Goal: Task Accomplishment & Management: Manage account settings

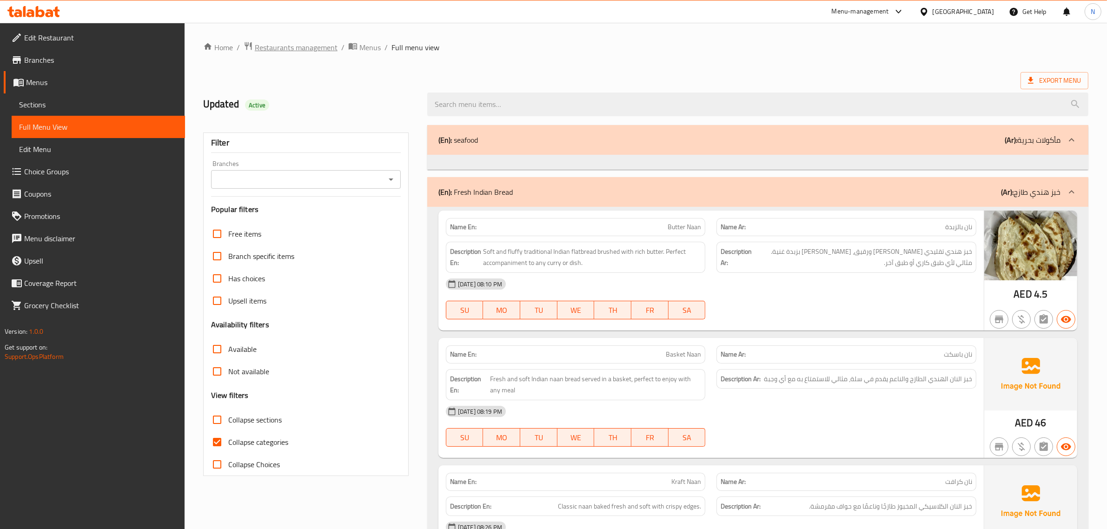
click at [317, 52] on span "Restaurants management" at bounding box center [296, 47] width 83 height 11
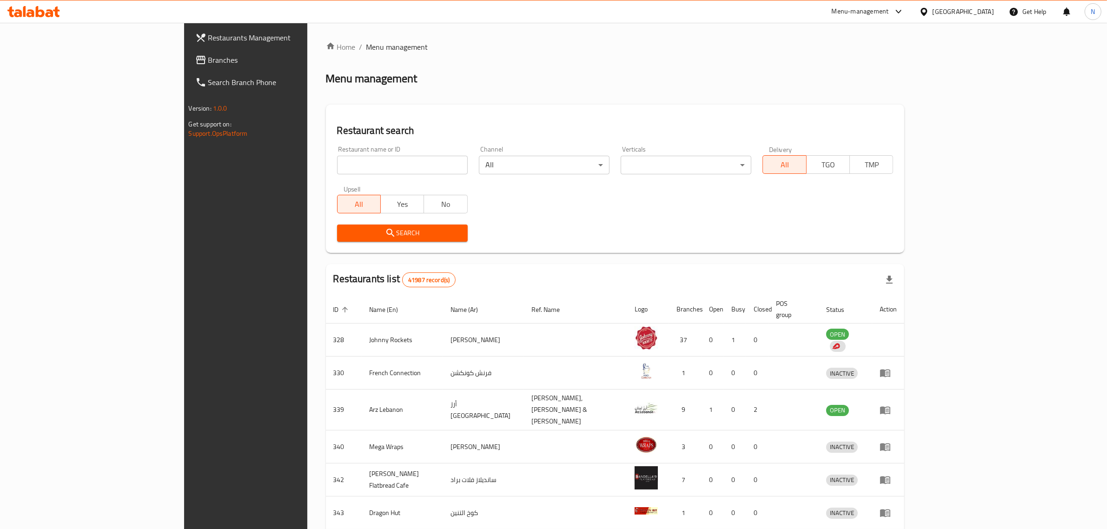
click at [373, 166] on input "search" at bounding box center [402, 165] width 131 height 19
paste input "696999"
type input "696999"
click button "Search" at bounding box center [402, 233] width 131 height 17
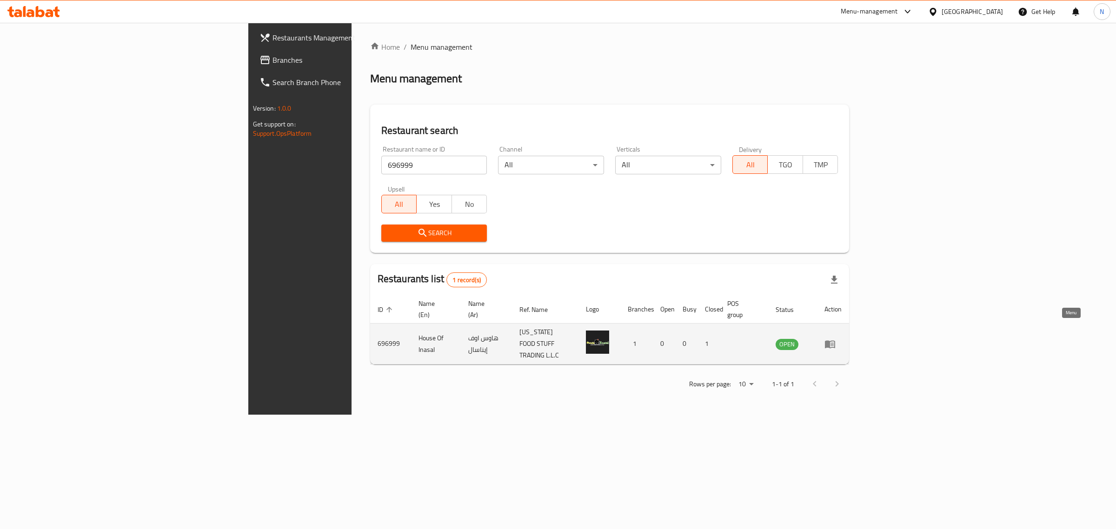
click at [834, 343] on icon "enhanced table" at bounding box center [832, 345] width 3 height 4
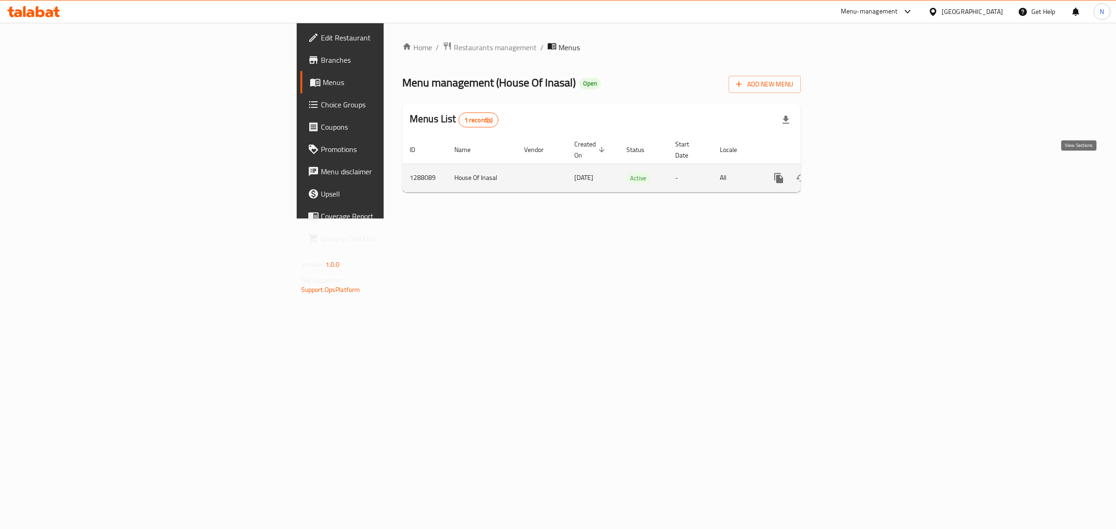
click at [852, 173] on icon "enhanced table" at bounding box center [845, 178] width 11 height 11
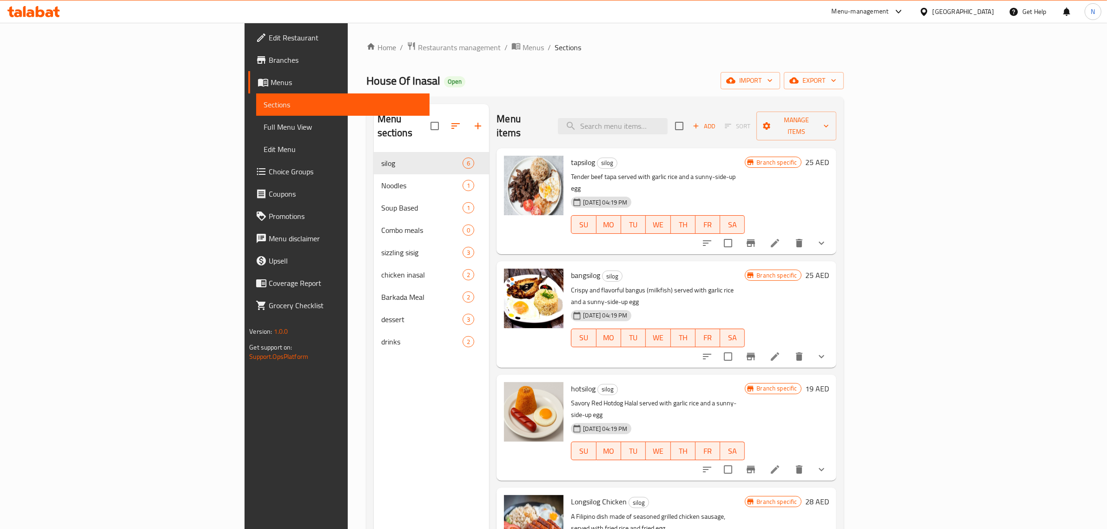
click at [256, 134] on link "Full Menu View" at bounding box center [342, 127] width 173 height 22
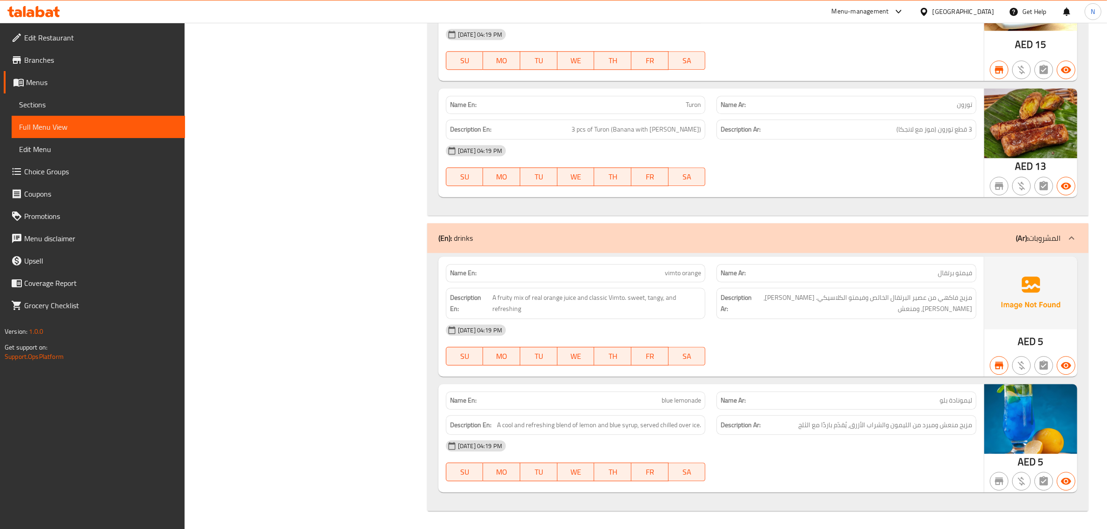
scroll to position [3102, 0]
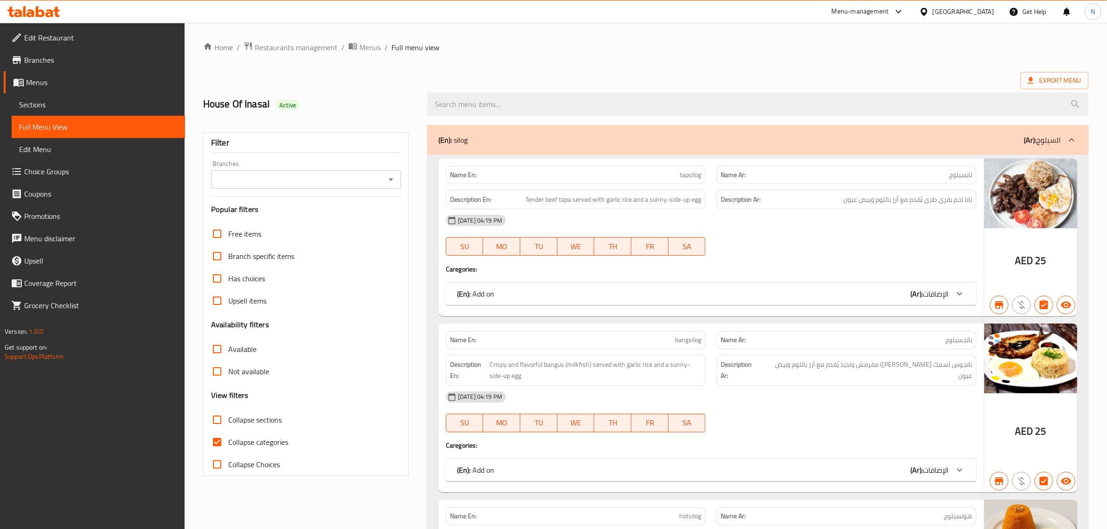
click at [299, 51] on span "Restaurants management" at bounding box center [296, 47] width 83 height 11
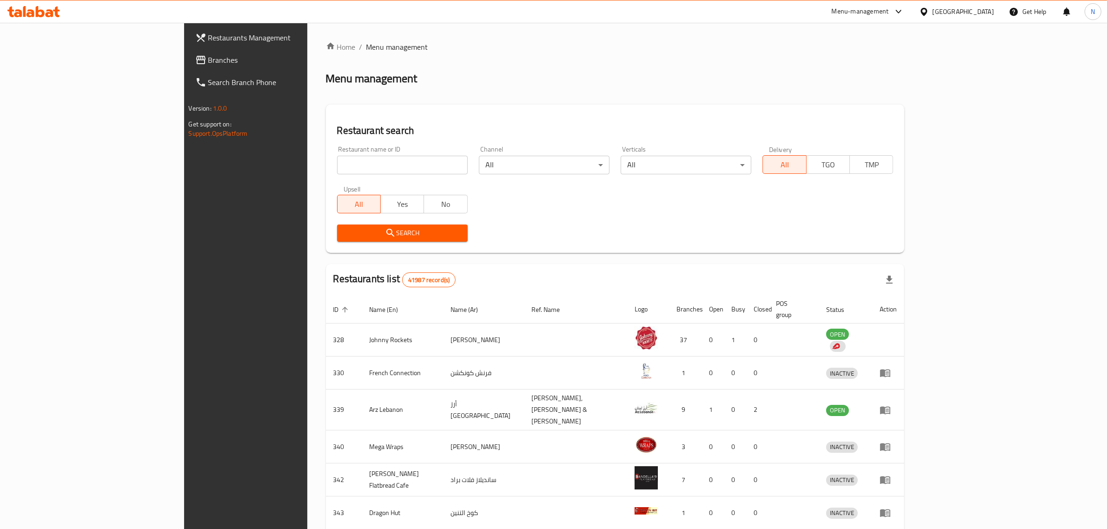
click at [378, 160] on input "search" at bounding box center [402, 165] width 131 height 19
paste input "697006"
type input "697006"
click button "Search" at bounding box center [402, 233] width 131 height 17
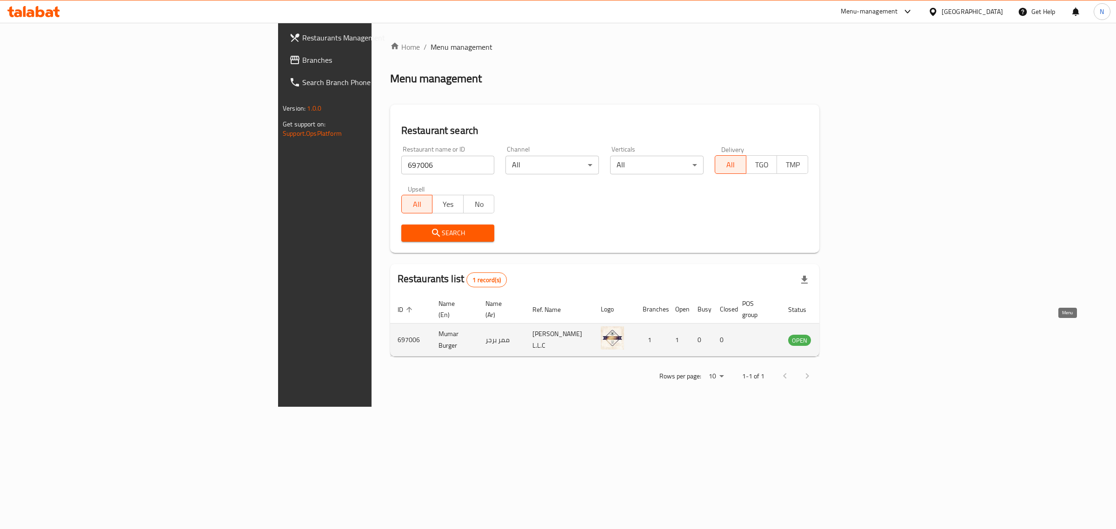
click at [848, 337] on icon "enhanced table" at bounding box center [843, 341] width 10 height 8
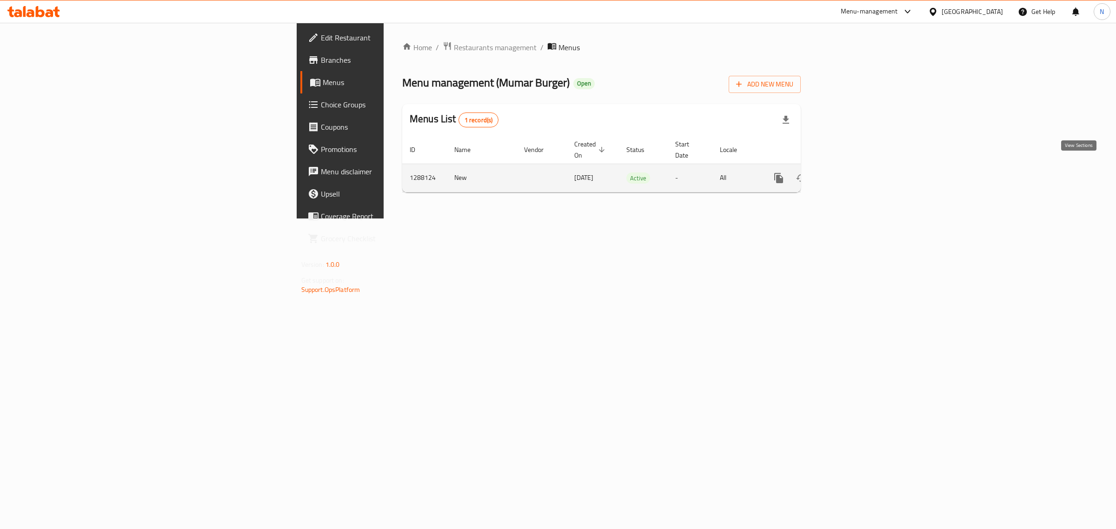
click at [857, 167] on link "enhanced table" at bounding box center [846, 178] width 22 height 22
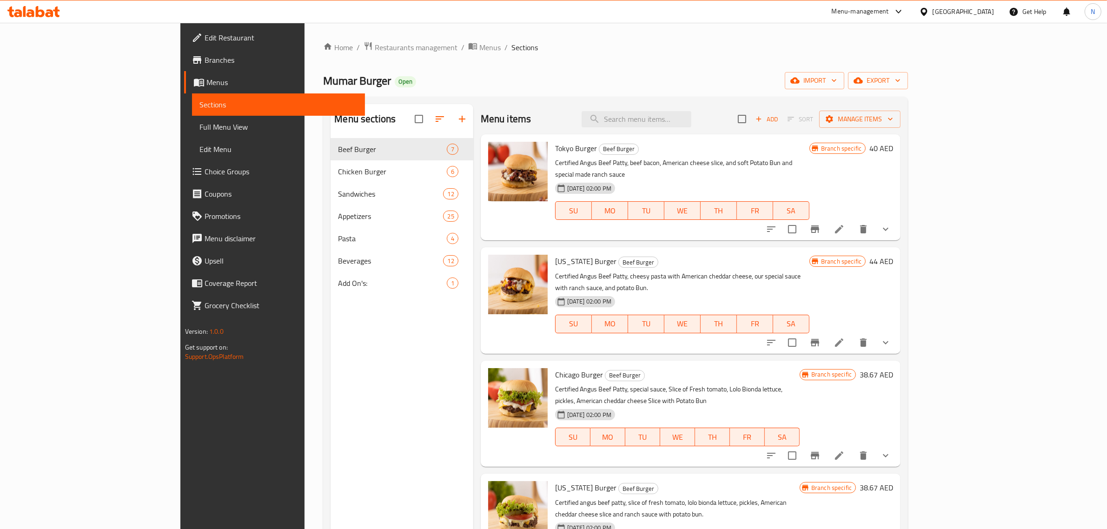
click at [200, 126] on span "Full Menu View" at bounding box center [279, 126] width 159 height 11
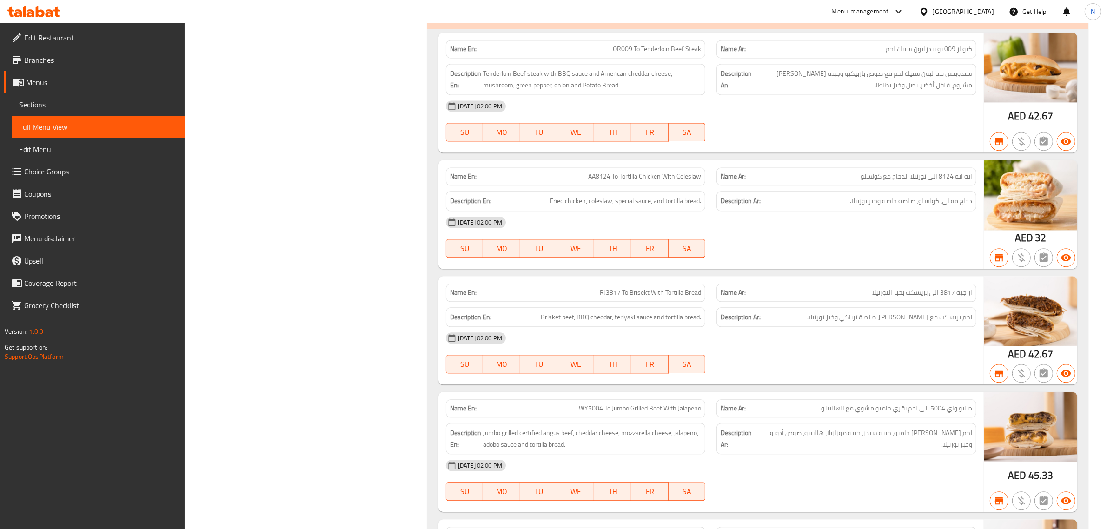
scroll to position [2616, 0]
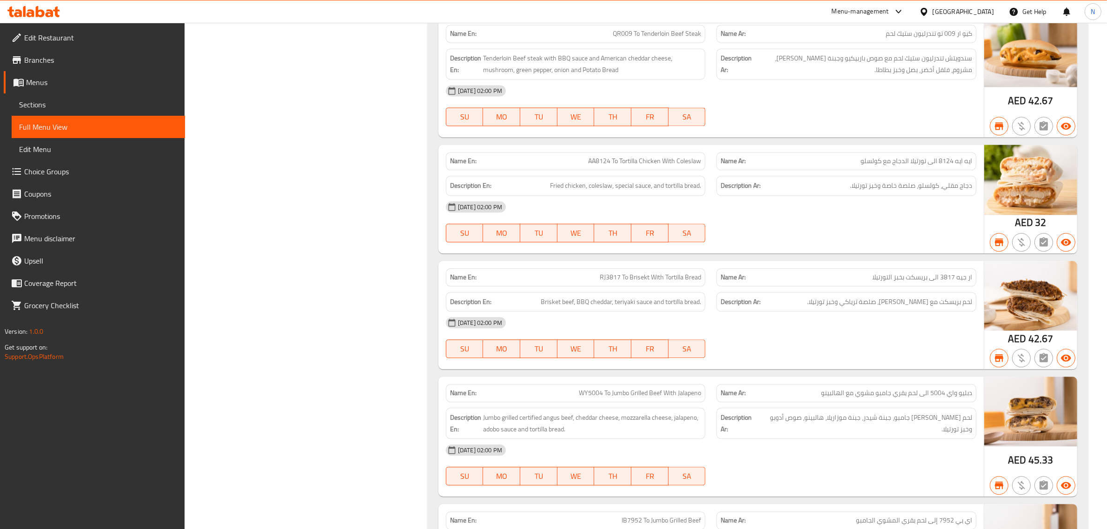
click at [679, 39] on span "QR009 To Tenderloin Beef Steak" at bounding box center [657, 34] width 88 height 10
copy span "QR009 To Tenderloin Beef Steak"
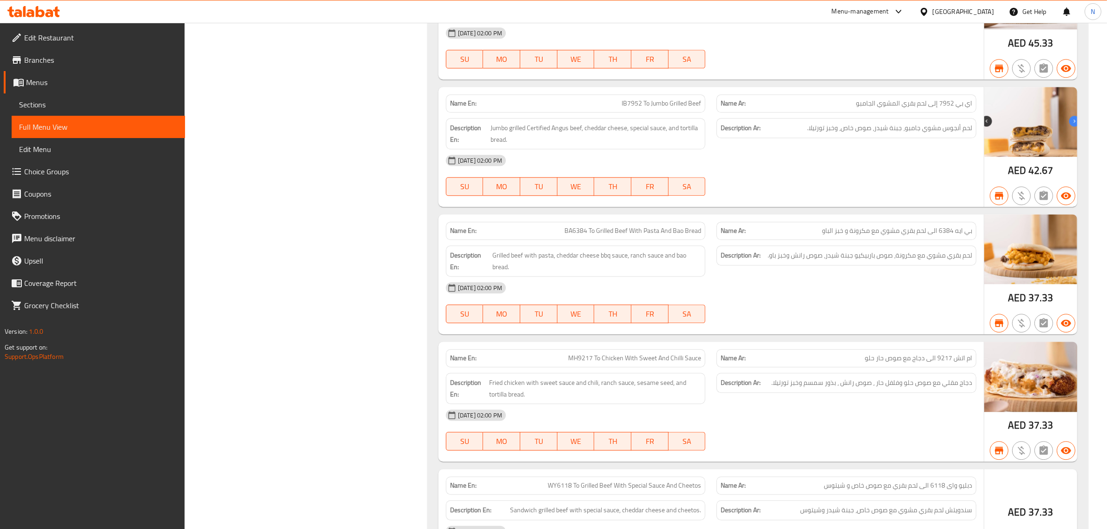
scroll to position [3081, 0]
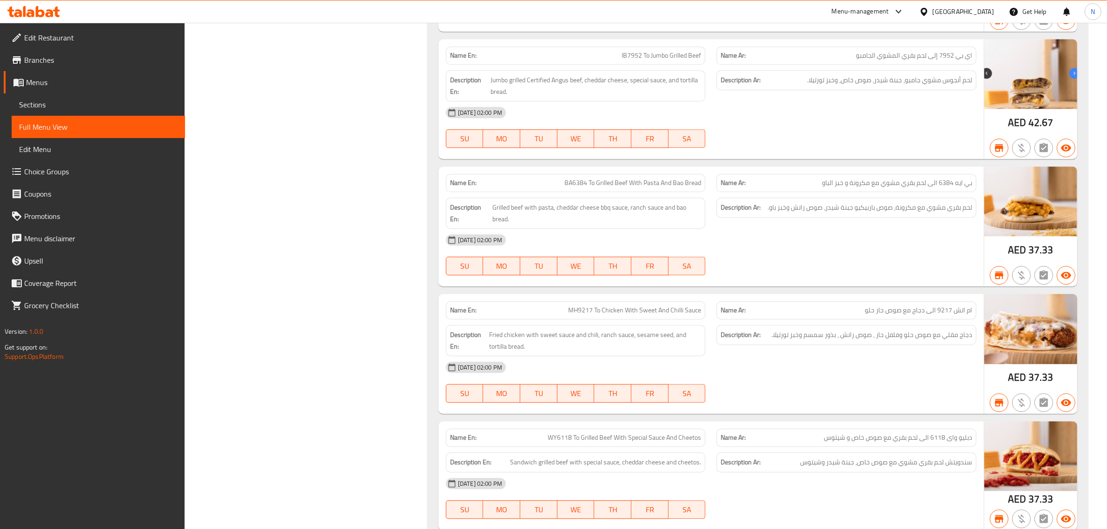
click at [664, 188] on span "BA6384 To Grilled Beef With Pasta And Bao Bread" at bounding box center [633, 183] width 137 height 10
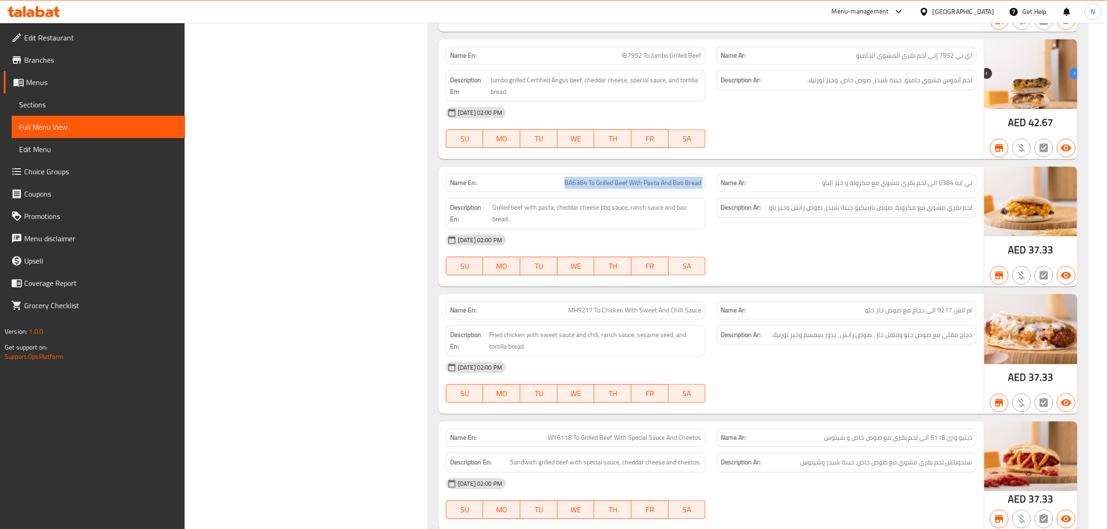
click at [664, 188] on span "BA6384 To Grilled Beef With Pasta And Bao Bread" at bounding box center [633, 183] width 137 height 10
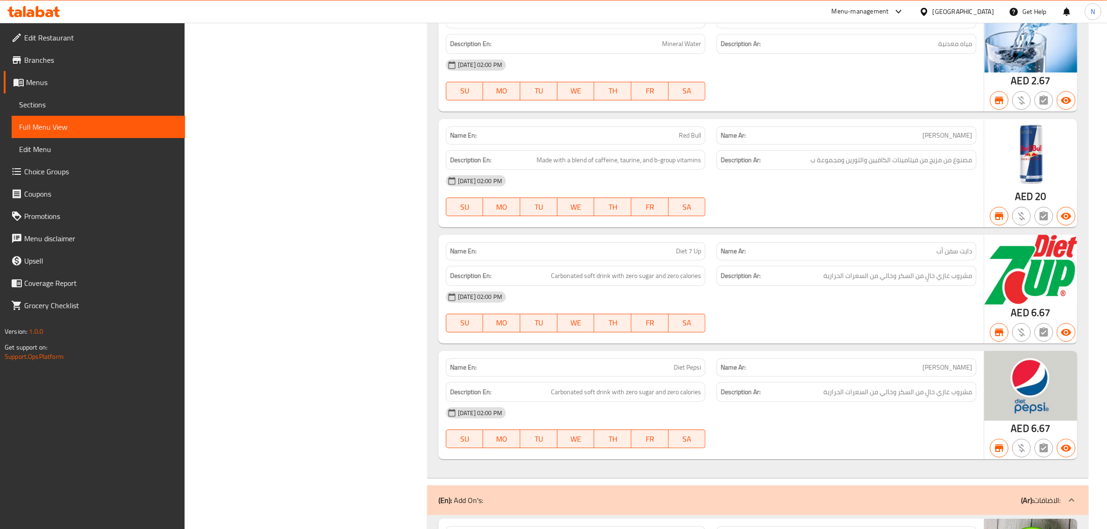
scroll to position [9085, 0]
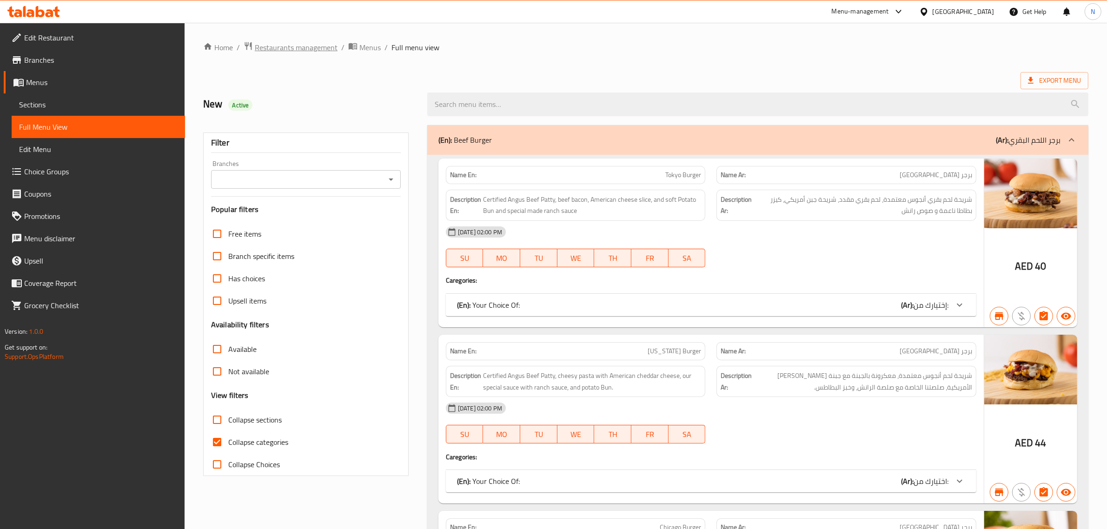
click at [286, 52] on span "Restaurants management" at bounding box center [296, 47] width 83 height 11
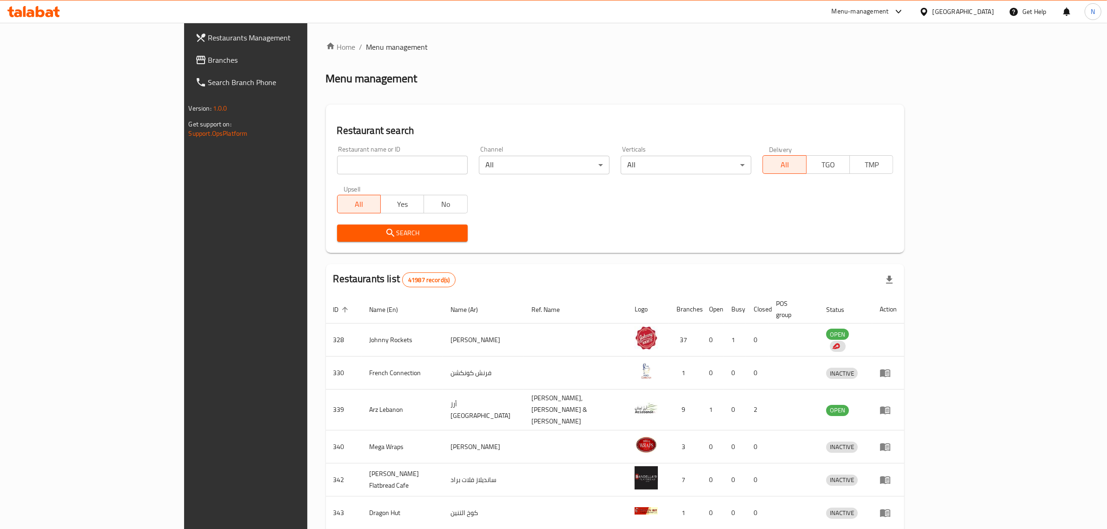
click at [343, 164] on input "search" at bounding box center [402, 165] width 131 height 19
paste input "697009"
type input "697009"
click button "Search" at bounding box center [402, 233] width 131 height 17
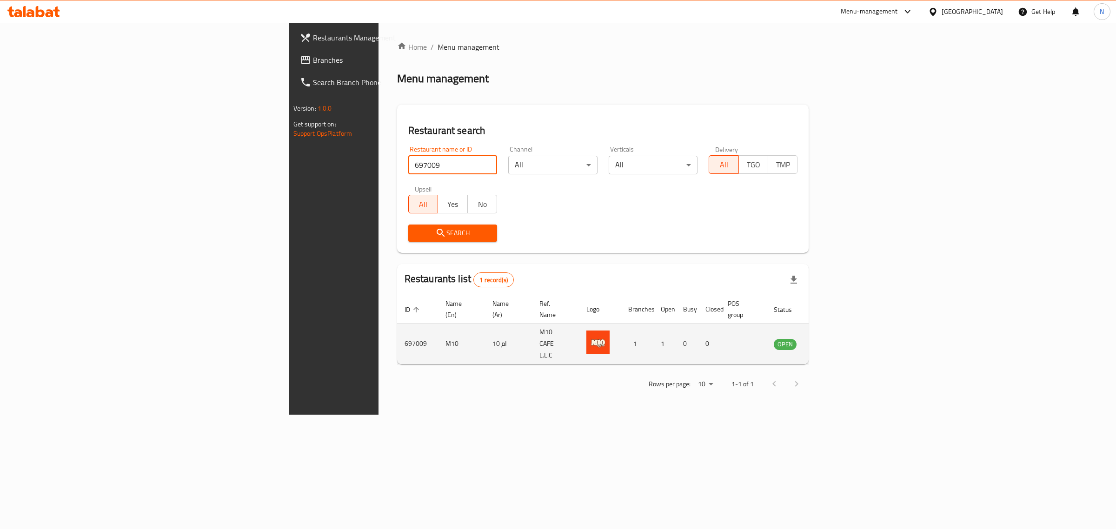
click at [832, 343] on icon "enhanced table" at bounding box center [830, 345] width 3 height 4
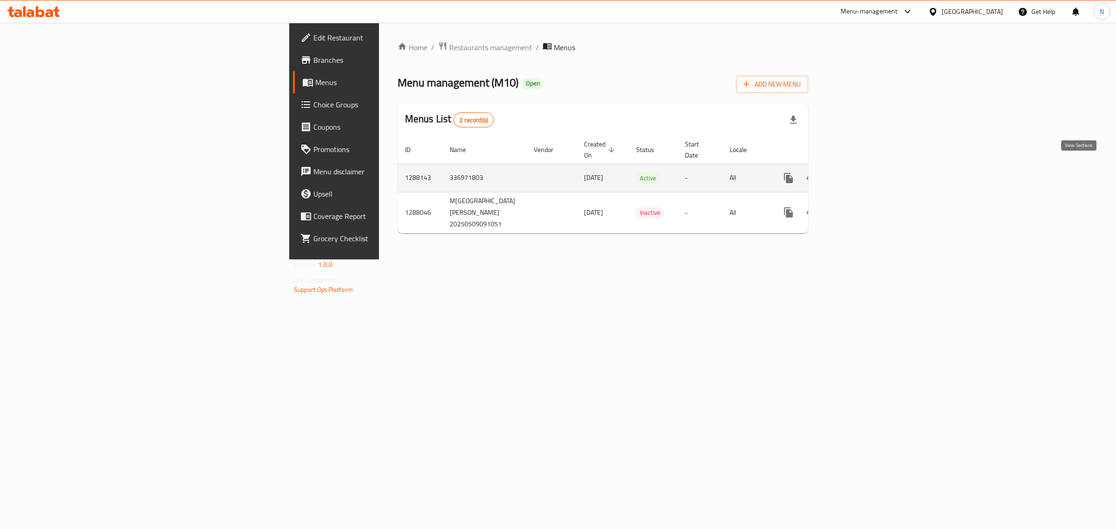
click at [861, 173] on icon "enhanced table" at bounding box center [855, 178] width 11 height 11
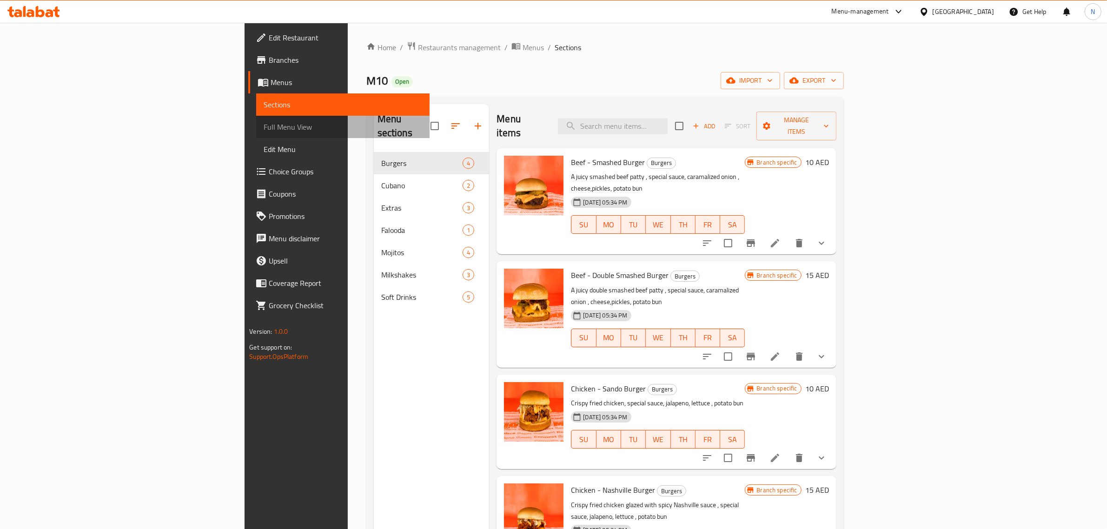
click at [264, 131] on span "Full Menu View" at bounding box center [343, 126] width 159 height 11
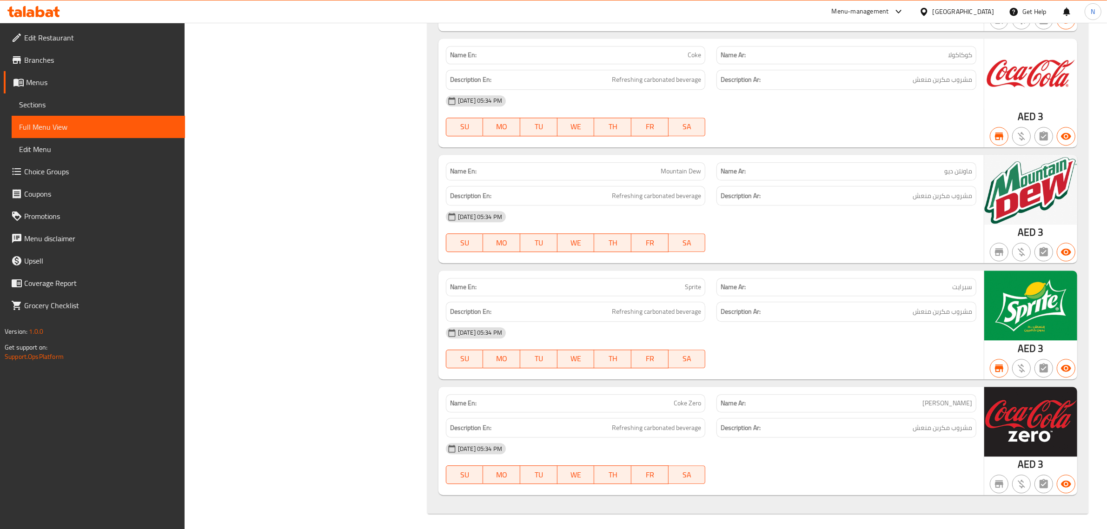
scroll to position [2973, 0]
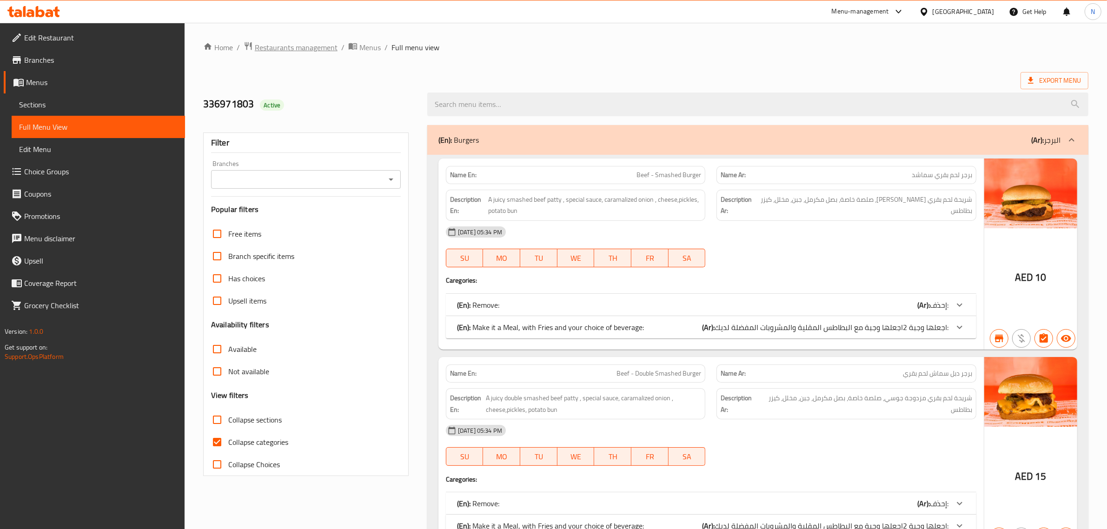
click at [329, 42] on span "Restaurants management" at bounding box center [296, 47] width 83 height 11
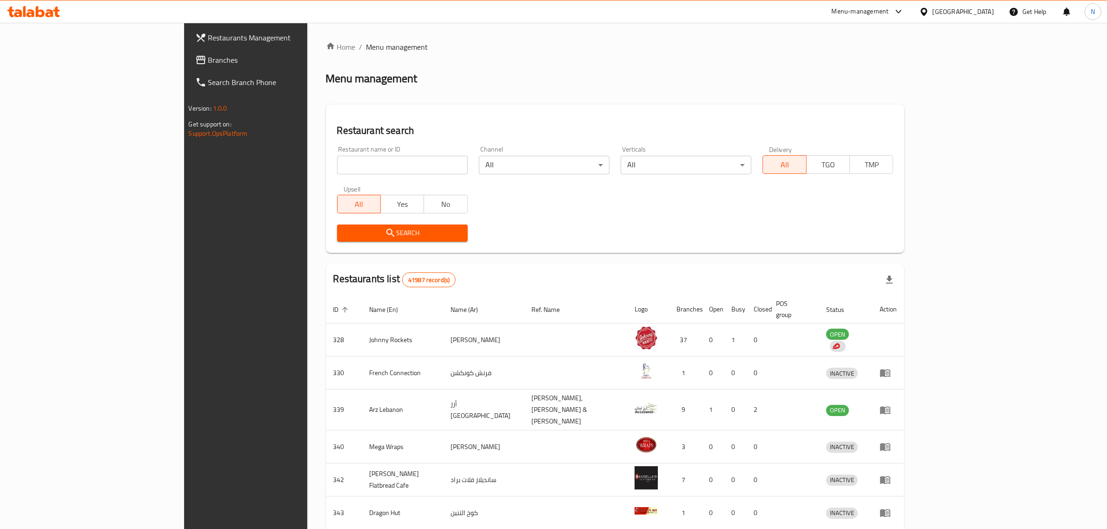
click at [396, 166] on input "search" at bounding box center [402, 165] width 131 height 19
paste input "697012"
type input "697012"
click button "Search" at bounding box center [402, 233] width 131 height 17
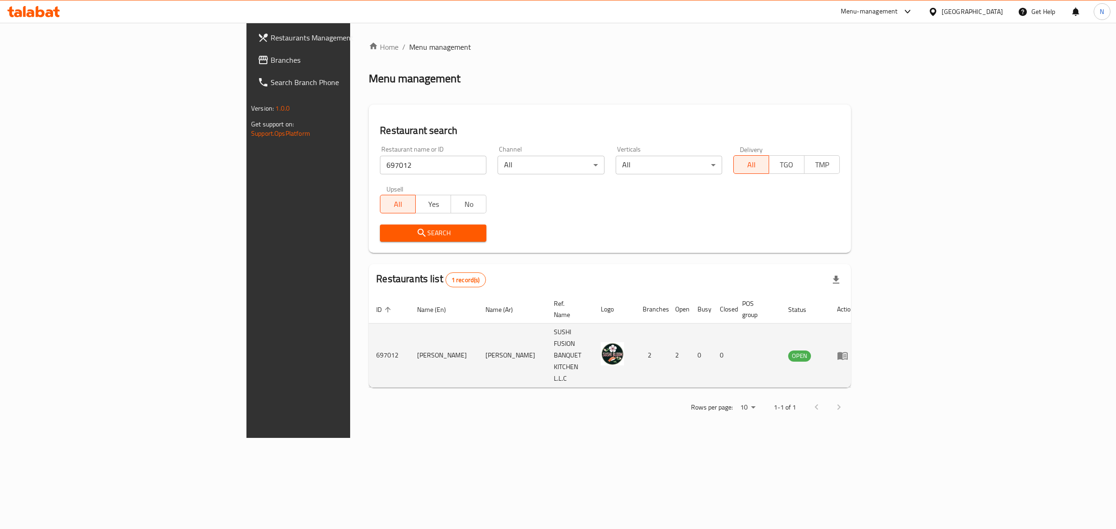
click at [848, 350] on icon "enhanced table" at bounding box center [842, 355] width 11 height 11
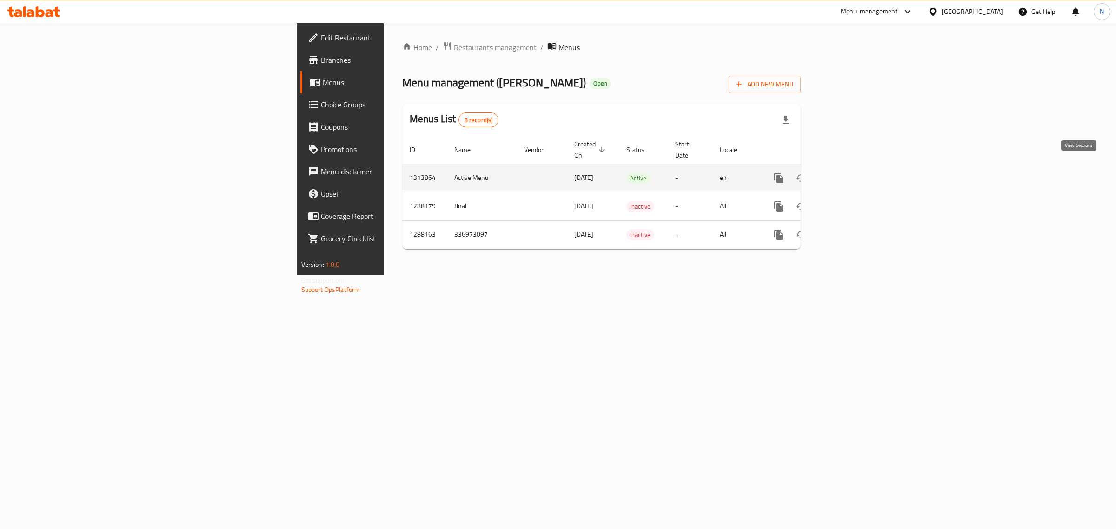
click at [857, 167] on link "enhanced table" at bounding box center [846, 178] width 22 height 22
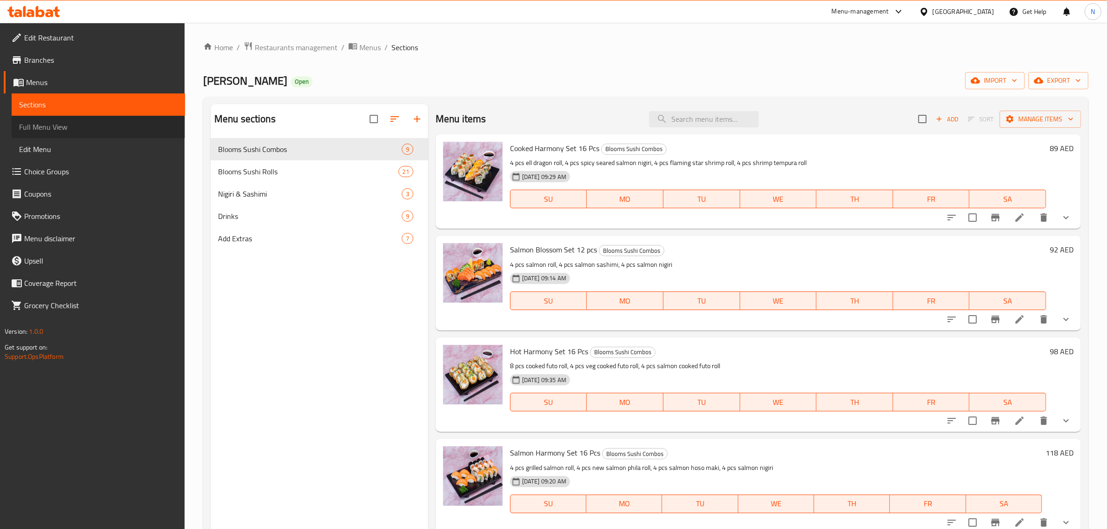
click at [129, 133] on link "Full Menu View" at bounding box center [98, 127] width 173 height 22
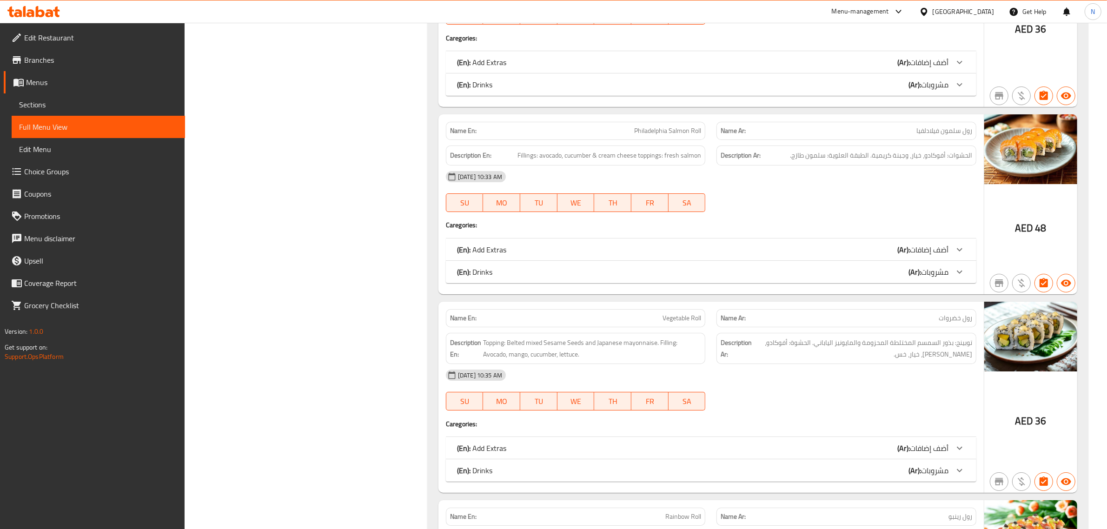
scroll to position [4069, 0]
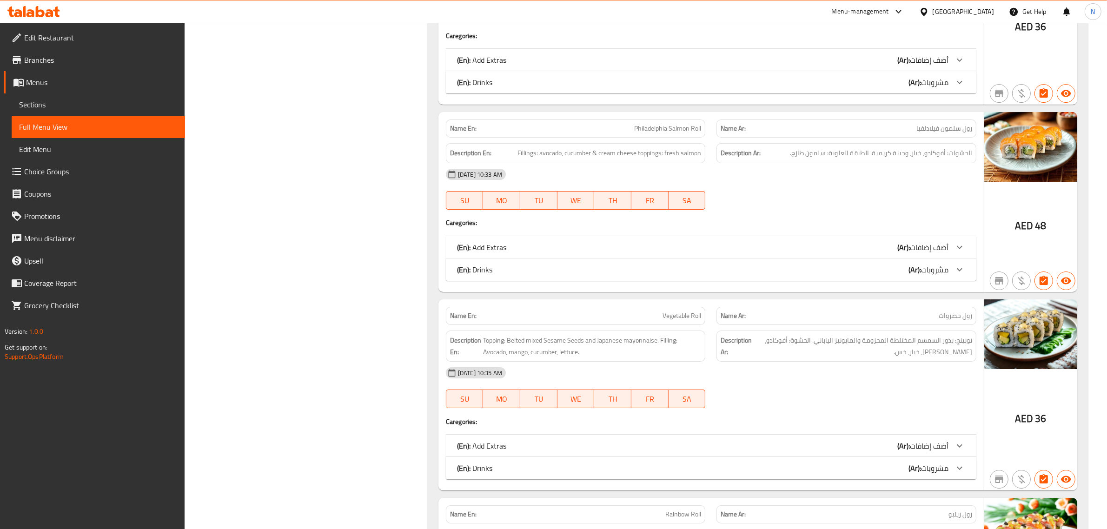
click at [655, 126] on span "Philadelphia Salmon Roll" at bounding box center [667, 129] width 67 height 10
copy span "Philadelphia Salmon Roll"
click at [671, 314] on span "Vegetable Roll" at bounding box center [682, 316] width 39 height 10
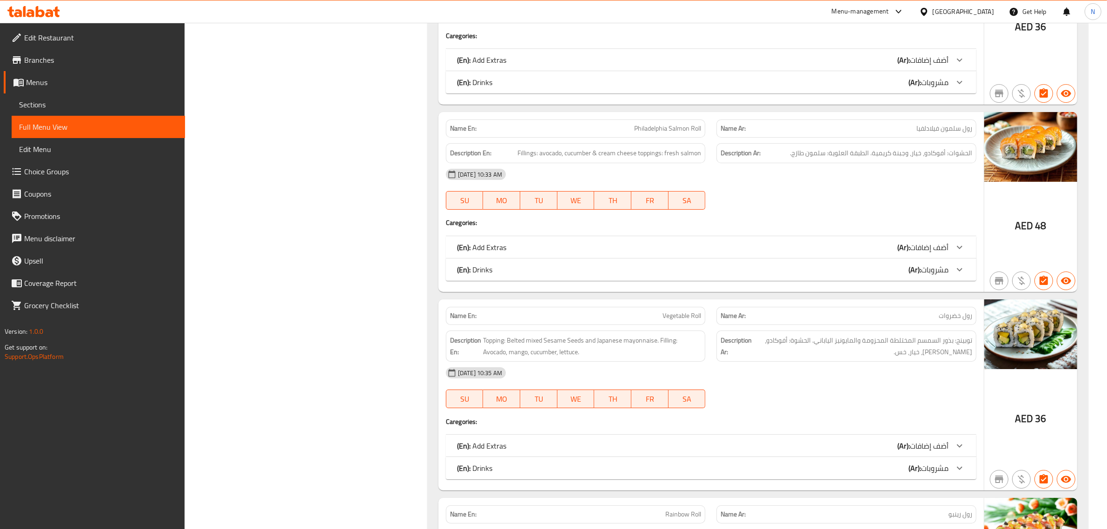
click at [671, 314] on span "Vegetable Roll" at bounding box center [682, 316] width 39 height 10
copy span "Vegetable Roll"
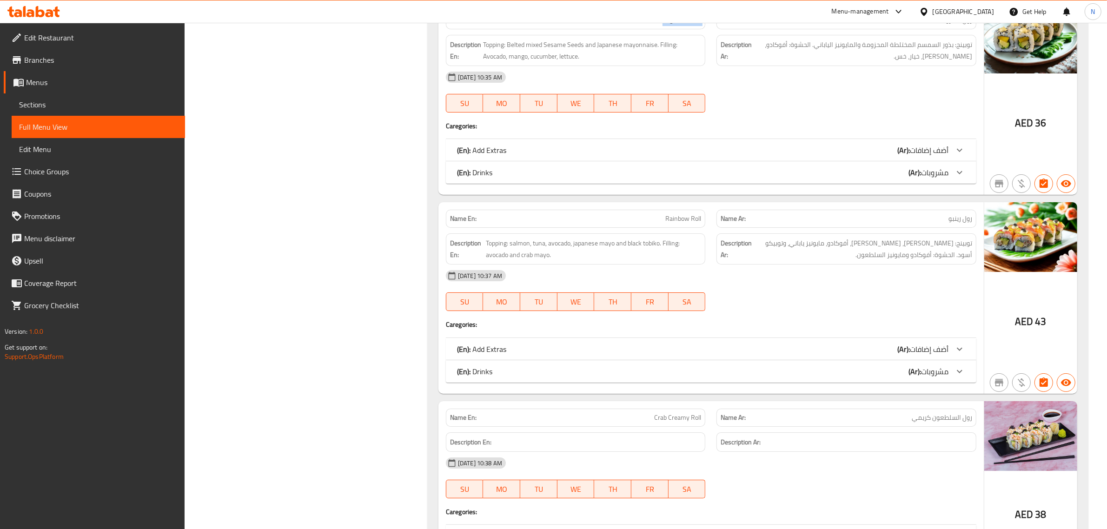
scroll to position [4418, 0]
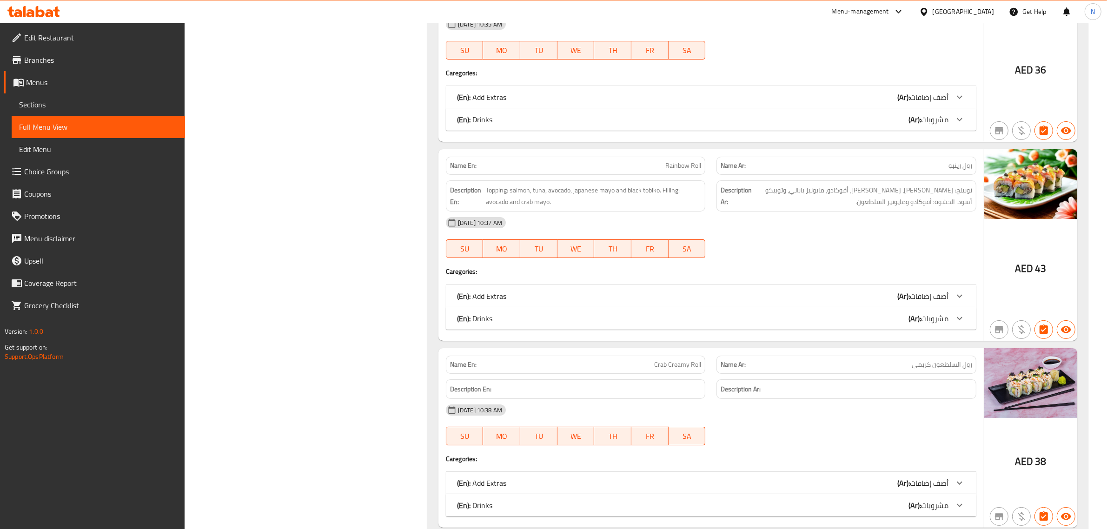
click at [678, 163] on span "Rainbow Roll" at bounding box center [684, 166] width 36 height 10
copy span "Rainbow Roll"
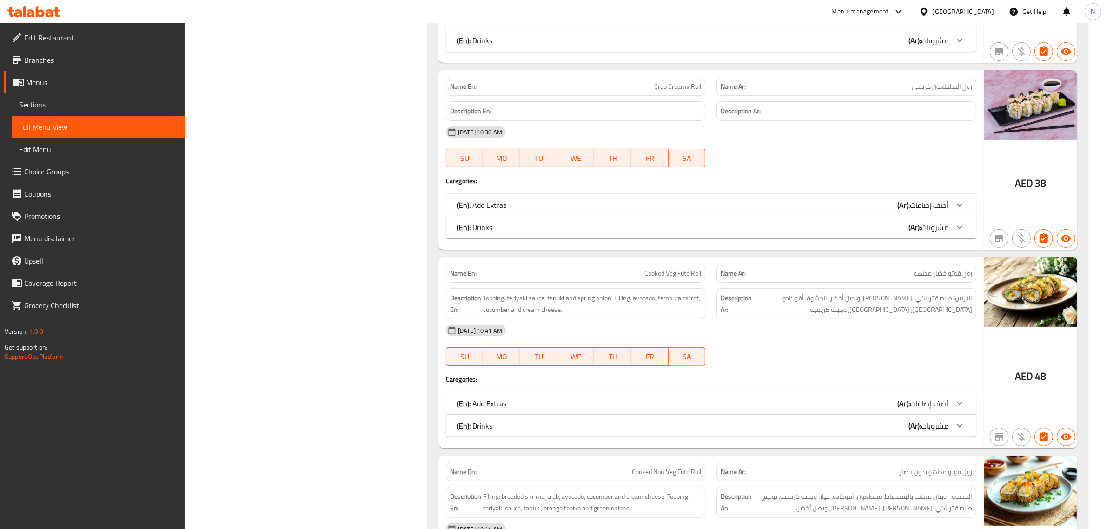
scroll to position [4825, 0]
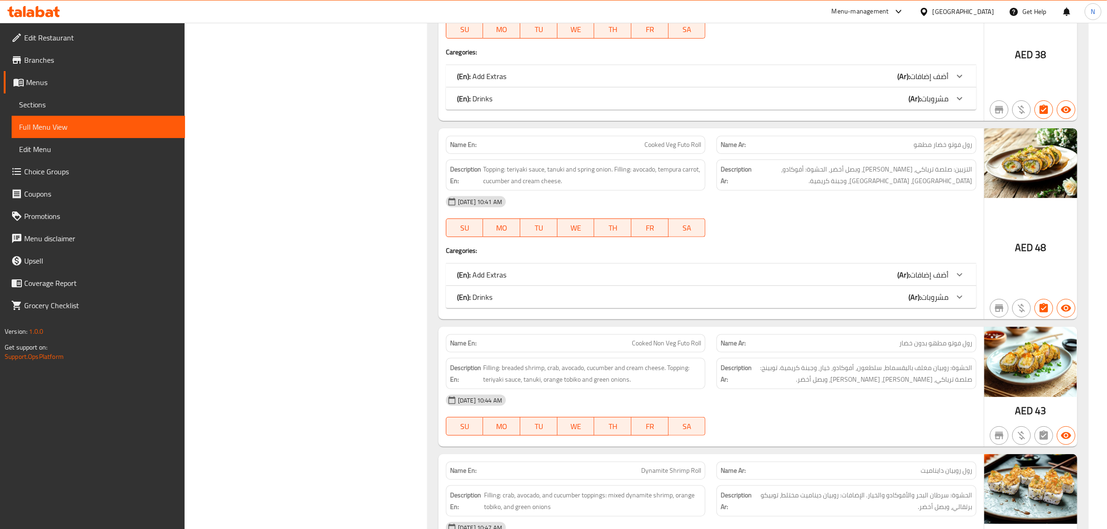
click at [676, 143] on span "Cooked Veg Futo Roll" at bounding box center [673, 145] width 57 height 10
copy span "Cooked Veg Futo Roll"
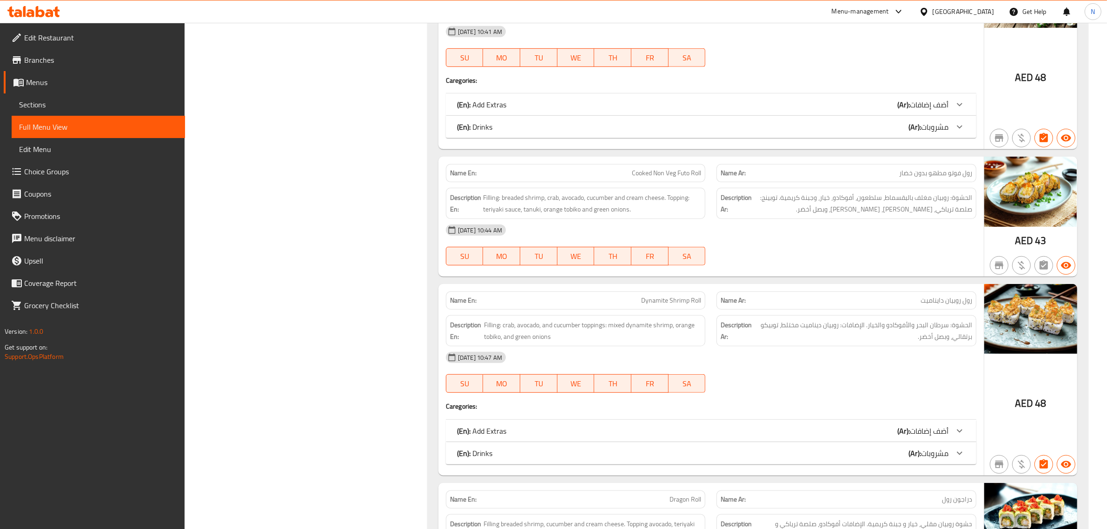
scroll to position [5000, 0]
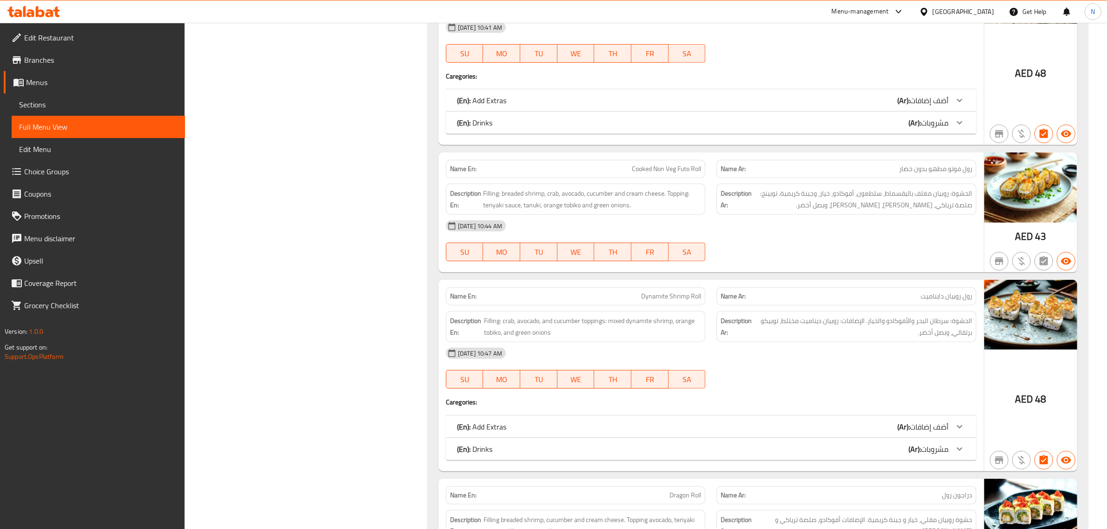
click at [666, 166] on span "Cooked Non Veg Futo Roll" at bounding box center [666, 169] width 69 height 10
copy span "Cooked Non Veg Futo Roll"
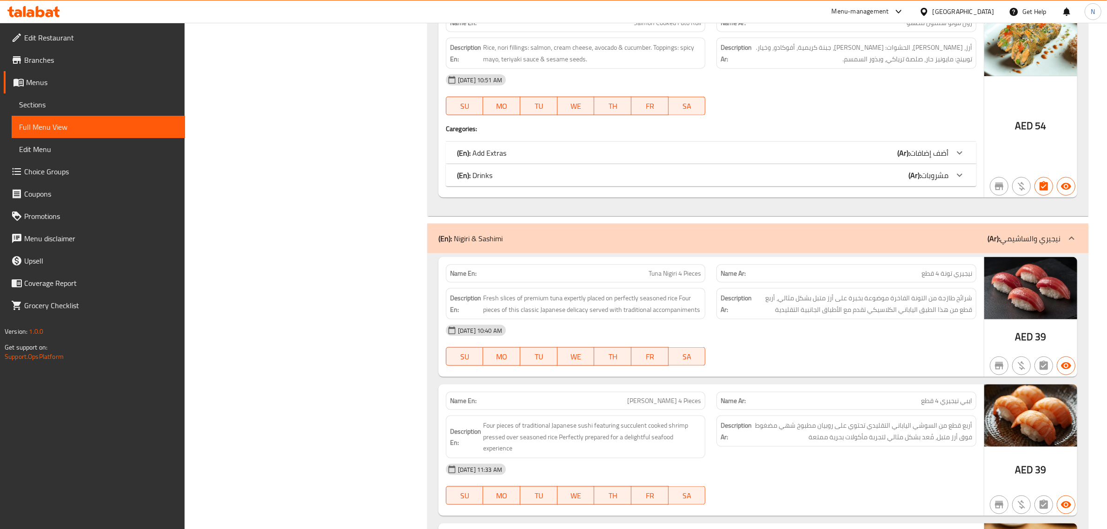
scroll to position [5872, 0]
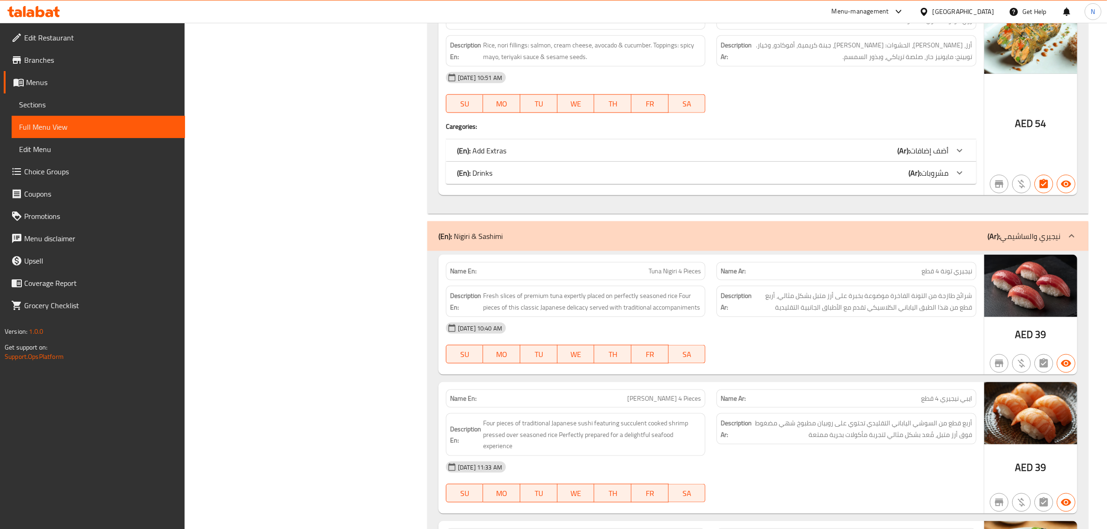
drag, startPoint x: 343, startPoint y: 213, endPoint x: 349, endPoint y: 214, distance: 6.2
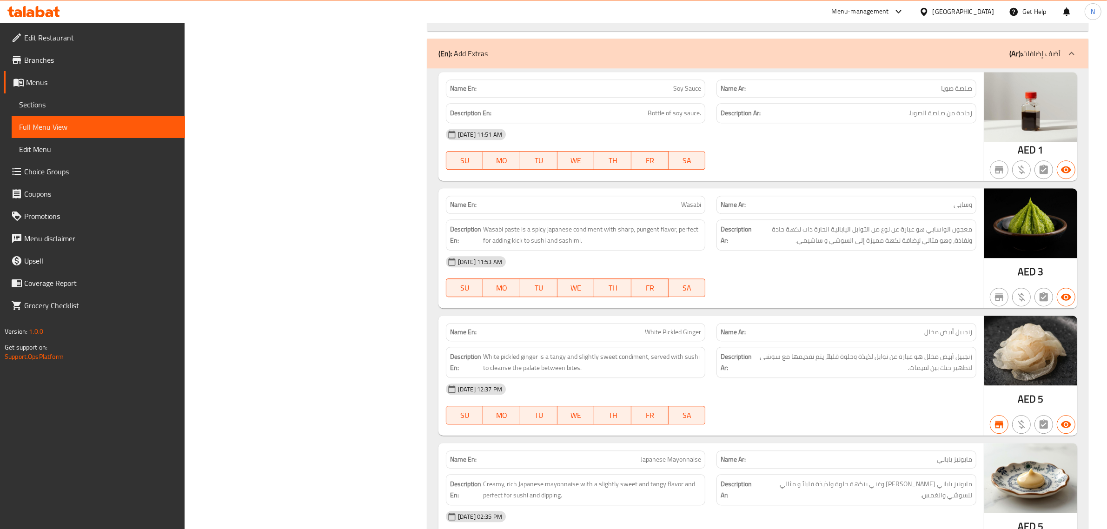
scroll to position [7684, 0]
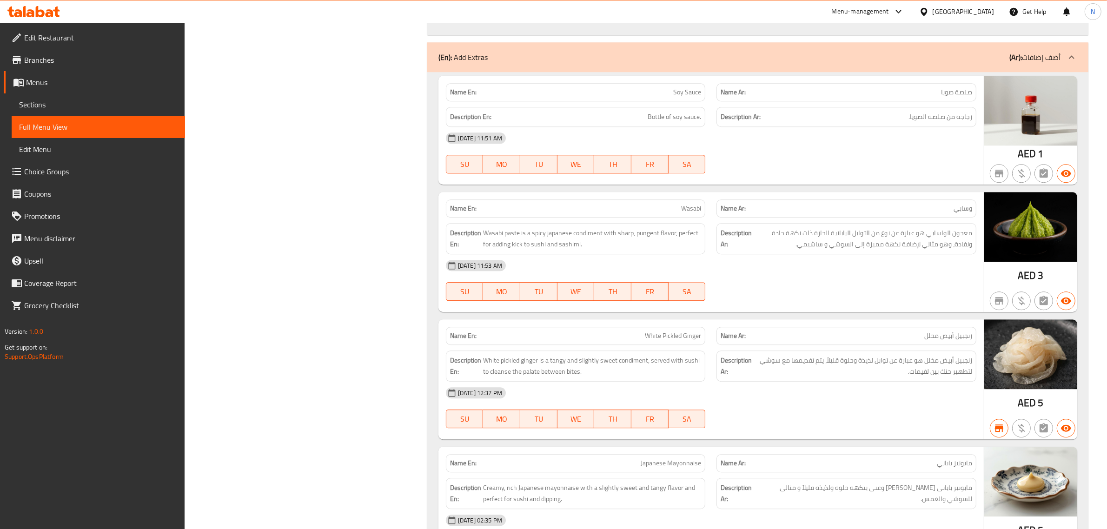
click at [695, 213] on span "Wasabi" at bounding box center [691, 209] width 20 height 10
copy span "Wasabi"
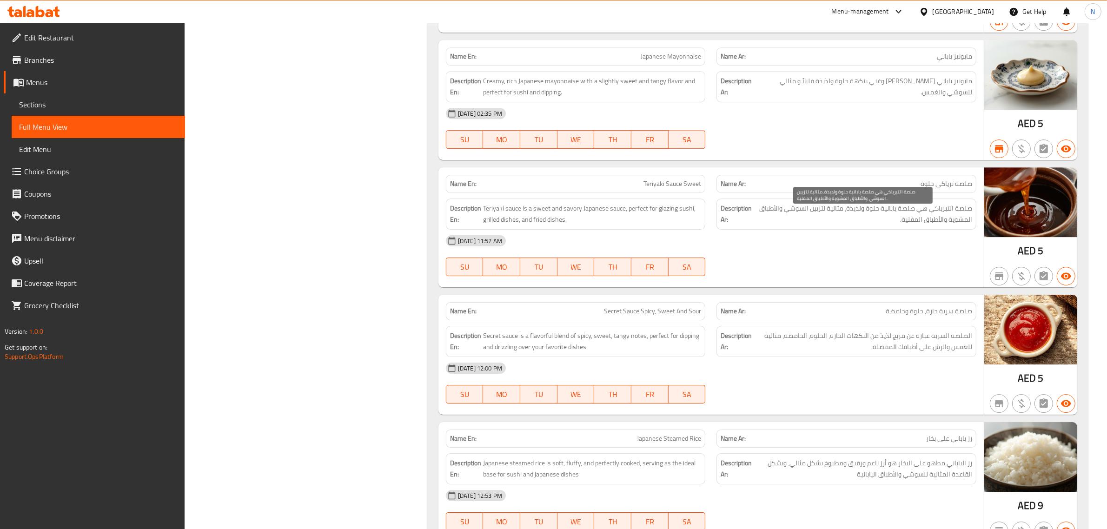
scroll to position [8149, 0]
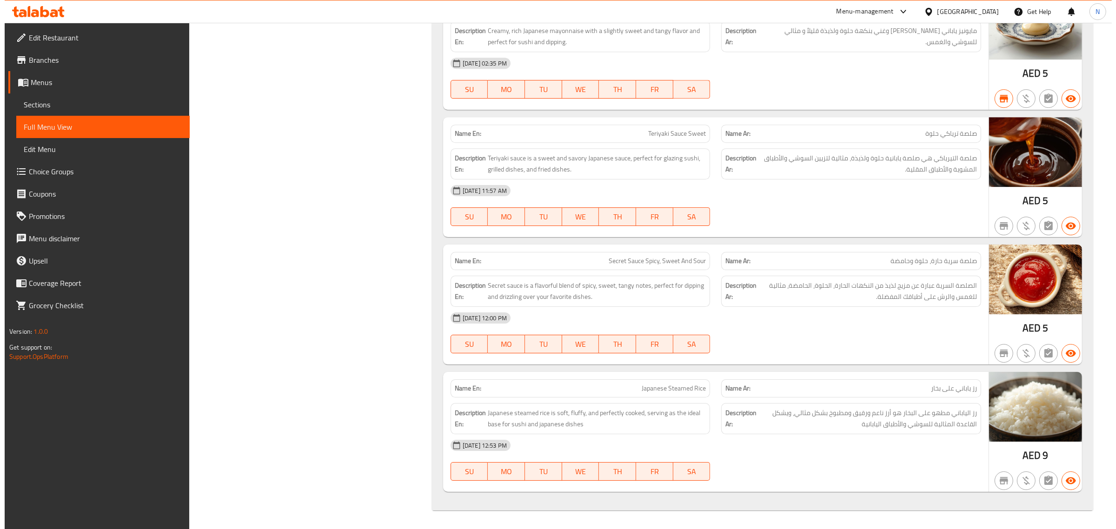
scroll to position [0, 0]
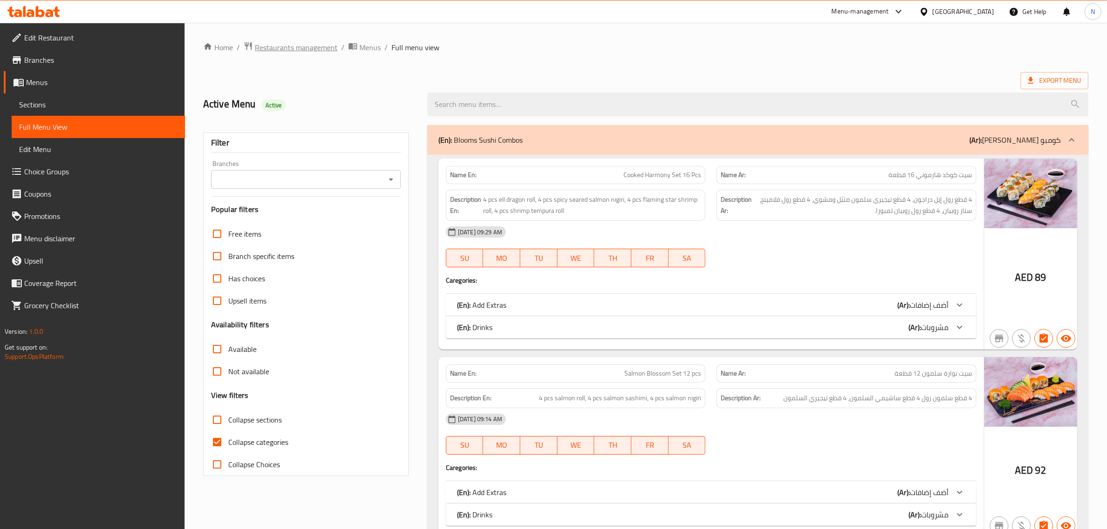
click at [281, 48] on span "Restaurants management" at bounding box center [296, 47] width 83 height 11
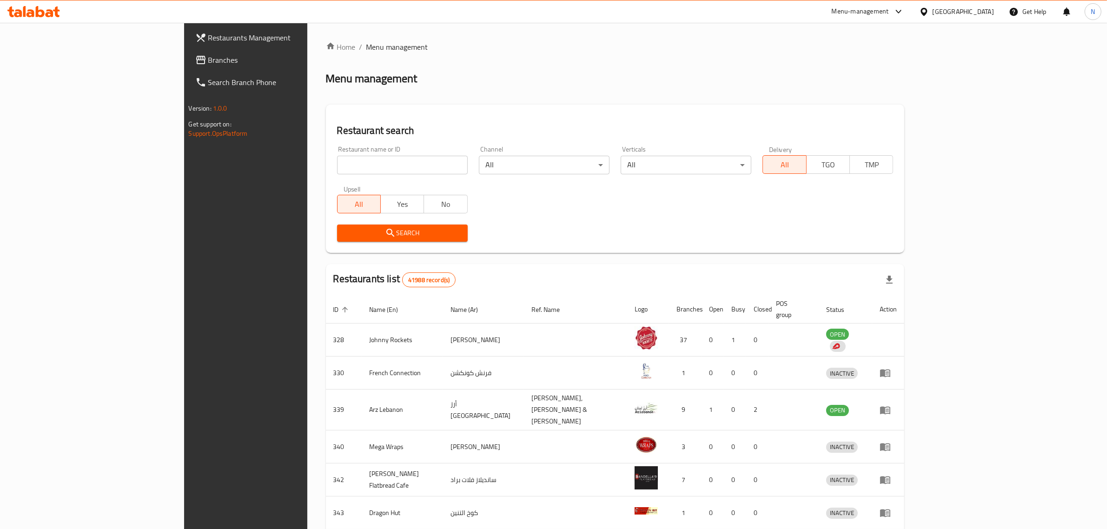
click at [337, 163] on input "search" at bounding box center [402, 165] width 131 height 19
paste input "Blue Ship Restau"
type input "Blue Ship Restau"
click button "Search" at bounding box center [402, 233] width 131 height 17
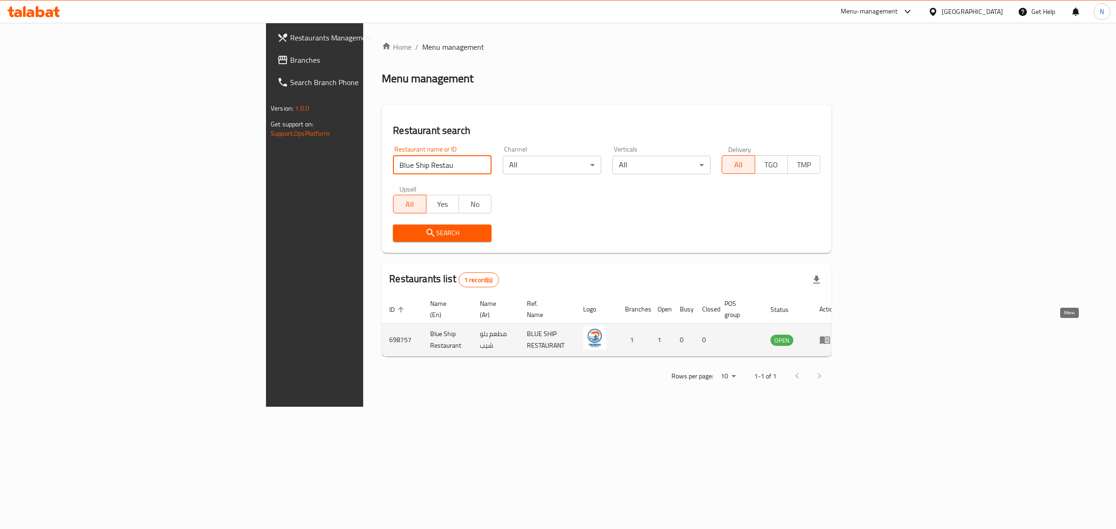
click at [829, 339] on icon "enhanced table" at bounding box center [827, 341] width 3 height 4
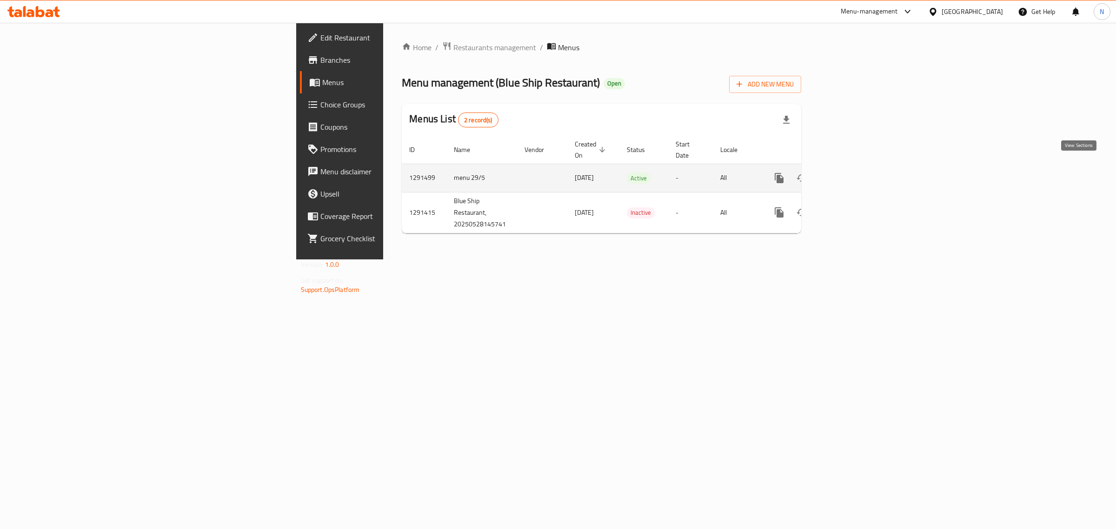
click at [851, 174] on icon "enhanced table" at bounding box center [846, 178] width 8 height 8
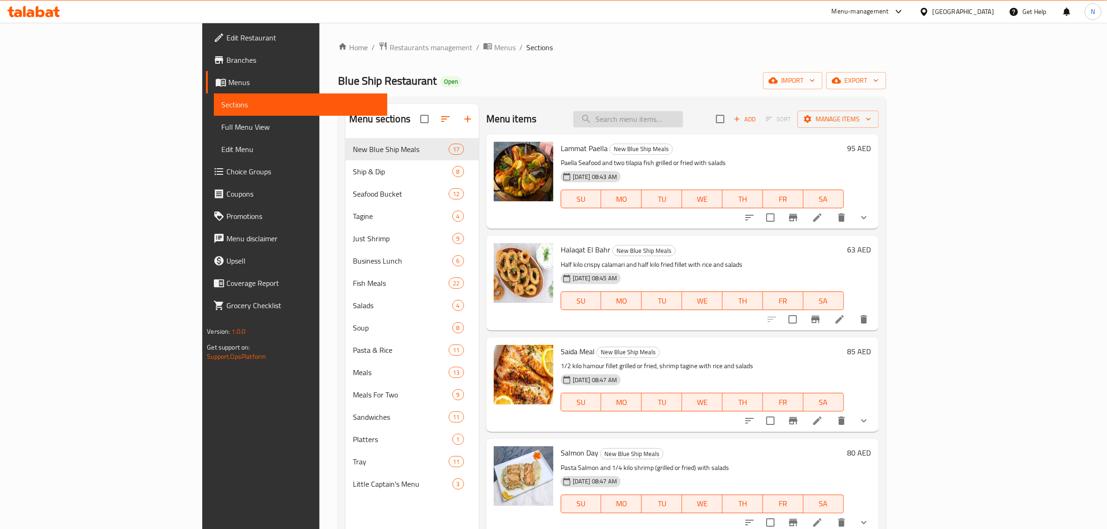
click at [683, 121] on input "search" at bounding box center [628, 119] width 110 height 16
paste input "Family Seafood Bucke"
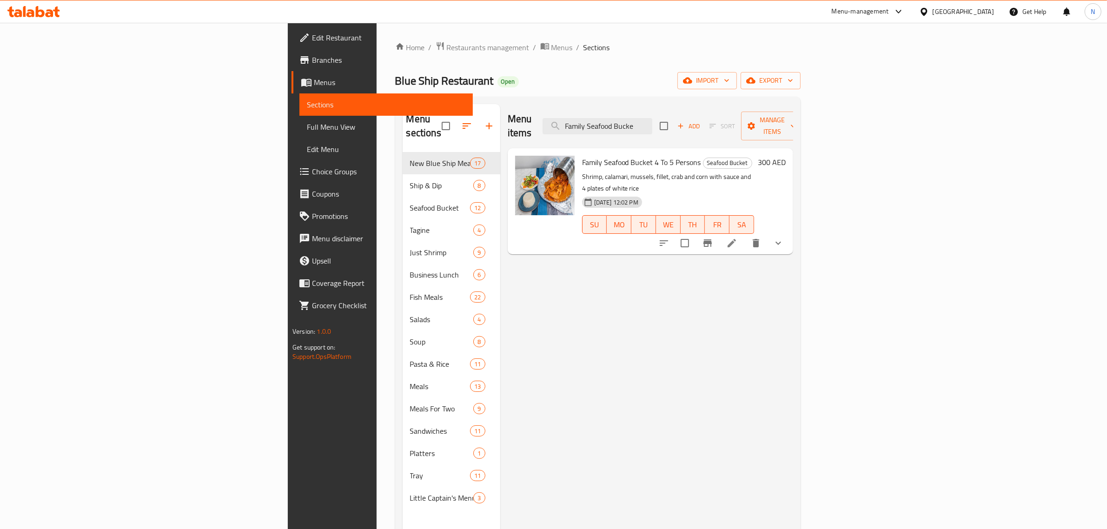
type input "Family Seafood Bucke"
click at [312, 57] on span "Branches" at bounding box center [388, 59] width 153 height 11
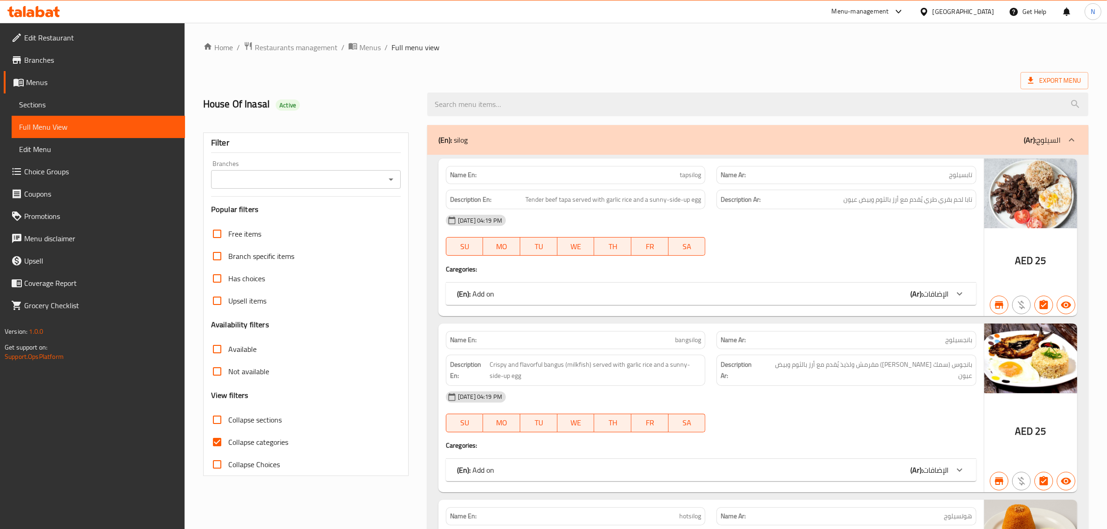
click at [108, 99] on span "Sections" at bounding box center [98, 104] width 159 height 11
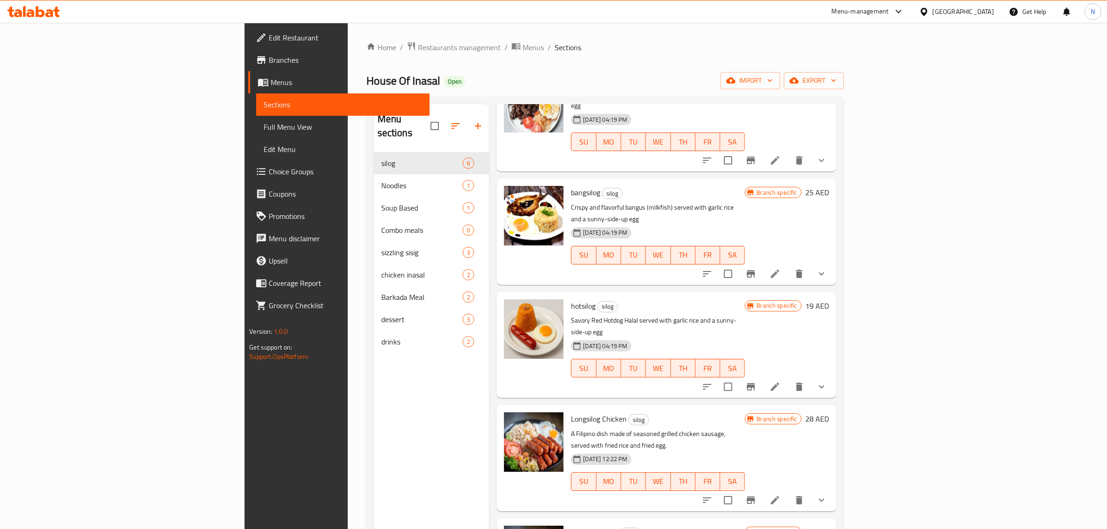
scroll to position [103, 0]
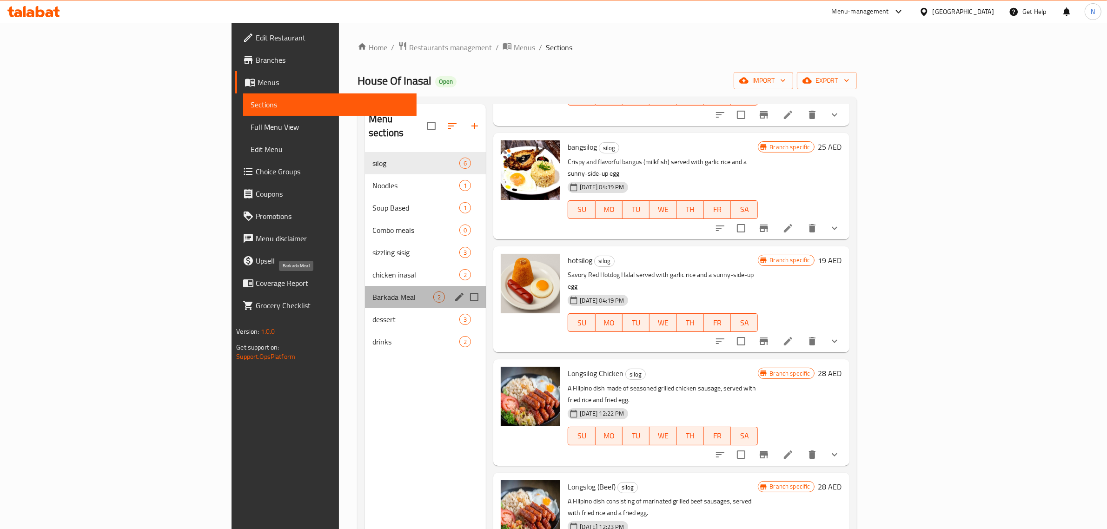
click at [373, 292] on span "Barkada Meal" at bounding box center [403, 297] width 61 height 11
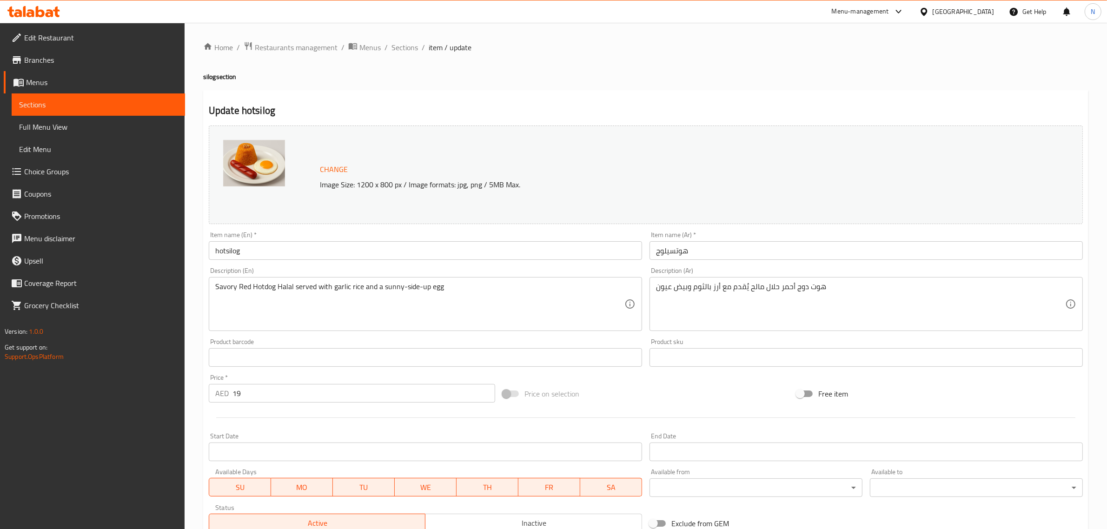
click at [375, 249] on input "hotsilog" at bounding box center [425, 250] width 433 height 19
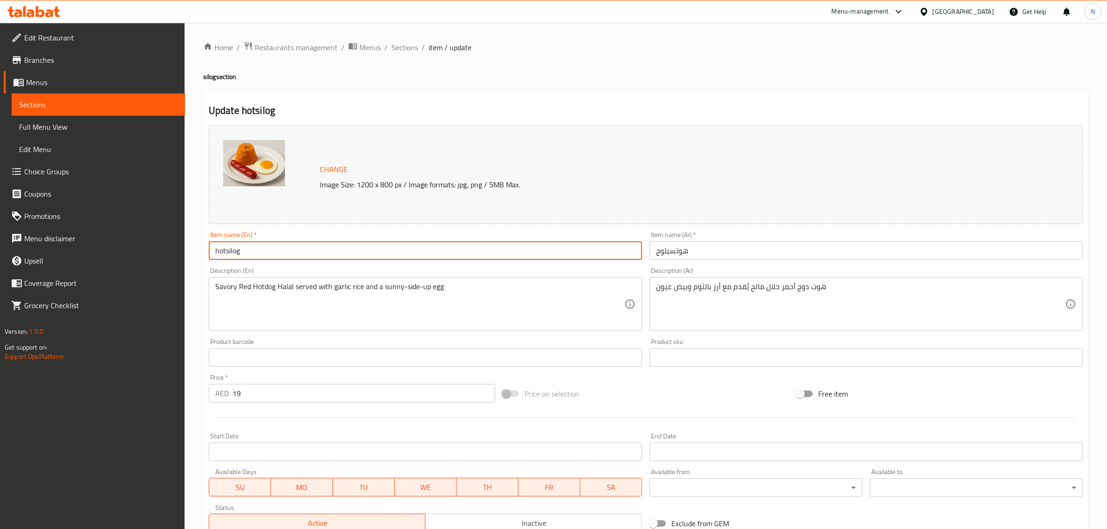
click at [375, 249] on input "hotsilog" at bounding box center [425, 250] width 433 height 19
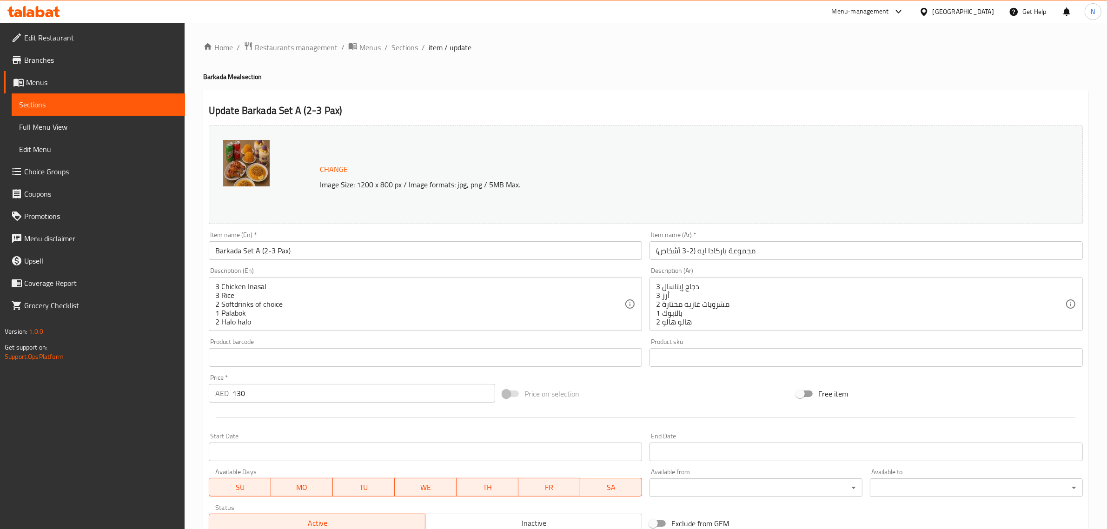
click at [484, 243] on input "Barkada Set A (2-3 Pax)" at bounding box center [425, 250] width 433 height 19
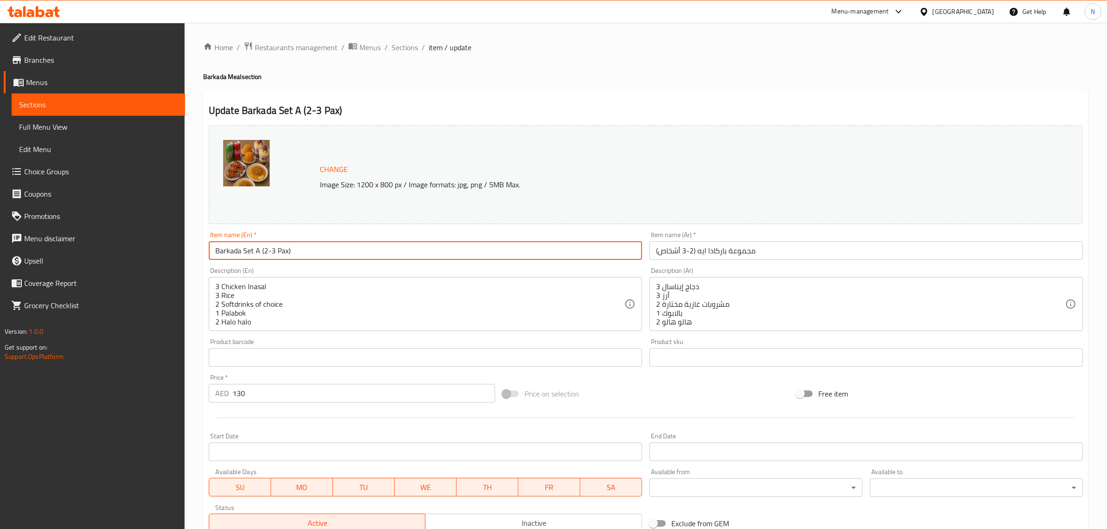
click at [484, 243] on input "Barkada Set A (2-3 Pax)" at bounding box center [425, 250] width 433 height 19
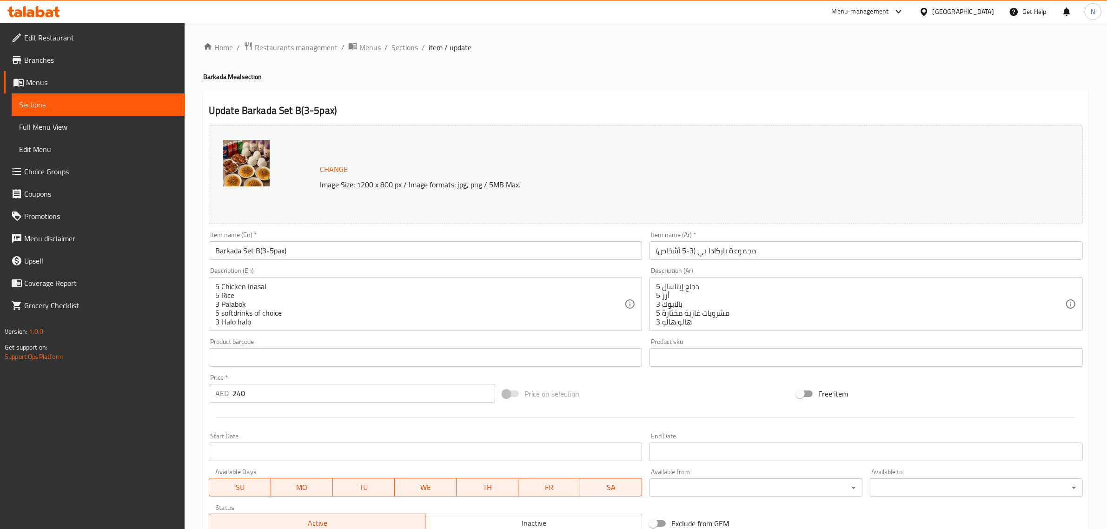
click at [348, 252] on input "Barkada Set B(3-5pax)" at bounding box center [425, 250] width 433 height 19
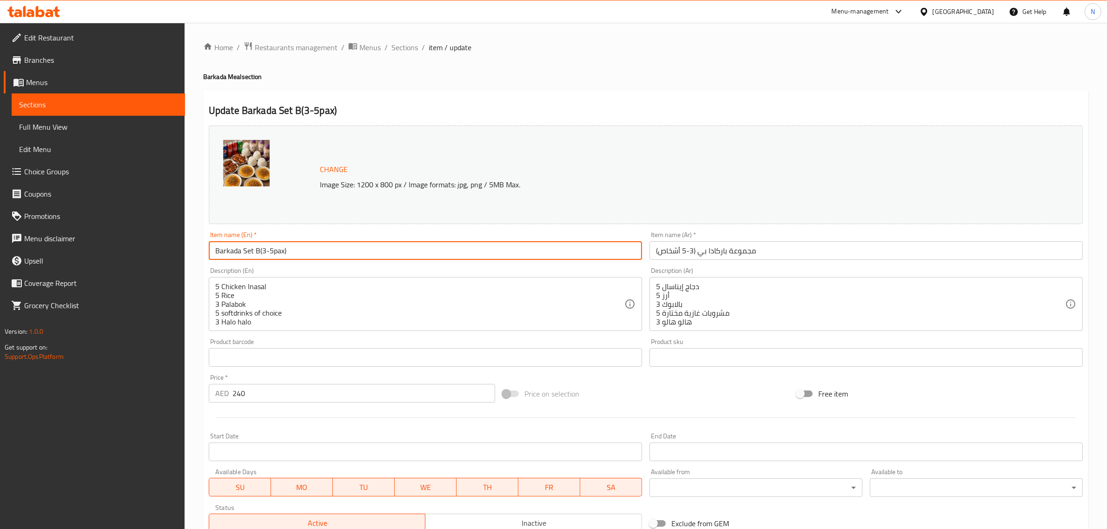
click at [347, 252] on input "Barkada Set B(3-5pax)" at bounding box center [425, 250] width 433 height 19
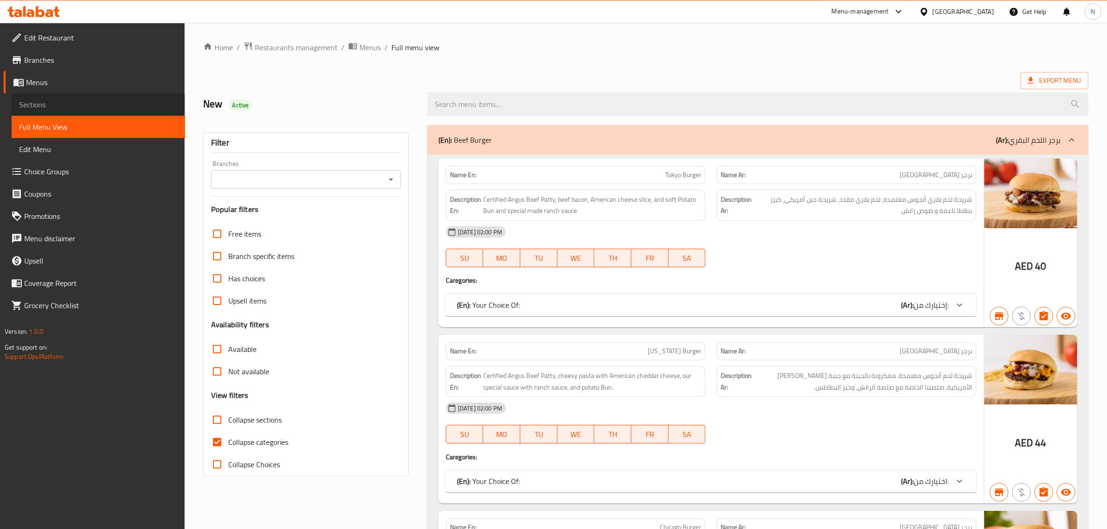
click at [90, 101] on span "Sections" at bounding box center [98, 104] width 159 height 11
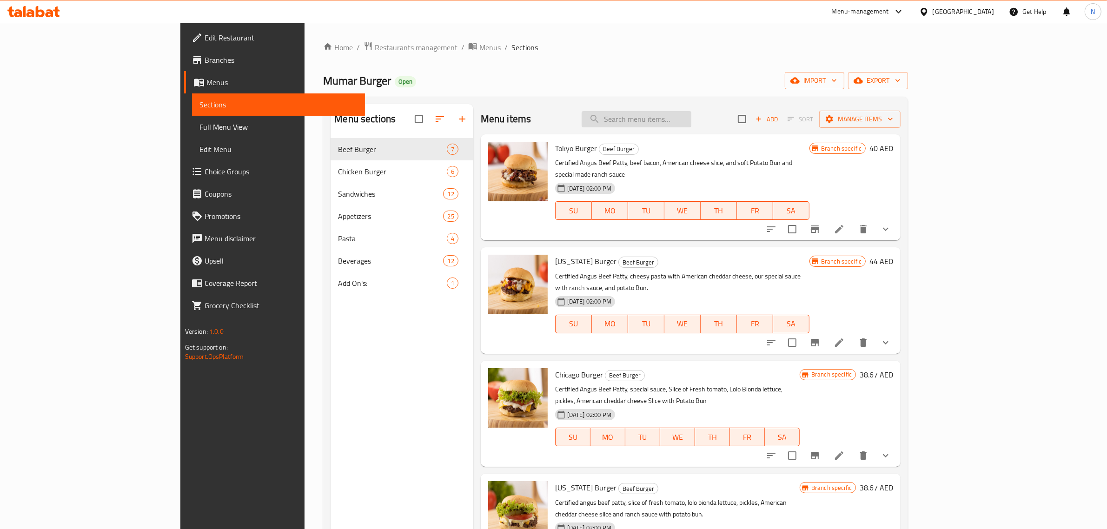
click at [692, 121] on input "search" at bounding box center [637, 119] width 110 height 16
paste input "QR009 To Tenderloin Beef Steak"
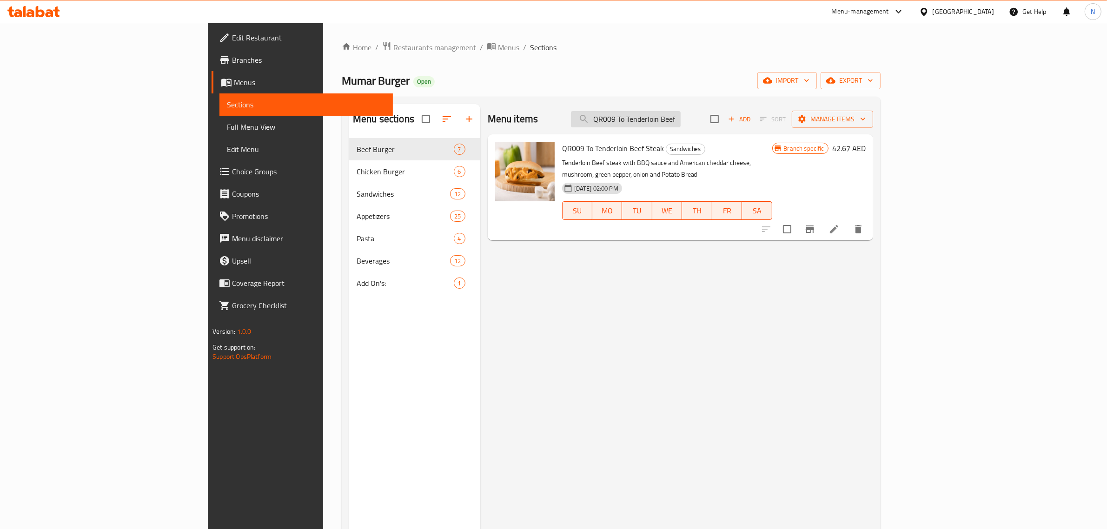
click at [681, 123] on input "QR009 To Tenderloin Beef Steak" at bounding box center [626, 119] width 110 height 16
paste input "BA6384 To Grilled Beef With Pasta And Bao Bread"
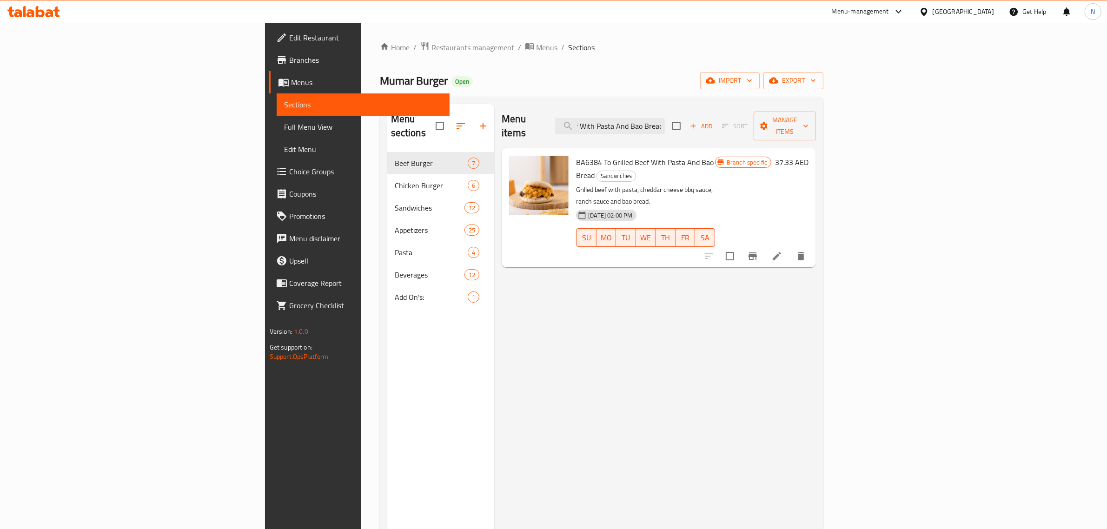
type input "BA6384 To Grilled Beef With Pasta And Bao Bread"
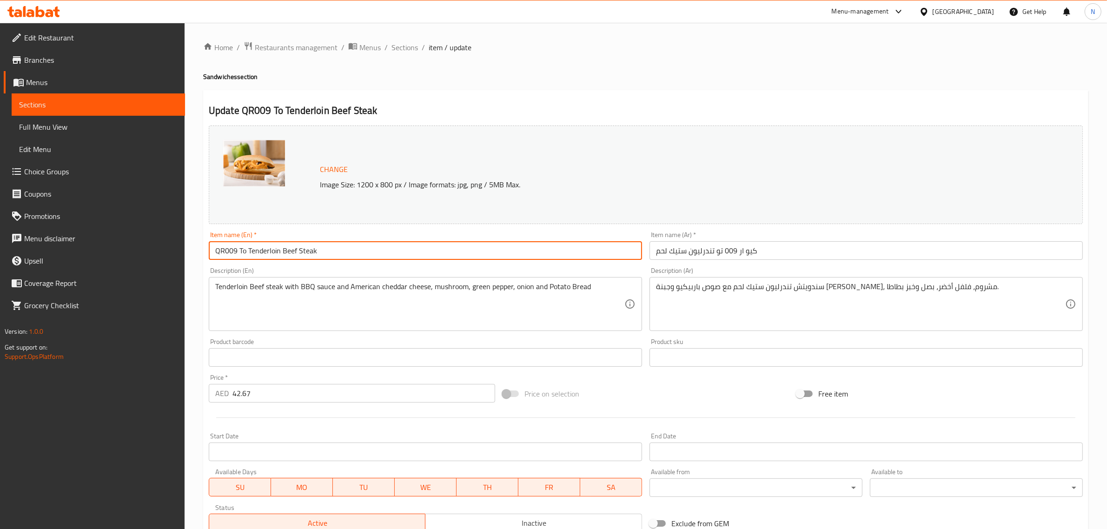
click at [338, 252] on input "QR009 To Tenderloin Beef Steak" at bounding box center [425, 250] width 433 height 19
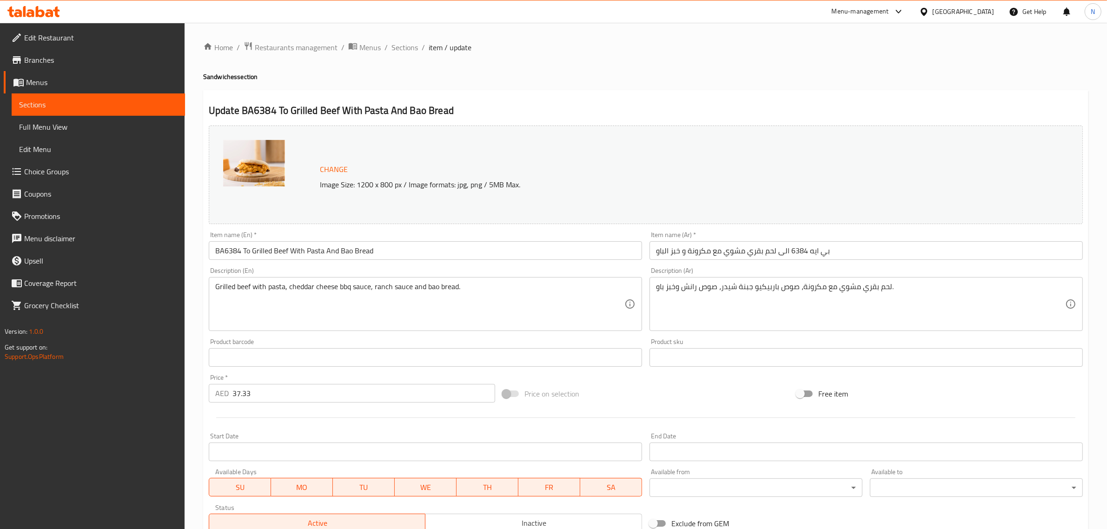
click at [527, 252] on input "BA6384 To Grilled Beef With Pasta And Bao Bread" at bounding box center [425, 250] width 433 height 19
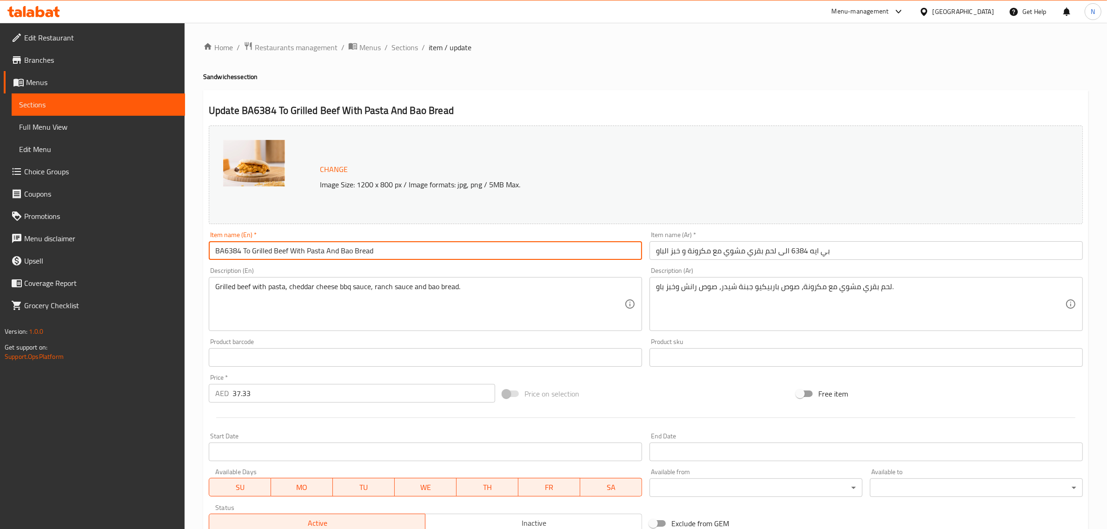
click at [527, 252] on input "BA6384 To Grilled Beef With Pasta And Bao Bread" at bounding box center [425, 250] width 433 height 19
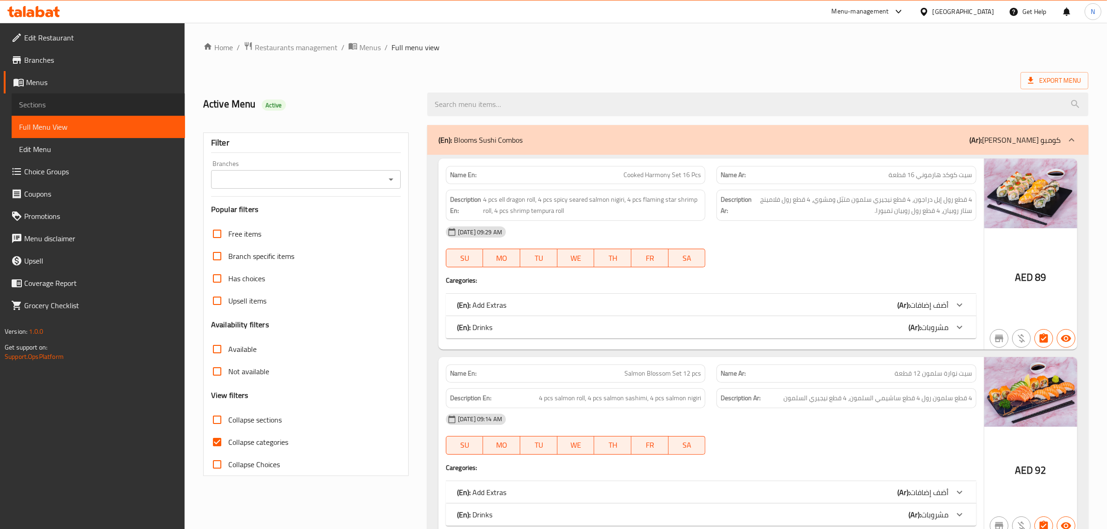
click at [52, 99] on span "Sections" at bounding box center [98, 104] width 159 height 11
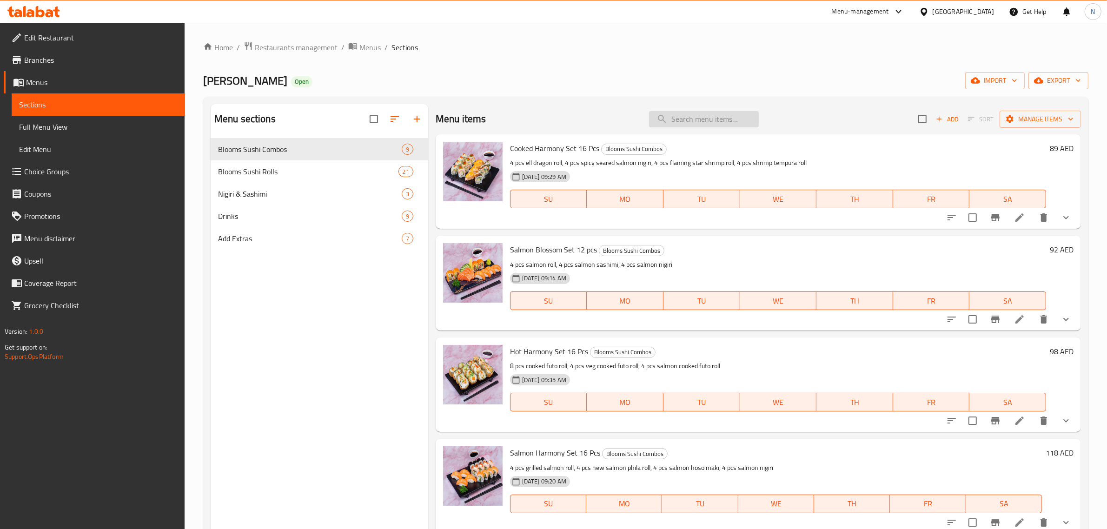
click at [711, 124] on input "search" at bounding box center [704, 119] width 110 height 16
paste input "Philadelphia Salmon Roll"
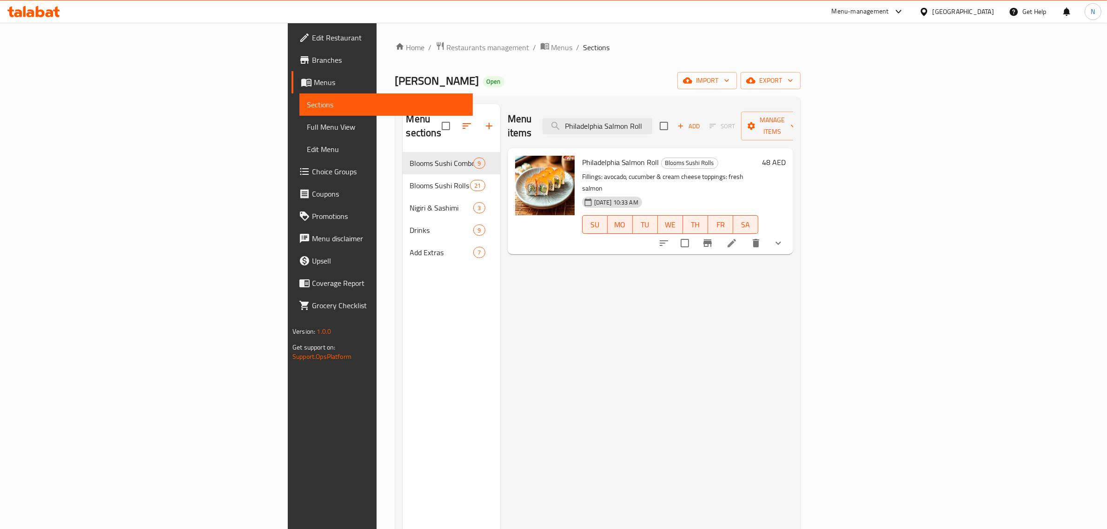
click at [582, 155] on span "Philadelphia Salmon Roll" at bounding box center [620, 162] width 77 height 14
copy h6 "Philadelphia Salmon Roll"
click at [653, 119] on input "Philadelphia Salmon Roll" at bounding box center [598, 126] width 110 height 16
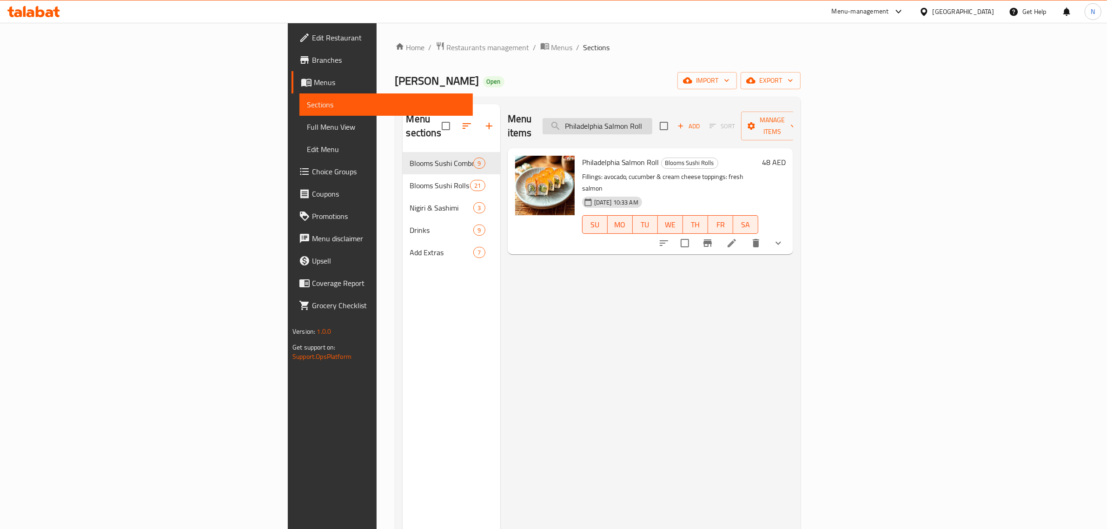
click at [653, 119] on input "Philadelphia Salmon Roll" at bounding box center [598, 126] width 110 height 16
paste input "Vegetable"
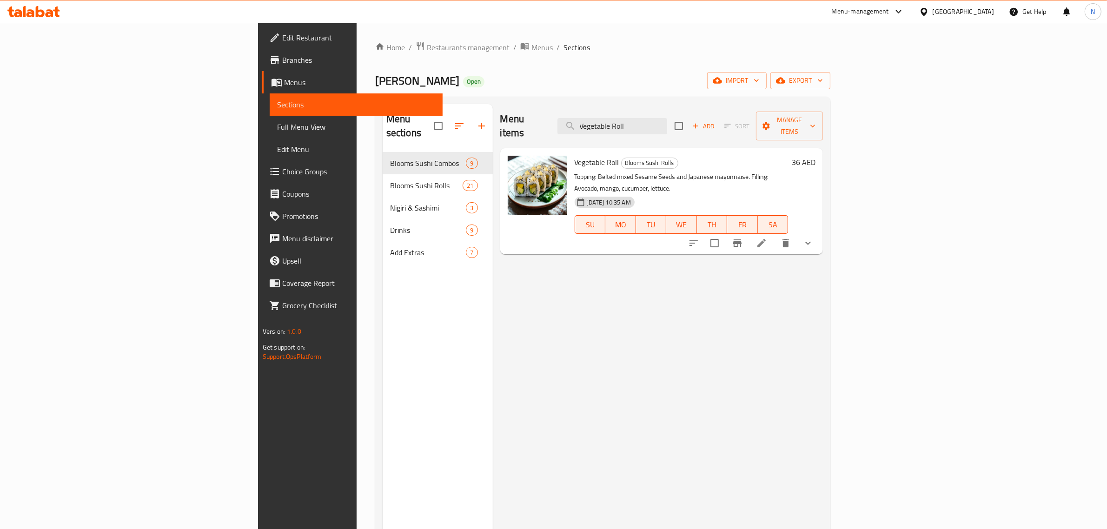
click at [575, 155] on span "Vegetable Roll" at bounding box center [597, 162] width 45 height 14
copy h6 "Vegetable Roll"
click at [575, 155] on span "Vegetable Roll" at bounding box center [597, 162] width 45 height 14
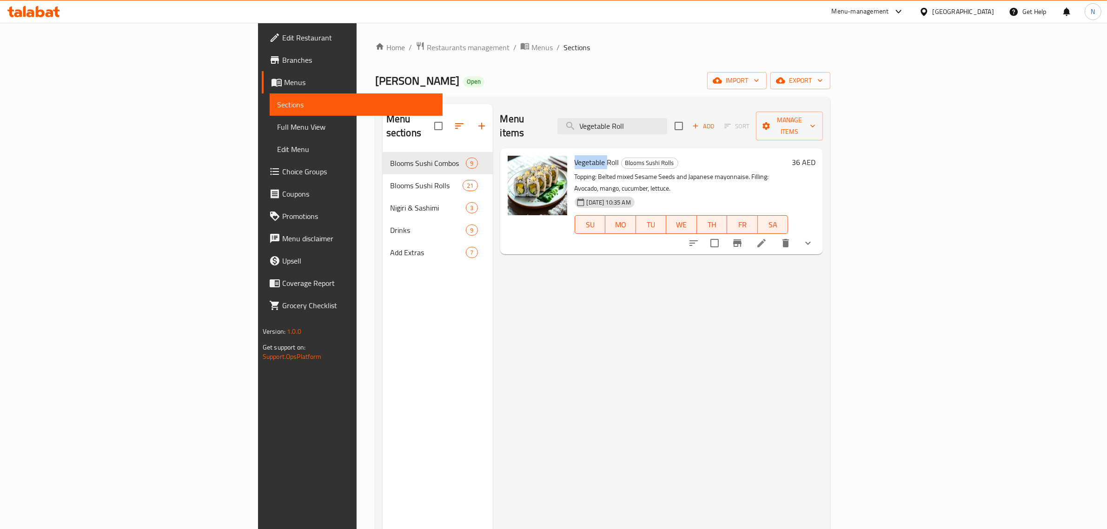
click at [575, 155] on span "Vegetable Roll" at bounding box center [597, 162] width 45 height 14
click at [667, 118] on input "Vegetable Roll" at bounding box center [613, 126] width 110 height 16
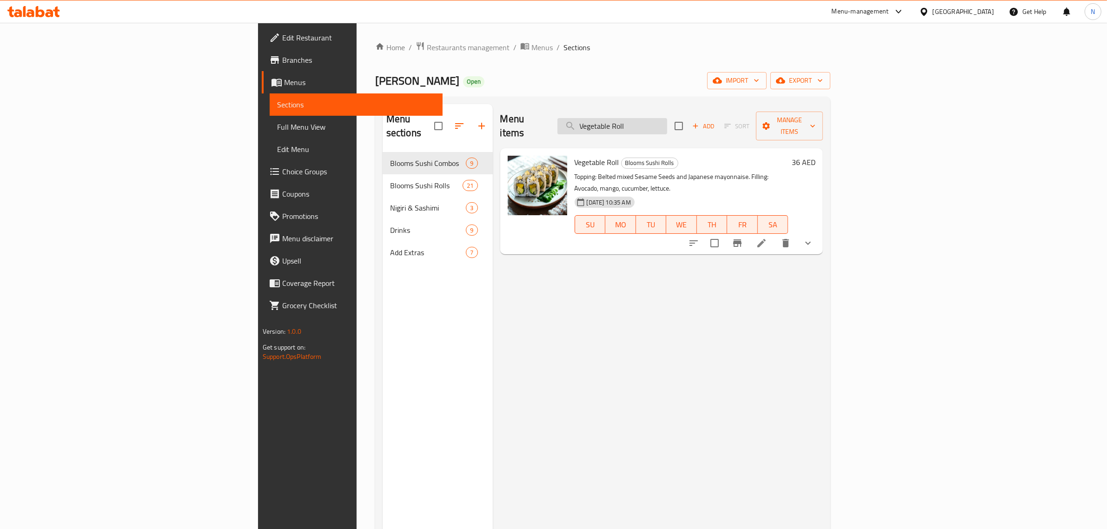
paste input "2308359780"
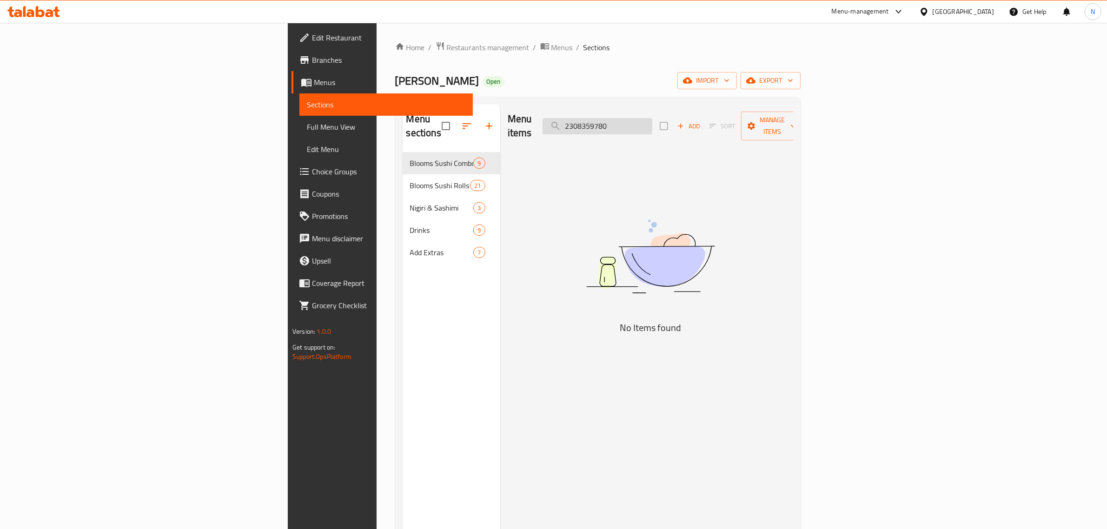
click at [653, 118] on input "2308359780" at bounding box center [598, 126] width 110 height 16
paste input "Rainbow Roll"
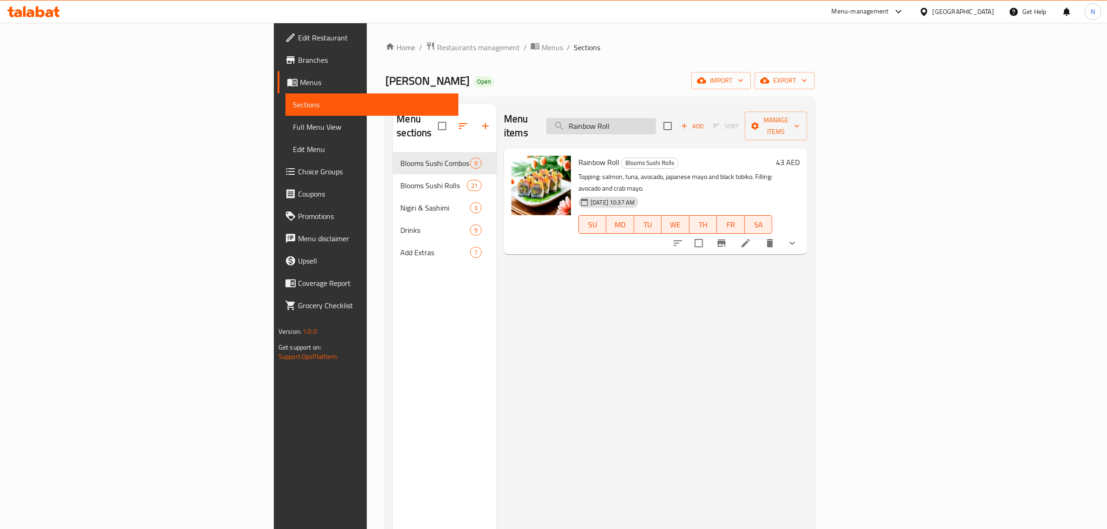
click at [656, 119] on input "Rainbow Roll" at bounding box center [601, 126] width 110 height 16
paste input "Cooked Veg Futo"
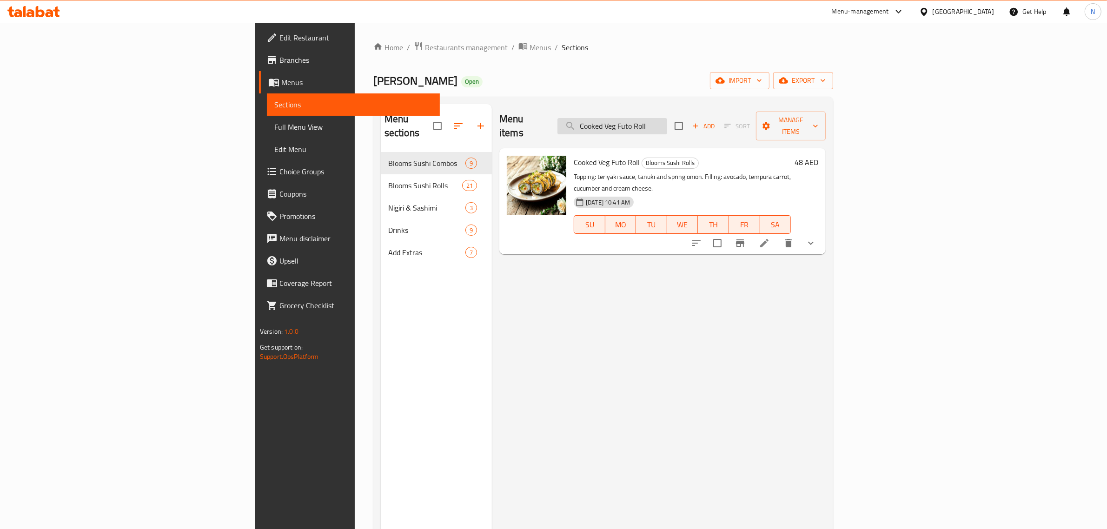
click at [667, 119] on input "Cooked Veg Futo Roll" at bounding box center [613, 126] width 110 height 16
paste input "Non"
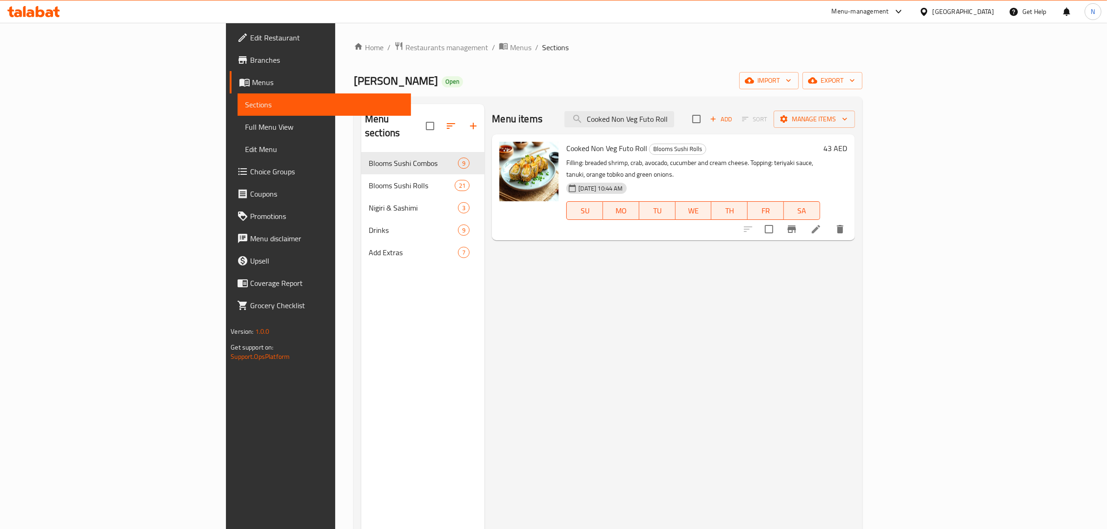
click at [721, 322] on div "Menu items Cooked Non Veg Futo Roll Add Sort Manage items Cooked Non Veg Futo R…" at bounding box center [670, 368] width 370 height 529
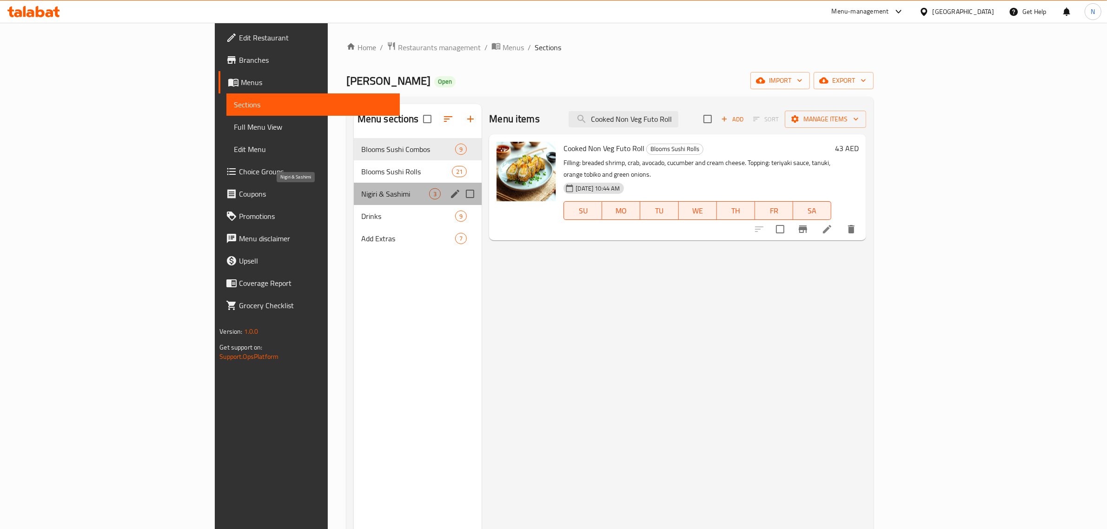
click at [361, 192] on span "Nigiri & Sashimi" at bounding box center [395, 193] width 68 height 11
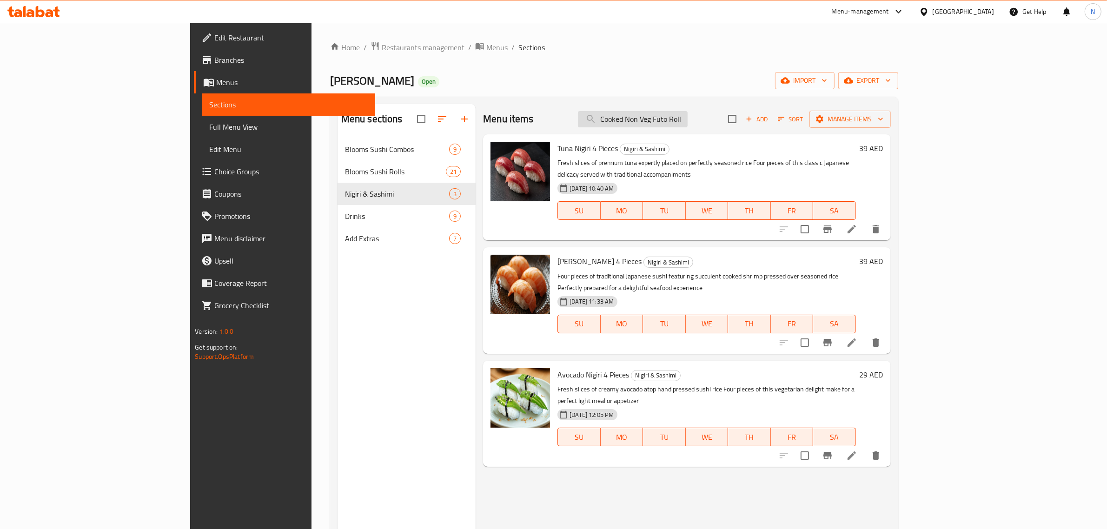
click at [688, 113] on input "Cooked Non Veg Futo Roll" at bounding box center [633, 119] width 110 height 16
paste input "Wasabi"
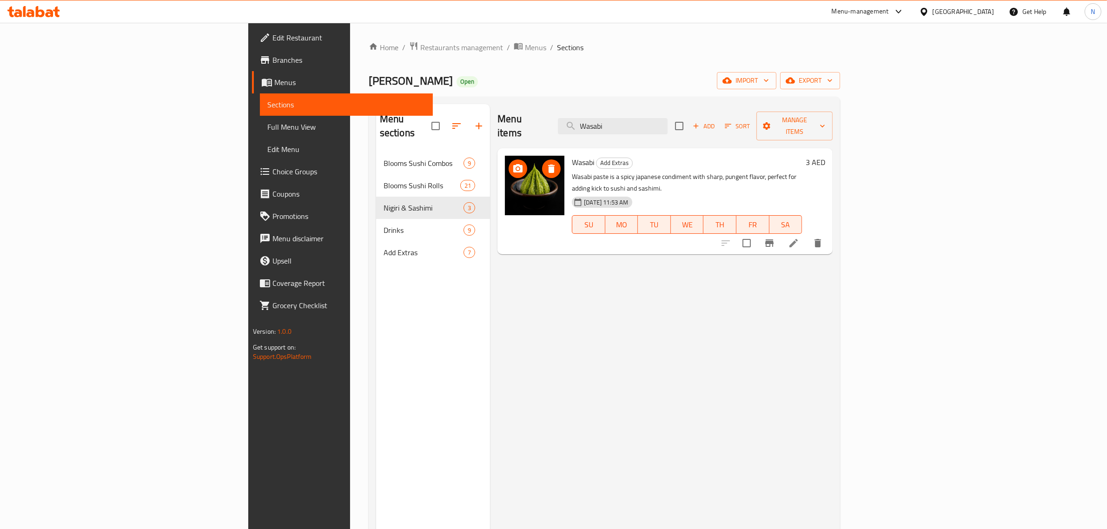
type input "Wasabi"
click at [877, 8] on div "Menu-management" at bounding box center [860, 11] width 57 height 11
click at [831, 63] on div "Agent Campaigns Center" at bounding box center [809, 63] width 70 height 10
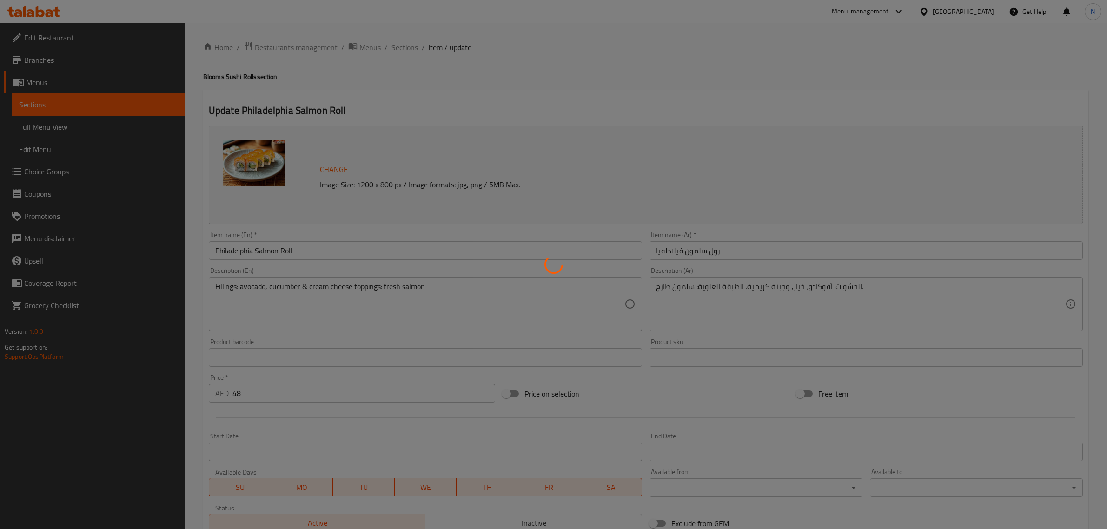
type input "أضف إضافات"
type input "0"
type input "6"
type input "مشروبات"
type input "0"
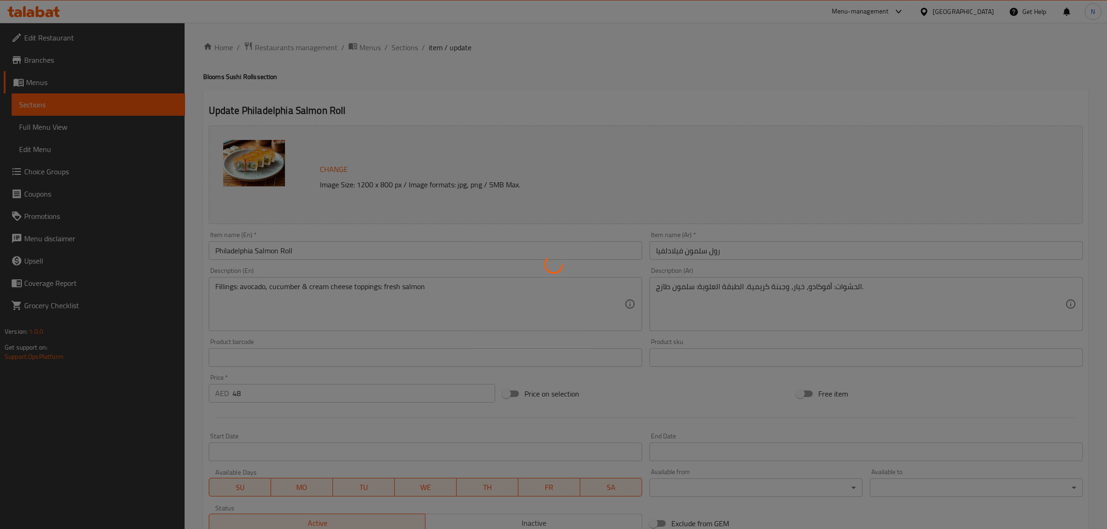
type input "9"
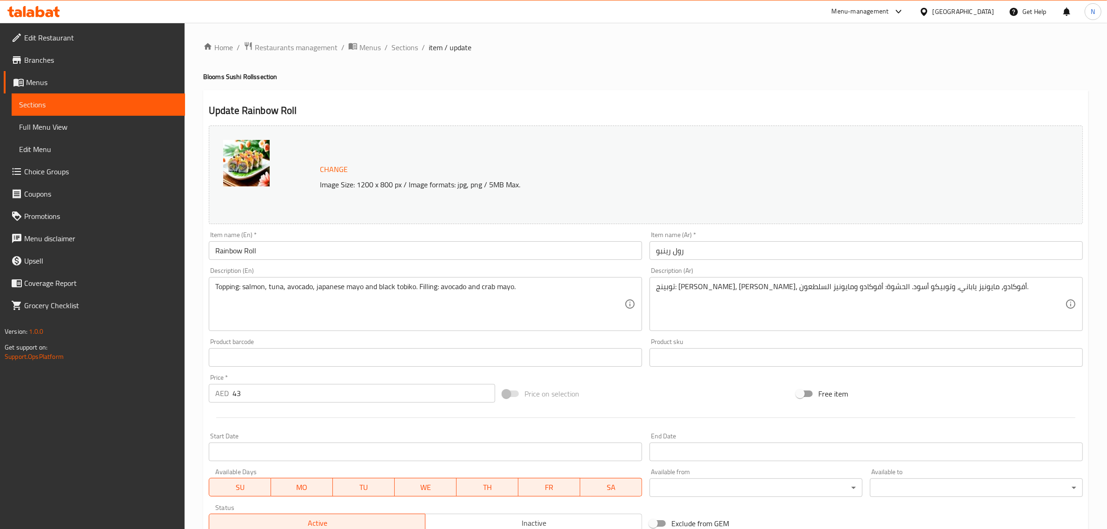
click at [443, 261] on div "Item name (En)   * Rainbow Roll Item name (En) *" at bounding box center [425, 246] width 441 height 36
click at [449, 246] on input "Rainbow Roll" at bounding box center [425, 250] width 433 height 19
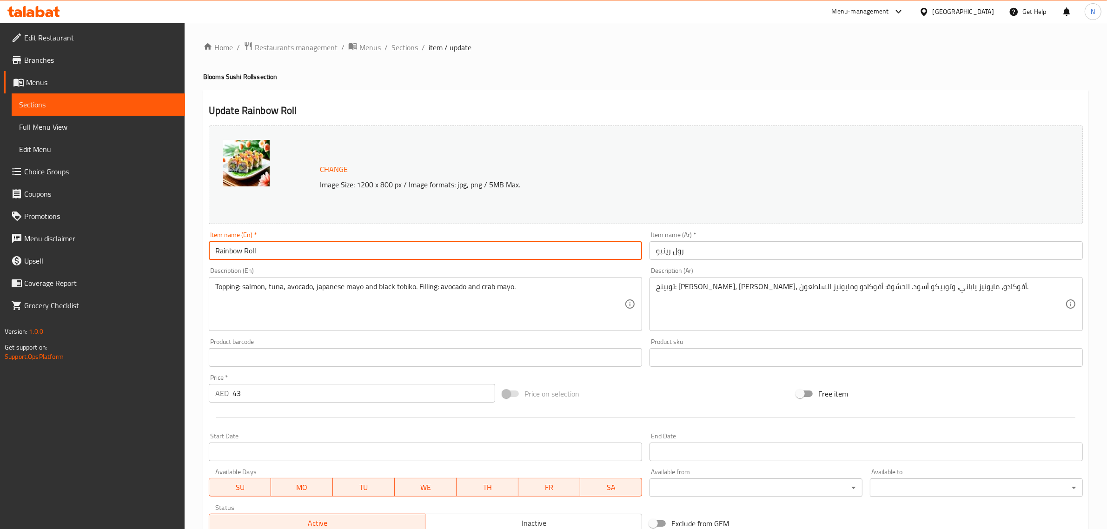
click at [449, 246] on input "Rainbow Roll" at bounding box center [425, 250] width 433 height 19
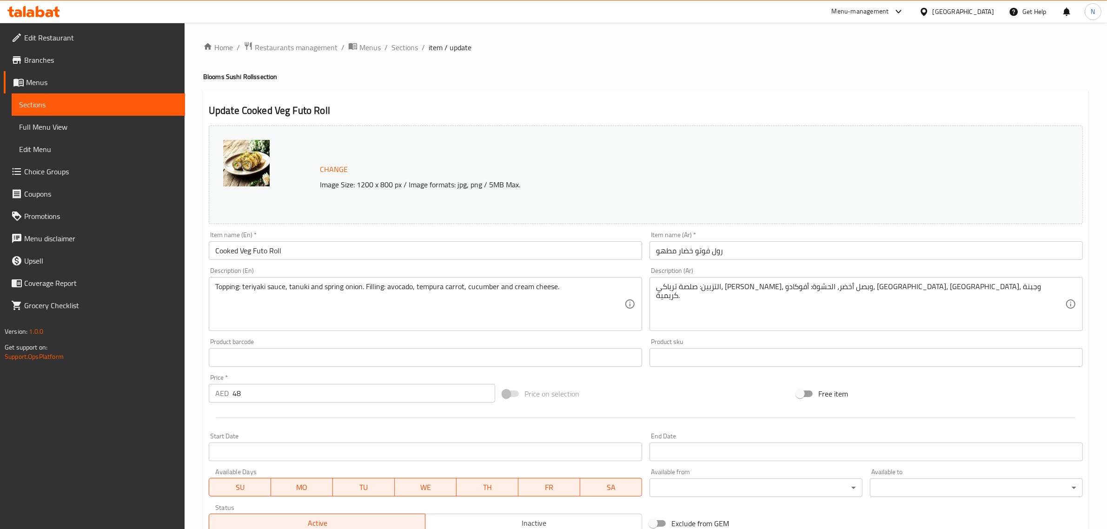
click at [521, 245] on input "Cooked Veg Futo Roll" at bounding box center [425, 250] width 433 height 19
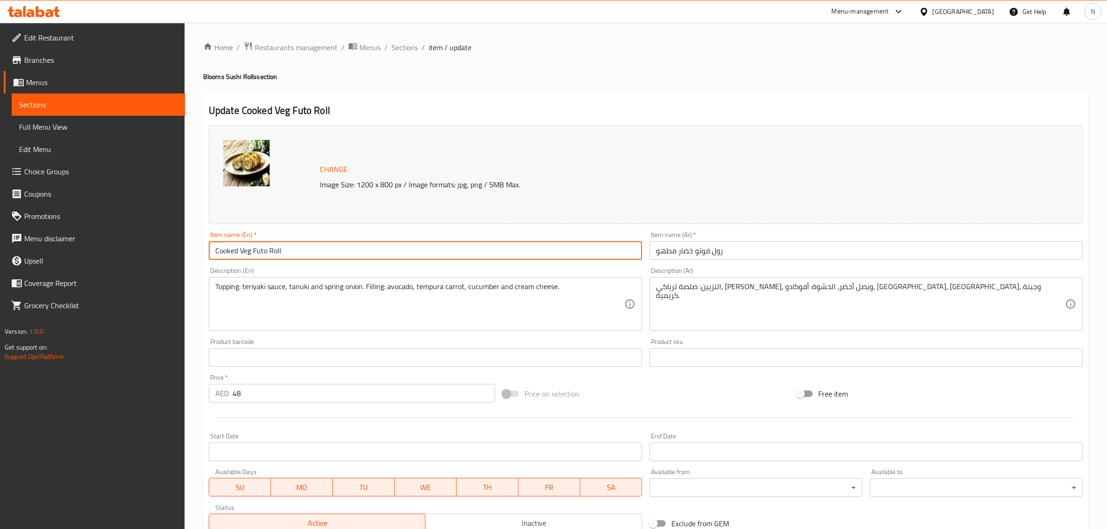
click at [521, 245] on input "Cooked Veg Futo Roll" at bounding box center [425, 250] width 433 height 19
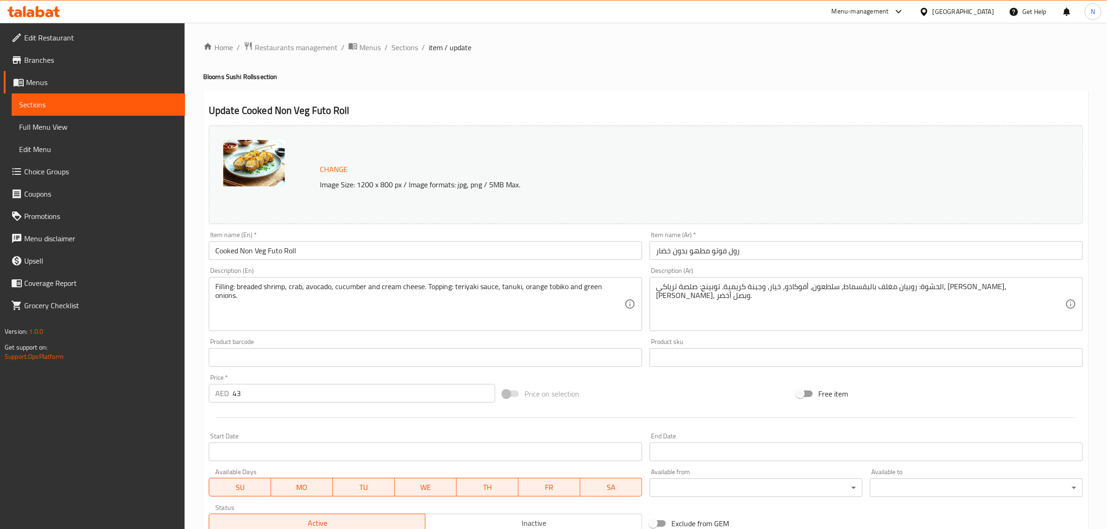
click at [552, 256] on input "Cooked Non Veg Futo Roll" at bounding box center [425, 250] width 433 height 19
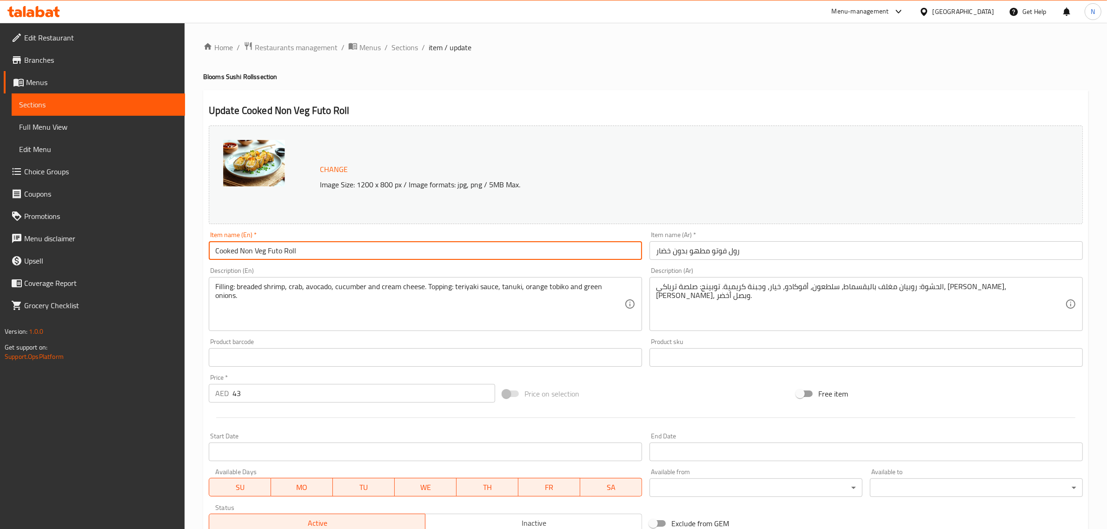
click at [552, 256] on input "Cooked Non Veg Futo Roll" at bounding box center [425, 250] width 433 height 19
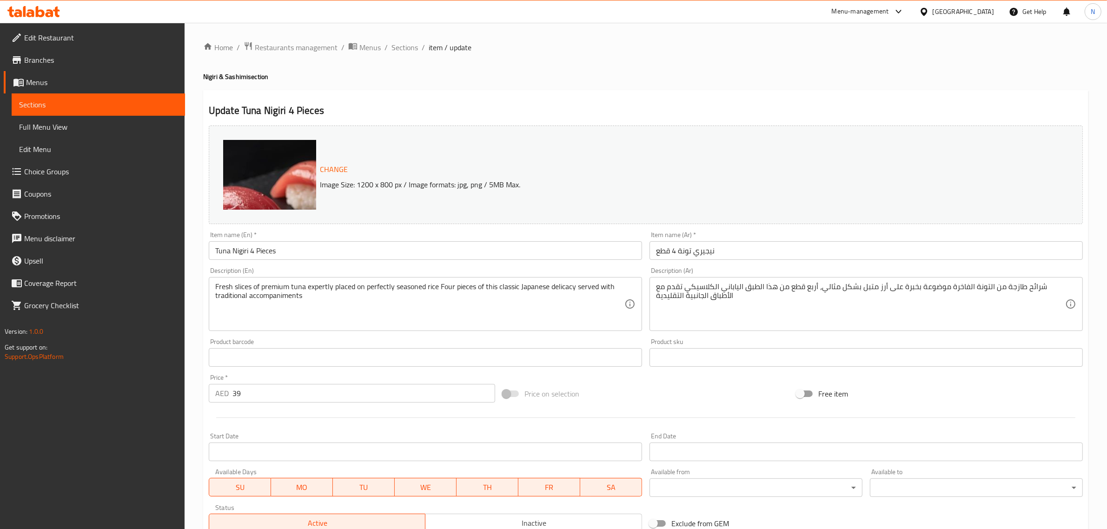
click at [433, 249] on input "Tuna Nigiri 4 Pieces" at bounding box center [425, 250] width 433 height 19
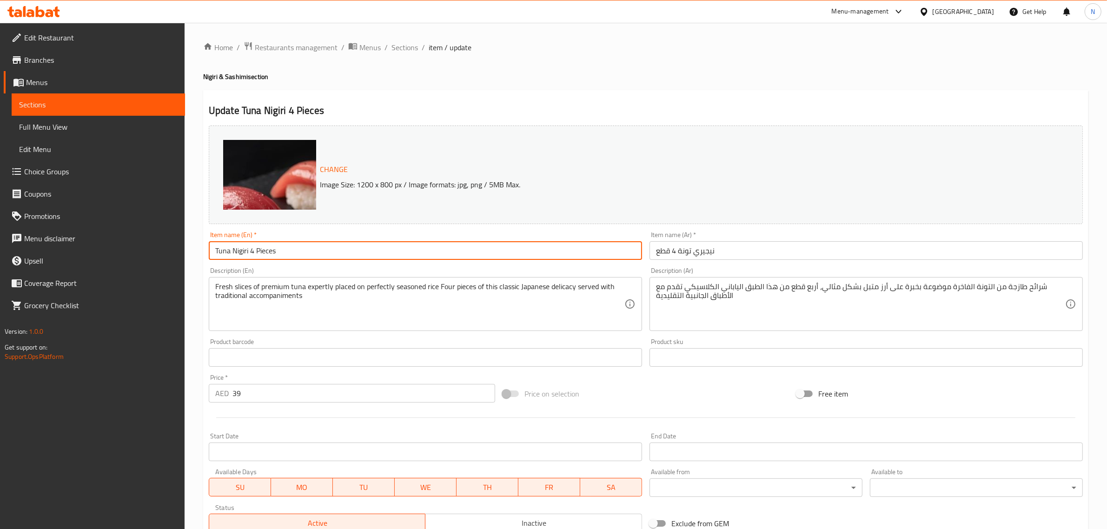
click at [433, 249] on input "Tuna Nigiri 4 Pieces" at bounding box center [425, 250] width 433 height 19
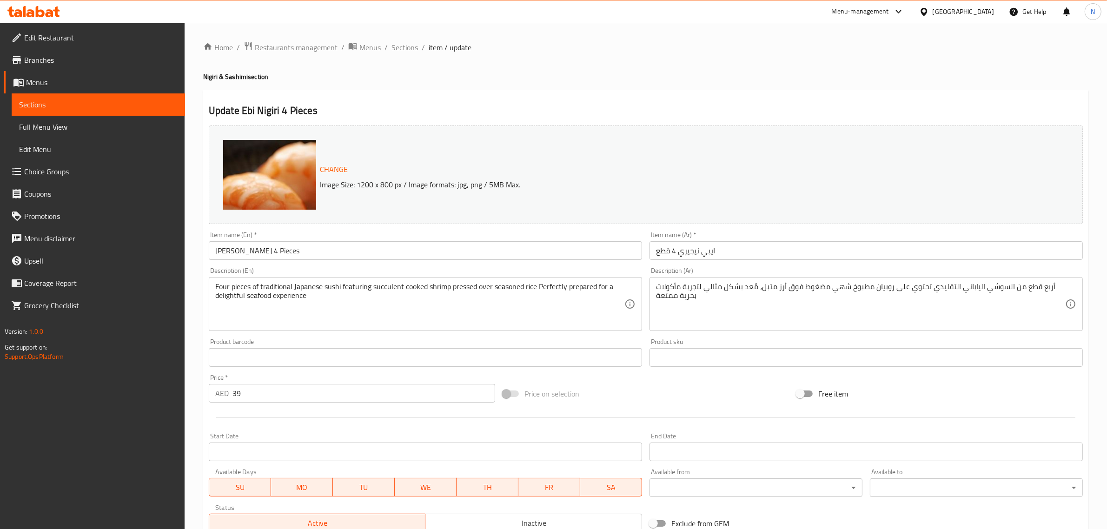
click at [428, 251] on input "Ebi Nigiri 4 Pieces" at bounding box center [425, 250] width 433 height 19
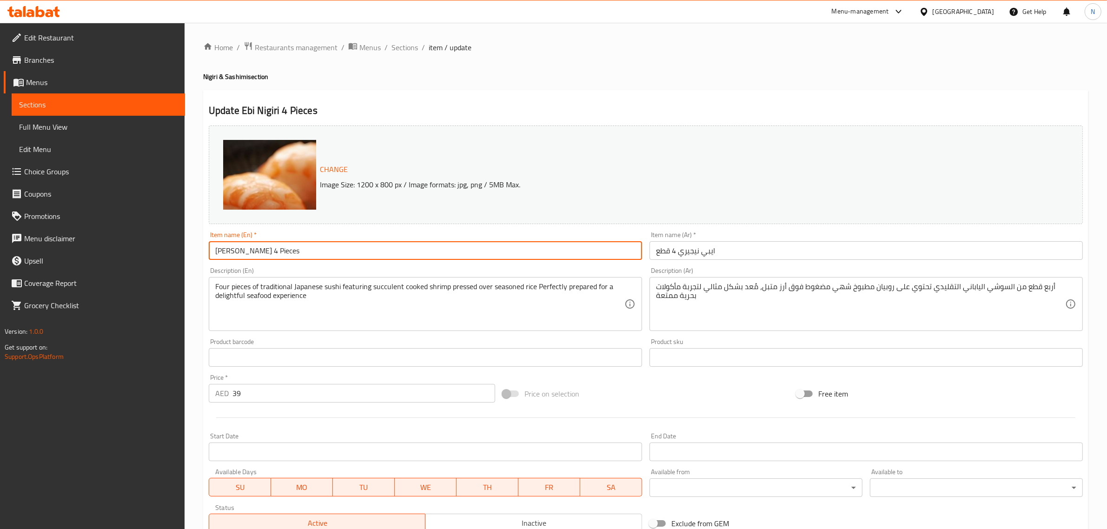
click at [428, 251] on input "Ebi Nigiri 4 Pieces" at bounding box center [425, 250] width 433 height 19
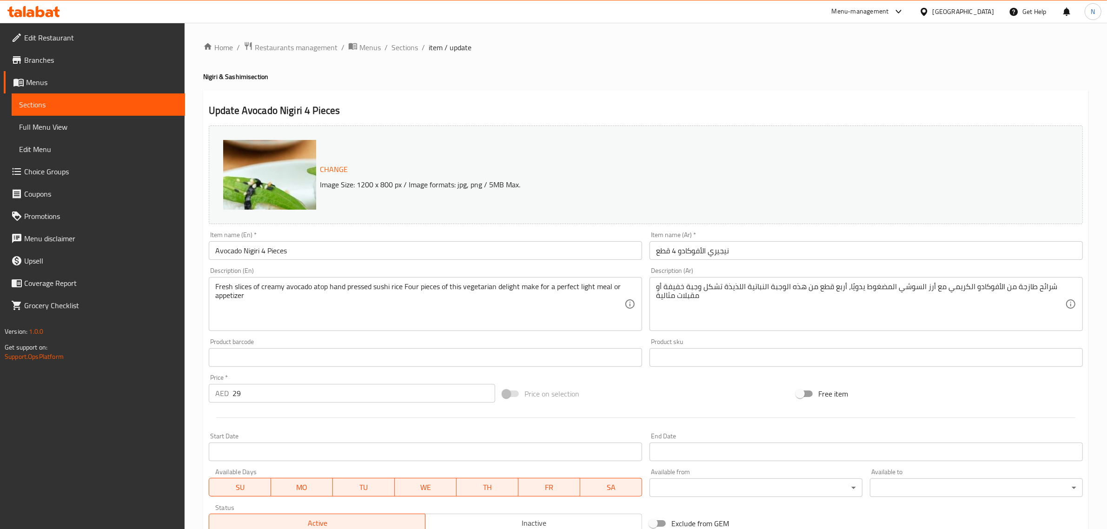
click at [314, 256] on input "Avocado Nigiri 4 Pieces" at bounding box center [425, 250] width 433 height 19
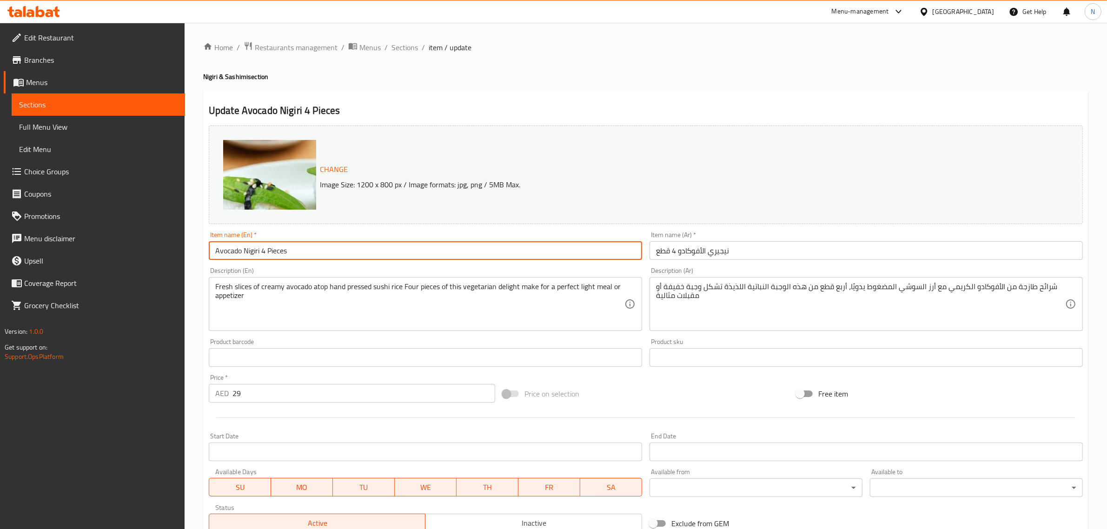
click at [314, 256] on input "Avocado Nigiri 4 Pieces" at bounding box center [425, 250] width 433 height 19
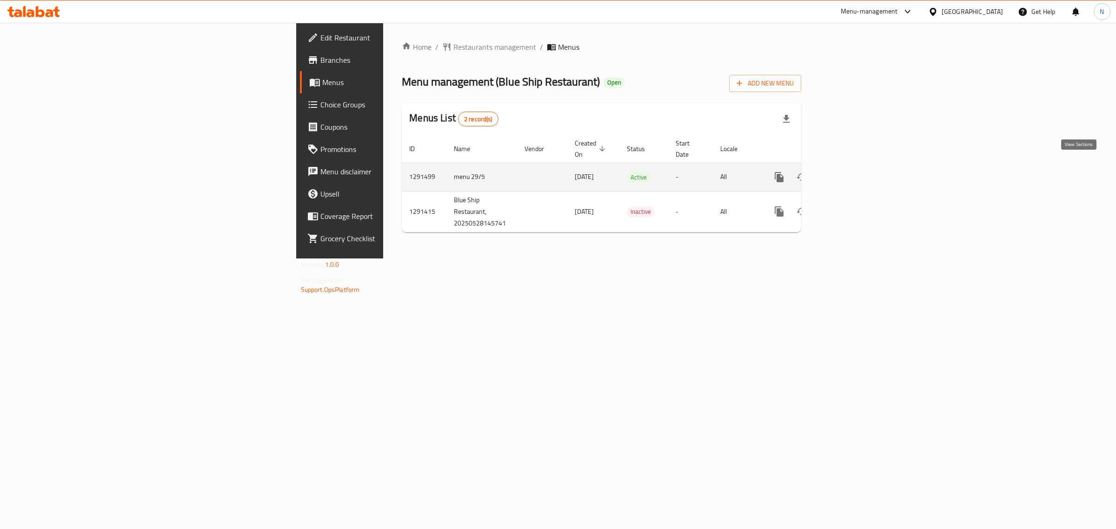
click at [852, 172] on icon "enhanced table" at bounding box center [846, 177] width 11 height 11
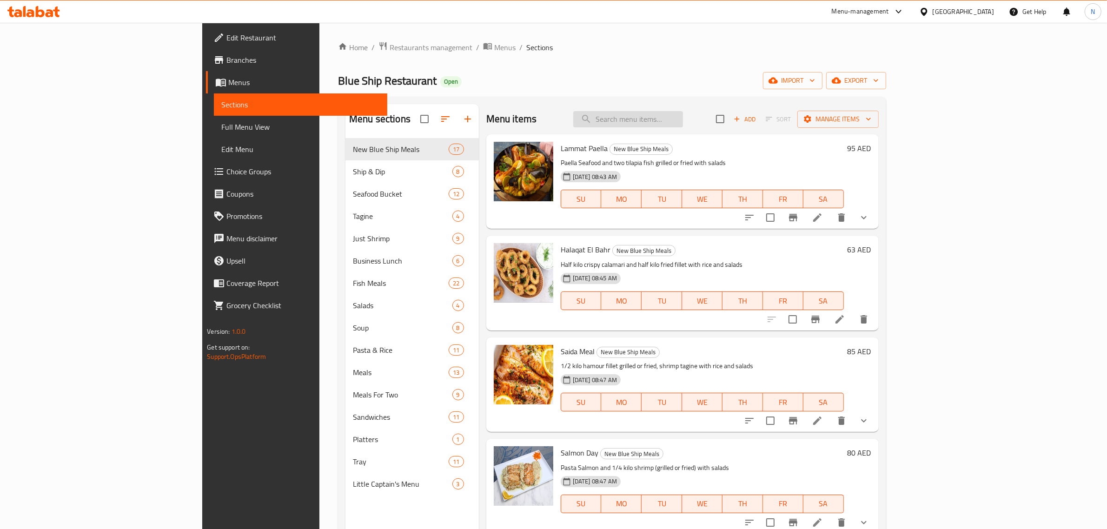
click at [683, 119] on input "search" at bounding box center [628, 119] width 110 height 16
paste input "Family Seafood Bucke"
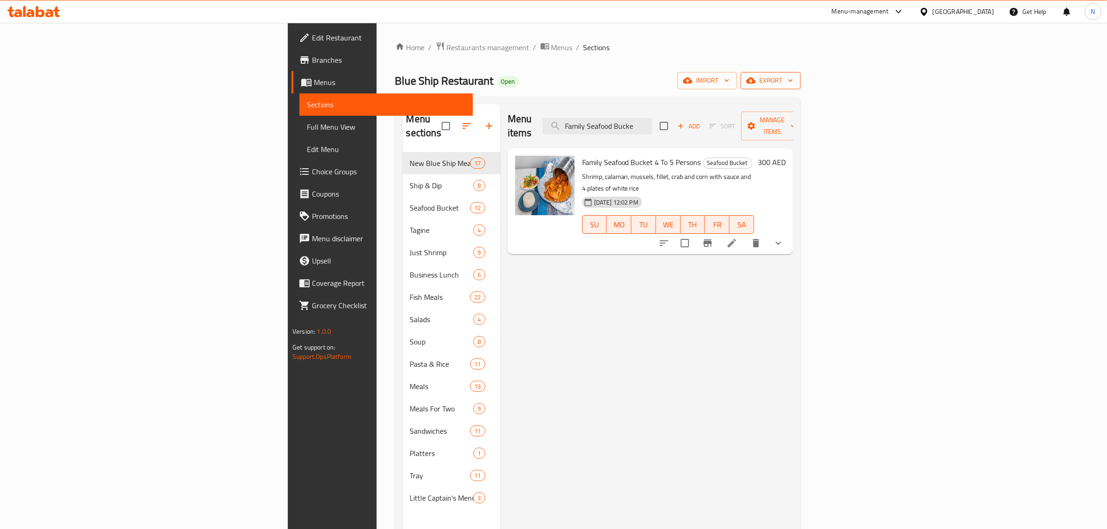
type input "Family Seafood Bucke"
click at [801, 87] on button "export" at bounding box center [771, 80] width 60 height 17
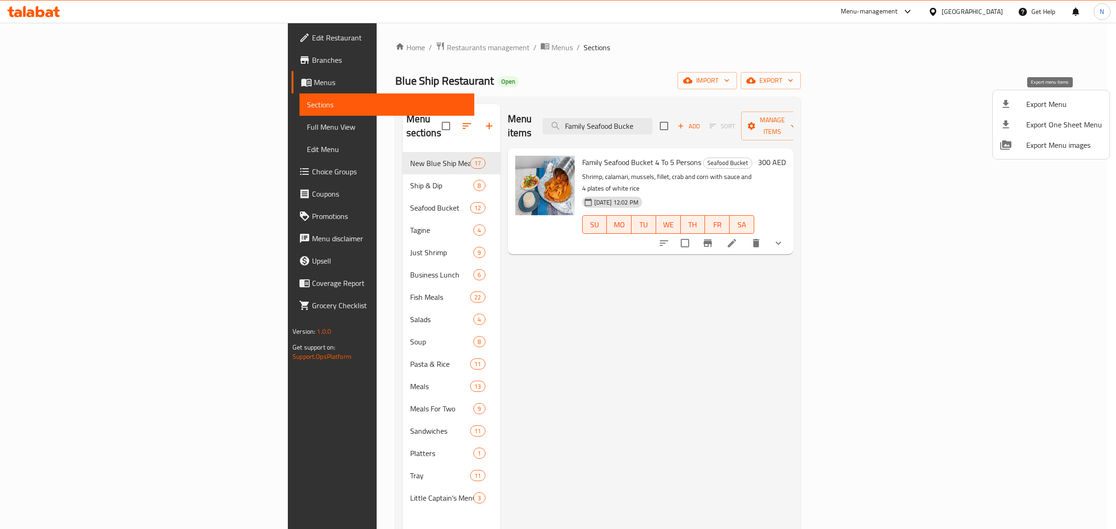
click at [1040, 103] on span "Export Menu" at bounding box center [1064, 104] width 76 height 11
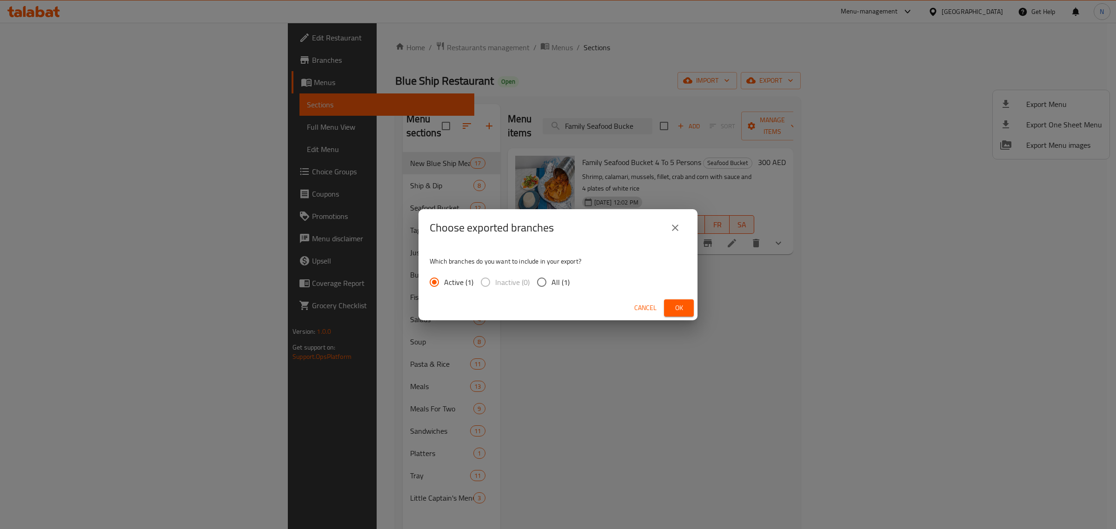
click at [566, 284] on span "All (1)" at bounding box center [561, 282] width 18 height 11
click at [552, 284] on input "All (1)" at bounding box center [542, 283] width 20 height 20
radio input "true"
click at [693, 313] on button "Ok" at bounding box center [679, 308] width 30 height 17
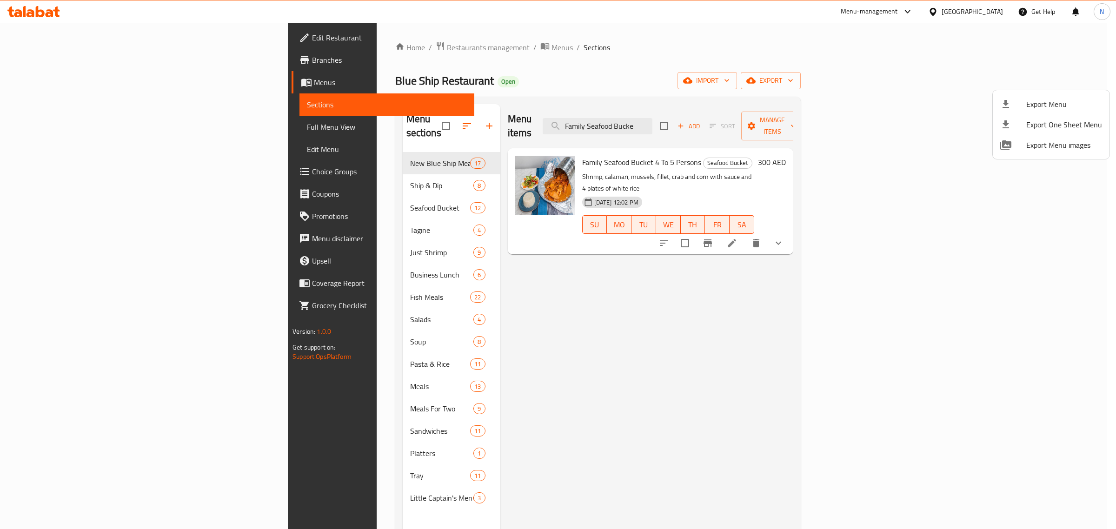
click at [966, 350] on div at bounding box center [558, 264] width 1116 height 529
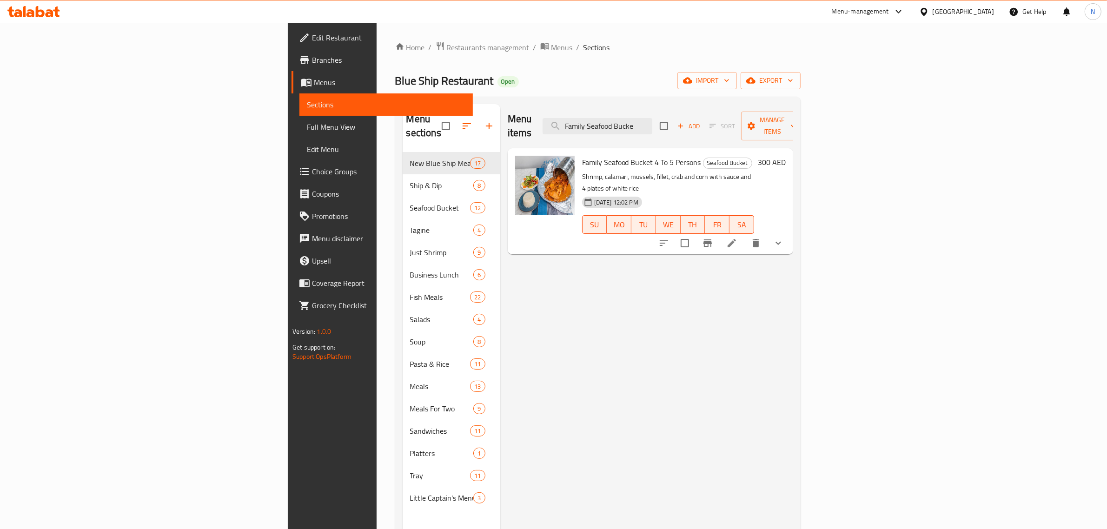
click at [307, 129] on span "Full Menu View" at bounding box center [386, 126] width 159 height 11
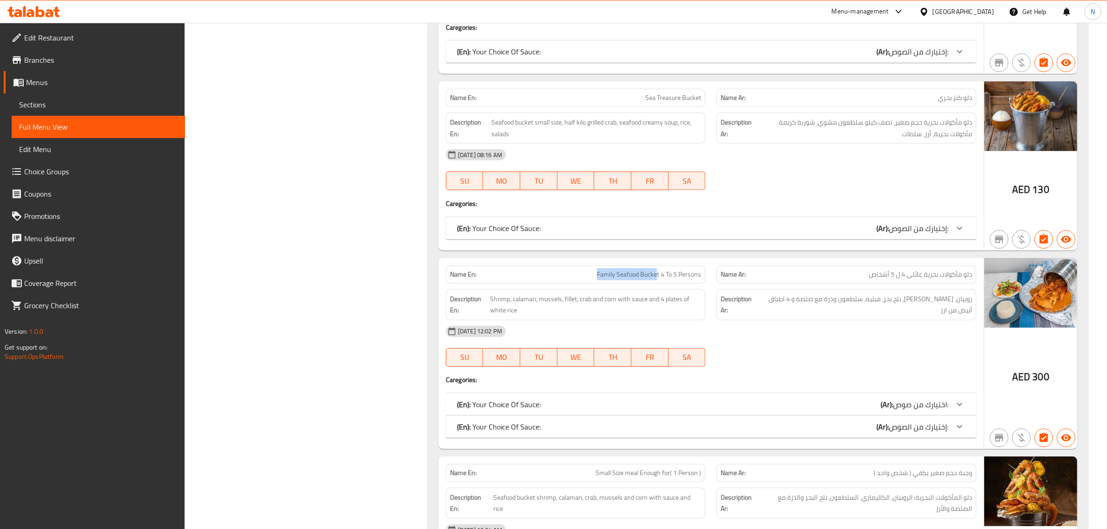
click at [921, 420] on span "إختيارك من الصوص:" at bounding box center [919, 427] width 60 height 14
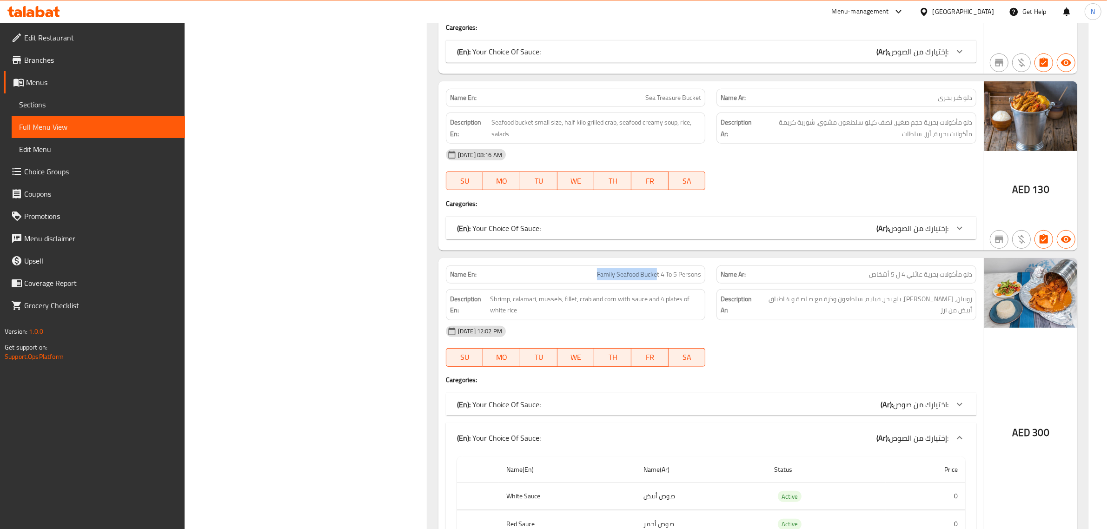
click at [921, 398] on span "اختيارك من صوص:" at bounding box center [920, 405] width 55 height 14
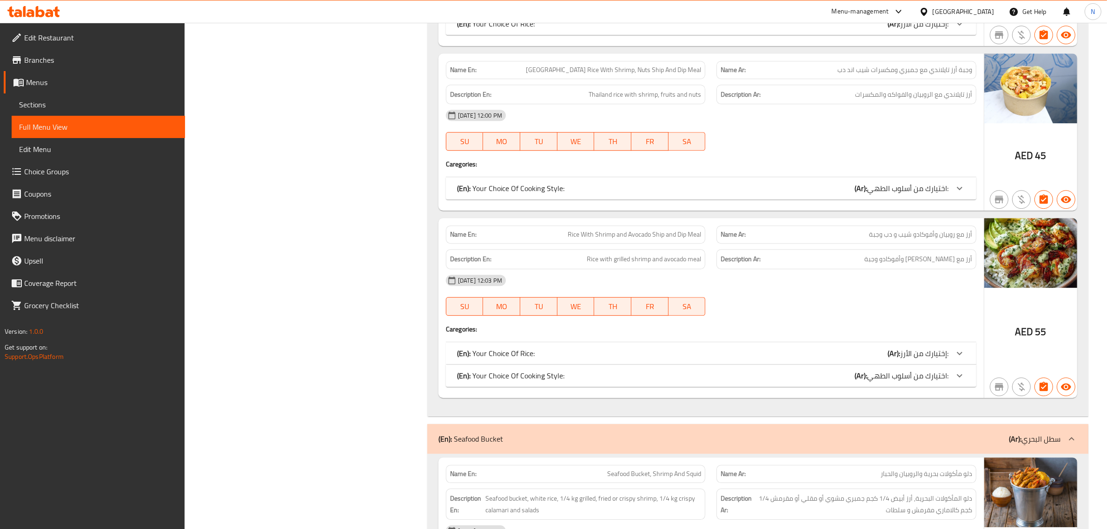
scroll to position [3510, 0]
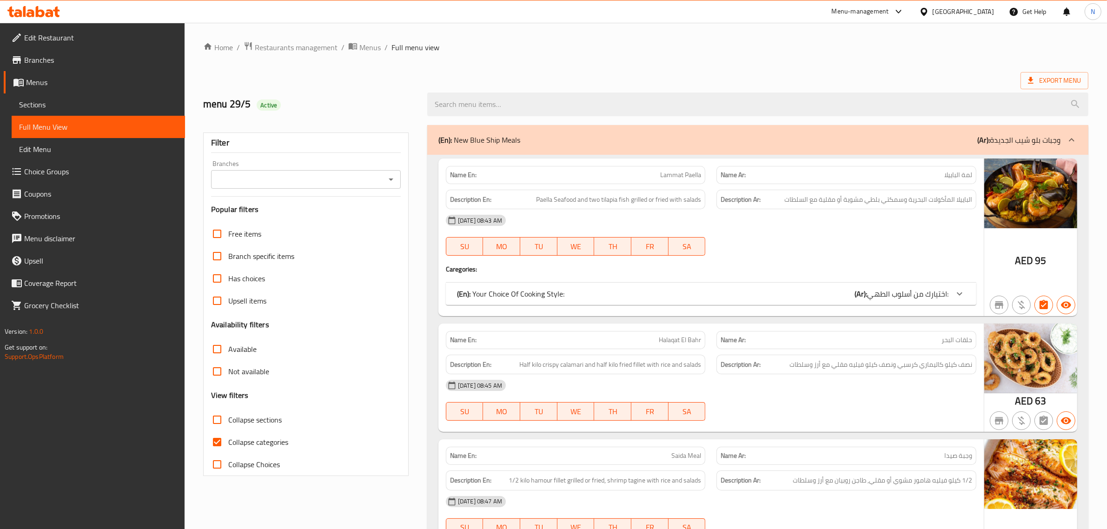
click at [255, 423] on span "Collapse sections" at bounding box center [254, 419] width 53 height 11
click at [228, 423] on input "Collapse sections" at bounding box center [217, 420] width 22 height 22
checkbox input "true"
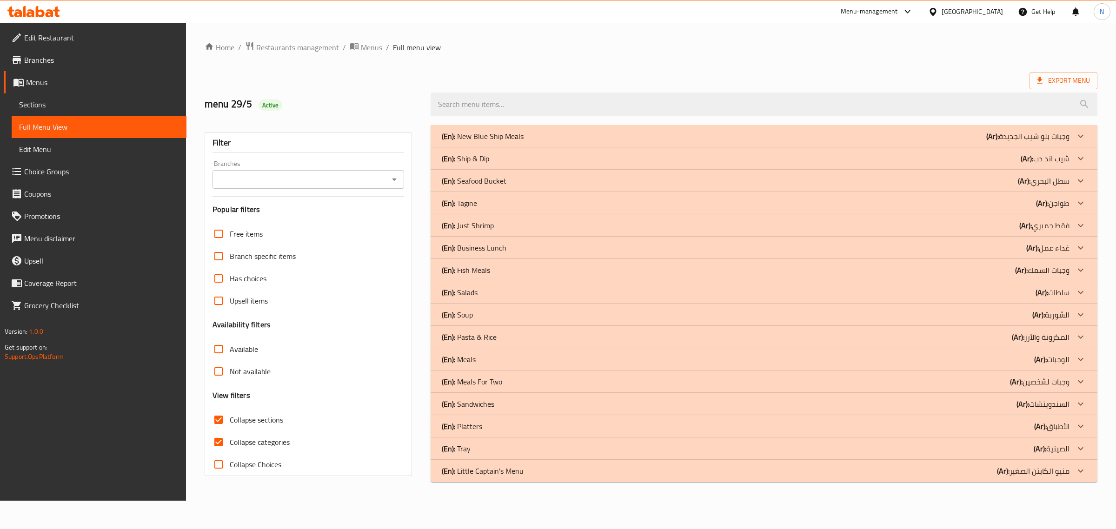
click at [923, 181] on div "(En): Seafood Bucket (Ar): سطل البحري" at bounding box center [756, 180] width 628 height 11
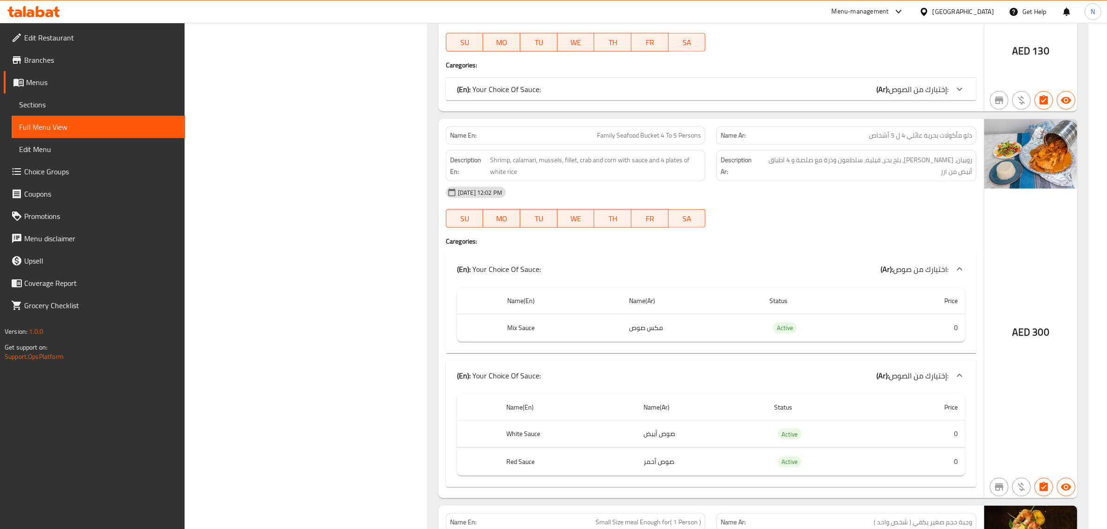
scroll to position [1453, 0]
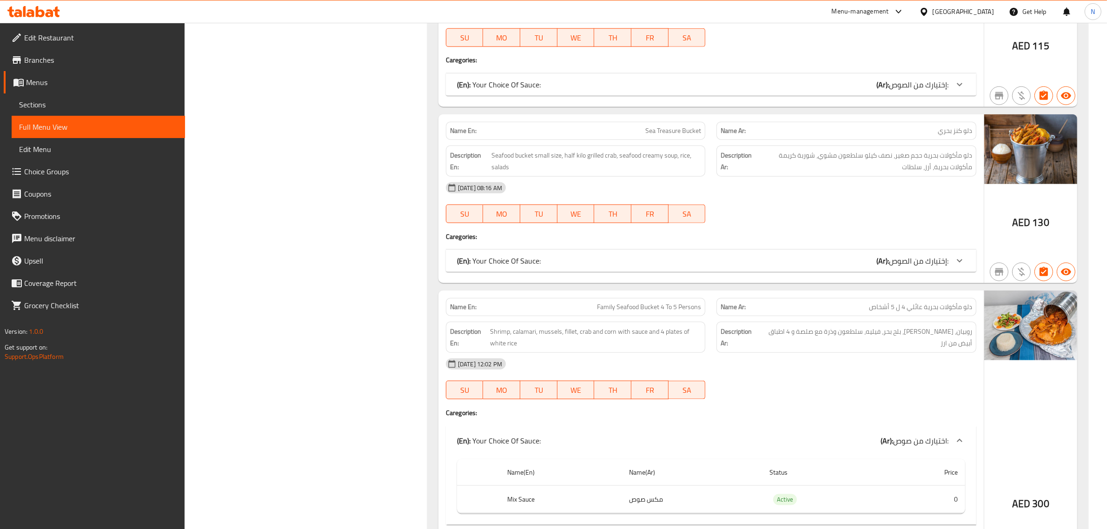
scroll to position [1221, 0]
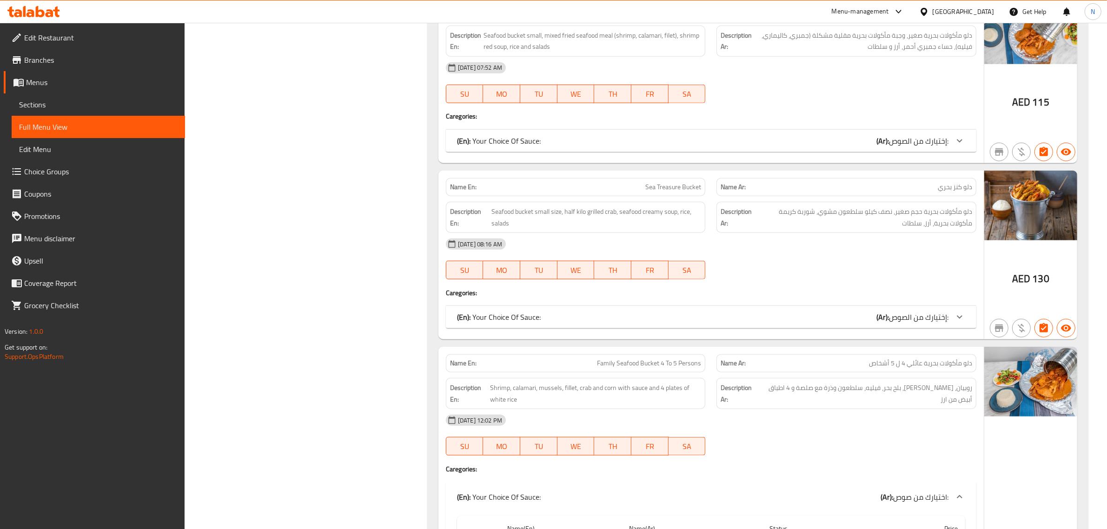
click at [270, 220] on div "Filter Branches Branches Popular filters Free items Branch specific items Has c…" at bounding box center [310, 227] width 224 height 2656
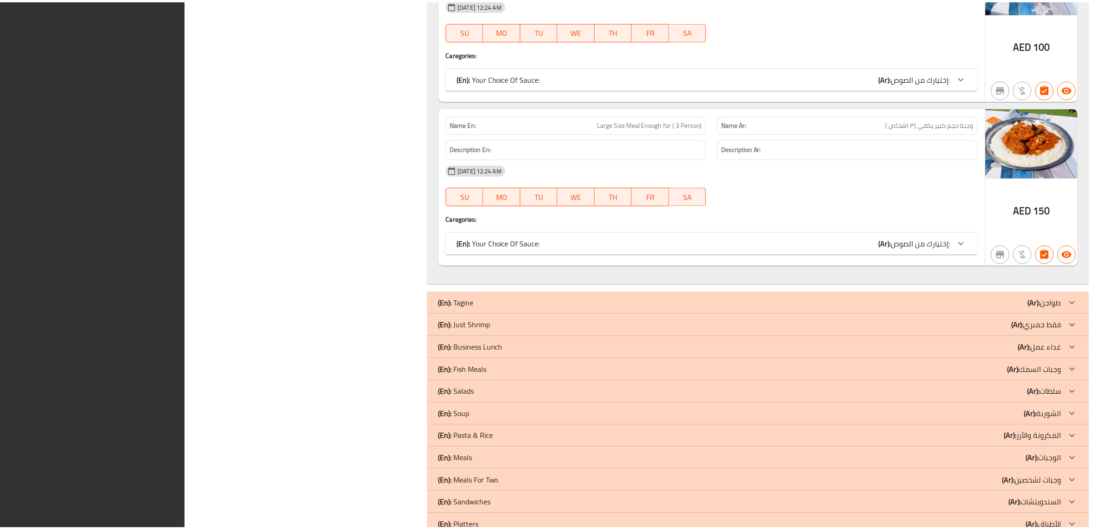
scroll to position [2254, 0]
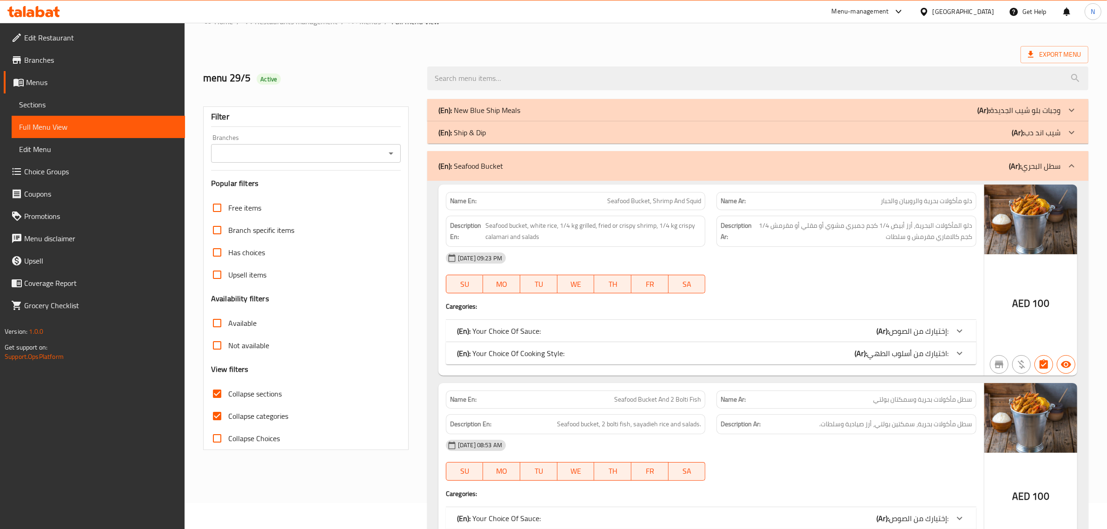
scroll to position [0, 0]
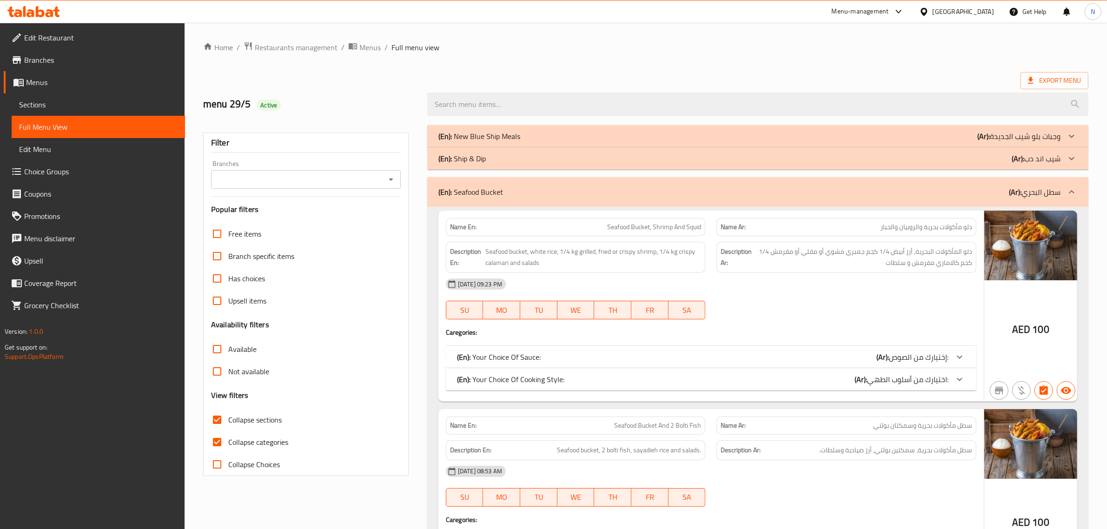
click at [238, 442] on span "Collapse categories" at bounding box center [258, 442] width 60 height 11
click at [228, 442] on input "Collapse categories" at bounding box center [217, 442] width 22 height 22
checkbox input "false"
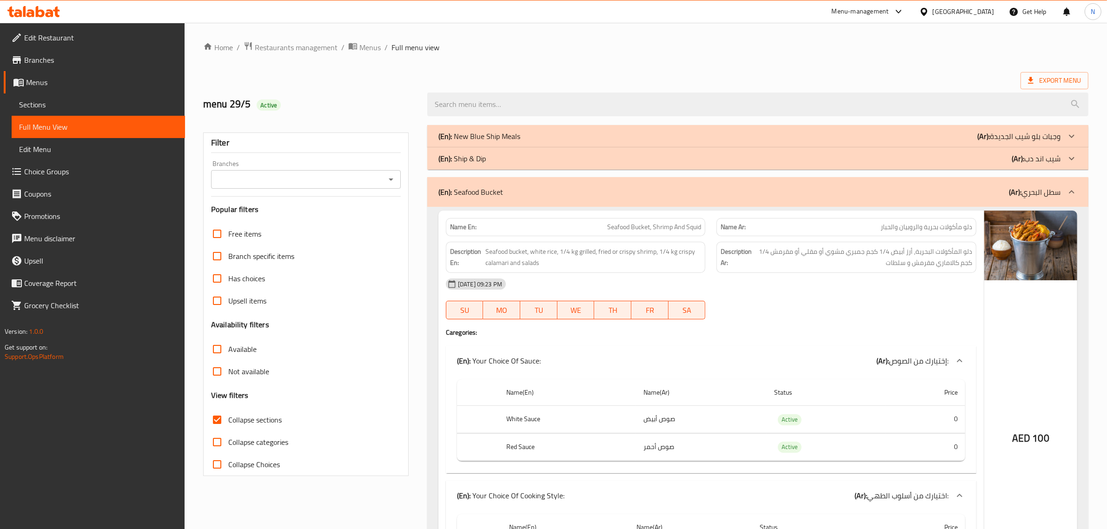
click at [241, 419] on span "Collapse sections" at bounding box center [254, 419] width 53 height 11
click at [228, 419] on input "Collapse sections" at bounding box center [217, 420] width 22 height 22
checkbox input "false"
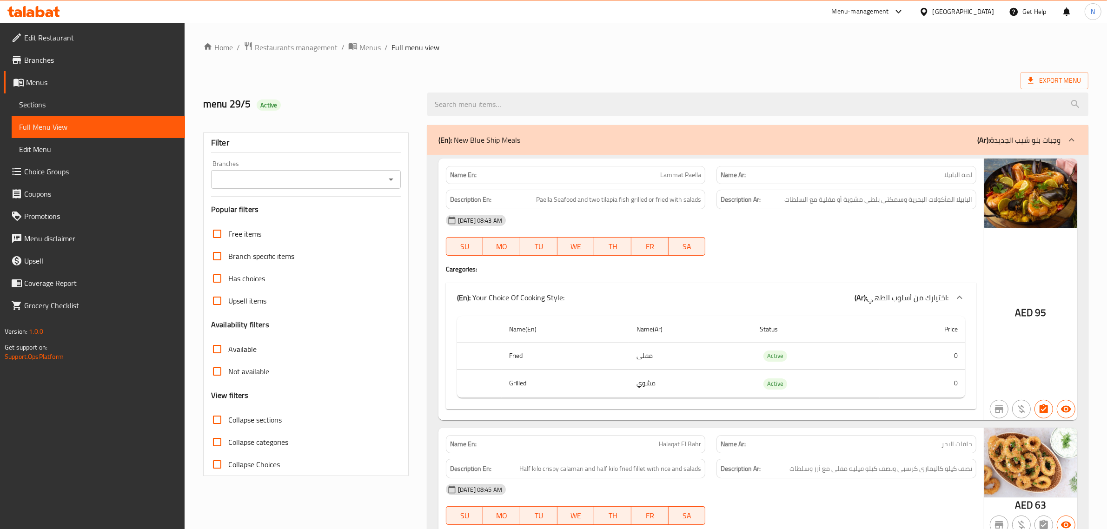
scroll to position [7308, 0]
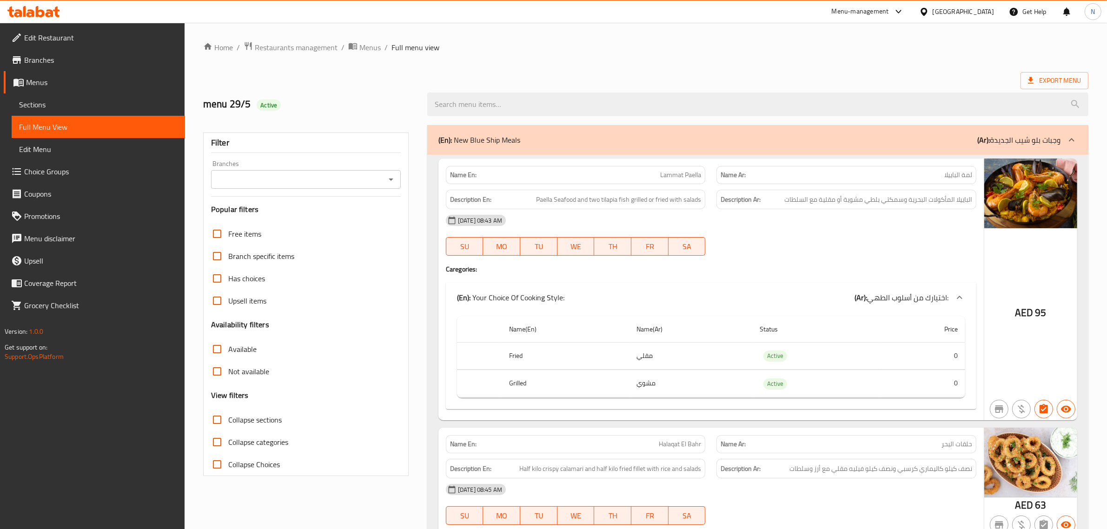
click at [957, 13] on div "United Arab Emirates" at bounding box center [963, 12] width 61 height 10
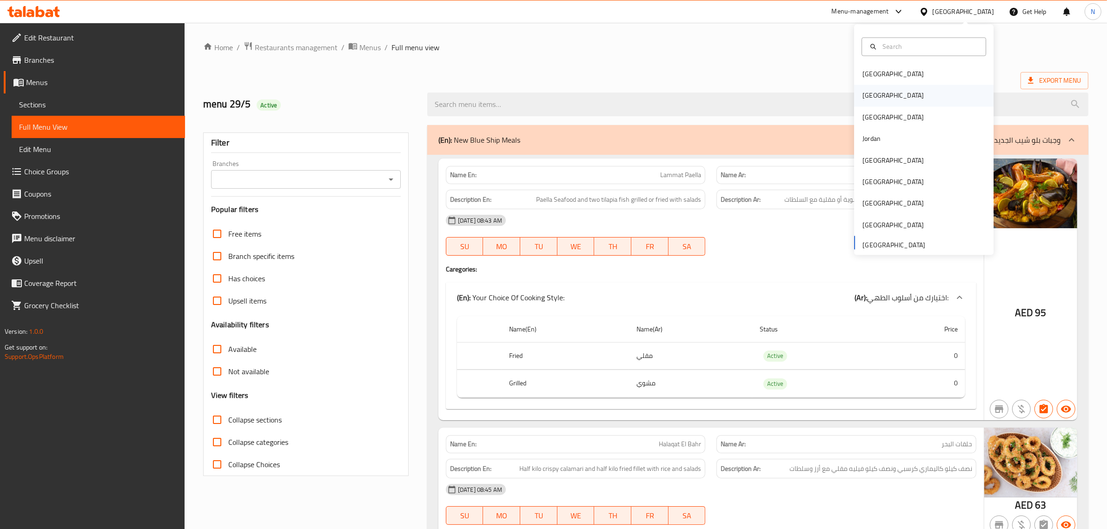
click at [866, 91] on div "[GEOGRAPHIC_DATA]" at bounding box center [893, 96] width 61 height 10
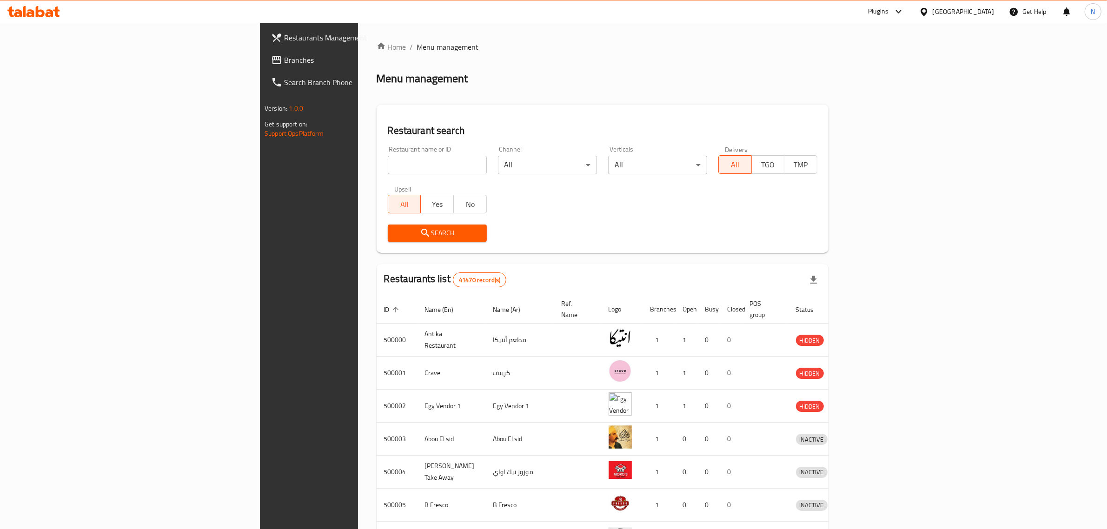
click at [388, 160] on input "search" at bounding box center [437, 165] width 99 height 19
paste input "687998"
type input "687998"
click button "Search" at bounding box center [437, 233] width 99 height 17
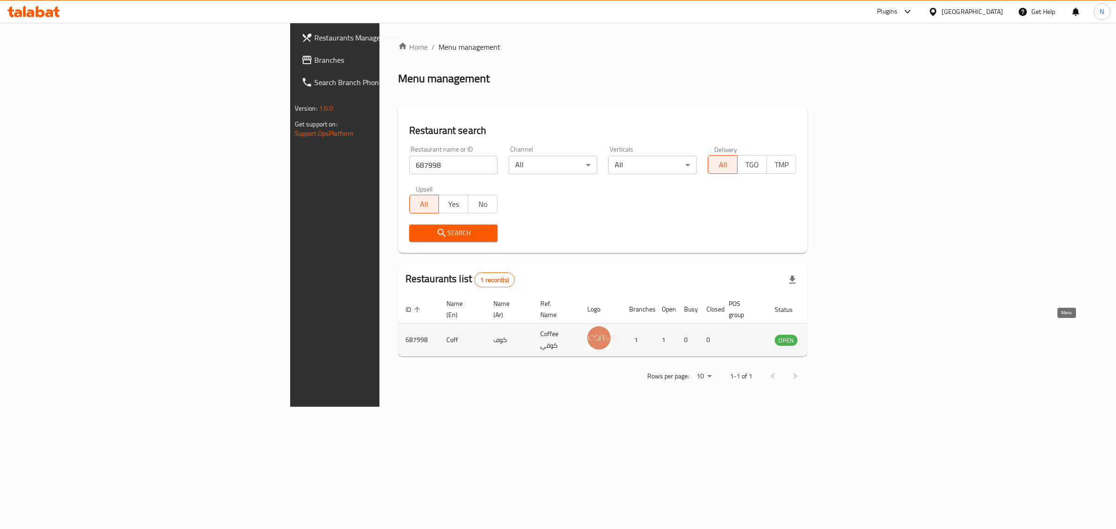
click at [834, 337] on icon "enhanced table" at bounding box center [829, 341] width 10 height 8
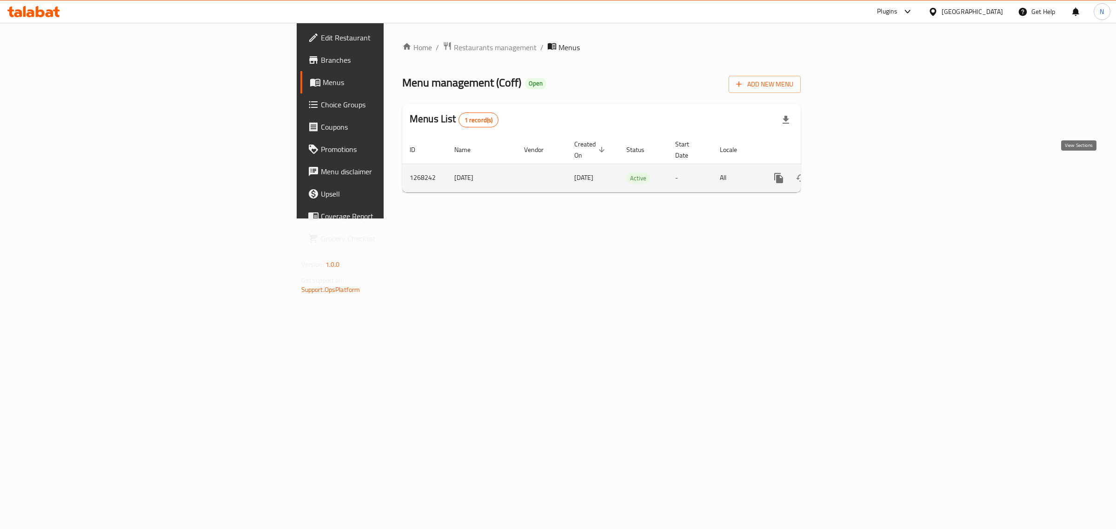
click at [852, 173] on icon "enhanced table" at bounding box center [845, 178] width 11 height 11
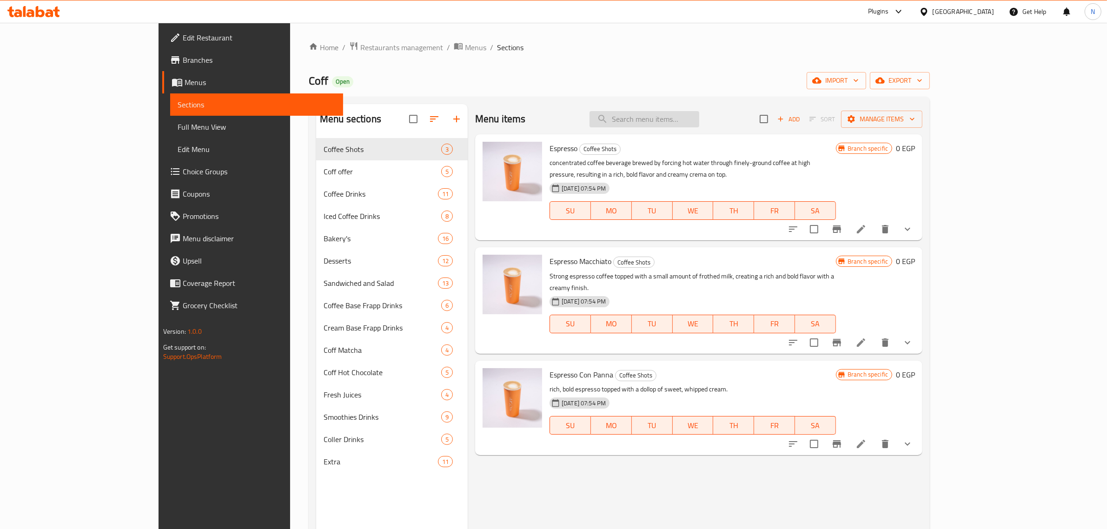
click at [699, 125] on input "search" at bounding box center [645, 119] width 110 height 16
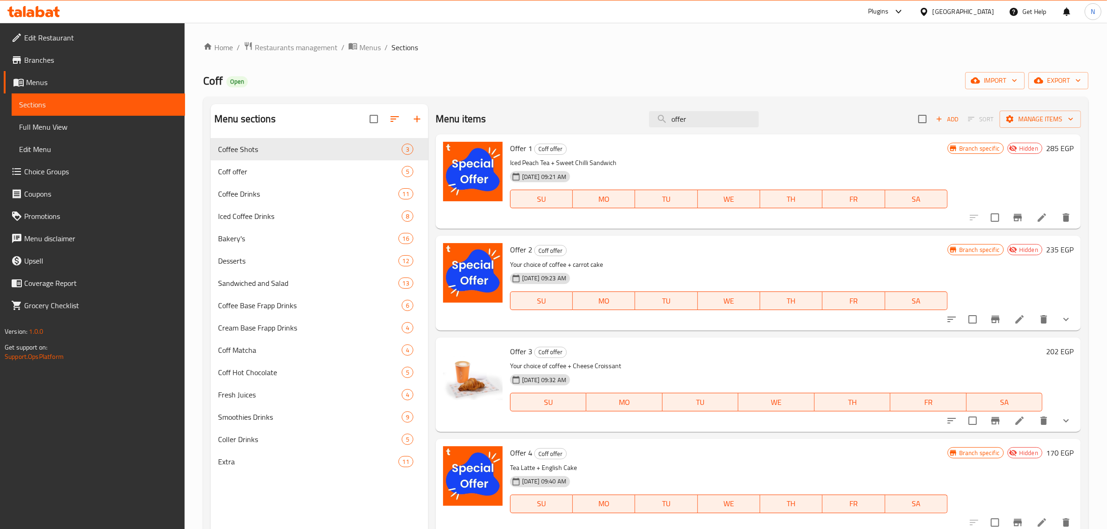
type input "offer"
click at [1059, 81] on span "export" at bounding box center [1058, 81] width 45 height 12
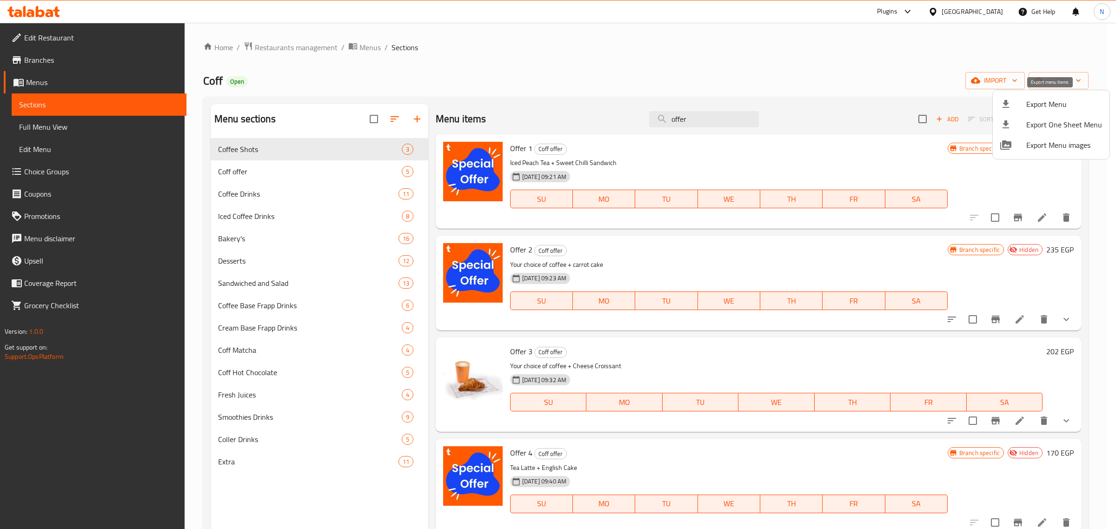
click at [1047, 100] on span "Export Menu" at bounding box center [1064, 104] width 76 height 11
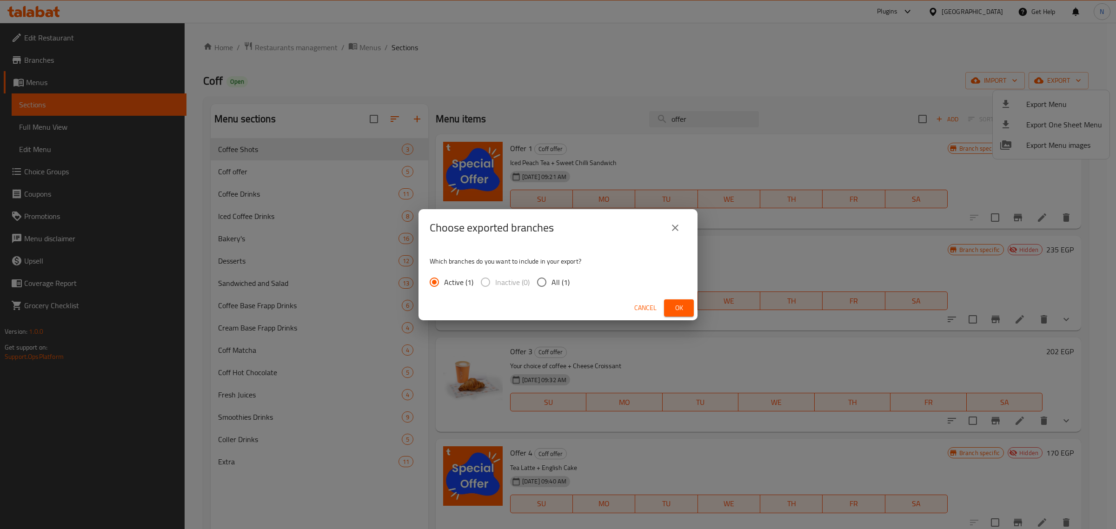
click at [557, 286] on span "All (1)" at bounding box center [561, 282] width 18 height 11
click at [552, 286] on input "All (1)" at bounding box center [542, 283] width 20 height 20
radio input "true"
click at [689, 309] on button "Ok" at bounding box center [679, 308] width 30 height 17
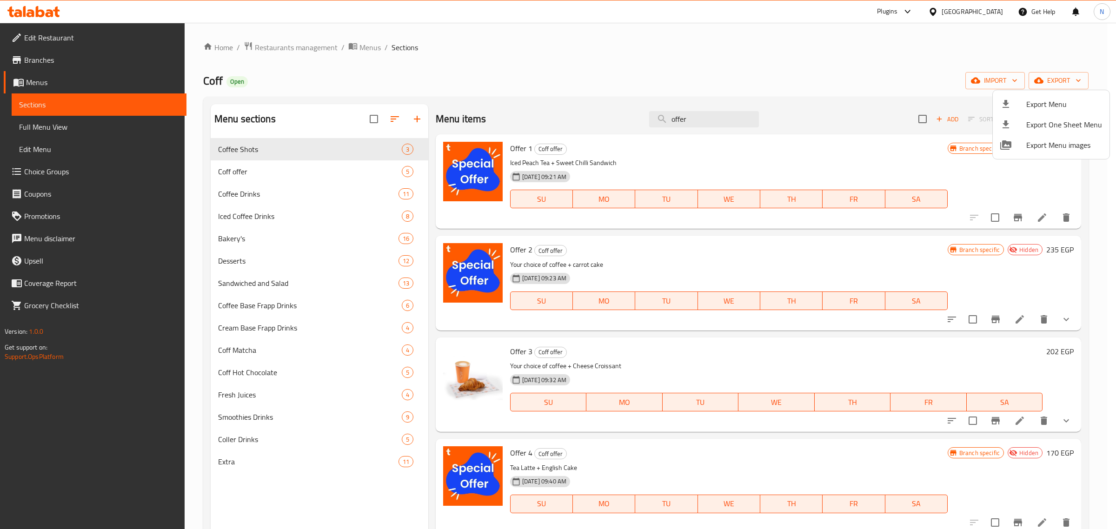
click at [69, 61] on div at bounding box center [558, 264] width 1116 height 529
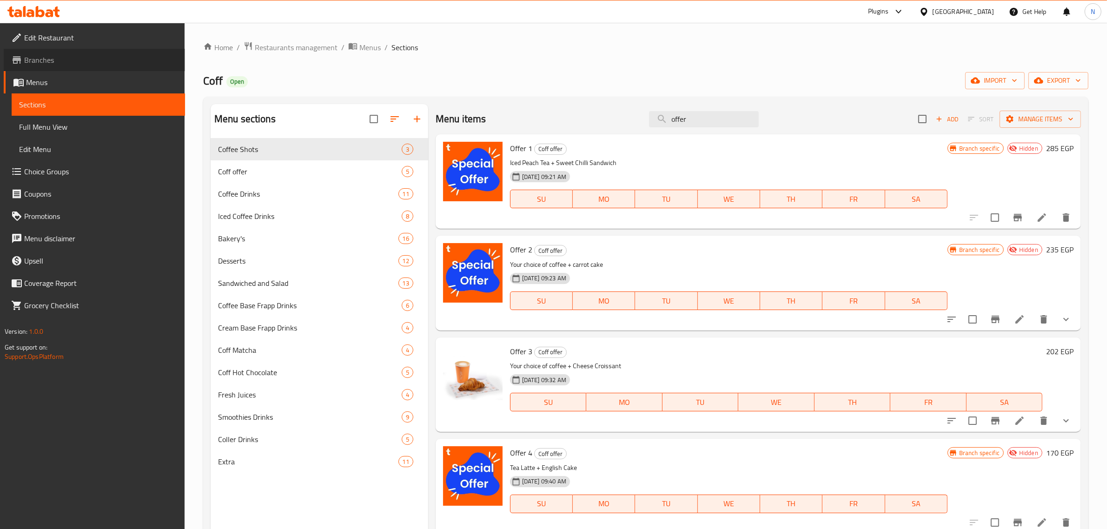
click at [59, 61] on span "Branches" at bounding box center [100, 59] width 153 height 11
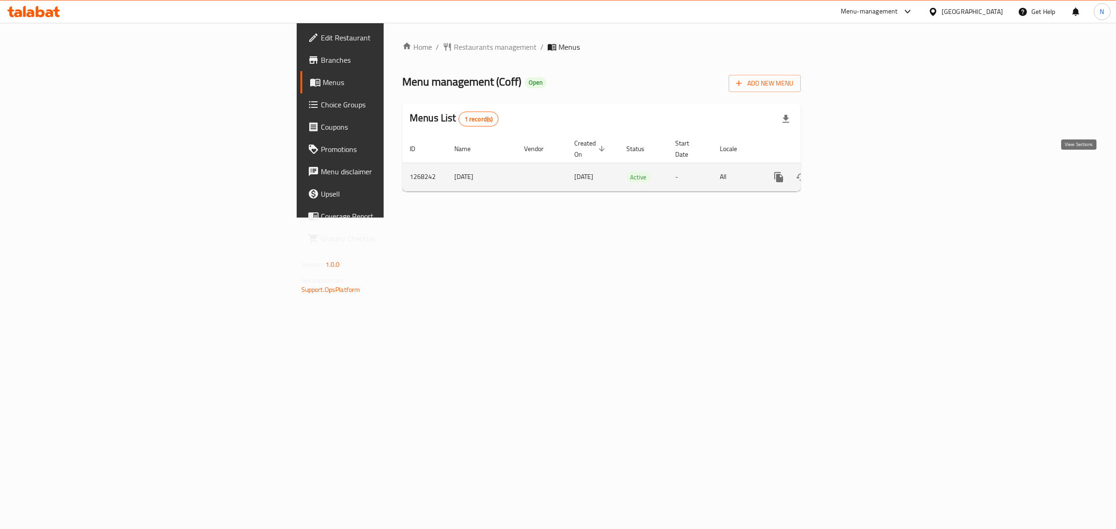
click at [852, 172] on icon "enhanced table" at bounding box center [845, 177] width 11 height 11
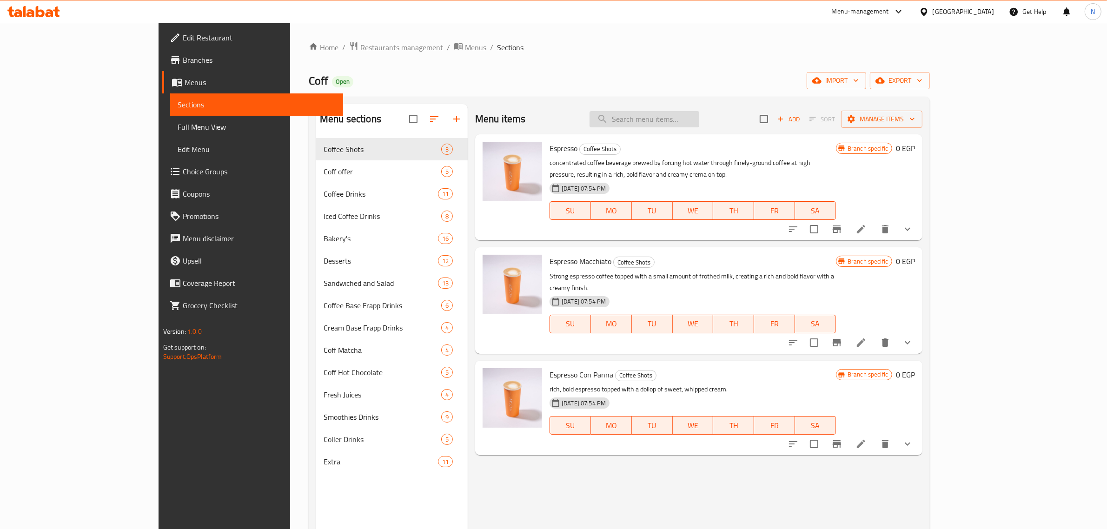
click at [699, 115] on input "search" at bounding box center [645, 119] width 110 height 16
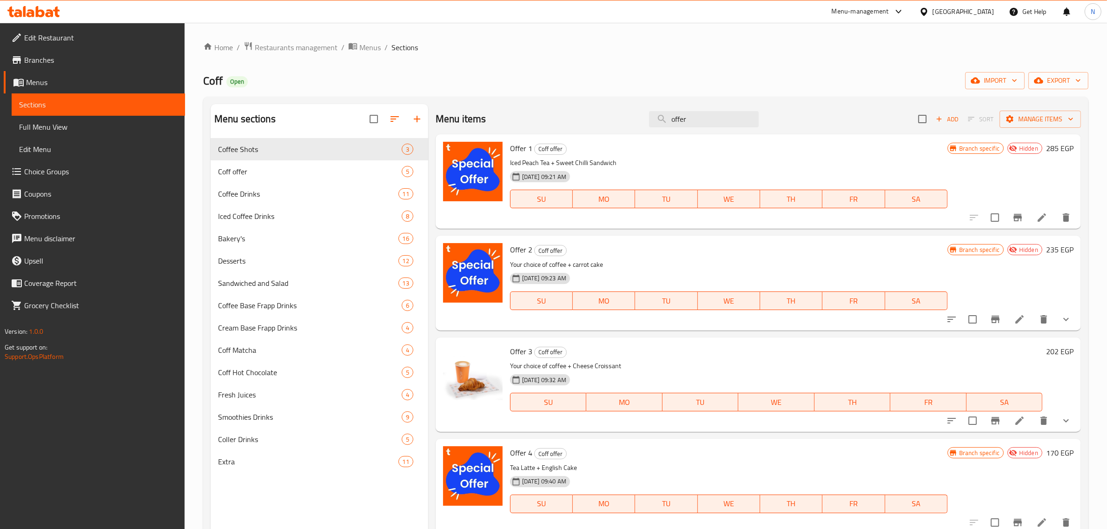
type input "offer"
click at [1061, 326] on button "show more" at bounding box center [1066, 319] width 22 height 22
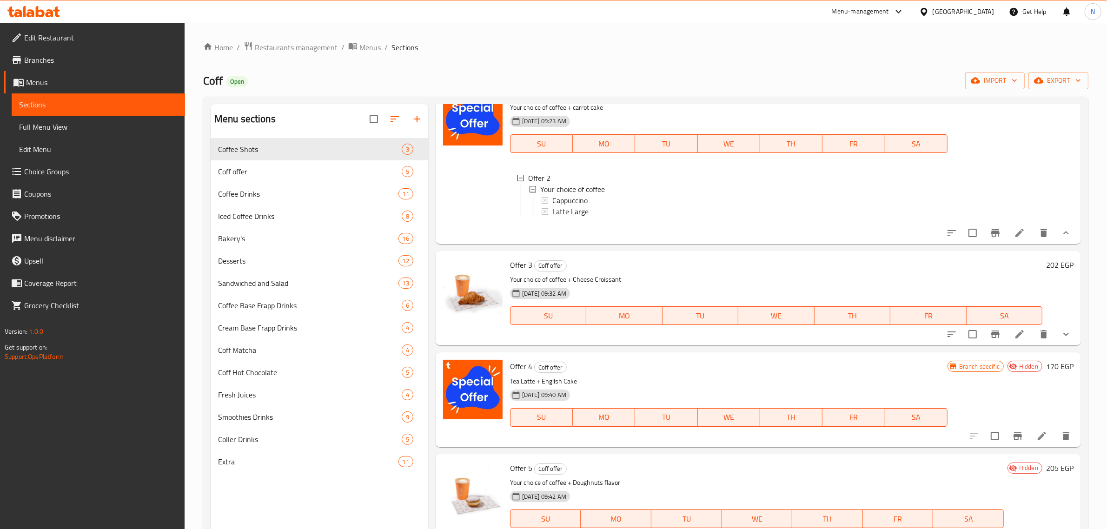
scroll to position [174, 0]
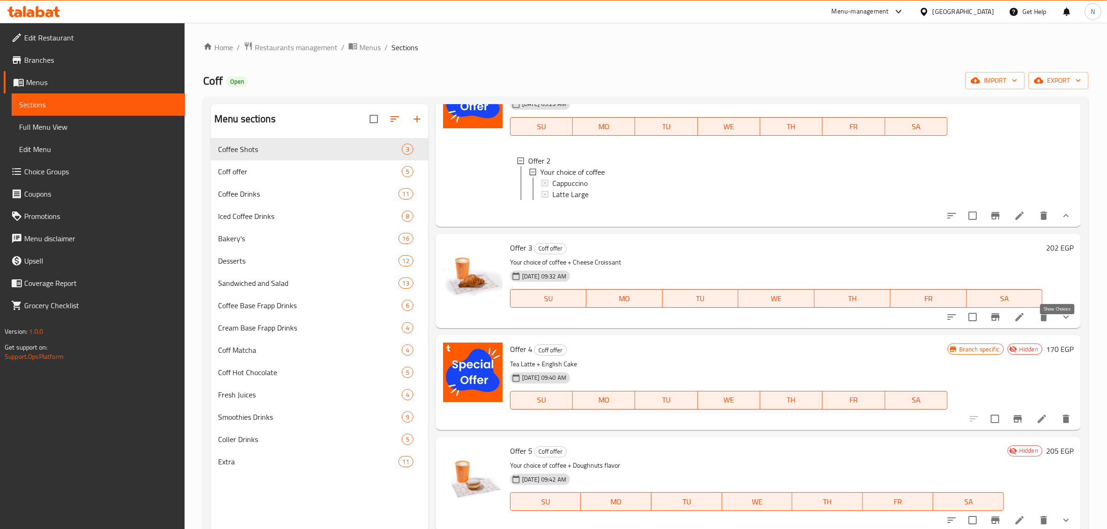
click at [1061, 323] on icon "show more" at bounding box center [1066, 317] width 11 height 11
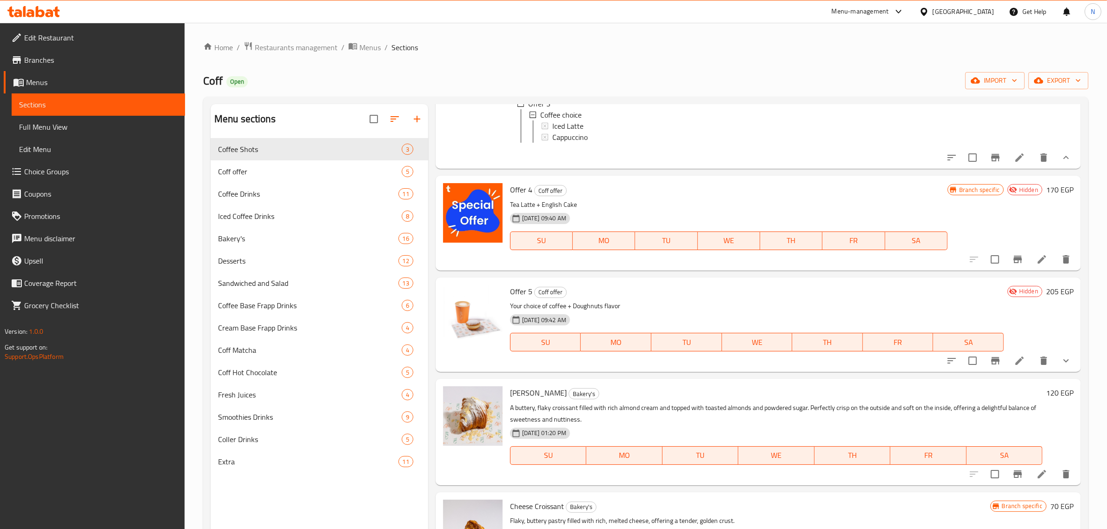
scroll to position [407, 0]
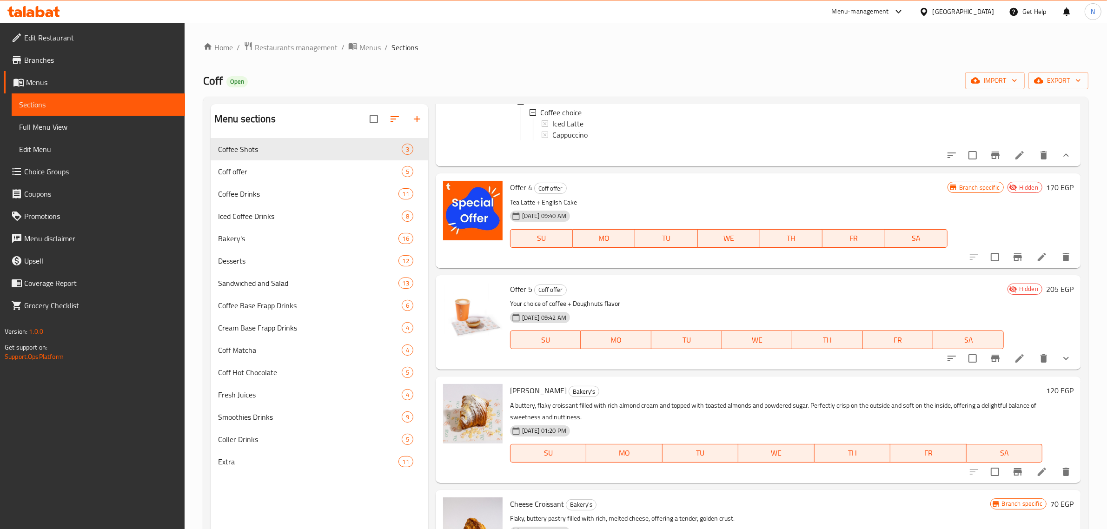
click at [1063, 364] on icon "show more" at bounding box center [1066, 358] width 11 height 11
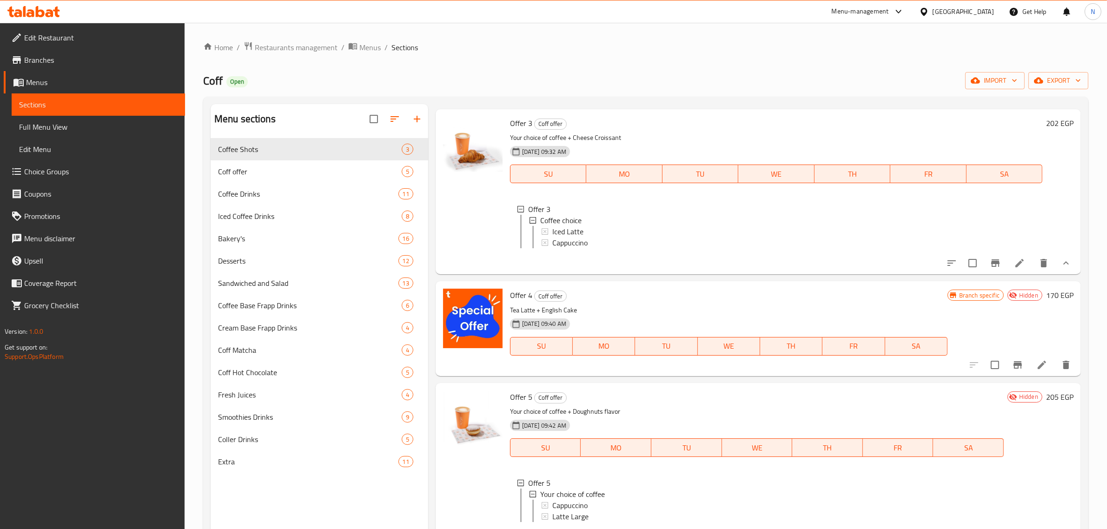
scroll to position [349, 0]
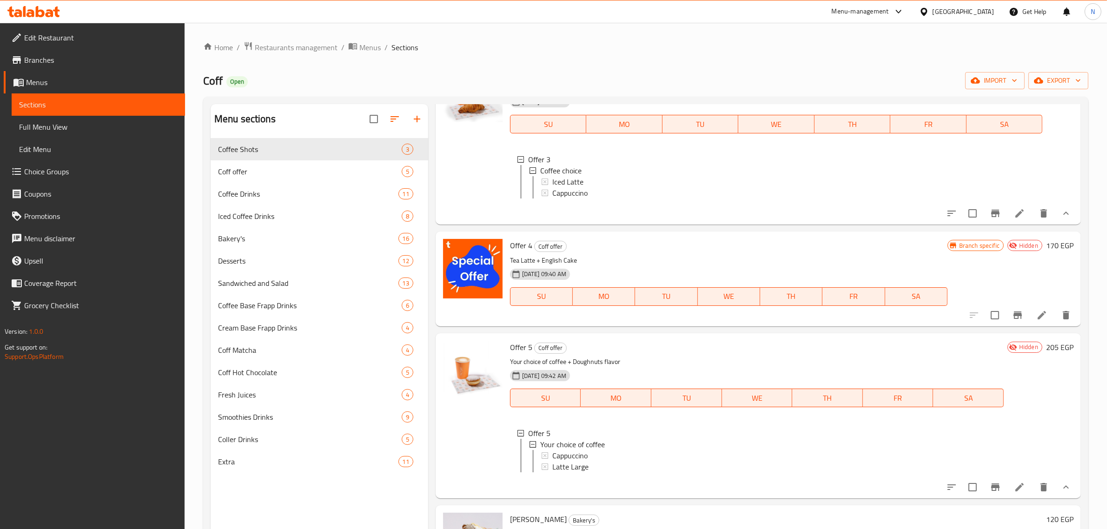
click at [88, 36] on span "Edit Restaurant" at bounding box center [100, 37] width 153 height 11
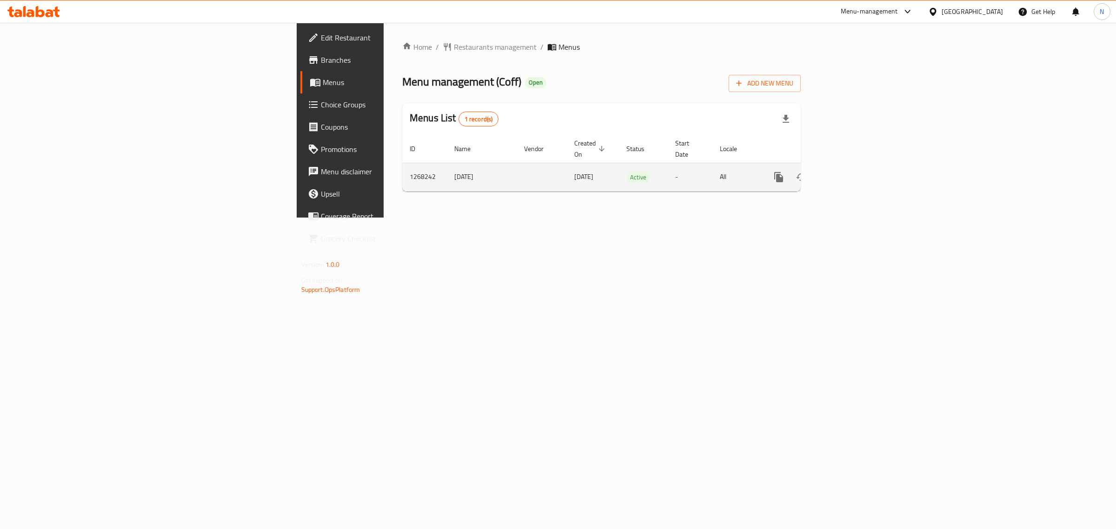
click at [852, 172] on icon "enhanced table" at bounding box center [845, 177] width 11 height 11
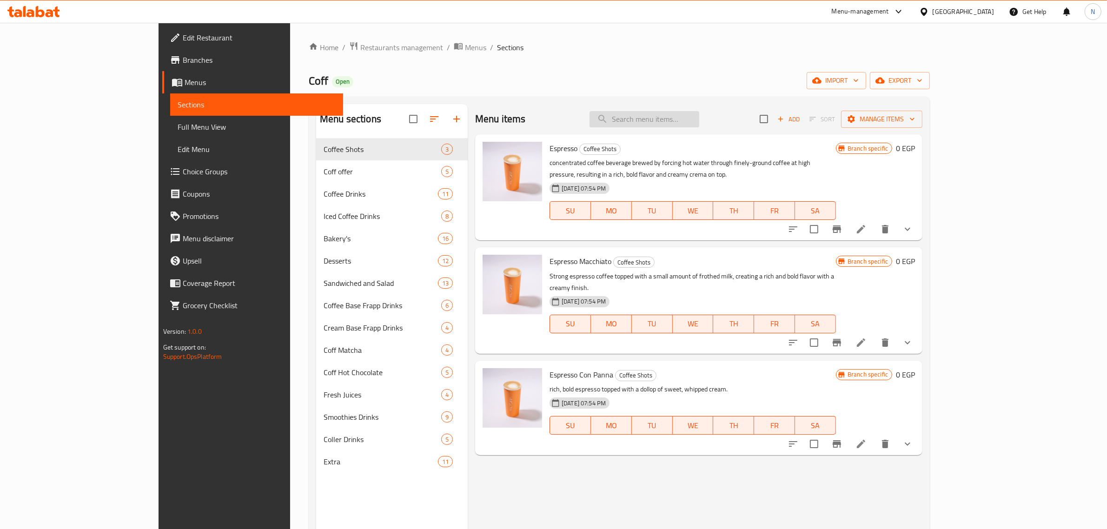
click at [699, 127] on input "search" at bounding box center [645, 119] width 110 height 16
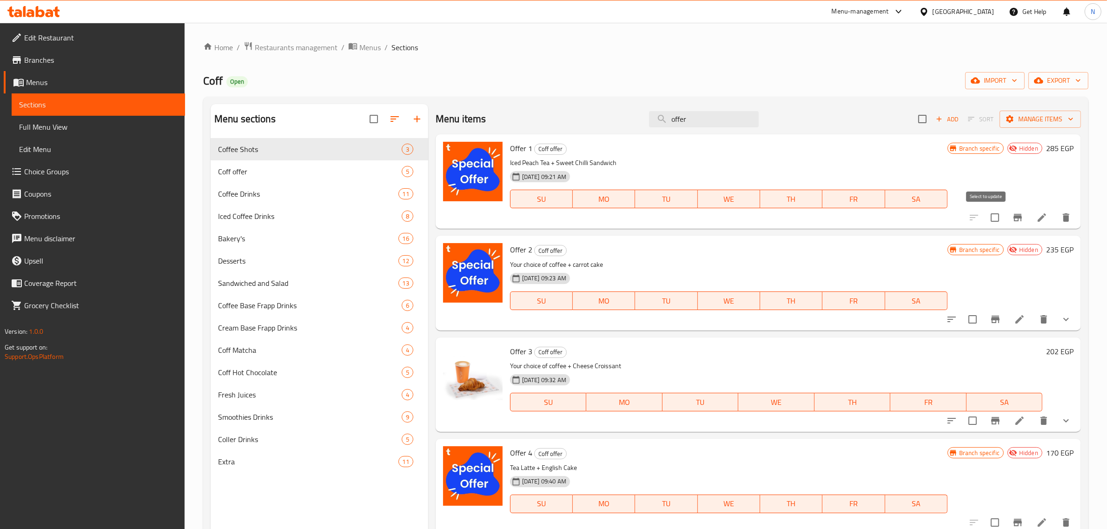
type input "offer"
click at [986, 224] on input "checkbox" at bounding box center [996, 218] width 20 height 20
checkbox input "true"
click at [965, 320] on input "checkbox" at bounding box center [973, 320] width 20 height 20
checkbox input "true"
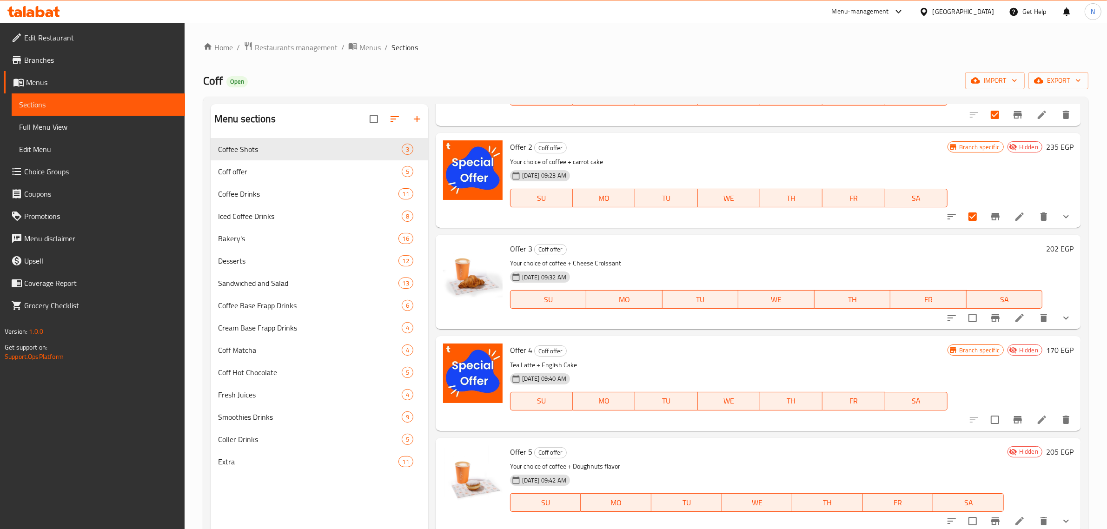
scroll to position [116, 0]
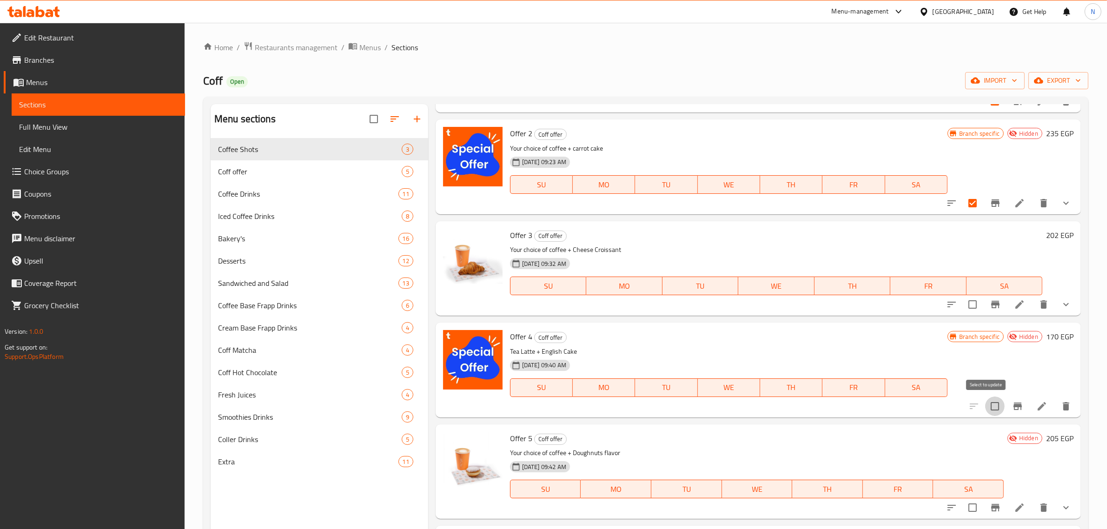
click at [986, 407] on input "checkbox" at bounding box center [996, 407] width 20 height 20
checkbox input "true"
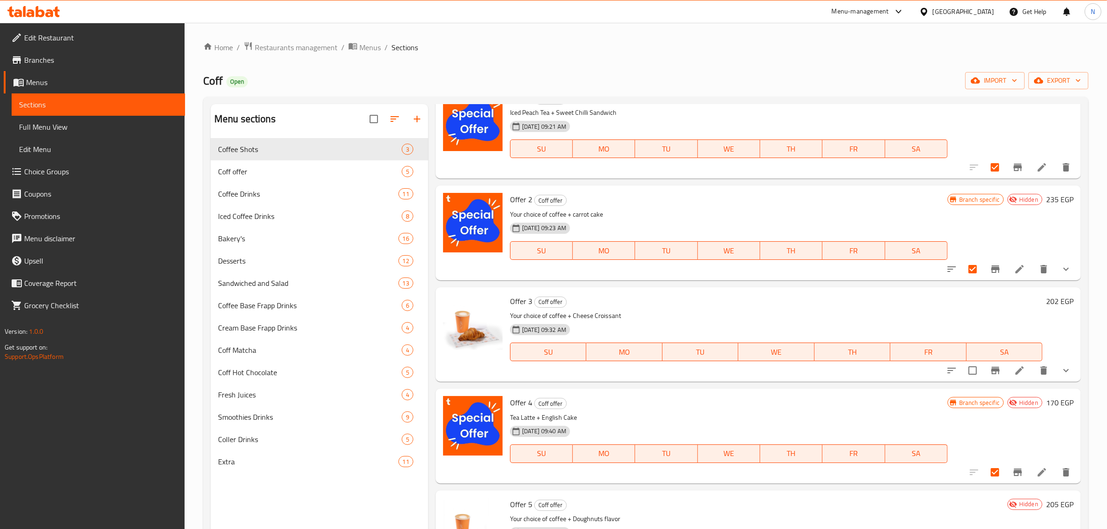
scroll to position [0, 0]
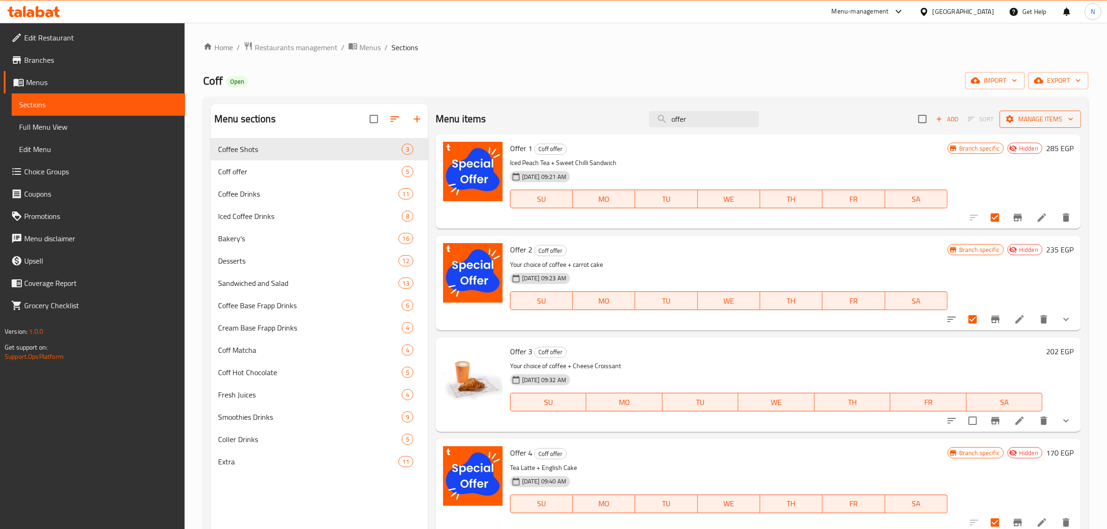
click at [1030, 117] on span "Manage items" at bounding box center [1040, 119] width 67 height 12
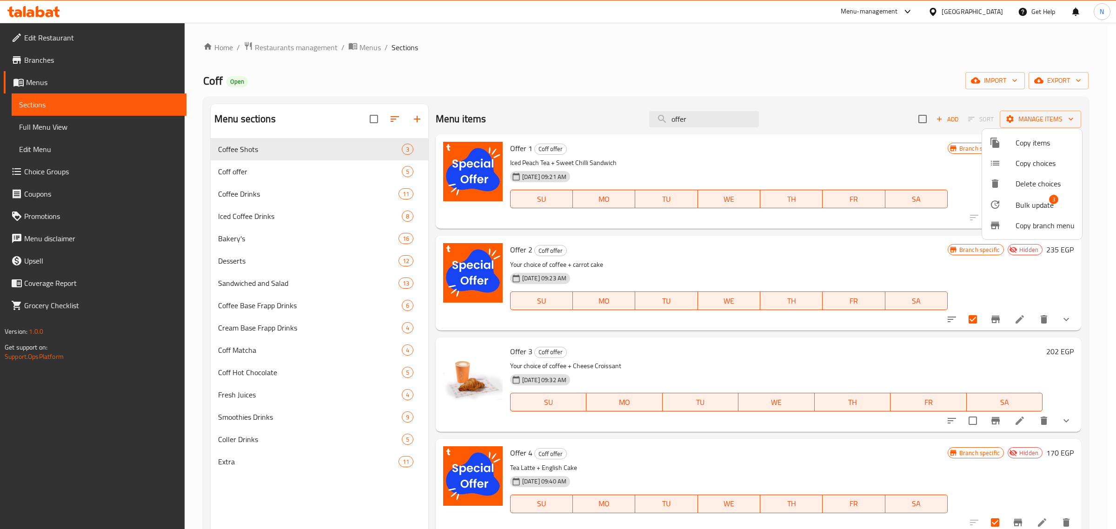
click at [1031, 205] on span "Bulk update" at bounding box center [1035, 205] width 38 height 11
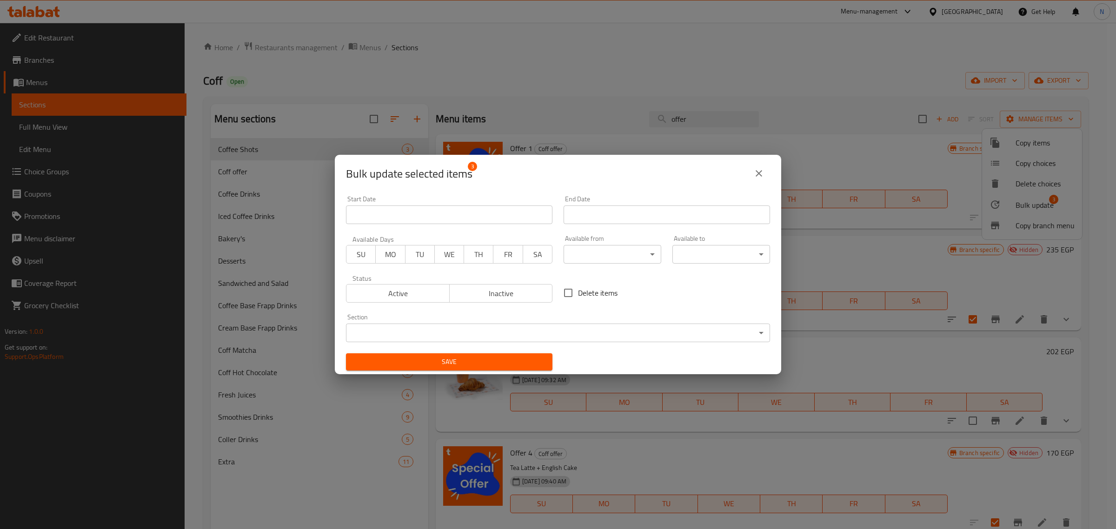
click at [420, 292] on span "Active" at bounding box center [398, 293] width 96 height 13
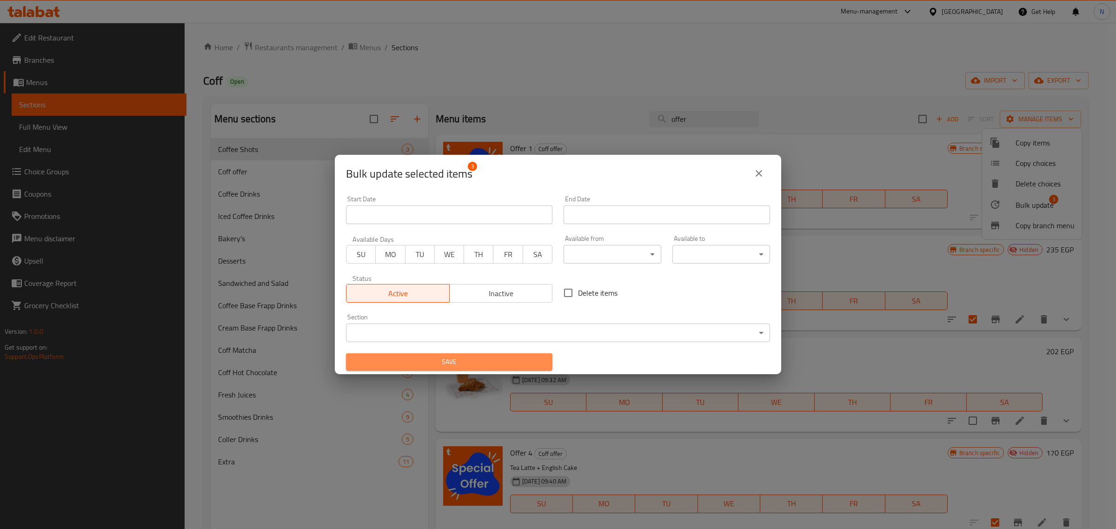
click at [489, 359] on span "Save" at bounding box center [449, 362] width 192 height 12
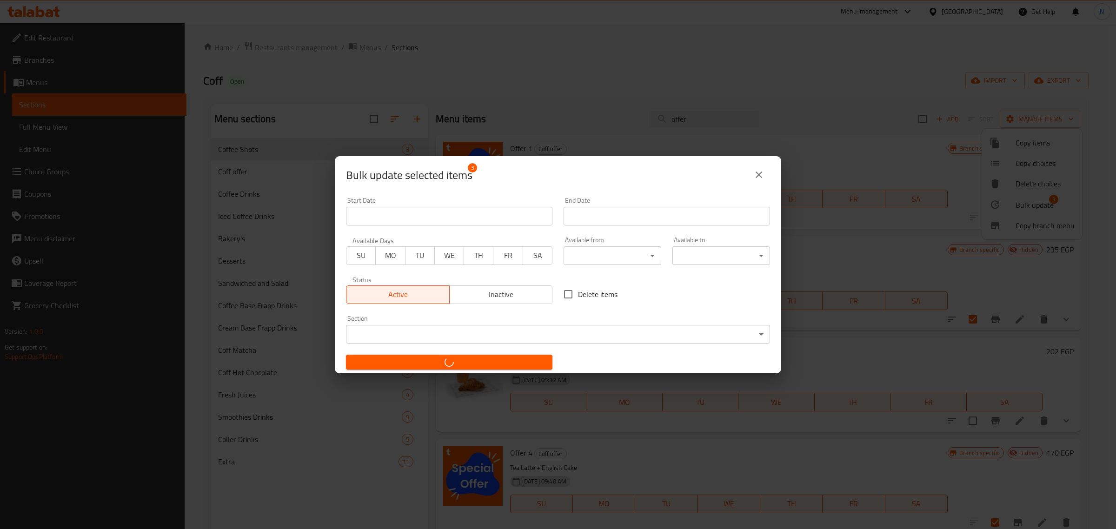
checkbox input "false"
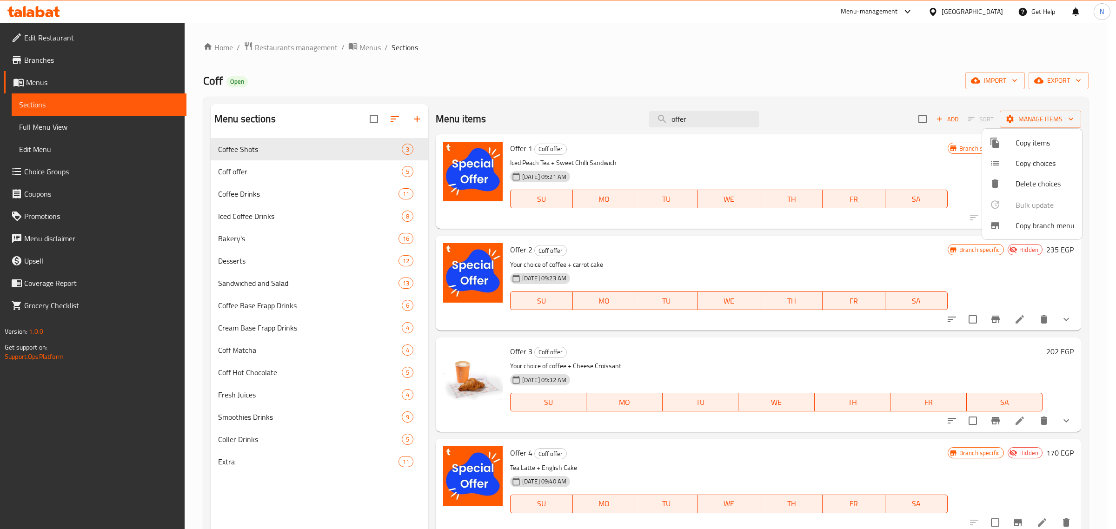
click at [759, 87] on div at bounding box center [558, 264] width 1116 height 529
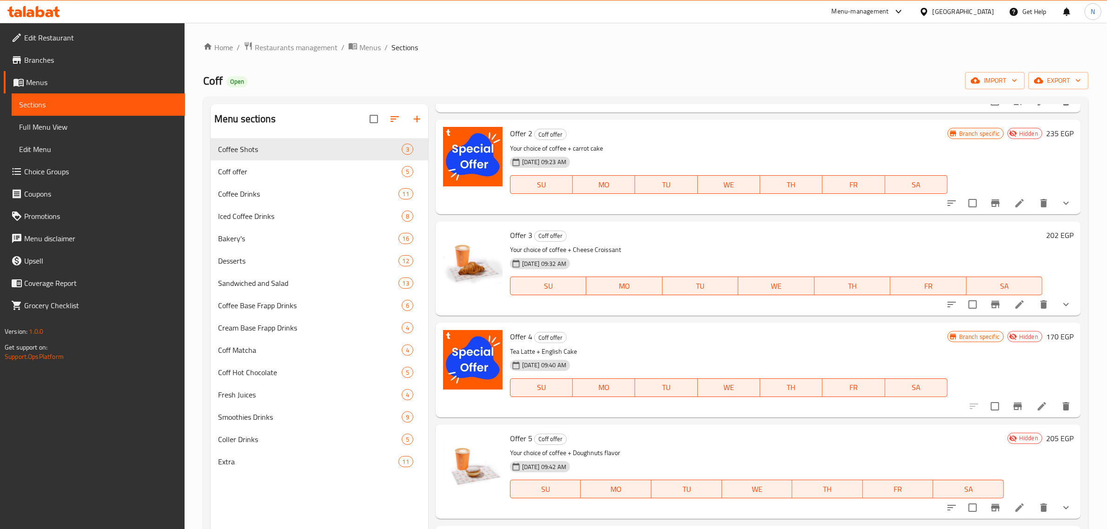
scroll to position [174, 0]
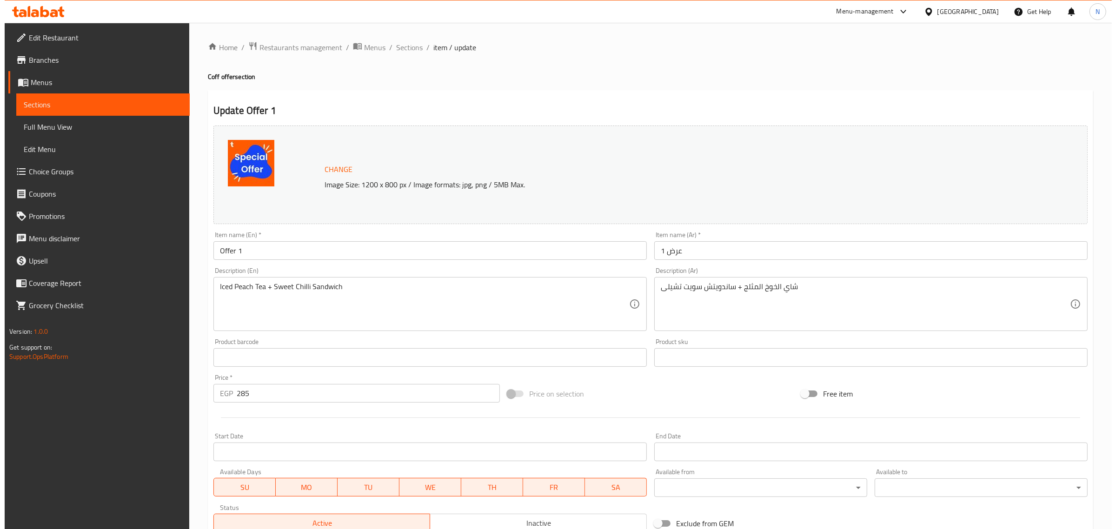
scroll to position [116, 0]
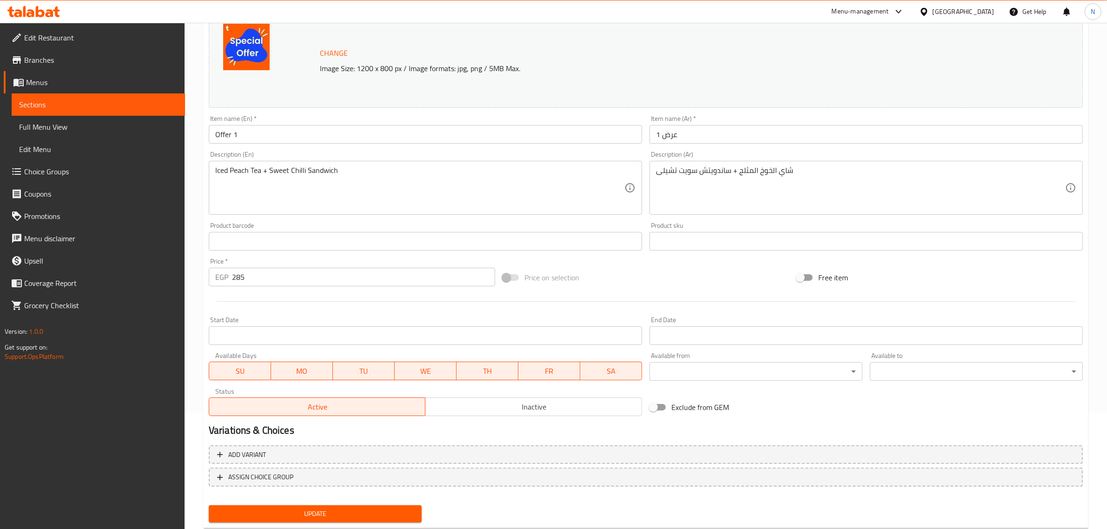
click at [398, 329] on input "Start Date" at bounding box center [425, 335] width 433 height 19
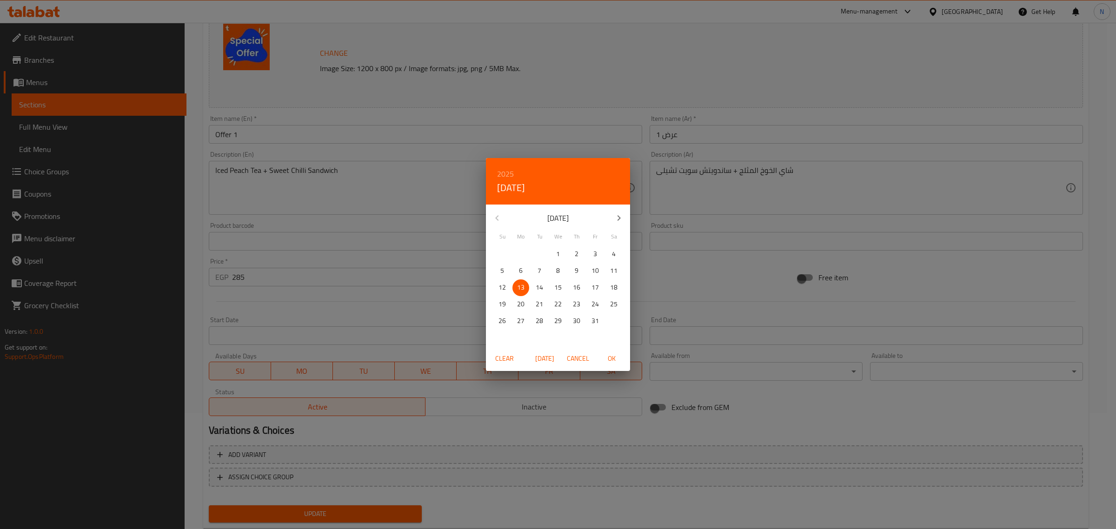
click at [523, 287] on p "13" at bounding box center [520, 288] width 7 height 12
click at [606, 356] on span "OK" at bounding box center [611, 359] width 22 height 12
type input "[DATE]"
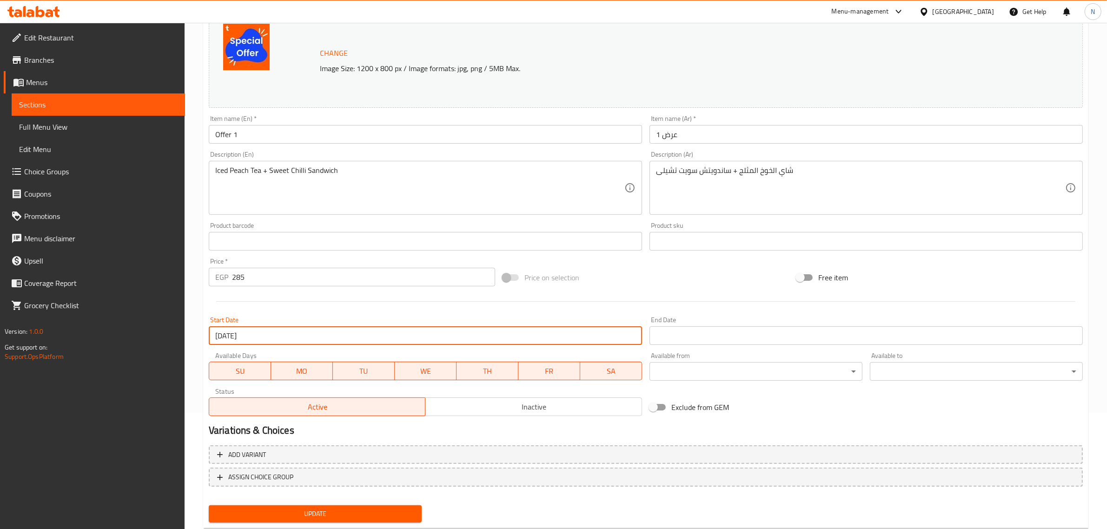
click at [685, 336] on input "Start Date" at bounding box center [866, 335] width 433 height 19
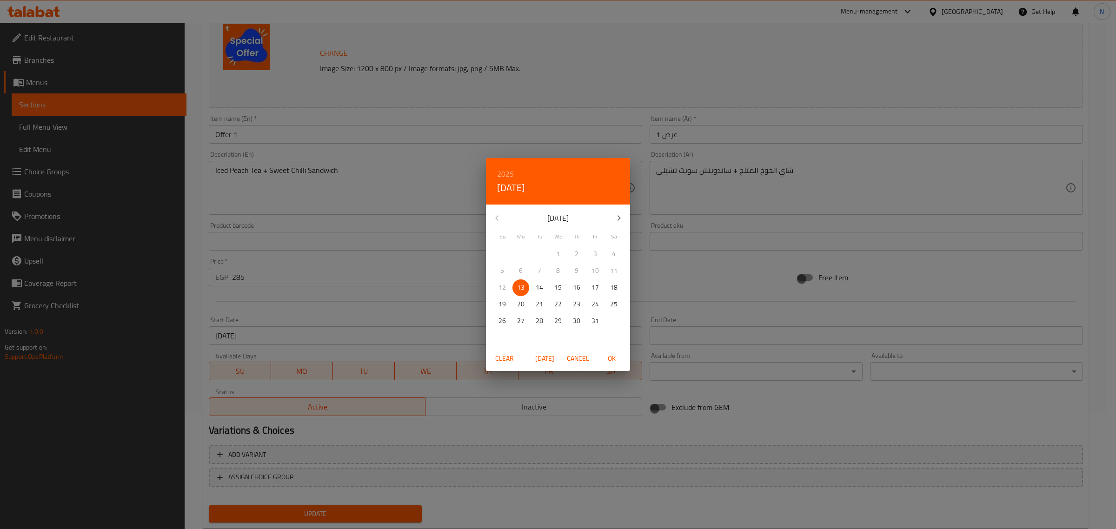
click at [508, 175] on h6 "2025" at bounding box center [505, 173] width 17 height 13
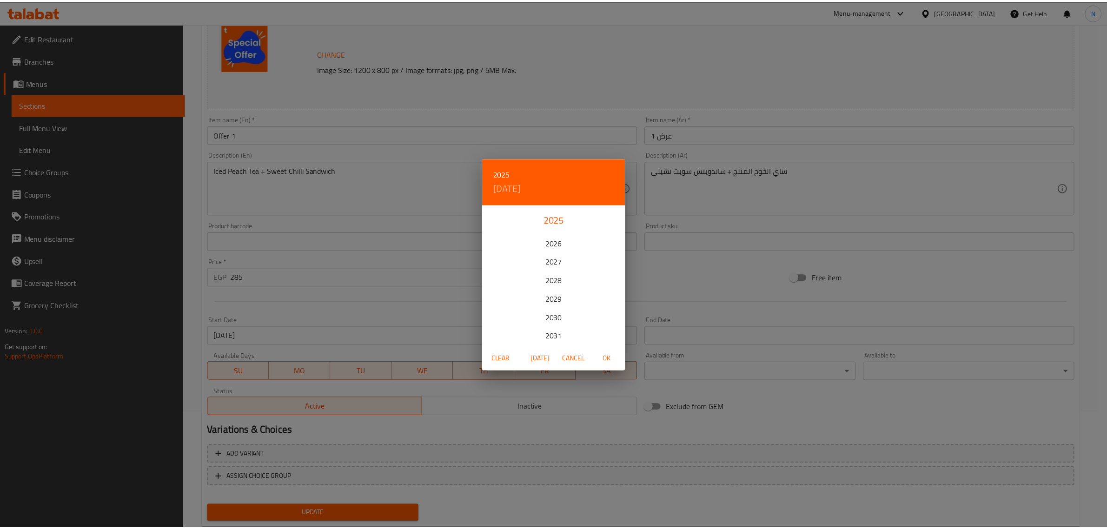
scroll to position [58, 0]
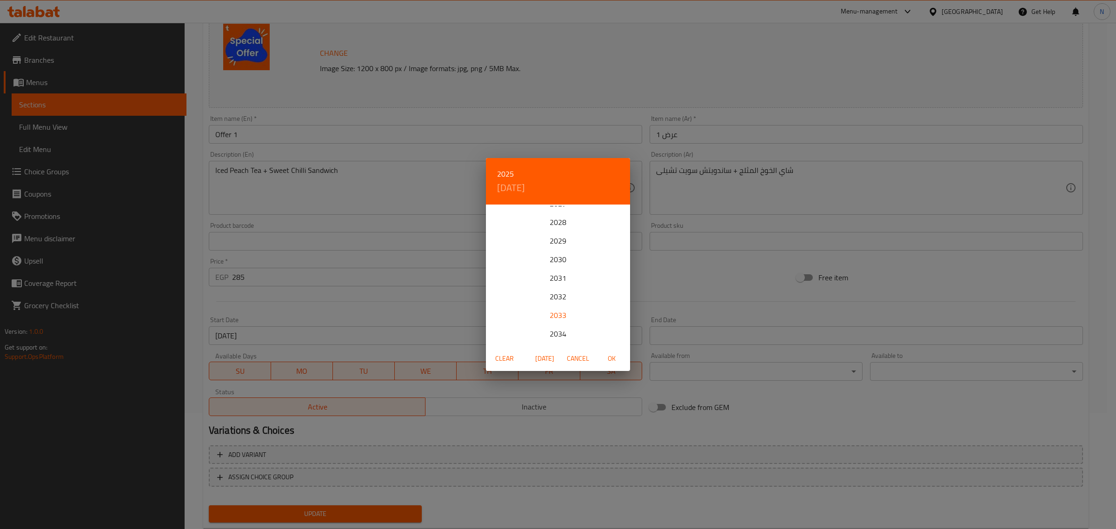
click at [553, 313] on div "2033" at bounding box center [558, 315] width 144 height 19
click at [593, 305] on p "21" at bounding box center [595, 305] width 7 height 12
click at [611, 356] on span "OK" at bounding box center [611, 359] width 22 height 12
type input "[DATE]"
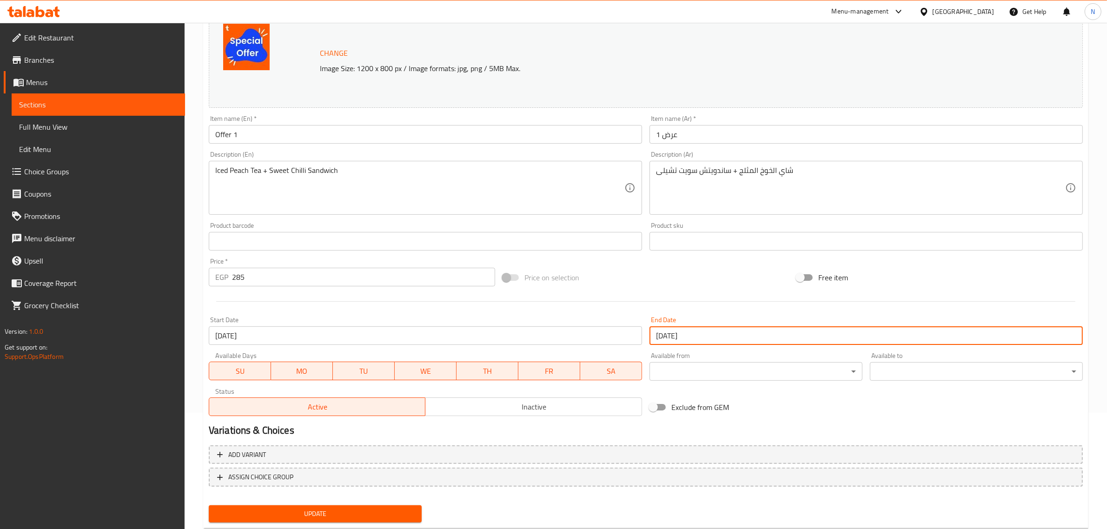
click at [343, 506] on button "Update" at bounding box center [315, 514] width 213 height 17
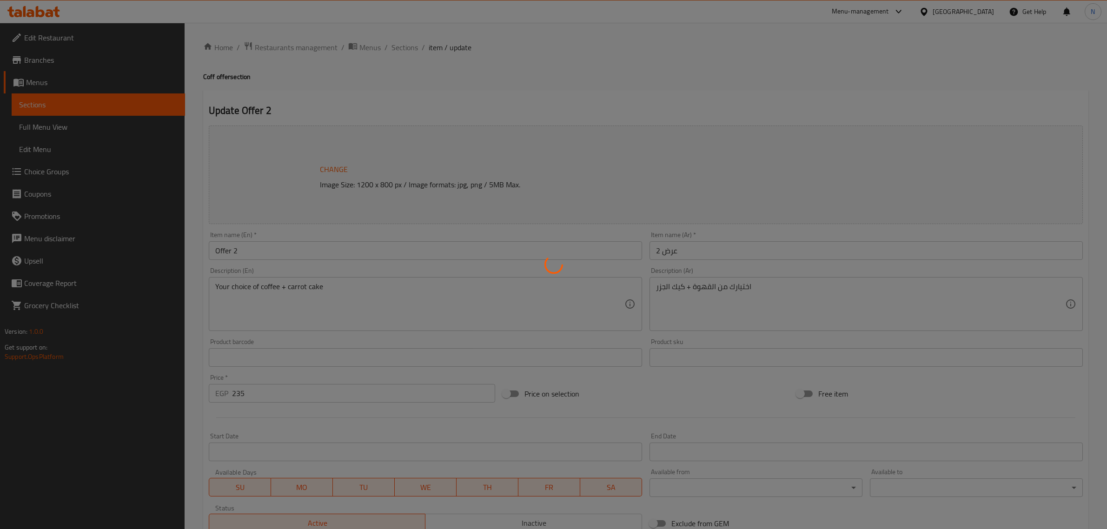
type input "إختيارك من القهوة :"
type input "1"
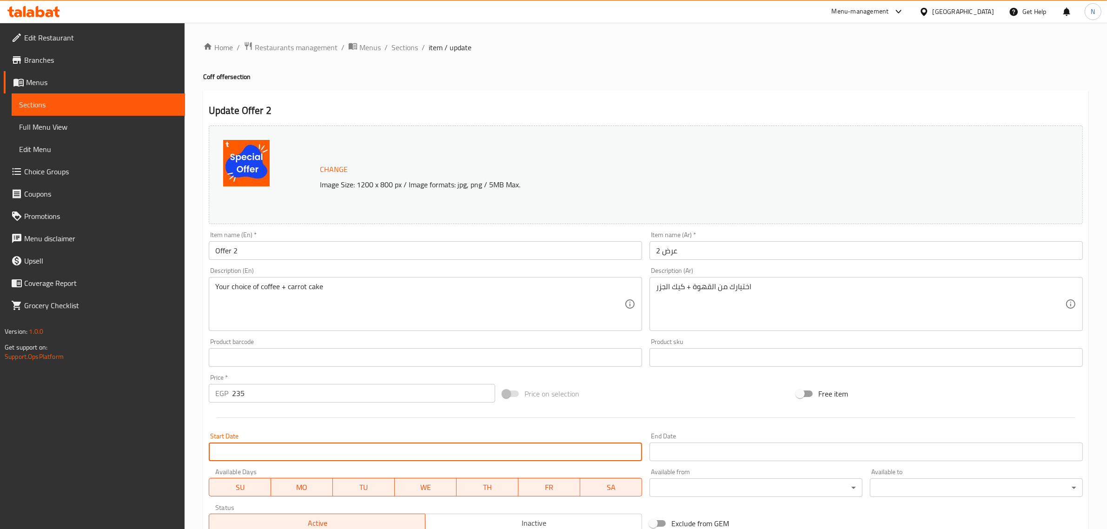
click at [369, 452] on input "Start Date" at bounding box center [425, 452] width 433 height 19
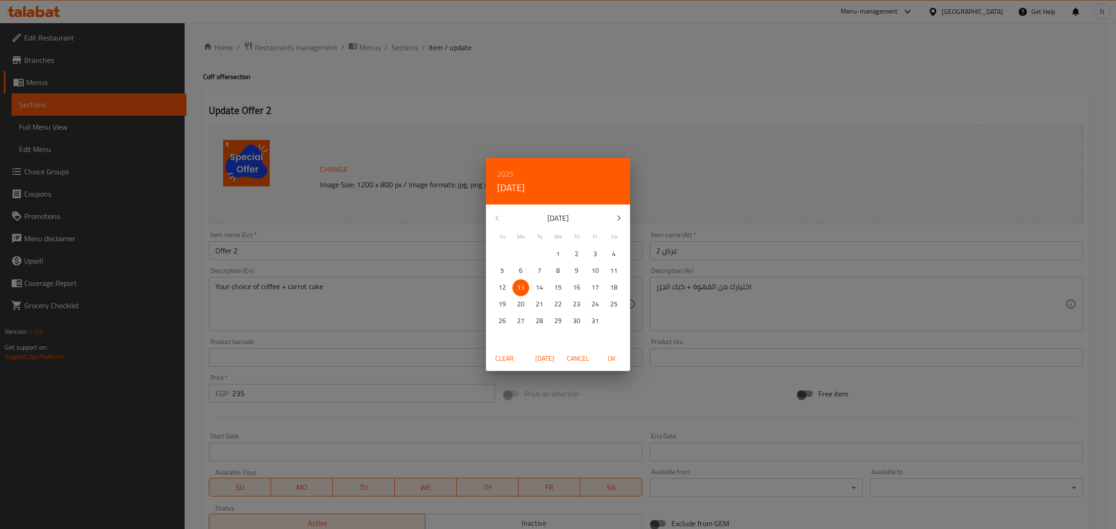
click at [610, 359] on span "OK" at bounding box center [611, 359] width 22 height 12
type input "[DATE]"
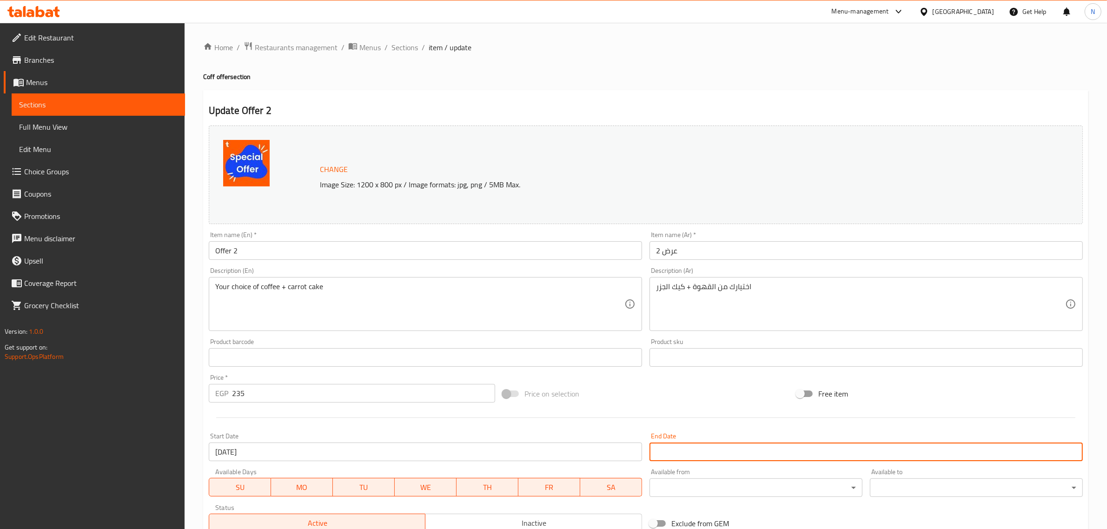
click at [670, 453] on input "Start Date" at bounding box center [866, 452] width 433 height 19
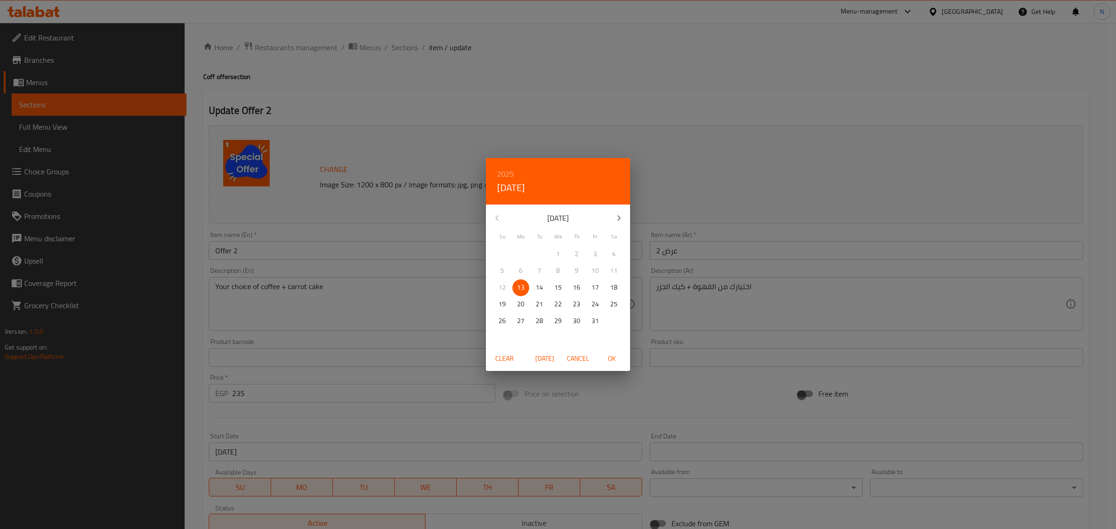
click at [506, 171] on h6 "2025" at bounding box center [505, 173] width 17 height 13
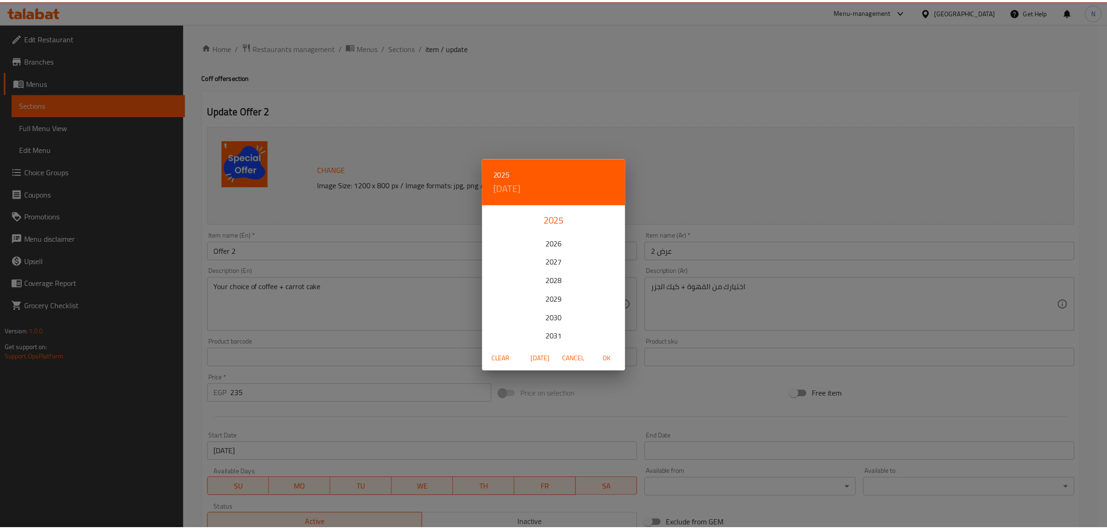
scroll to position [58, 0]
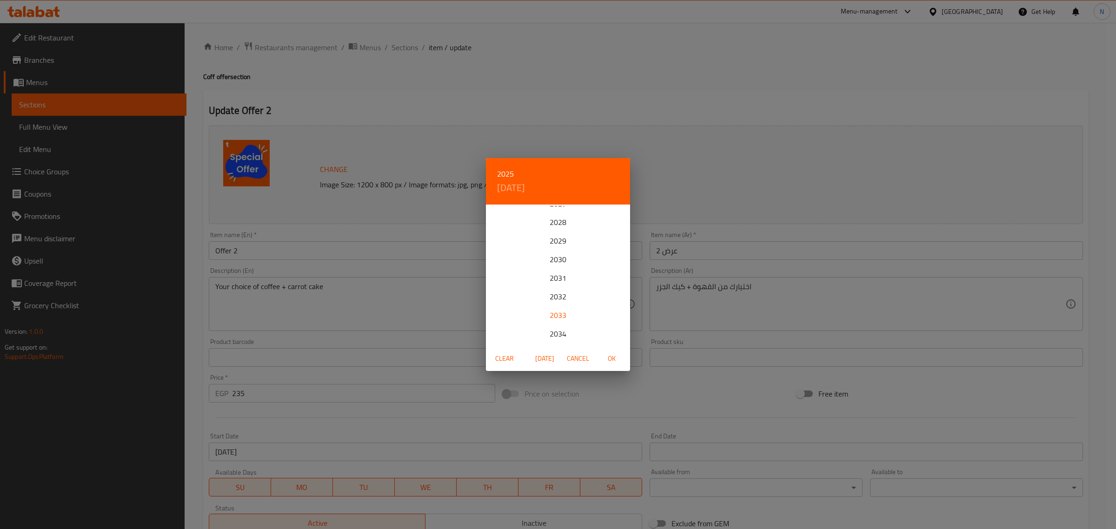
click at [554, 317] on div "2033" at bounding box center [558, 315] width 144 height 19
click at [592, 303] on p "21" at bounding box center [595, 305] width 7 height 12
click at [610, 354] on span "OK" at bounding box center [611, 359] width 22 height 12
type input "[DATE]"
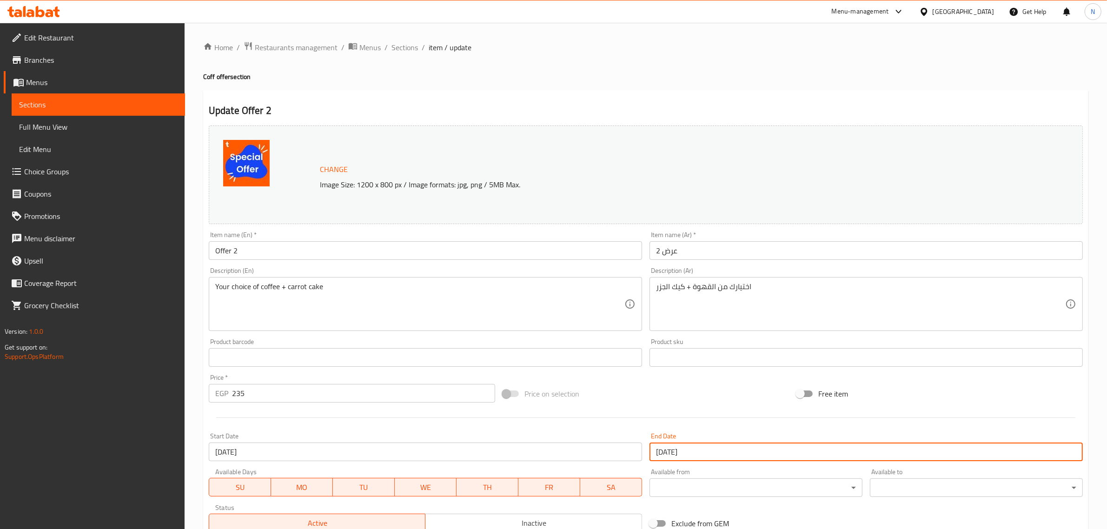
click at [473, 252] on input "Offer 2" at bounding box center [425, 250] width 433 height 19
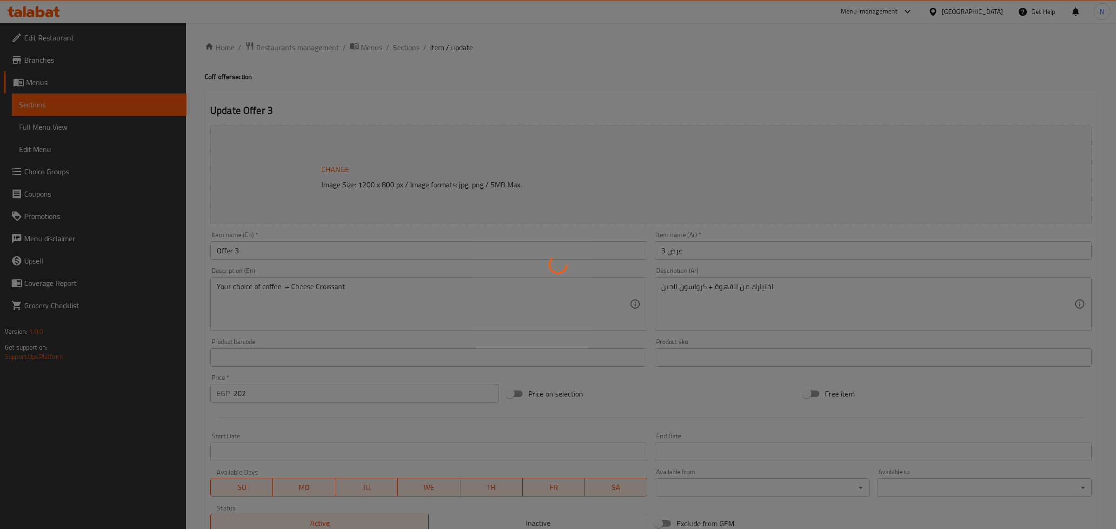
type input "اخيار القهوة"
type input "1"
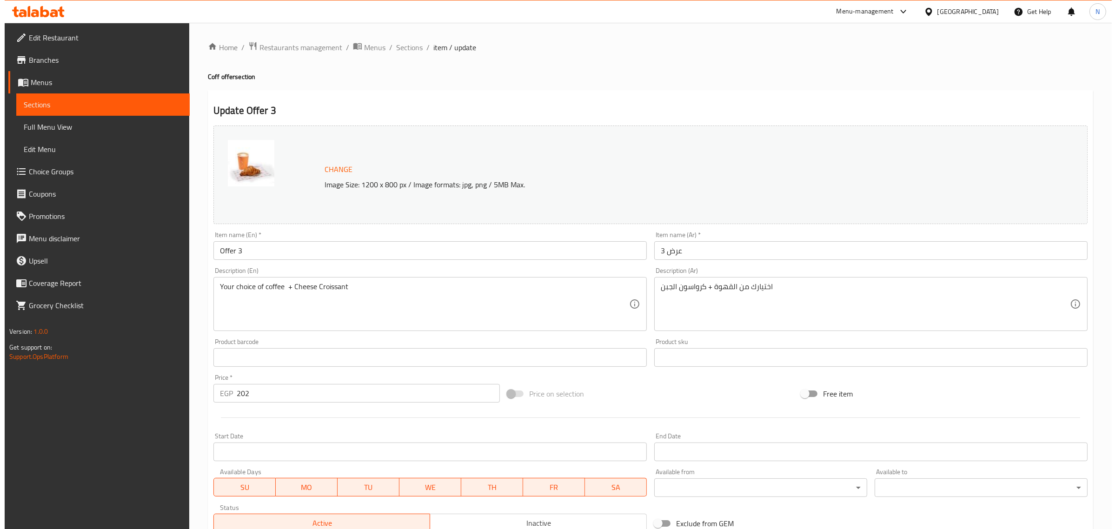
scroll to position [116, 0]
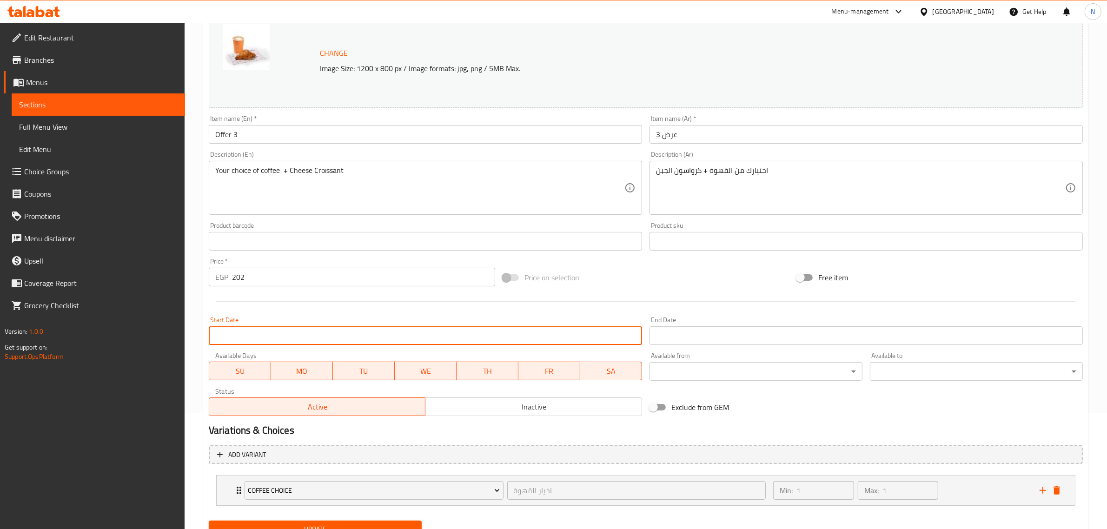
click at [419, 337] on input "Start Date" at bounding box center [425, 335] width 433 height 19
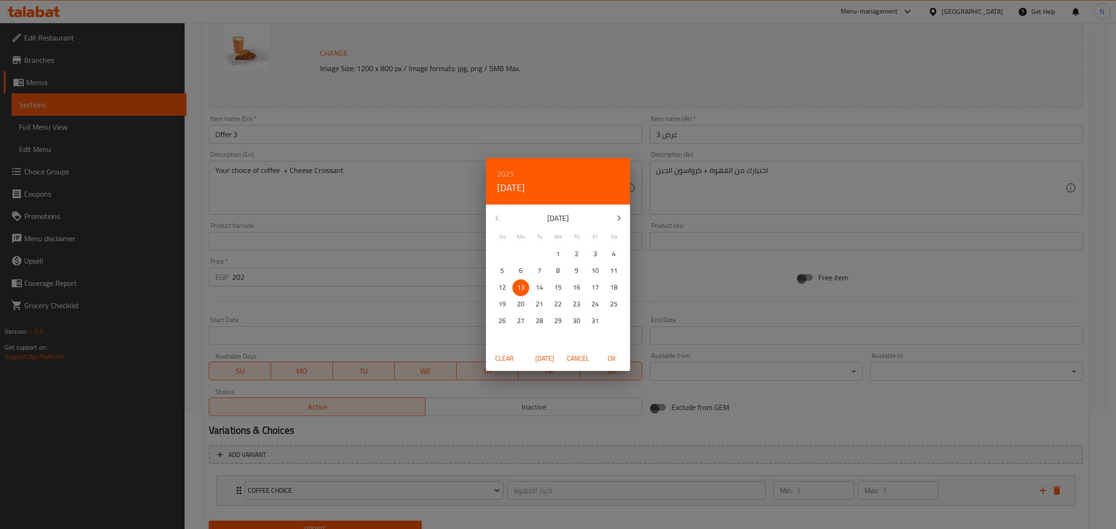
click at [608, 357] on span "OK" at bounding box center [611, 359] width 22 height 12
type input "[DATE]"
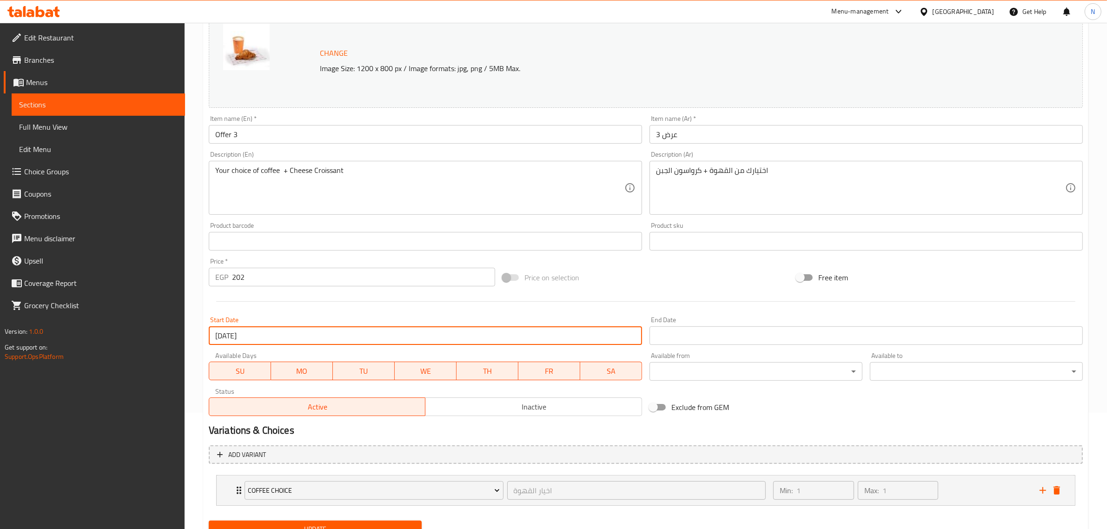
click at [675, 331] on input "Start Date" at bounding box center [866, 335] width 433 height 19
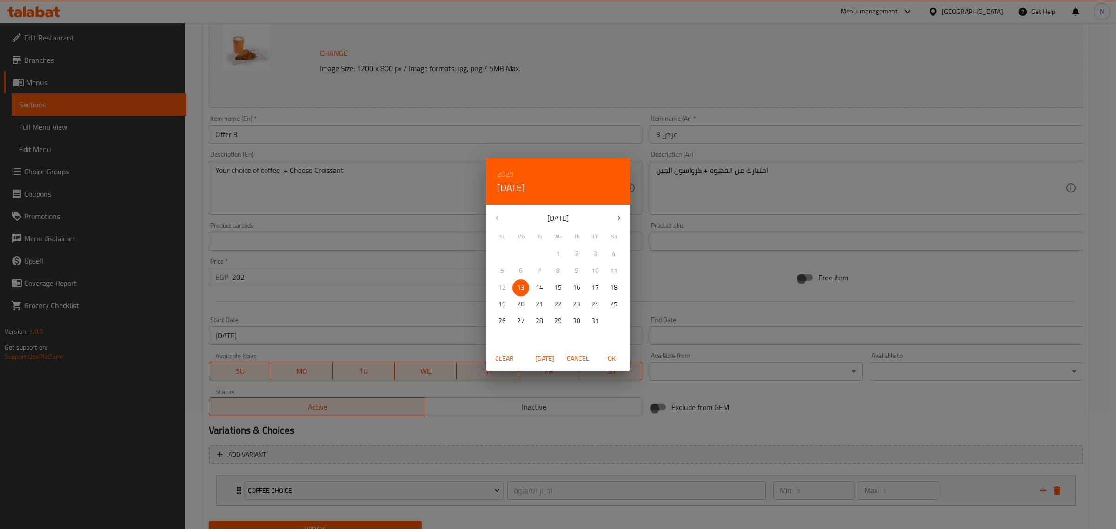
click at [508, 173] on h6 "2025" at bounding box center [505, 173] width 17 height 13
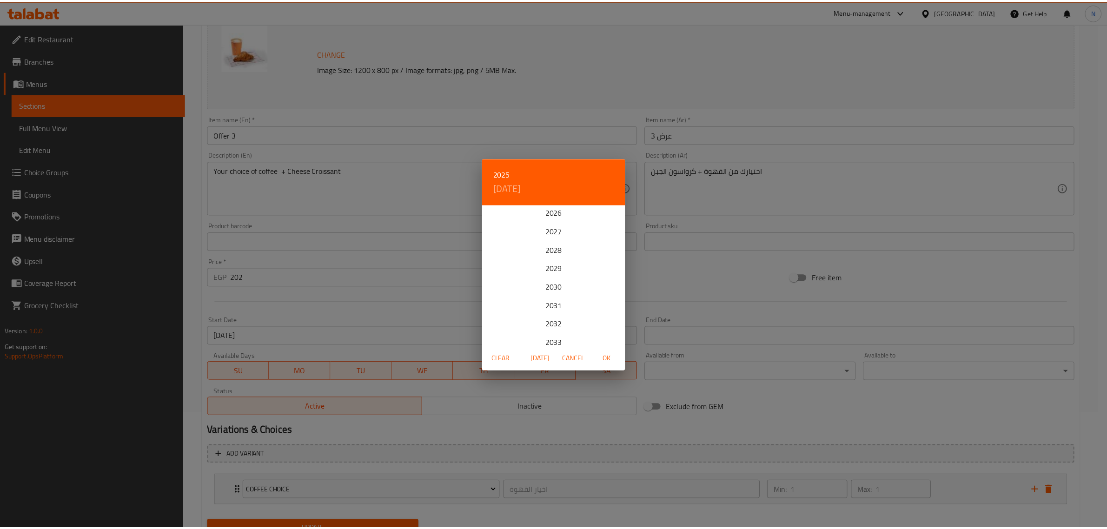
scroll to position [58, 0]
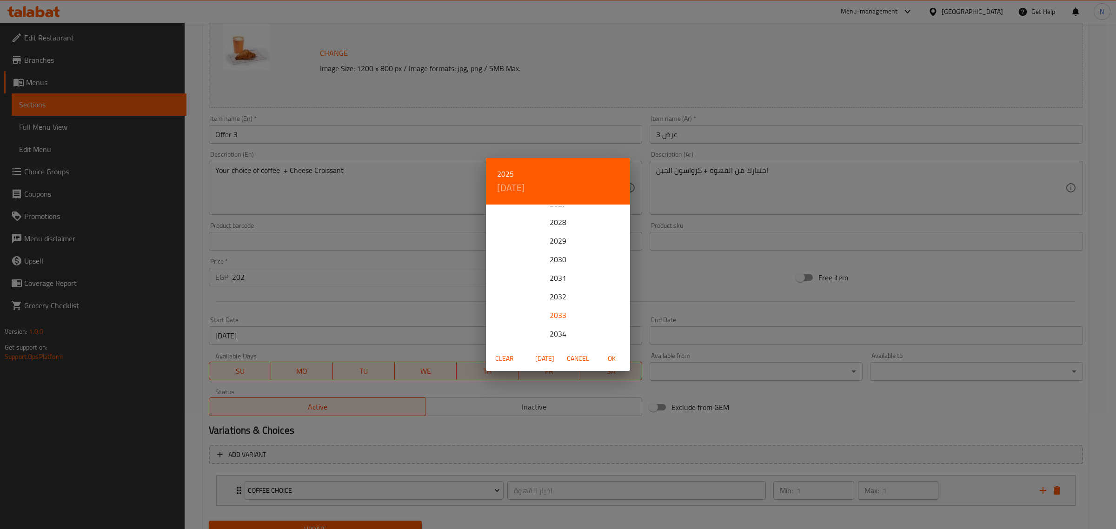
click at [550, 313] on div "2033" at bounding box center [558, 315] width 144 height 19
click at [592, 301] on p "21" at bounding box center [595, 305] width 7 height 12
click at [612, 358] on span "OK" at bounding box center [611, 359] width 22 height 12
type input "[DATE]"
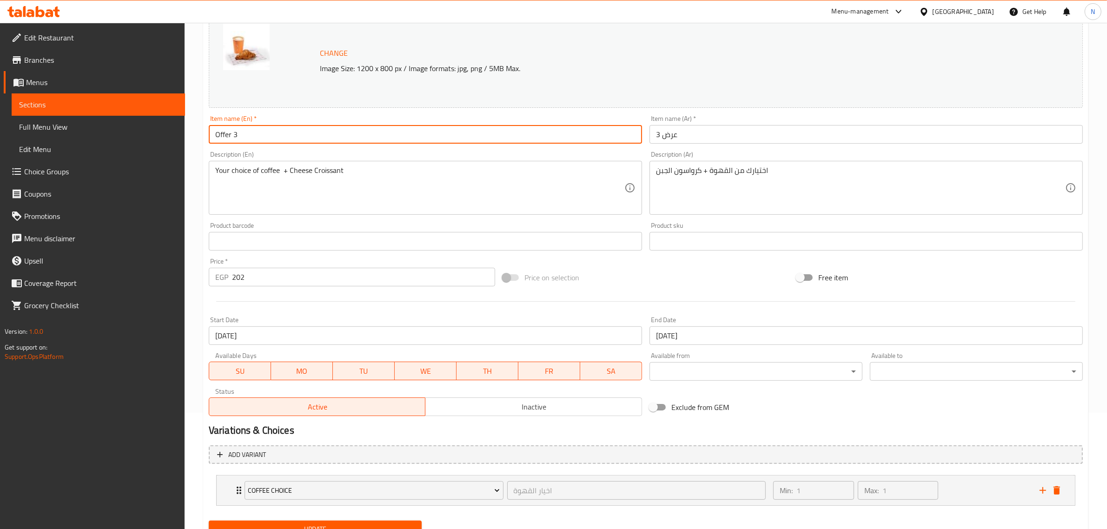
click at [440, 140] on input "Offer 3" at bounding box center [425, 134] width 433 height 19
click at [209, 521] on button "Update" at bounding box center [315, 529] width 213 height 17
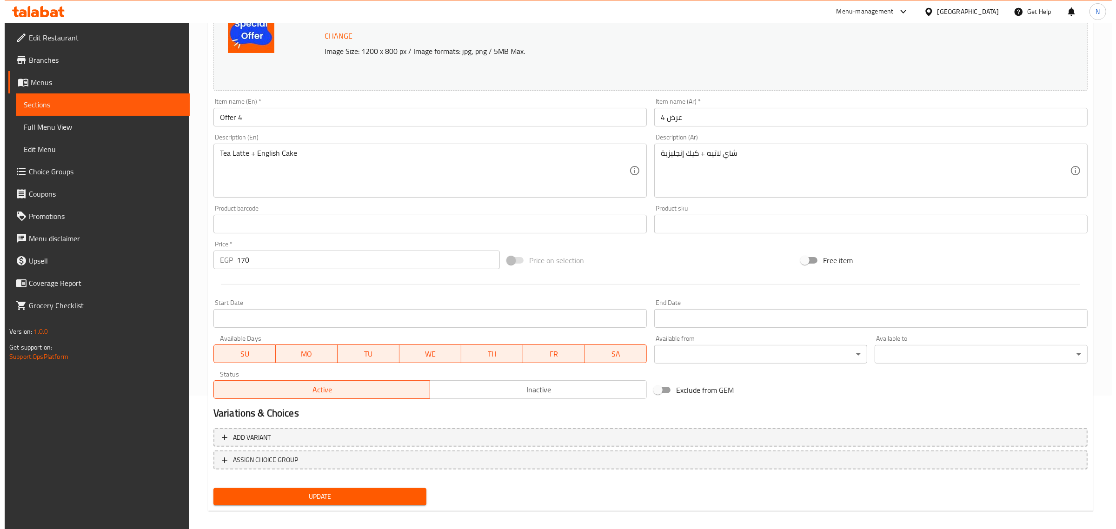
scroll to position [140, 0]
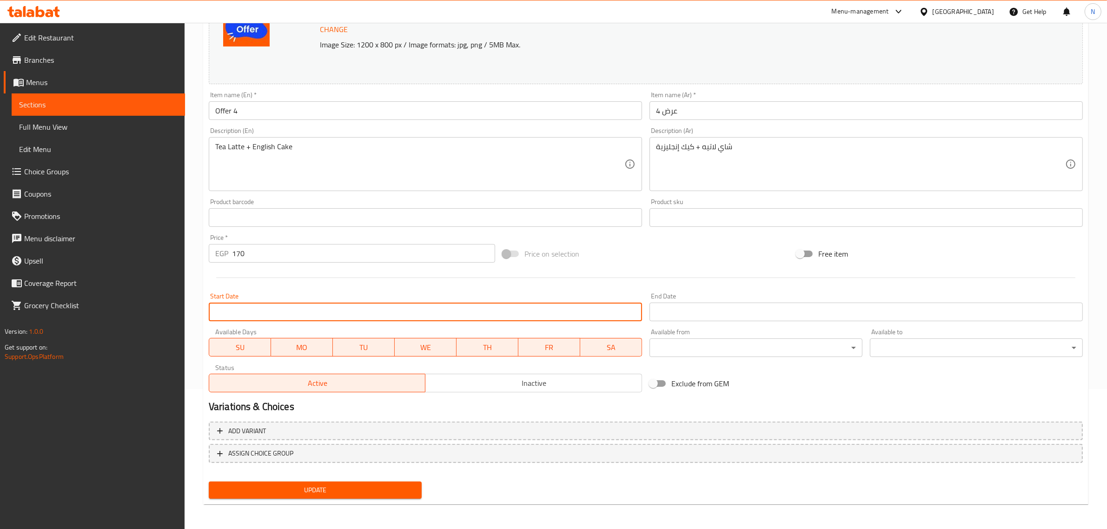
click at [414, 307] on input "Start Date" at bounding box center [425, 312] width 433 height 19
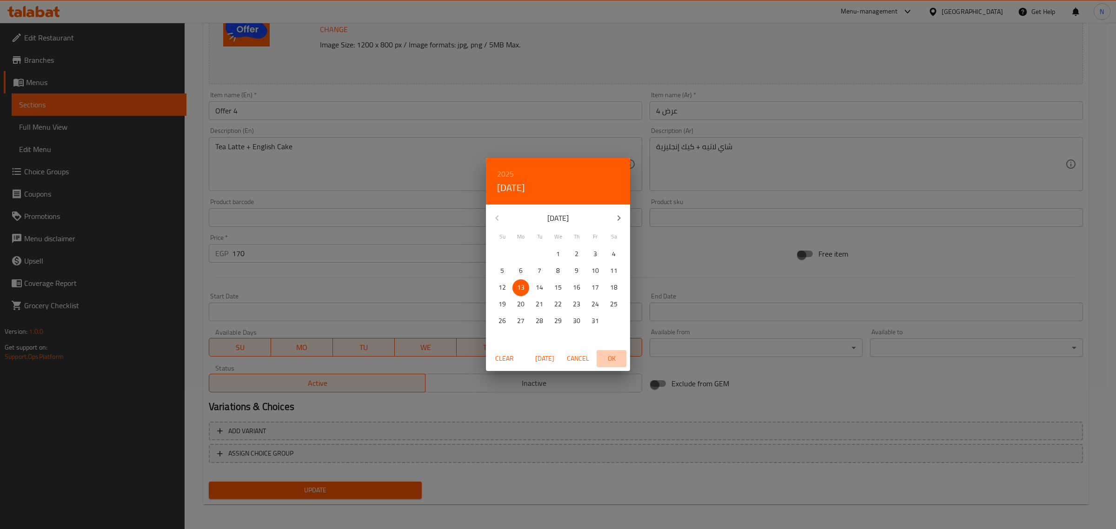
click at [612, 354] on span "OK" at bounding box center [611, 359] width 22 height 12
type input "[DATE]"
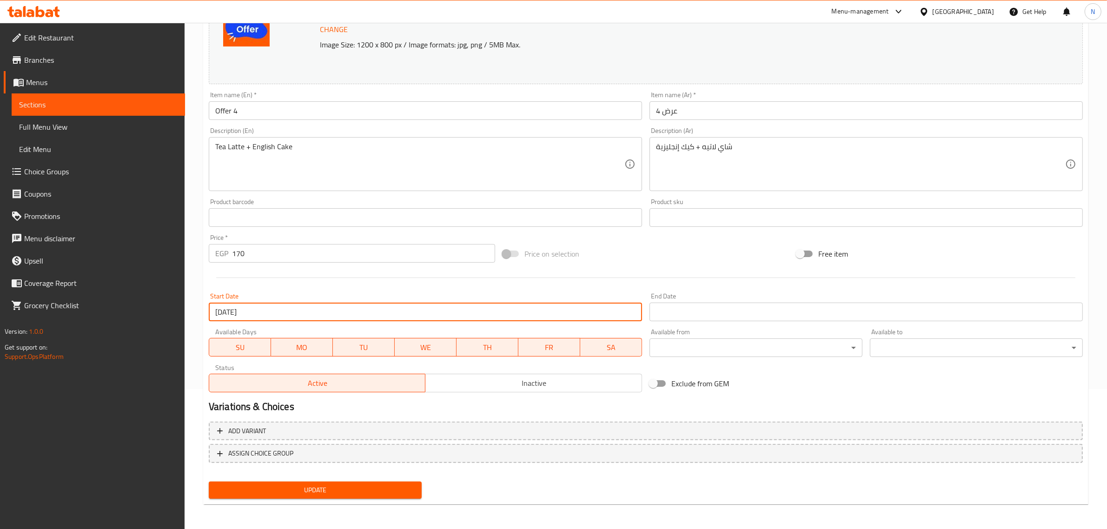
click at [693, 306] on input "Start Date" at bounding box center [866, 312] width 433 height 19
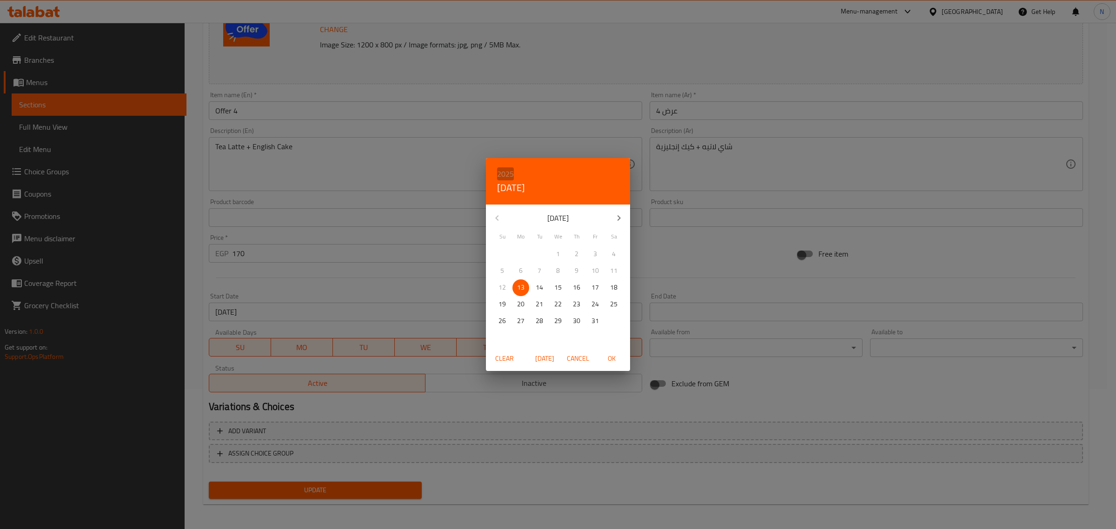
click at [506, 174] on h6 "2025" at bounding box center [505, 173] width 17 height 13
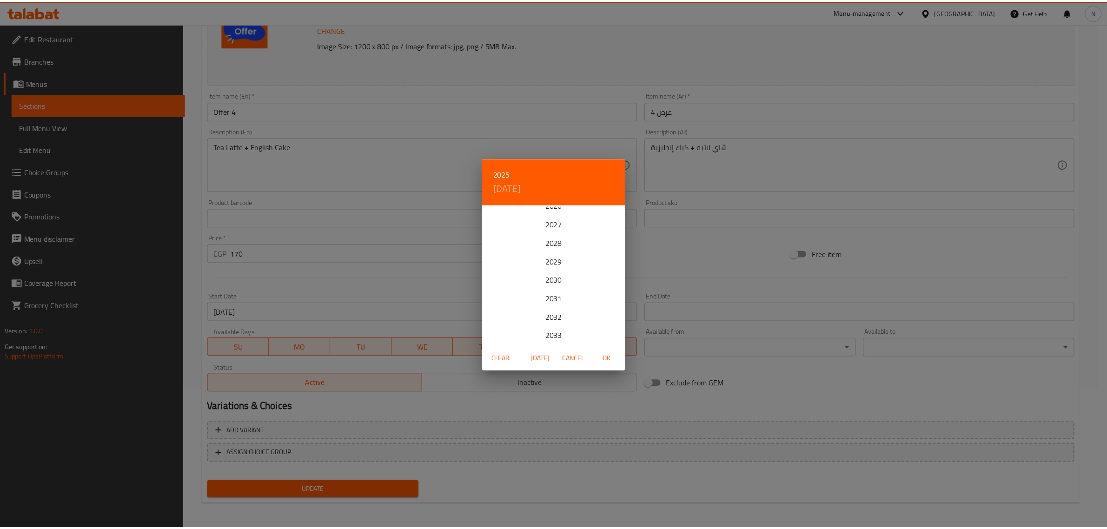
scroll to position [58, 0]
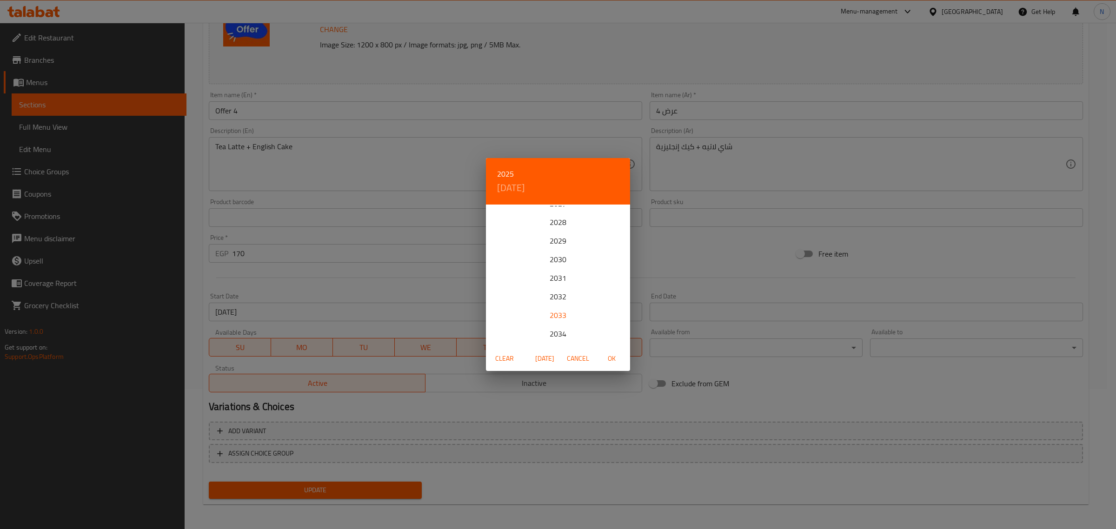
click at [559, 314] on div "2033" at bounding box center [558, 315] width 144 height 19
click at [592, 305] on p "21" at bounding box center [595, 305] width 7 height 12
click at [612, 357] on span "OK" at bounding box center [611, 359] width 22 height 12
type input "[DATE]"
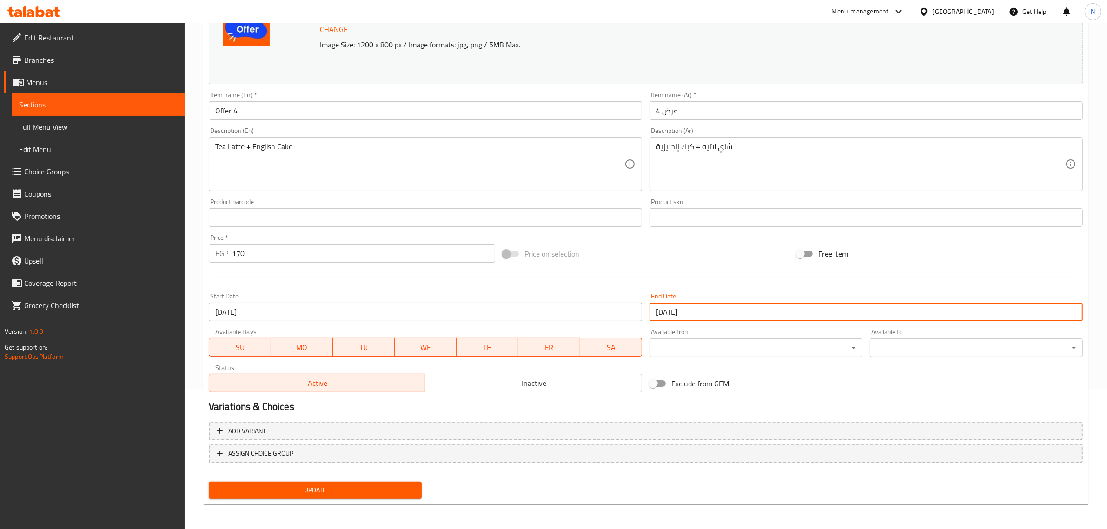
click at [405, 115] on input "Offer 4" at bounding box center [425, 110] width 433 height 19
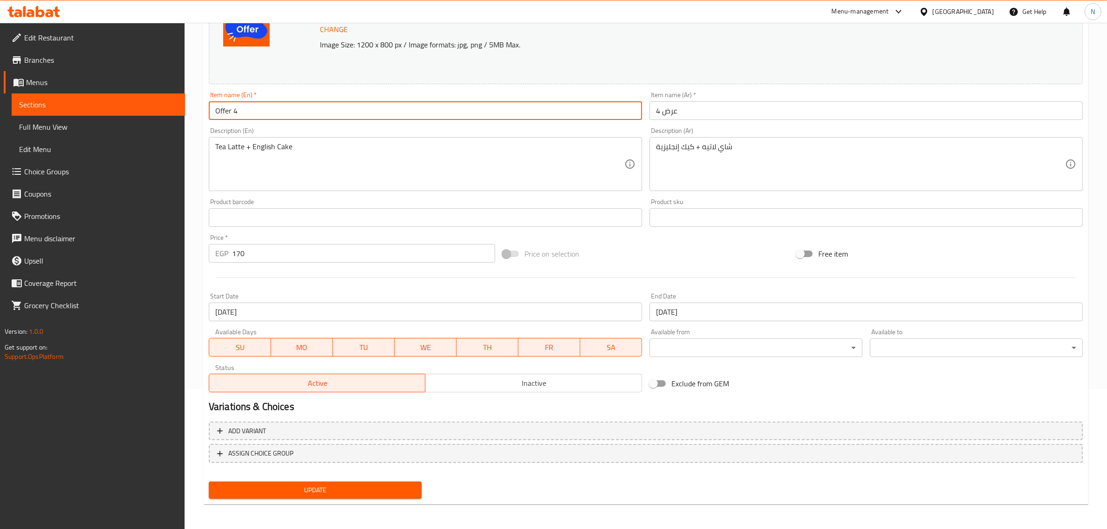
click at [209, 482] on button "Update" at bounding box center [315, 490] width 213 height 17
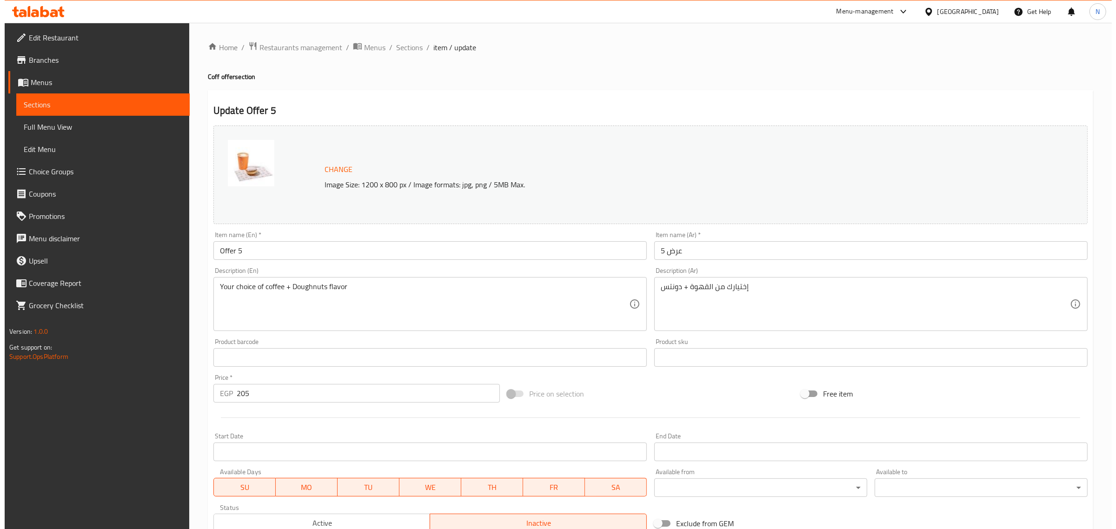
scroll to position [58, 0]
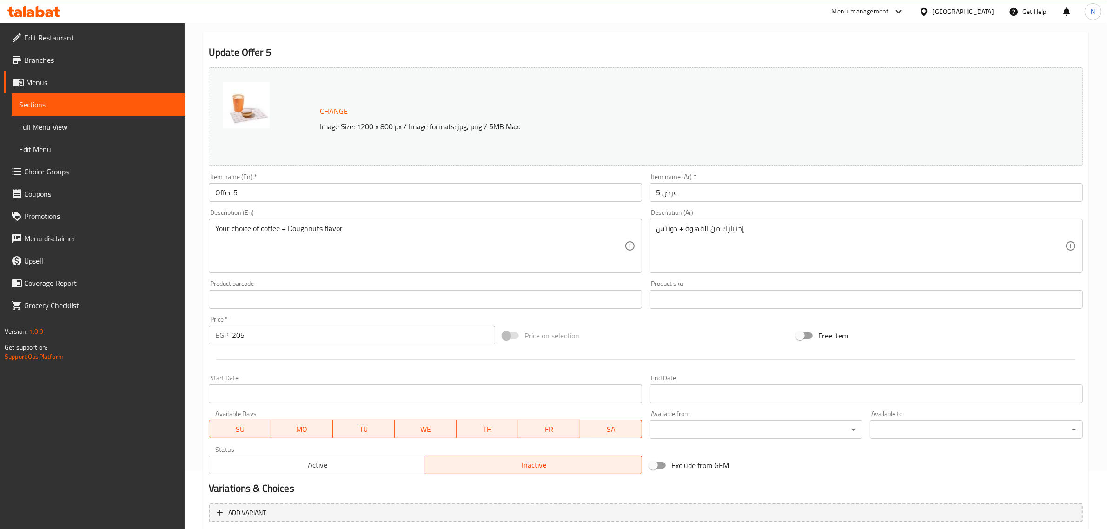
click at [457, 401] on input "Start Date" at bounding box center [425, 394] width 433 height 19
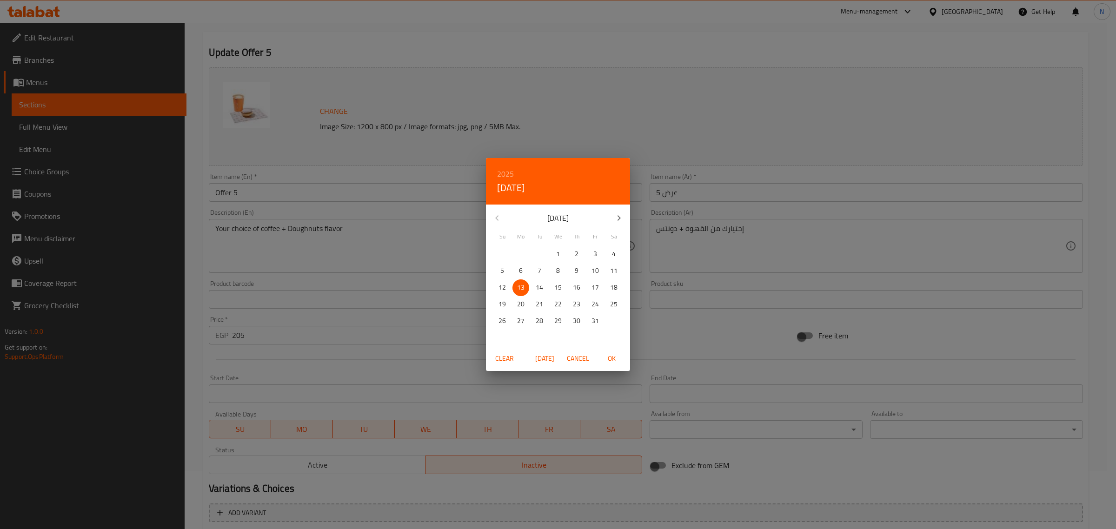
click at [618, 361] on span "OK" at bounding box center [611, 359] width 22 height 12
type input "[DATE]"
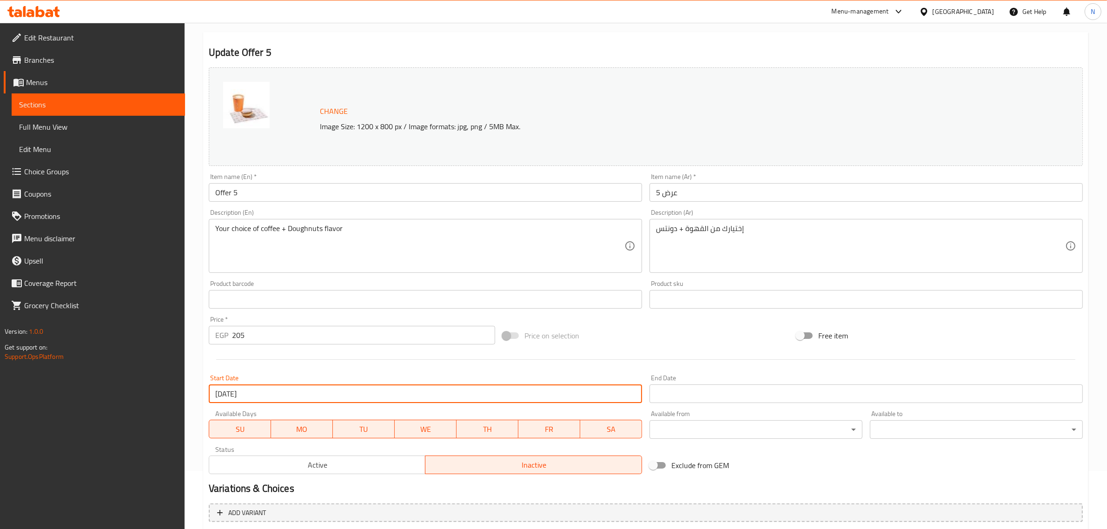
click at [704, 389] on input "Start Date" at bounding box center [866, 394] width 433 height 19
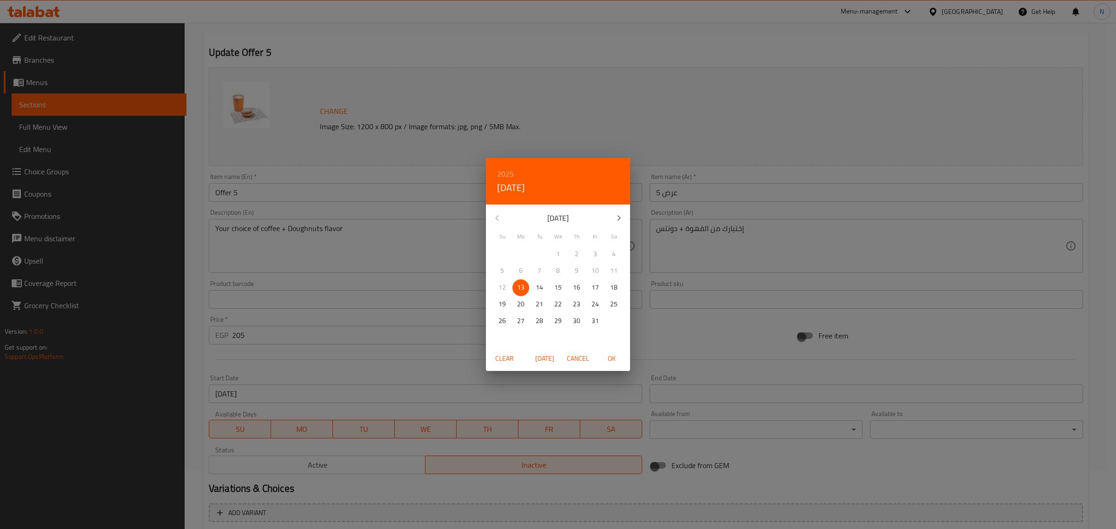
click at [505, 173] on h6 "2025" at bounding box center [505, 173] width 17 height 13
click at [559, 312] on div "2033" at bounding box center [558, 315] width 144 height 19
click at [587, 305] on span "21" at bounding box center [595, 305] width 17 height 12
click at [610, 358] on span "OK" at bounding box center [611, 359] width 22 height 12
type input "[DATE]"
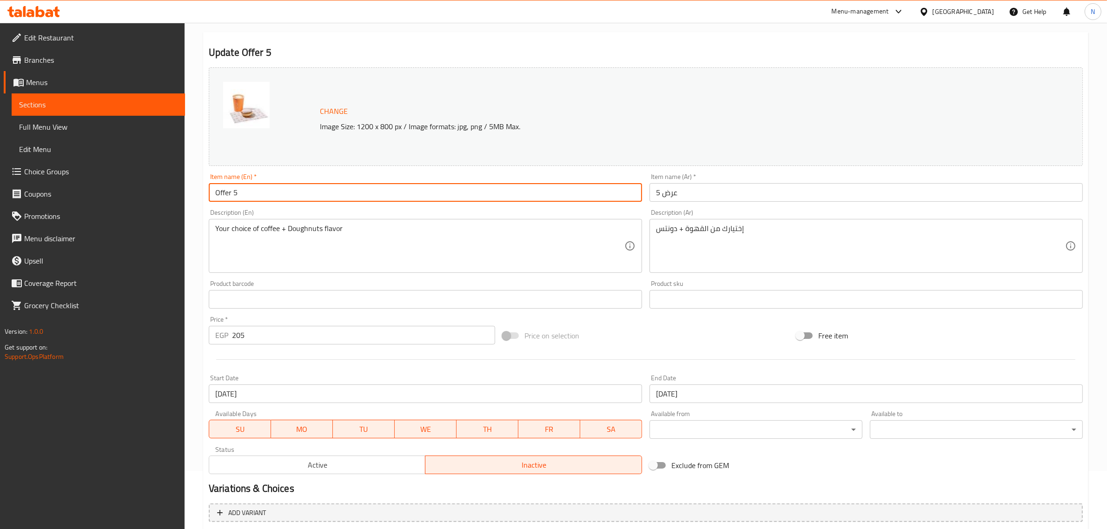
click at [536, 196] on input "Offer 5" at bounding box center [425, 192] width 433 height 19
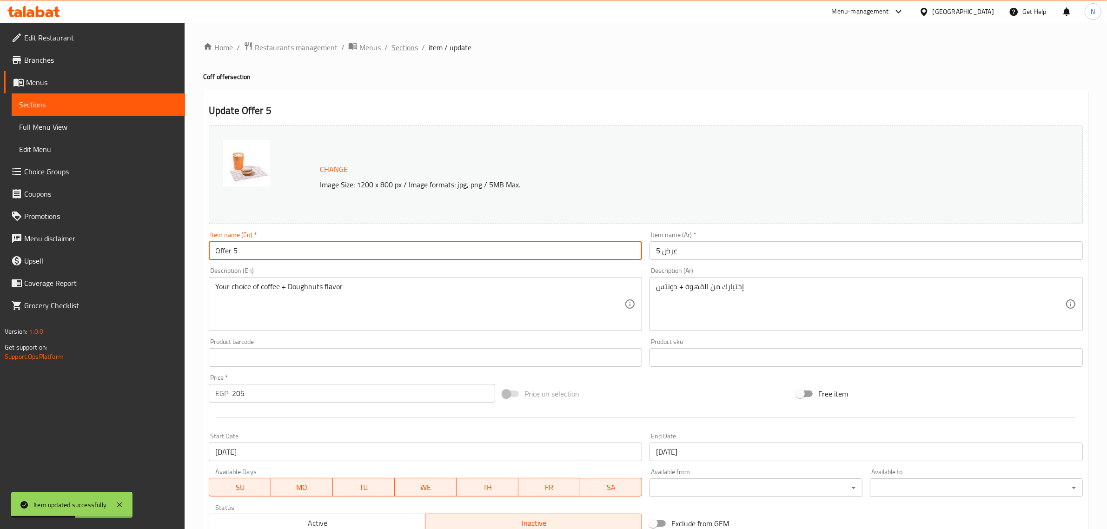
click at [406, 49] on span "Sections" at bounding box center [405, 47] width 27 height 11
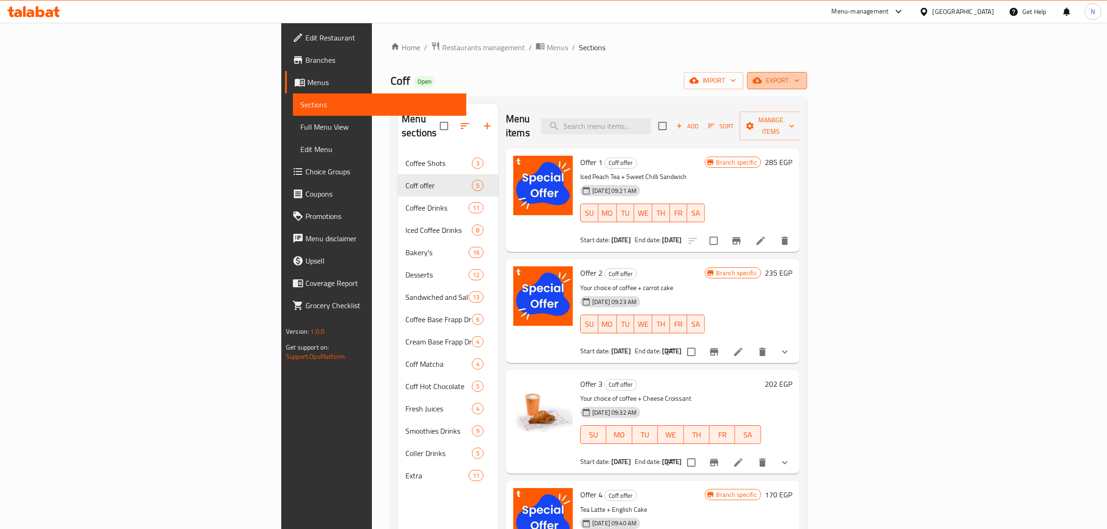
click at [800, 82] on span "export" at bounding box center [777, 81] width 45 height 12
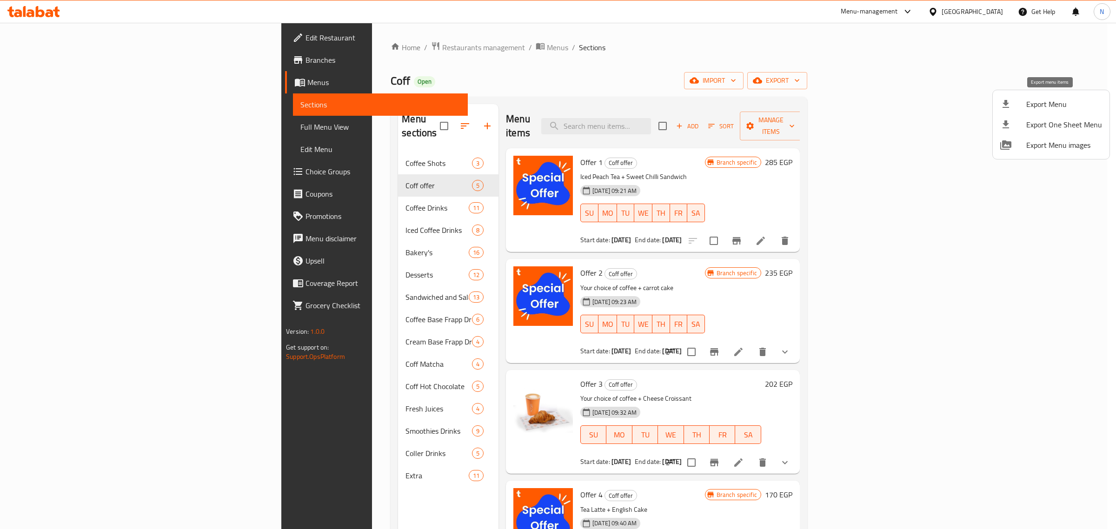
click at [1048, 105] on span "Export Menu" at bounding box center [1064, 104] width 76 height 11
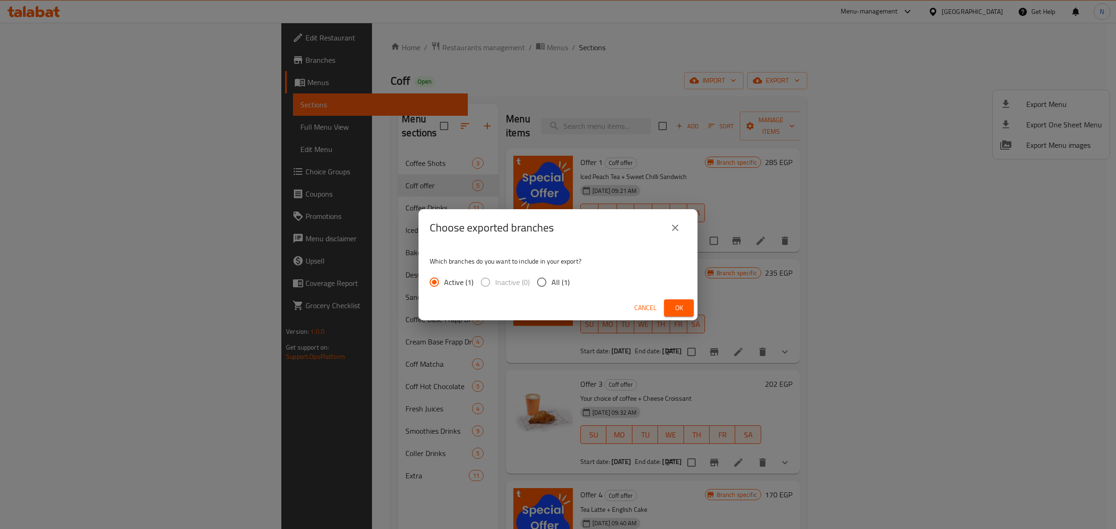
click at [539, 285] on input "All (1)" at bounding box center [542, 283] width 20 height 20
radio input "true"
click at [680, 310] on span "Ok" at bounding box center [679, 308] width 15 height 12
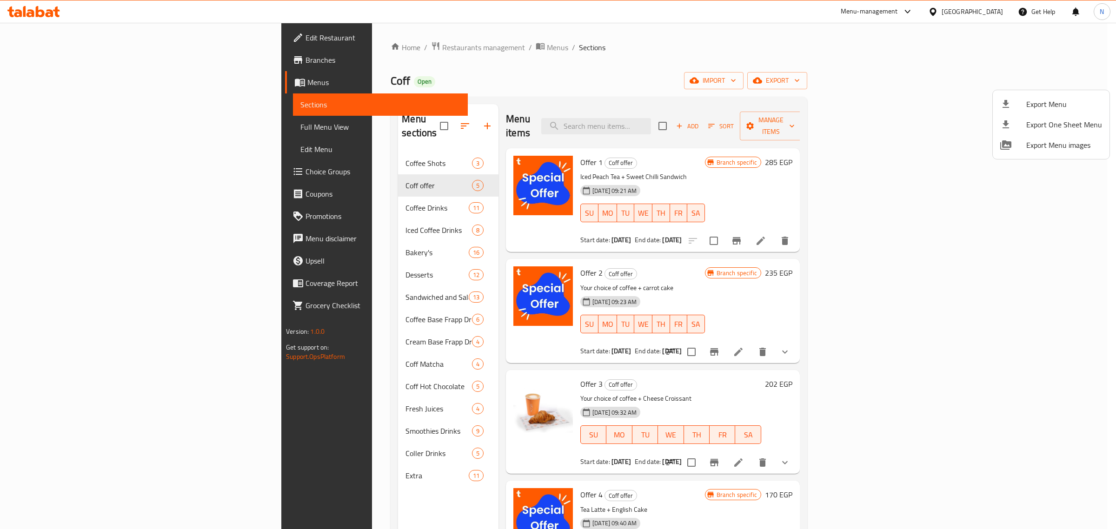
drag, startPoint x: 76, startPoint y: 121, endPoint x: 68, endPoint y: 121, distance: 7.9
click at [76, 121] on div at bounding box center [558, 264] width 1116 height 529
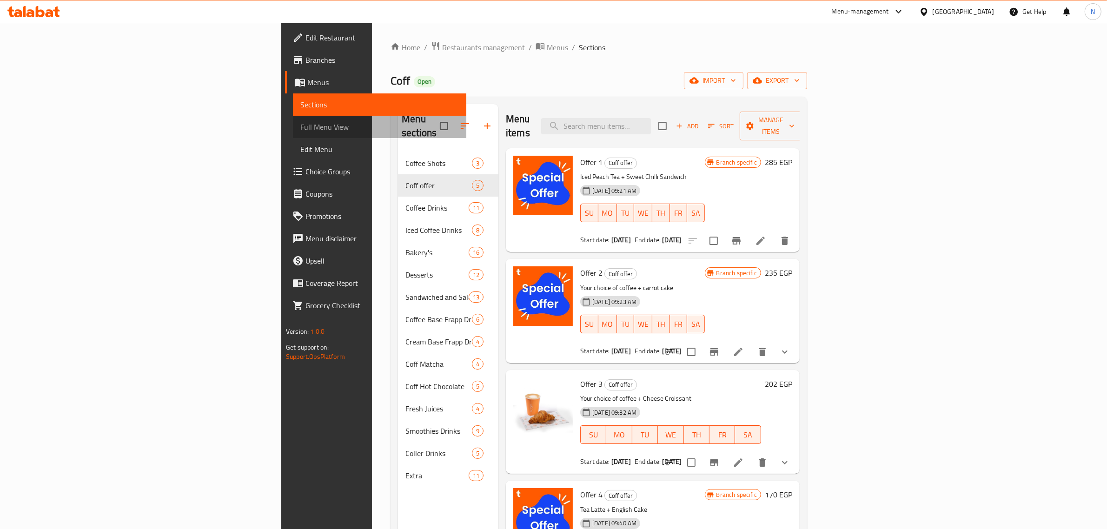
click at [300, 127] on span "Full Menu View" at bounding box center [379, 126] width 159 height 11
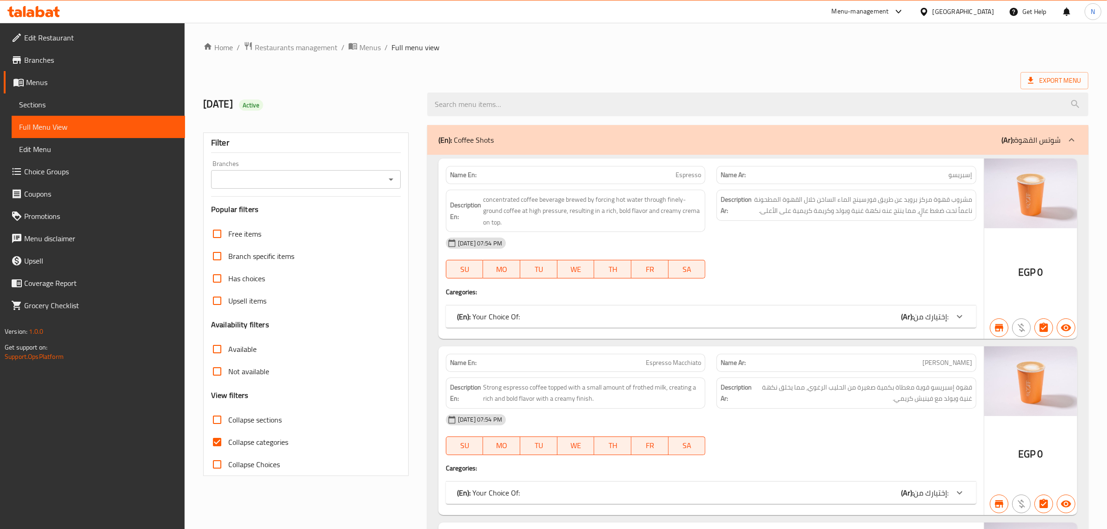
click at [249, 422] on span "Collapse sections" at bounding box center [254, 419] width 53 height 11
click at [228, 422] on input "Collapse sections" at bounding box center [217, 420] width 22 height 22
checkbox input "true"
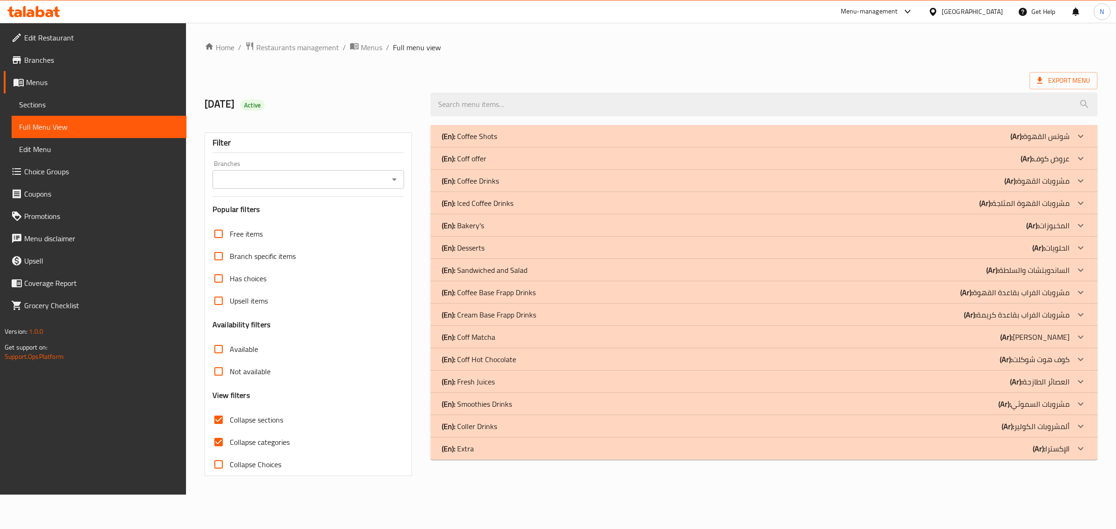
click at [522, 160] on div "(En): Coff offer (Ar): عروض كوف" at bounding box center [756, 158] width 628 height 11
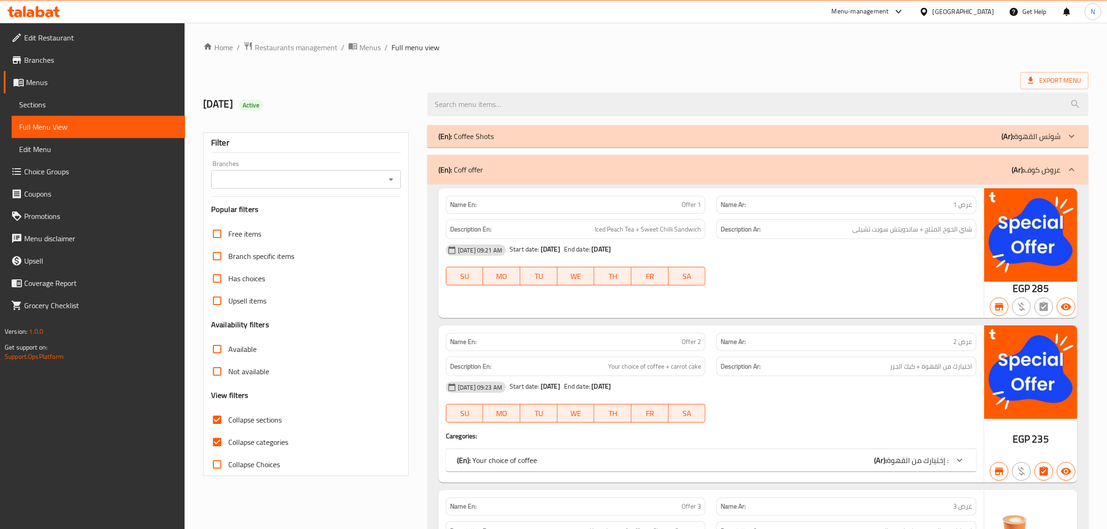
click at [240, 440] on span "Collapse categories" at bounding box center [258, 442] width 60 height 11
click at [228, 440] on input "Collapse categories" at bounding box center [217, 442] width 22 height 22
checkbox input "false"
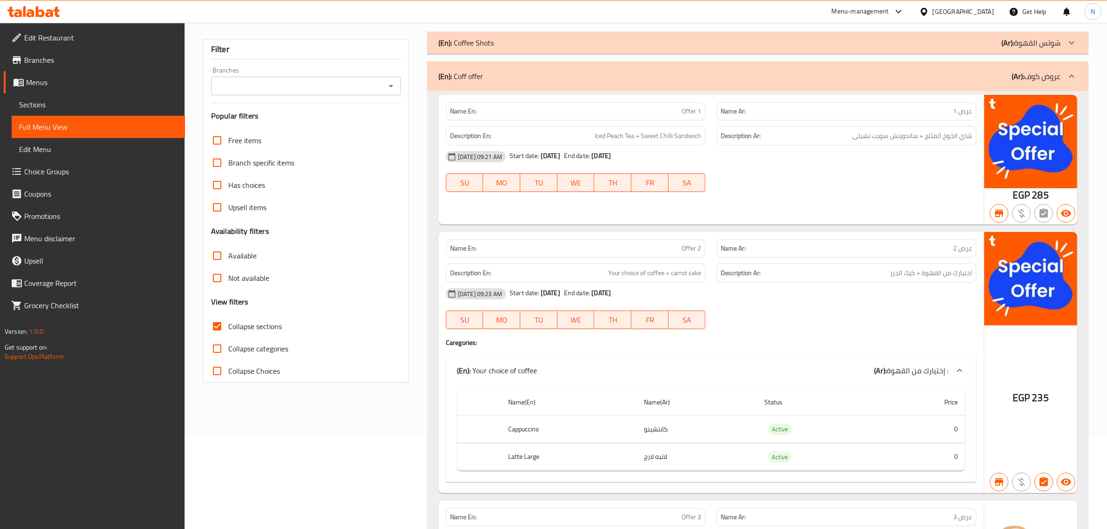
scroll to position [116, 0]
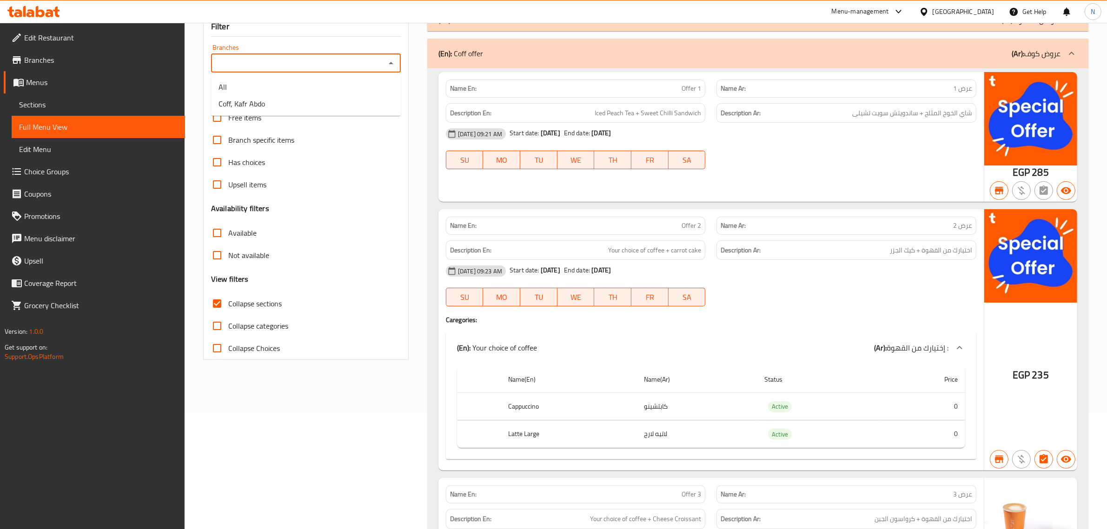
click at [380, 67] on input "Branches" at bounding box center [298, 63] width 169 height 13
click at [326, 107] on li "Coff, Kafr Abdo" at bounding box center [306, 103] width 190 height 17
type input "Coff, Kafr Abdo"
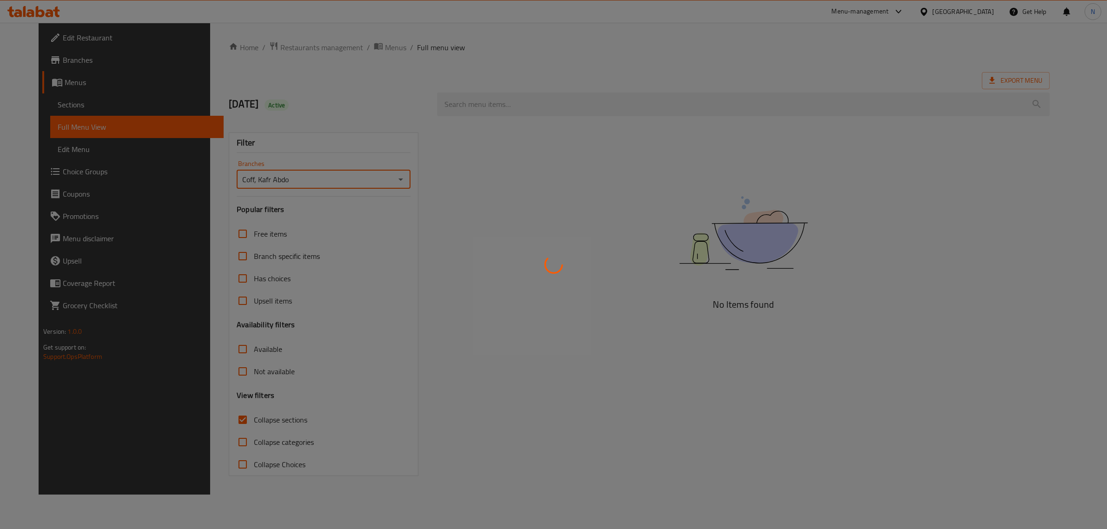
scroll to position [0, 0]
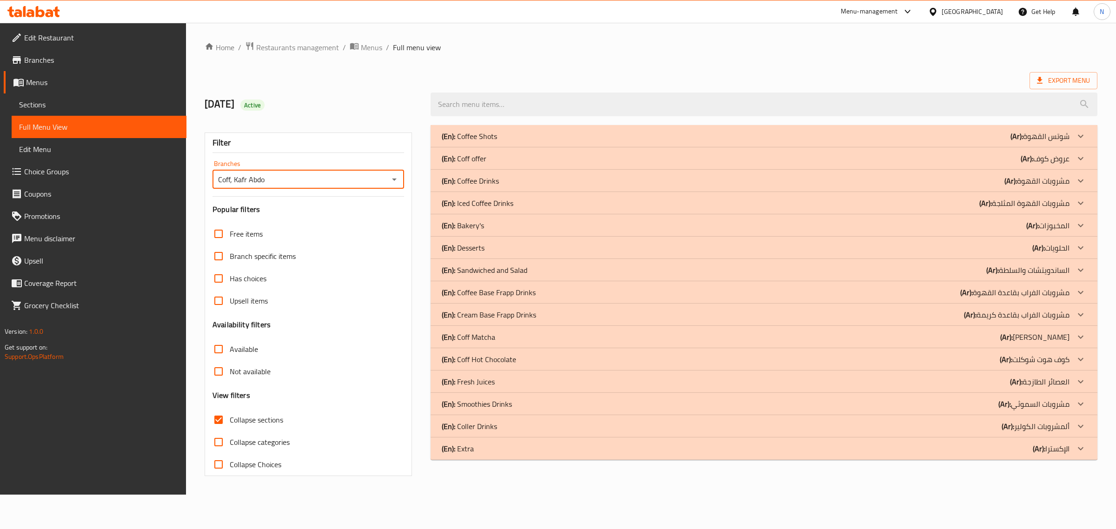
click at [505, 160] on div "(En): Coff offer (Ar): عروض كوف" at bounding box center [756, 158] width 628 height 11
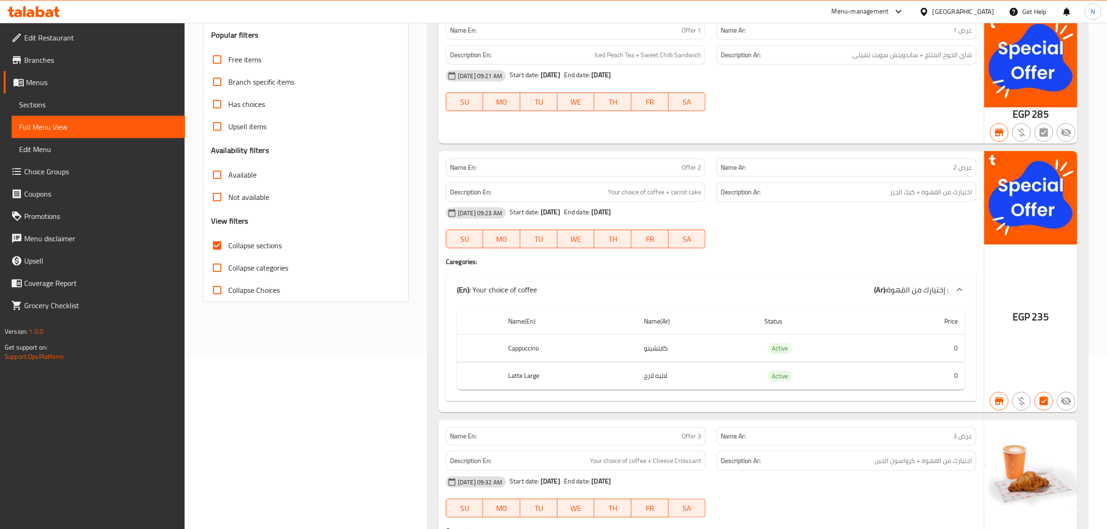
scroll to position [116, 0]
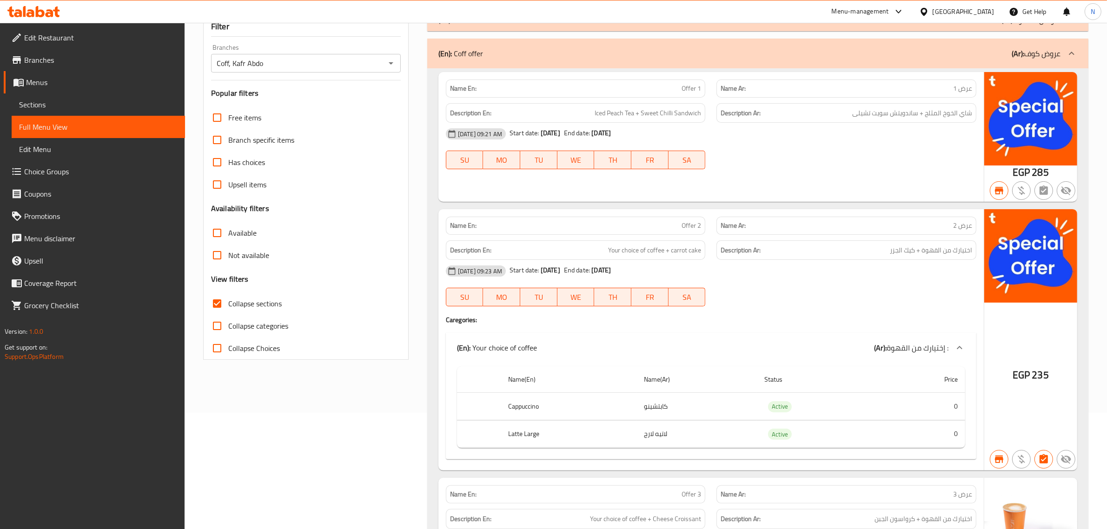
click at [43, 84] on span "Menus" at bounding box center [102, 82] width 152 height 11
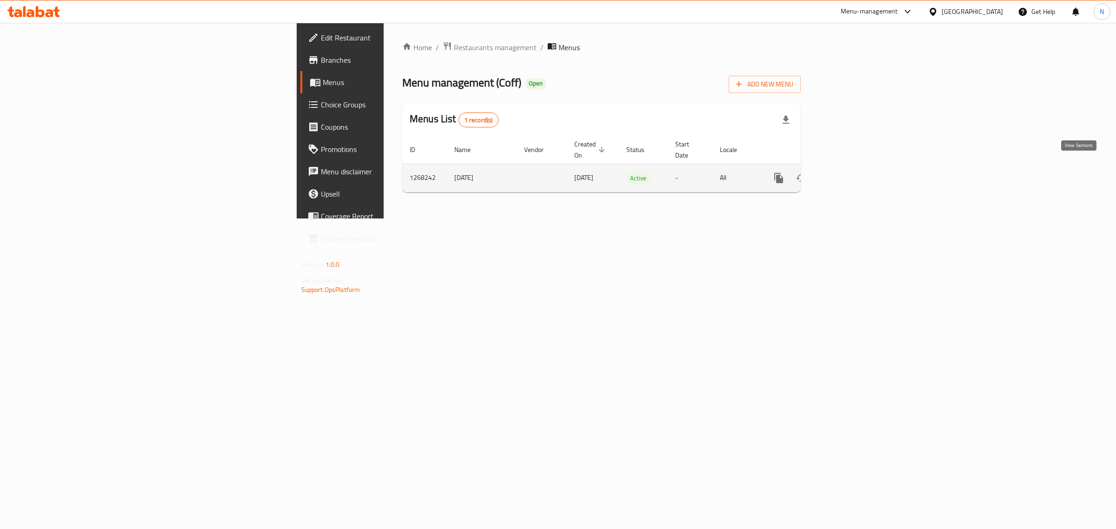
click at [852, 173] on icon "enhanced table" at bounding box center [845, 178] width 11 height 11
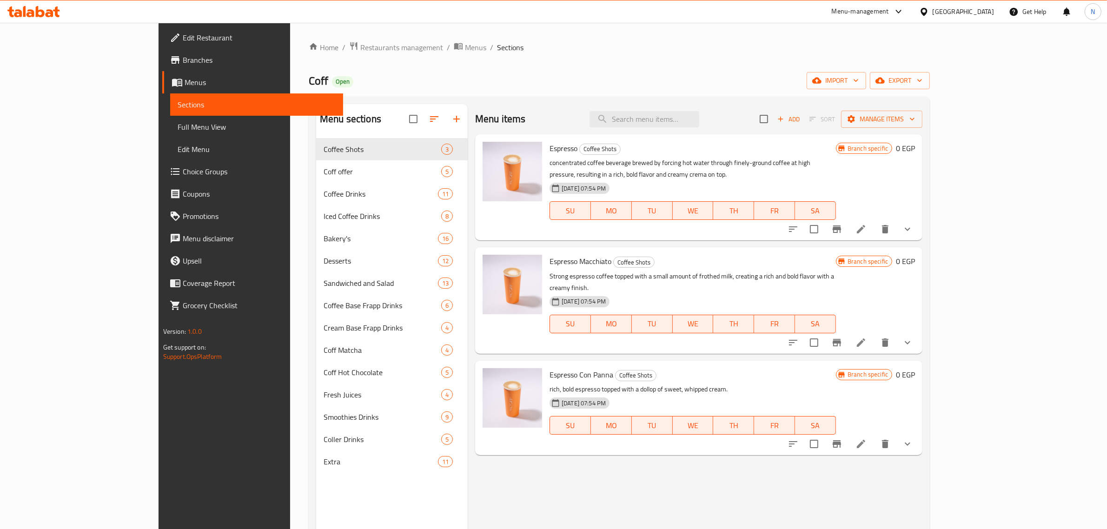
drag, startPoint x: 773, startPoint y: 466, endPoint x: 700, endPoint y: 461, distance: 73.6
click at [773, 466] on div "Menu items Add Sort Manage items Espresso Coffee Shots concentrated coffee beve…" at bounding box center [695, 368] width 455 height 529
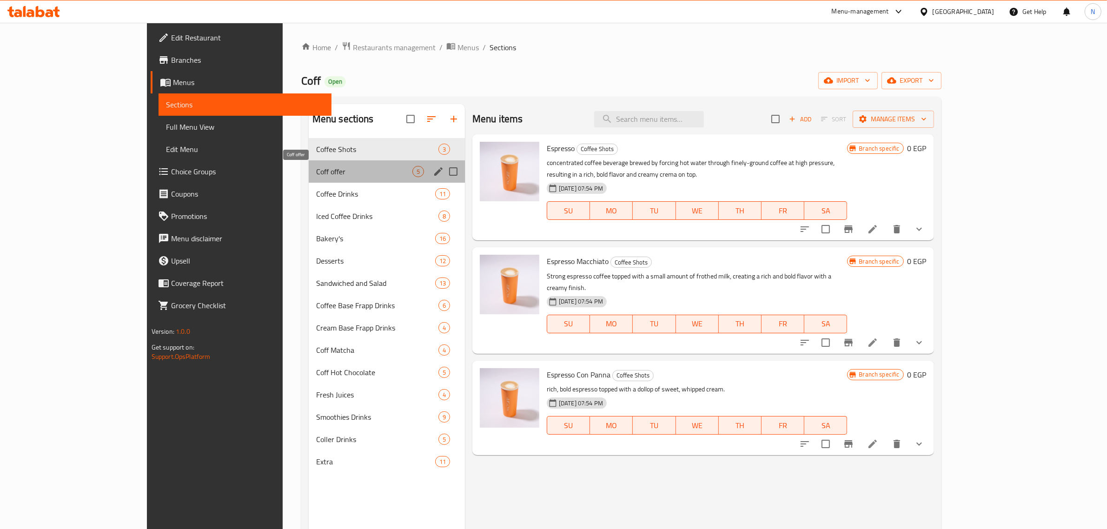
click at [316, 174] on span "Coff offer" at bounding box center [364, 171] width 96 height 11
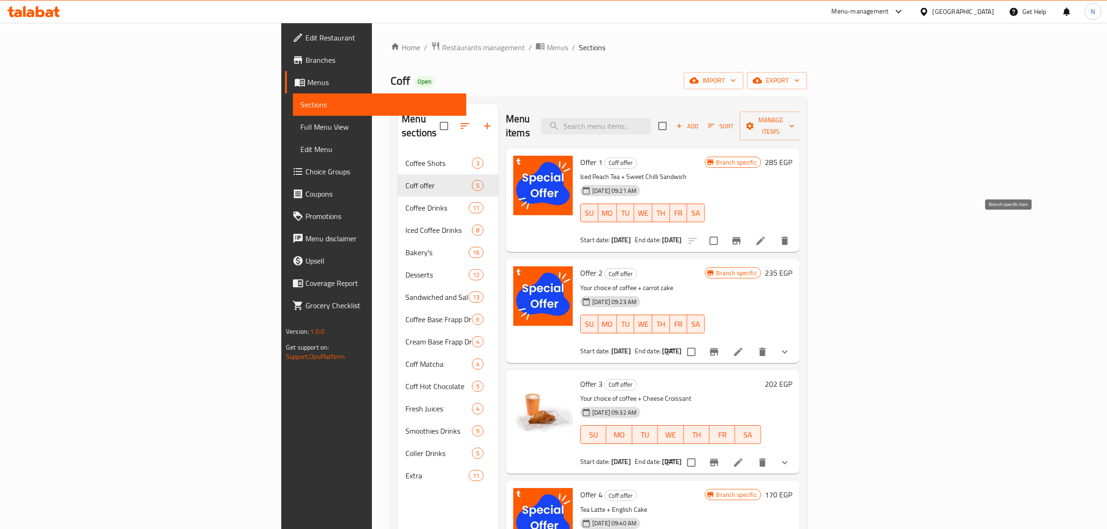
click at [742, 235] on icon "Branch-specific-item" at bounding box center [736, 240] width 11 height 11
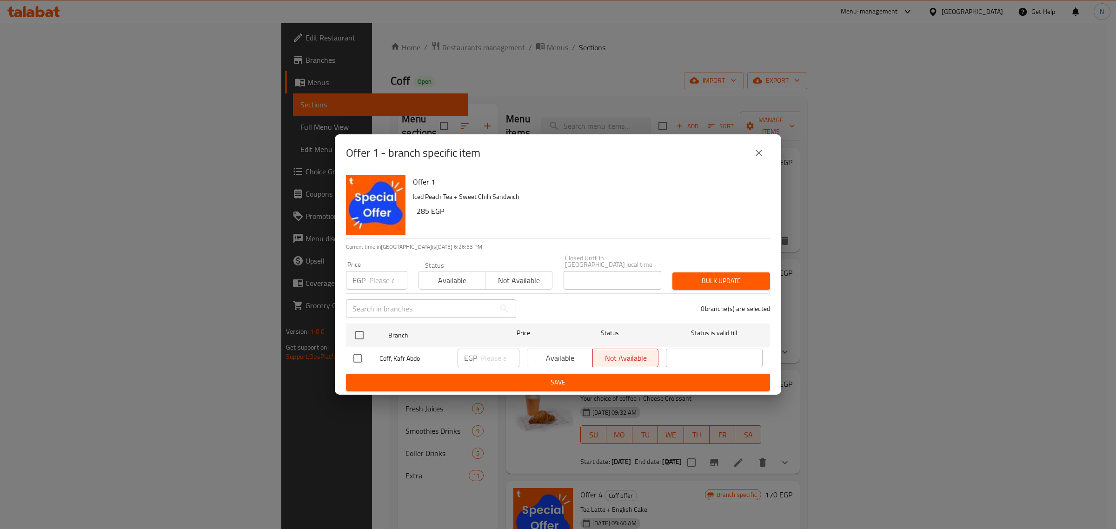
click at [432, 450] on div "Offer 1 - branch specific item Offer 1 Iced Peach Tea + Sweet Chilli Sandwich 2…" at bounding box center [558, 264] width 1116 height 529
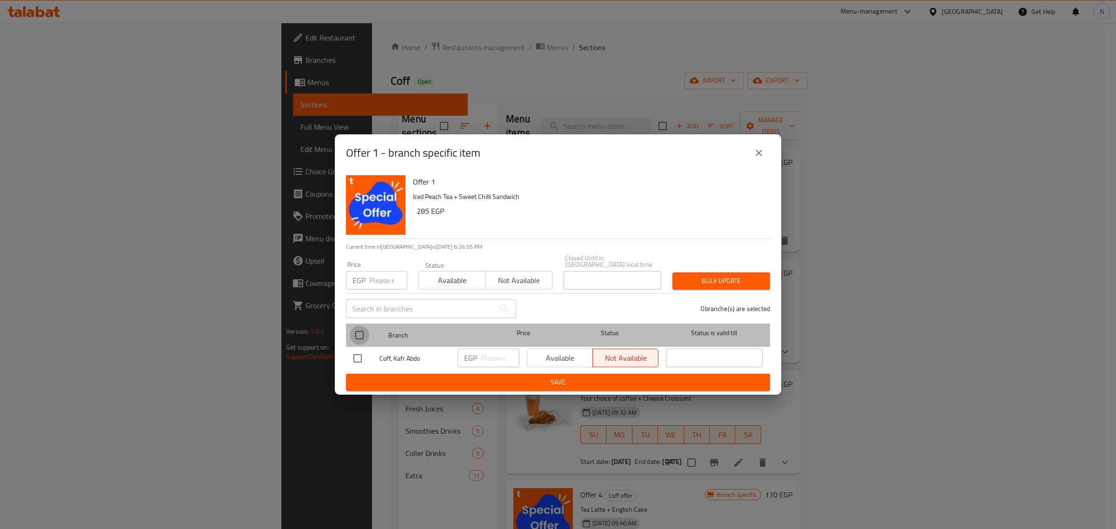
click at [366, 333] on input "checkbox" at bounding box center [360, 336] width 20 height 20
checkbox input "true"
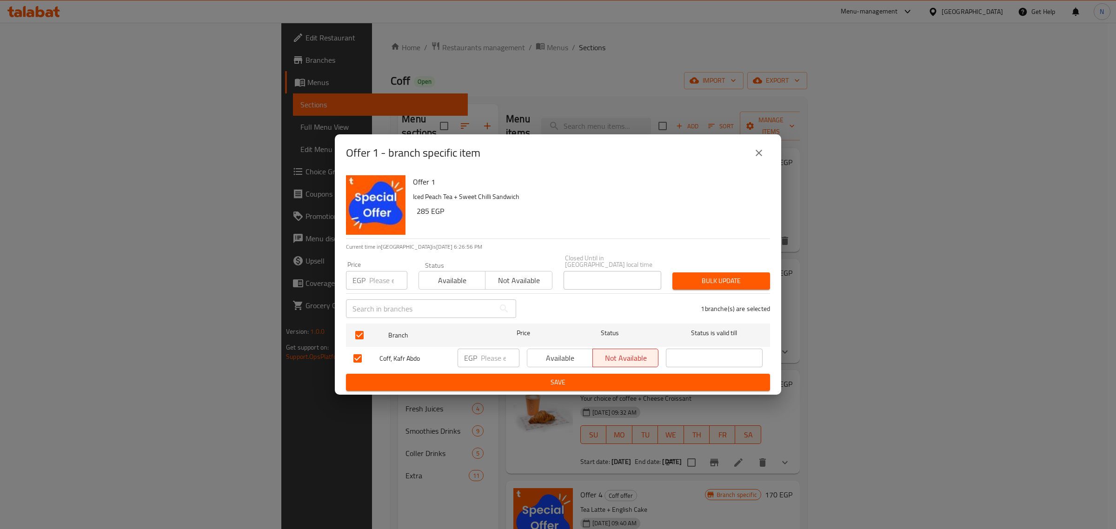
click at [549, 356] on span "Available" at bounding box center [560, 358] width 58 height 13
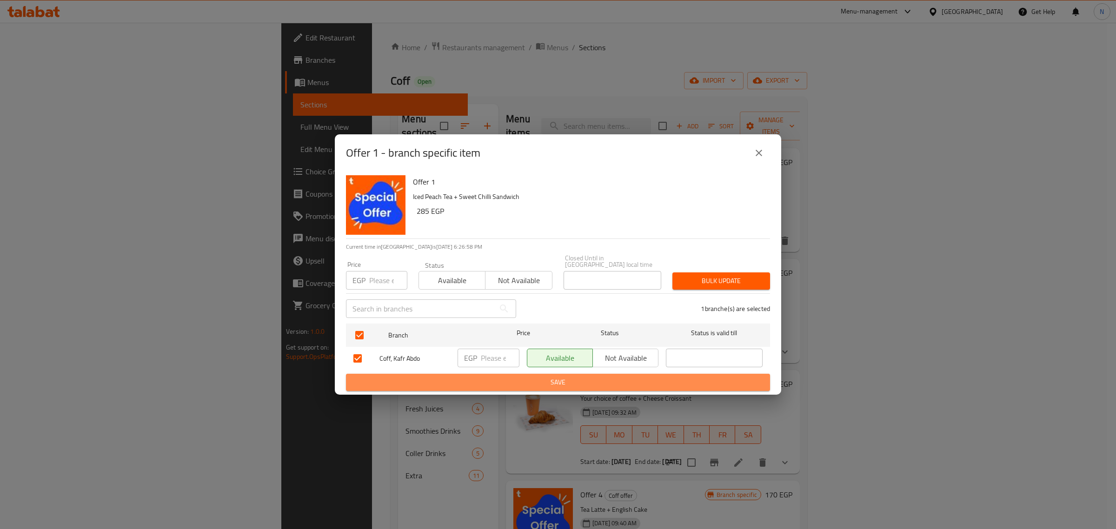
click at [543, 380] on span "Save" at bounding box center [557, 383] width 409 height 12
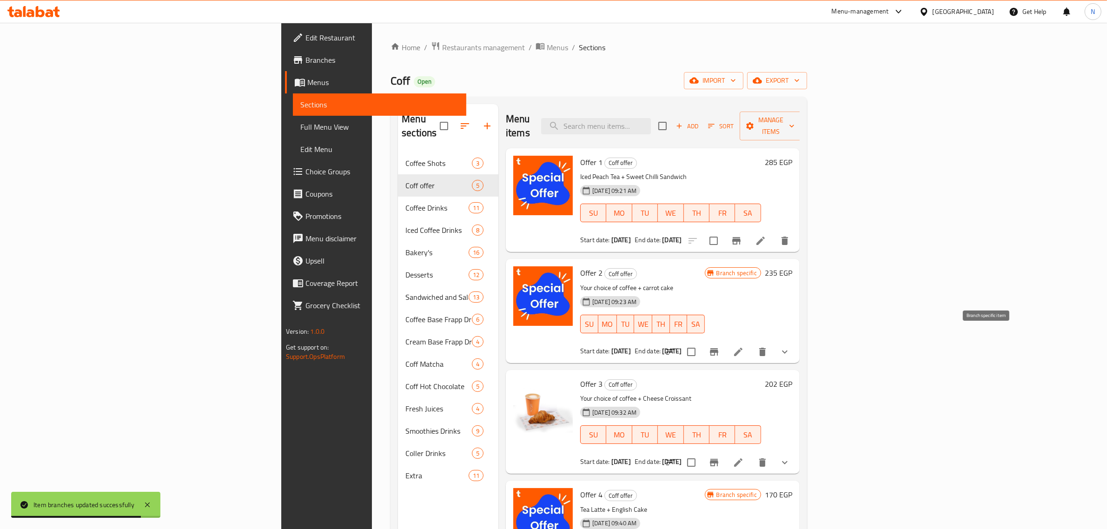
click at [719, 348] on icon "Branch-specific-item" at bounding box center [714, 351] width 8 height 7
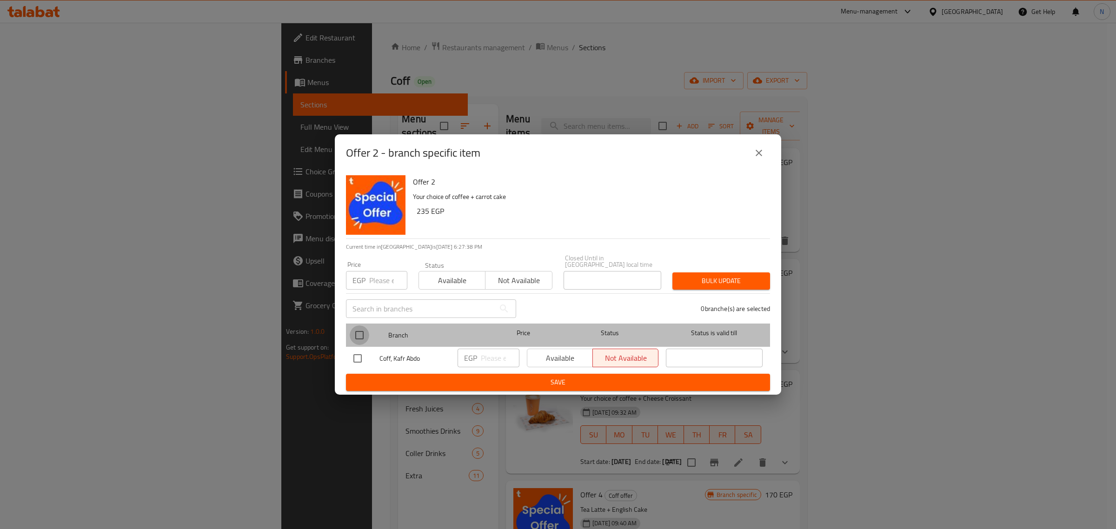
click at [354, 332] on input "checkbox" at bounding box center [360, 336] width 20 height 20
checkbox input "true"
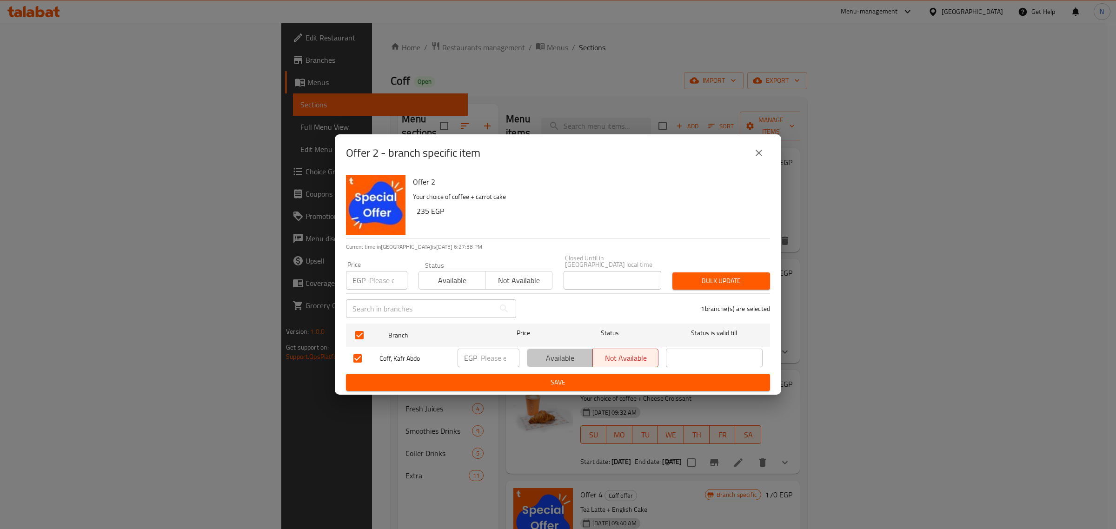
click at [551, 360] on span "Available" at bounding box center [560, 358] width 58 height 13
click at [542, 377] on span "Save" at bounding box center [557, 383] width 409 height 12
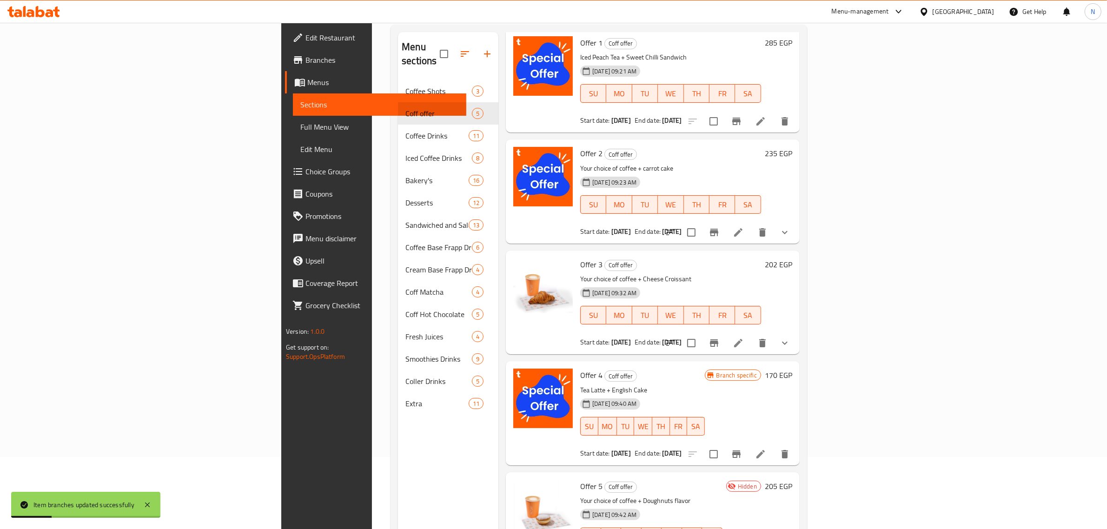
scroll to position [116, 0]
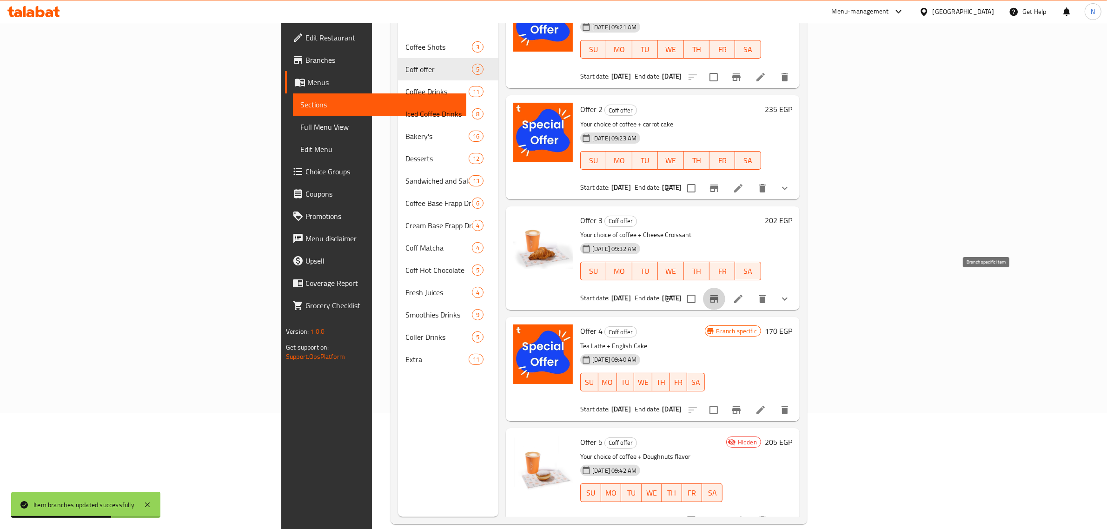
click at [719, 295] on icon "Branch-specific-item" at bounding box center [714, 298] width 8 height 7
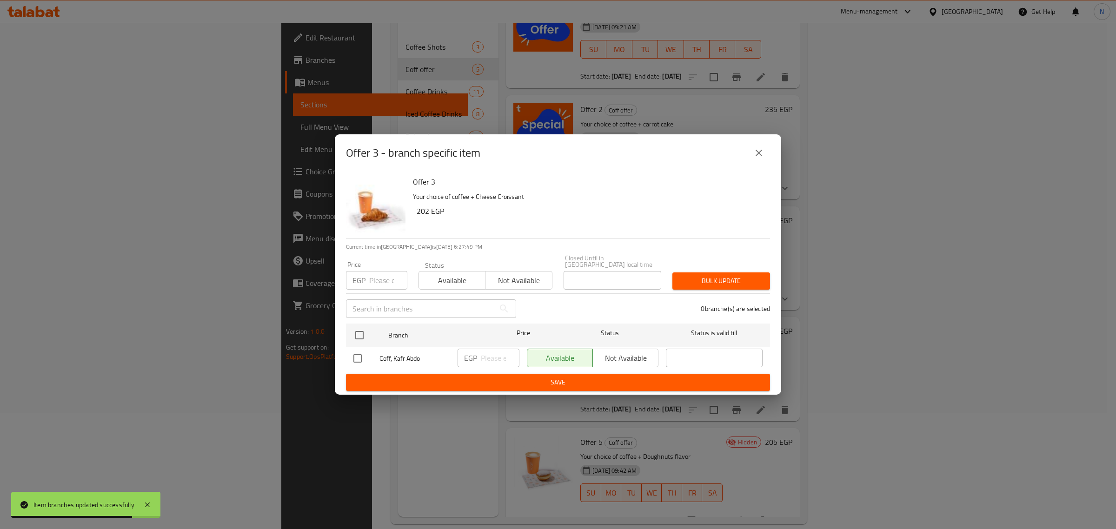
click at [753, 154] on icon "close" at bounding box center [758, 152] width 11 height 11
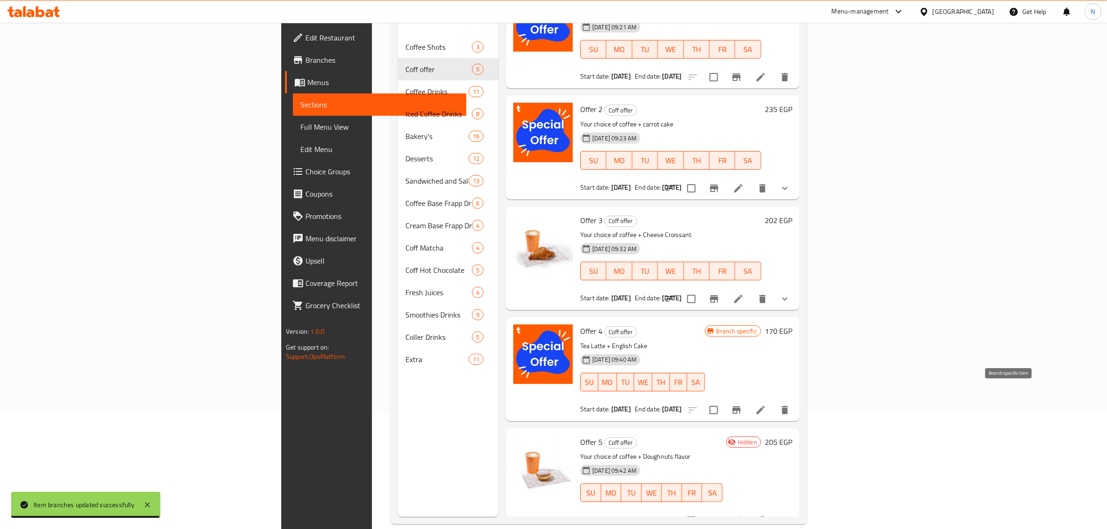
click at [742, 405] on icon "Branch-specific-item" at bounding box center [736, 410] width 11 height 11
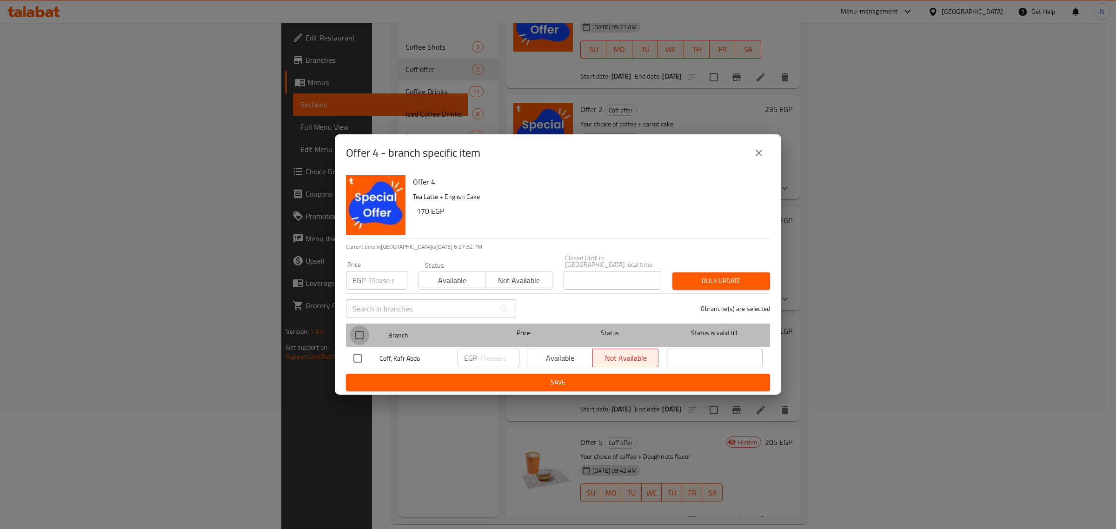
drag, startPoint x: 358, startPoint y: 333, endPoint x: 373, endPoint y: 340, distance: 16.4
click at [357, 333] on input "checkbox" at bounding box center [360, 336] width 20 height 20
checkbox input "true"
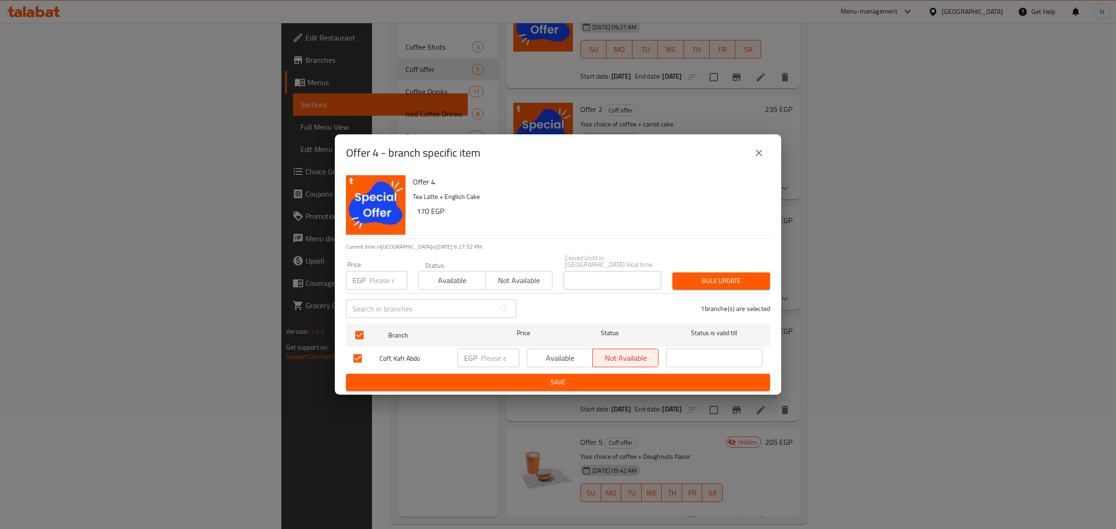
click at [556, 359] on span "Available" at bounding box center [560, 358] width 58 height 13
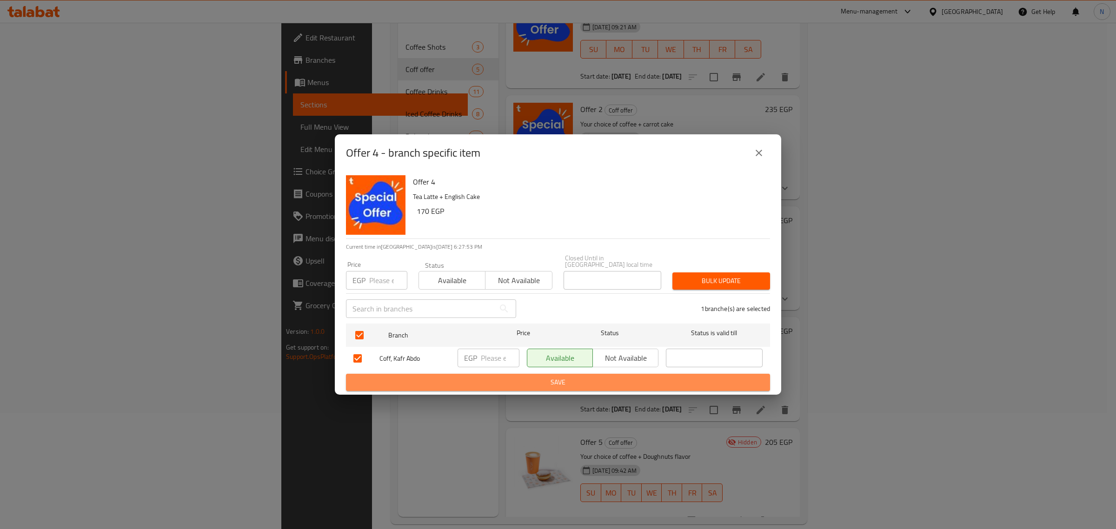
click at [559, 377] on span "Save" at bounding box center [557, 383] width 409 height 12
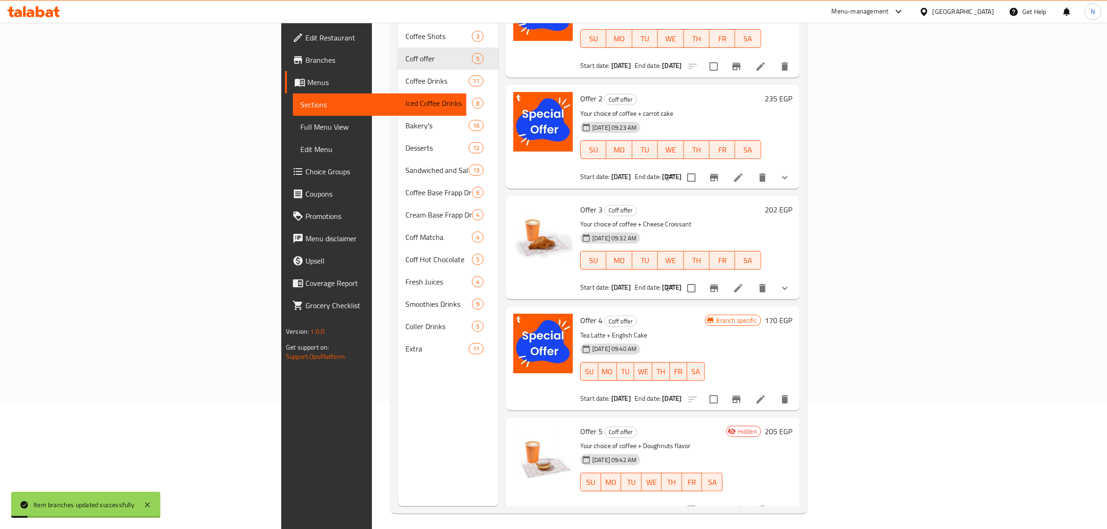
scroll to position [131, 0]
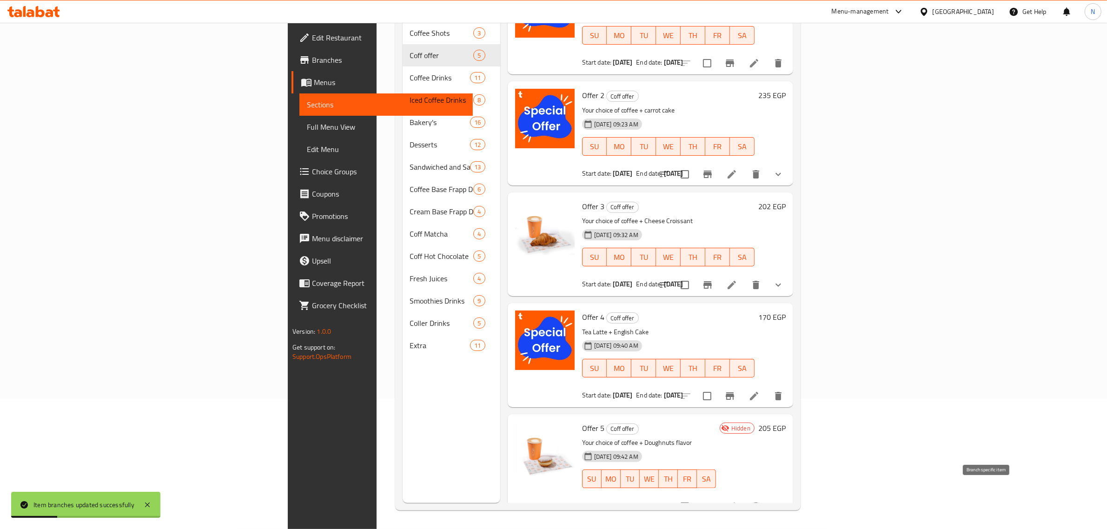
click at [713, 501] on icon "Branch-specific-item" at bounding box center [707, 506] width 11 height 11
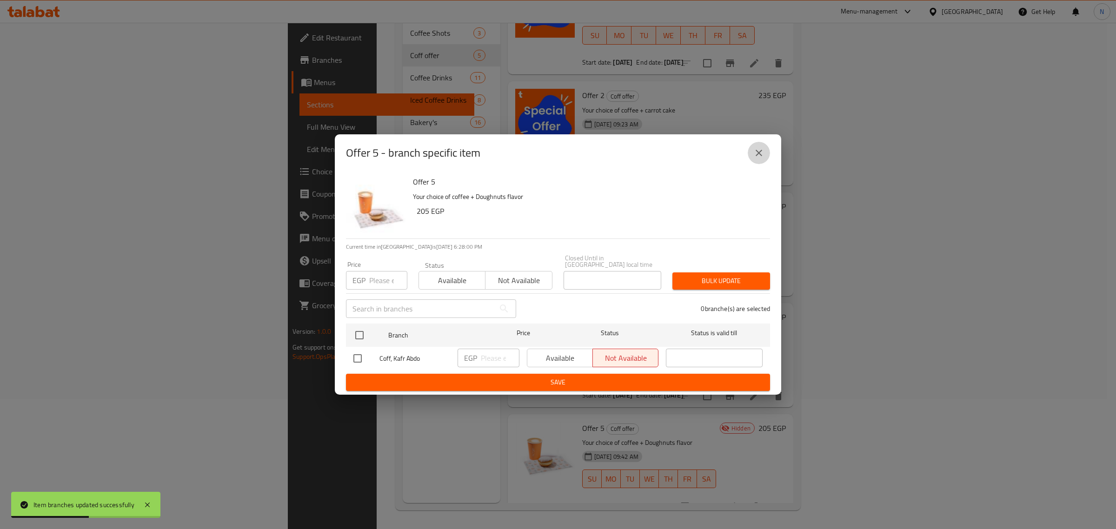
click at [757, 157] on icon "close" at bounding box center [758, 152] width 11 height 11
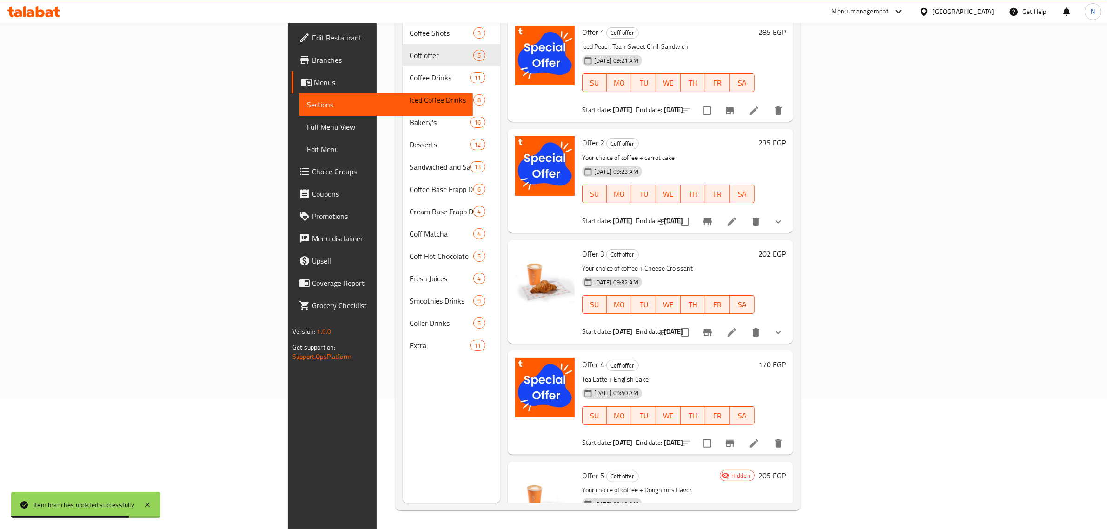
scroll to position [0, 0]
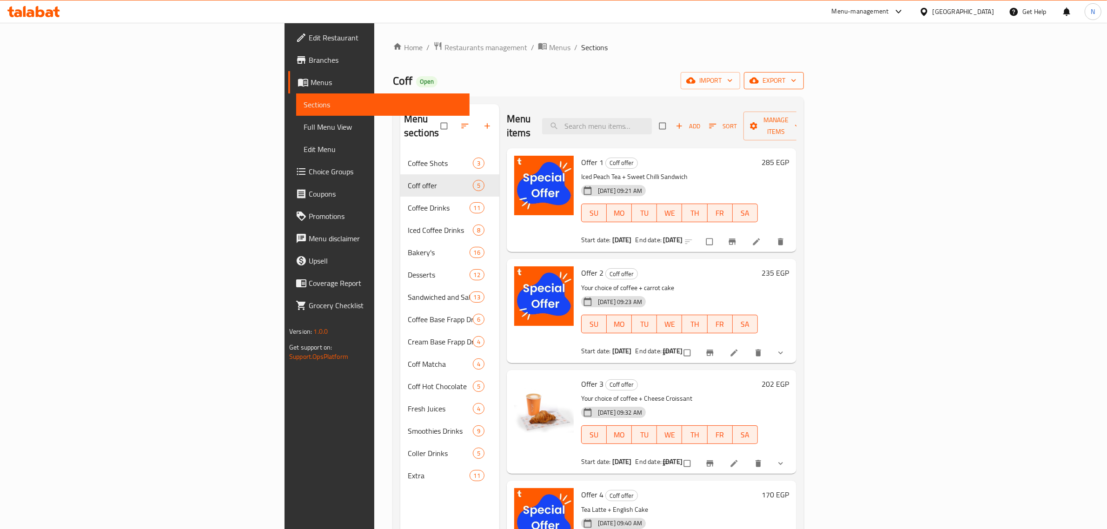
click at [797, 80] on span "export" at bounding box center [774, 81] width 45 height 12
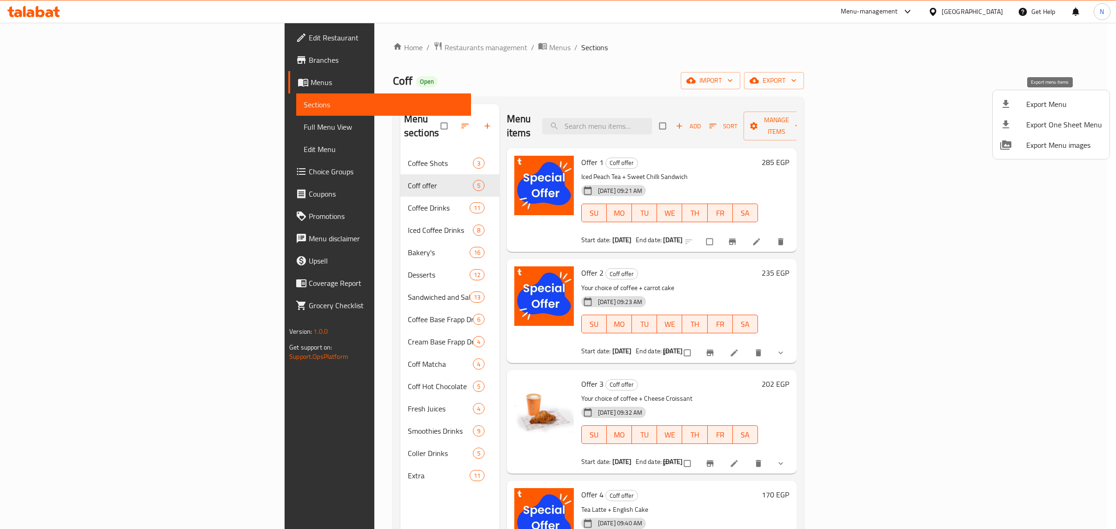
click at [1039, 101] on span "Export Menu" at bounding box center [1064, 104] width 76 height 11
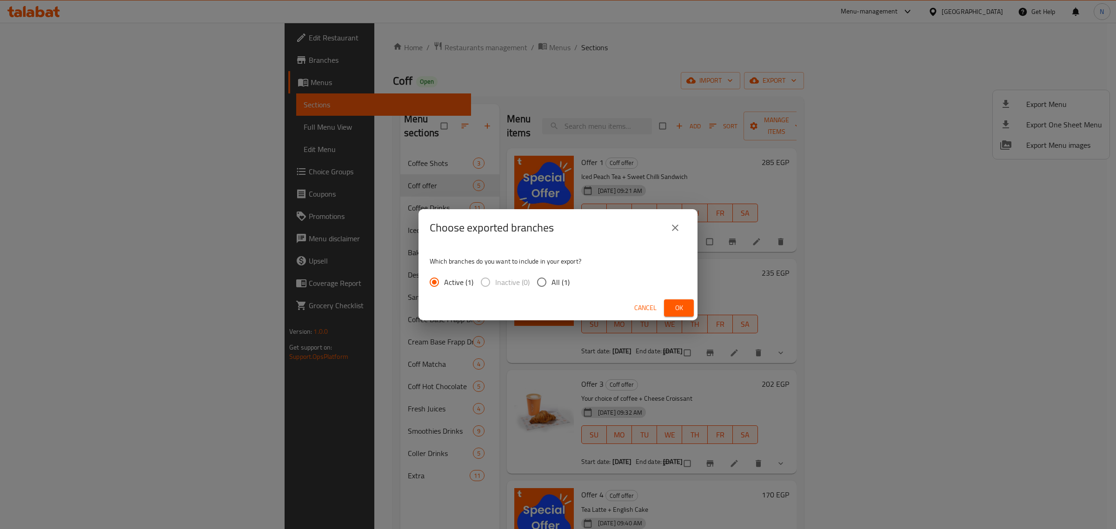
click at [556, 280] on span "All (1)" at bounding box center [561, 282] width 18 height 11
click at [552, 280] on input "All (1)" at bounding box center [542, 283] width 20 height 20
radio input "true"
click at [674, 307] on span "Ok" at bounding box center [679, 308] width 15 height 12
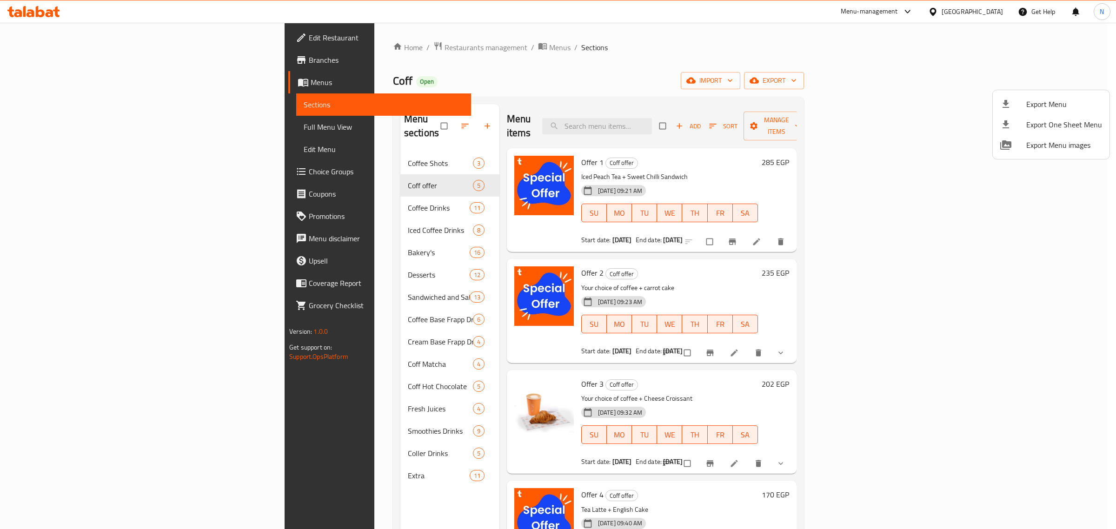
click at [89, 129] on div at bounding box center [558, 264] width 1116 height 529
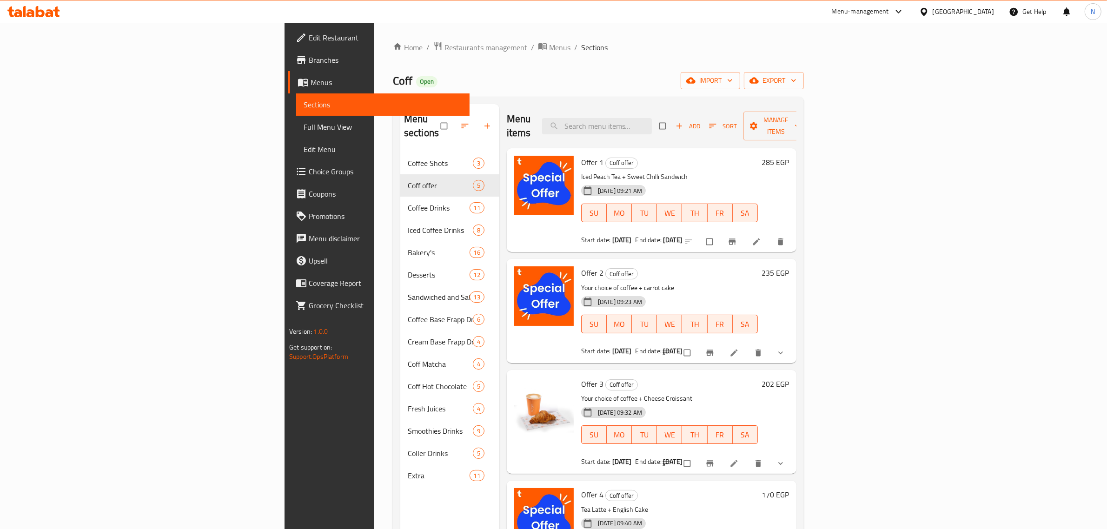
click at [304, 129] on span "Full Menu View" at bounding box center [383, 126] width 159 height 11
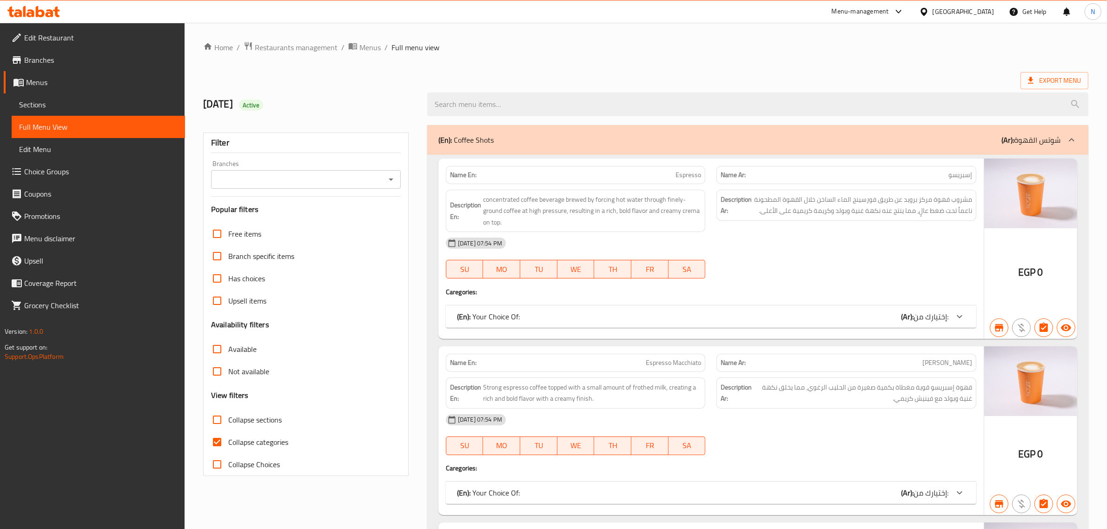
click at [245, 423] on span "Collapse sections" at bounding box center [254, 419] width 53 height 11
click at [228, 423] on input "Collapse sections" at bounding box center [217, 420] width 22 height 22
checkbox input "true"
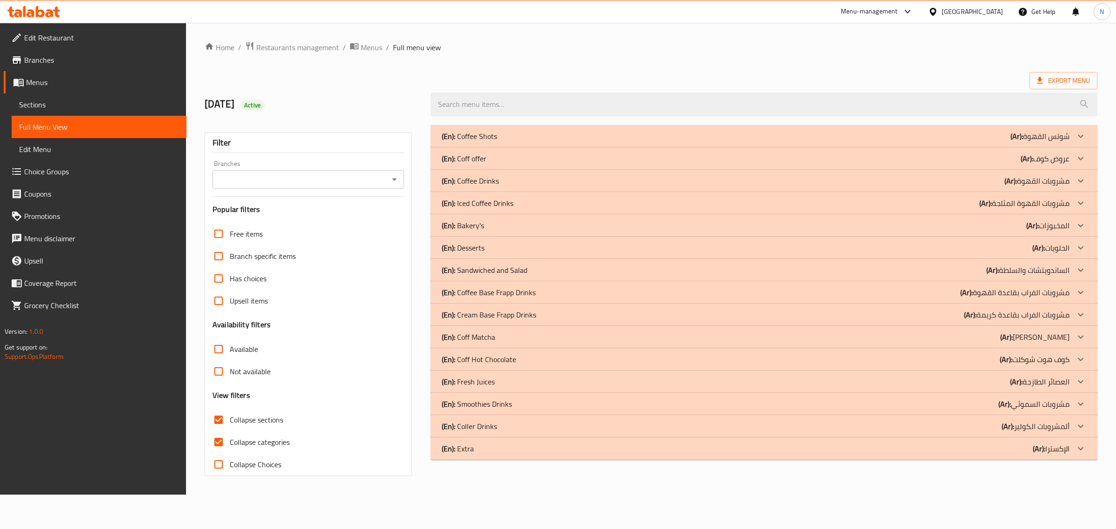
click at [238, 443] on span "Collapse categories" at bounding box center [260, 442] width 60 height 11
click at [230, 443] on input "Collapse categories" at bounding box center [218, 442] width 22 height 22
checkbox input "false"
click at [495, 158] on div "(En): Coff offer (Ar): عروض كوف" at bounding box center [756, 158] width 628 height 11
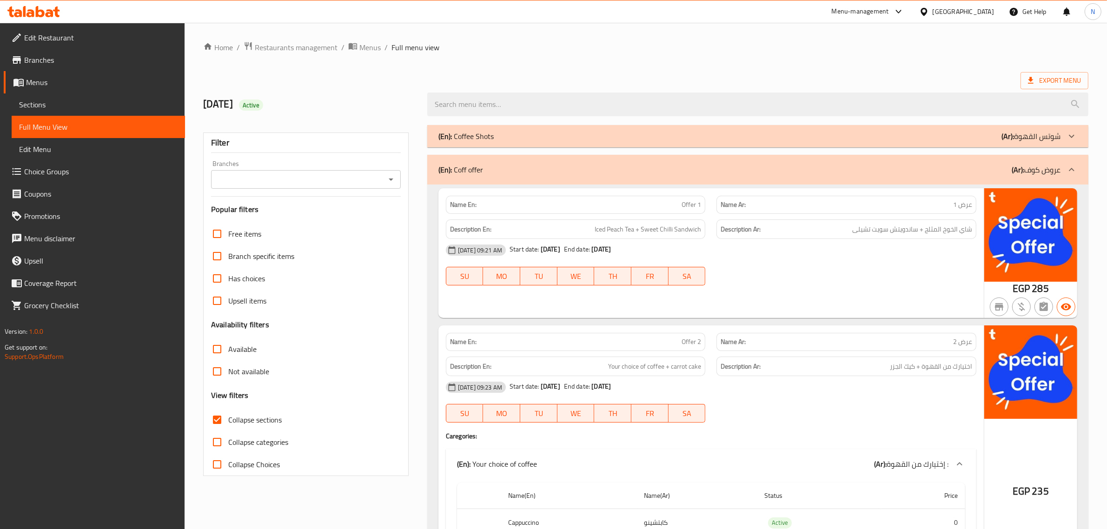
click at [357, 184] on input "Branches" at bounding box center [298, 179] width 169 height 13
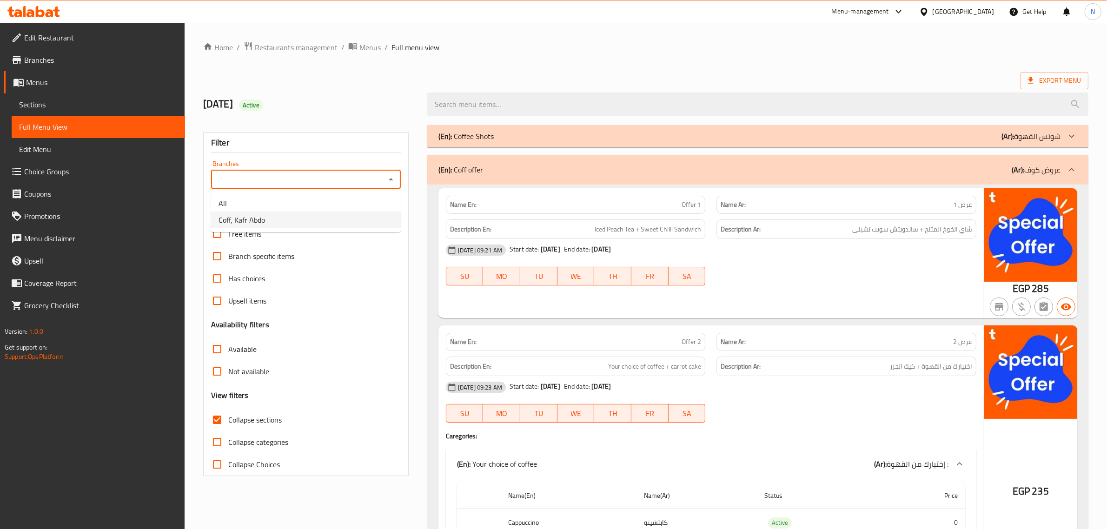
click at [347, 220] on li "Coff, Kafr Abdo" at bounding box center [306, 220] width 190 height 17
type input "Coff, Kafr Abdo"
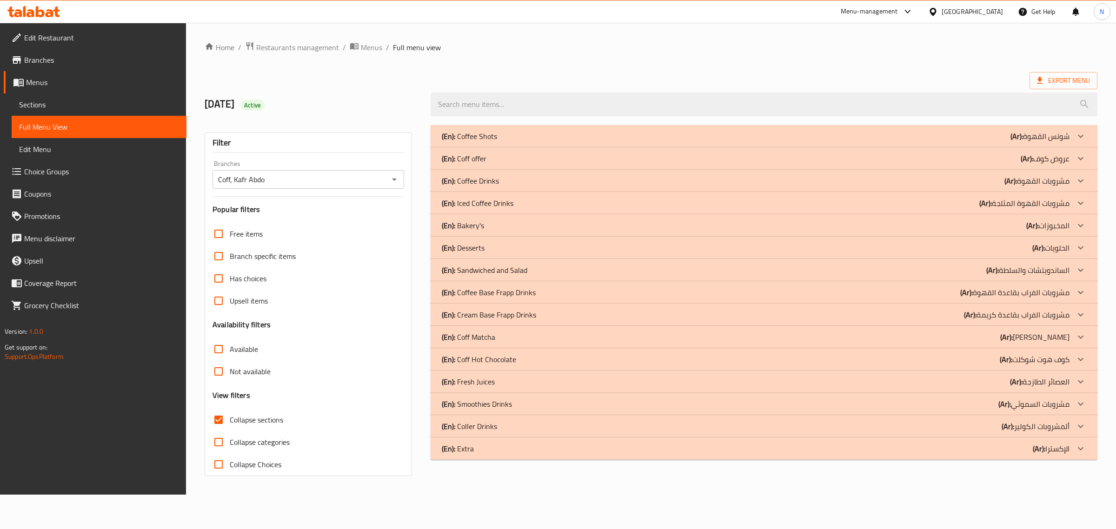
click at [523, 160] on div "(En): Coff offer (Ar): عروض كوف" at bounding box center [756, 158] width 628 height 11
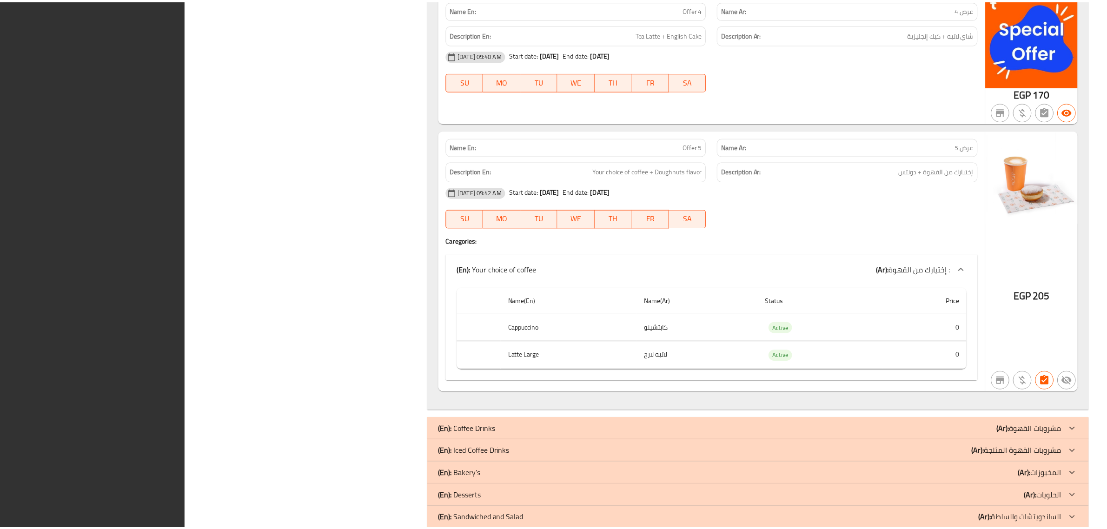
scroll to position [1072, 0]
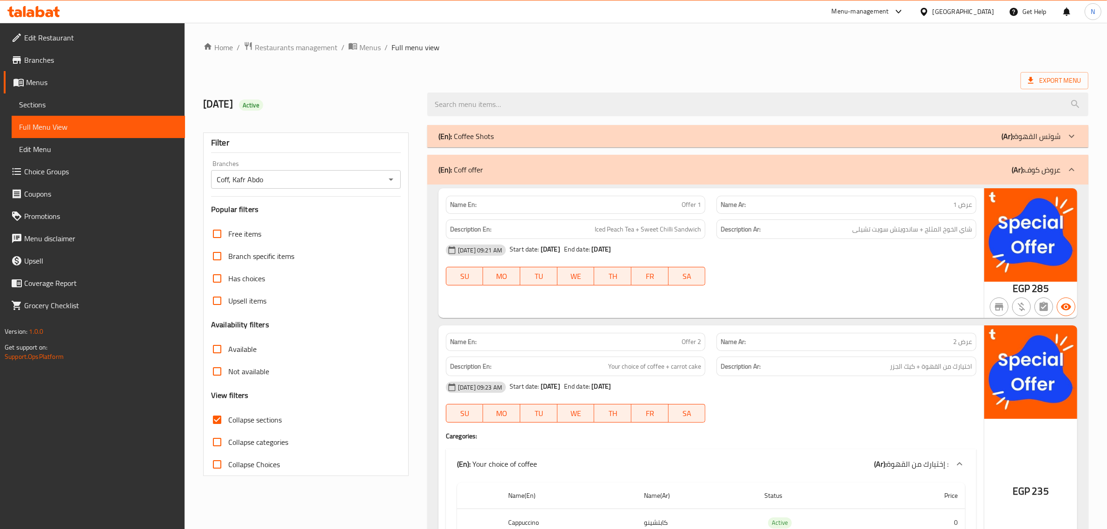
click at [269, 419] on span "Collapse sections" at bounding box center [254, 419] width 53 height 11
click at [228, 419] on input "Collapse sections" at bounding box center [217, 420] width 22 height 22
checkbox input "false"
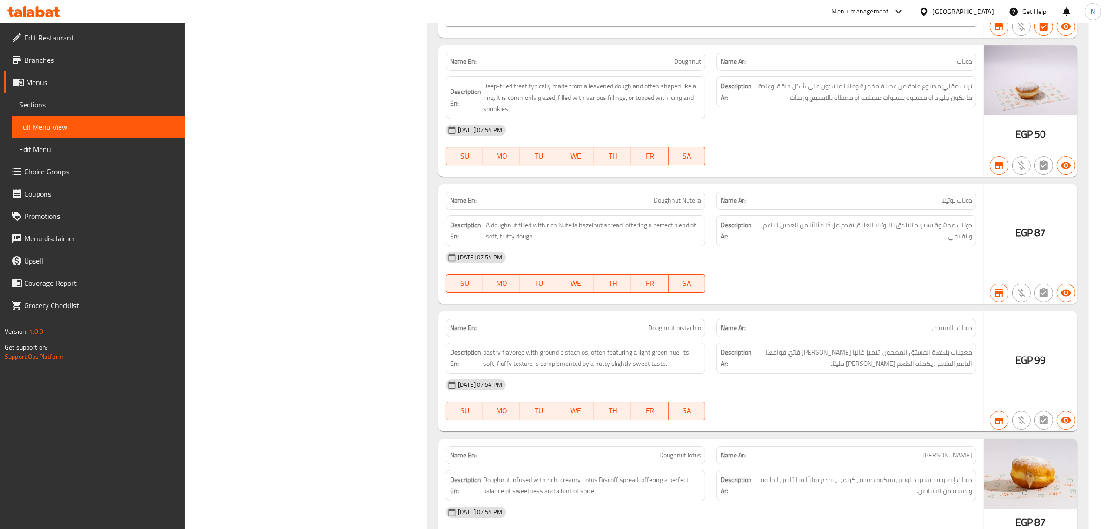
scroll to position [12902, 0]
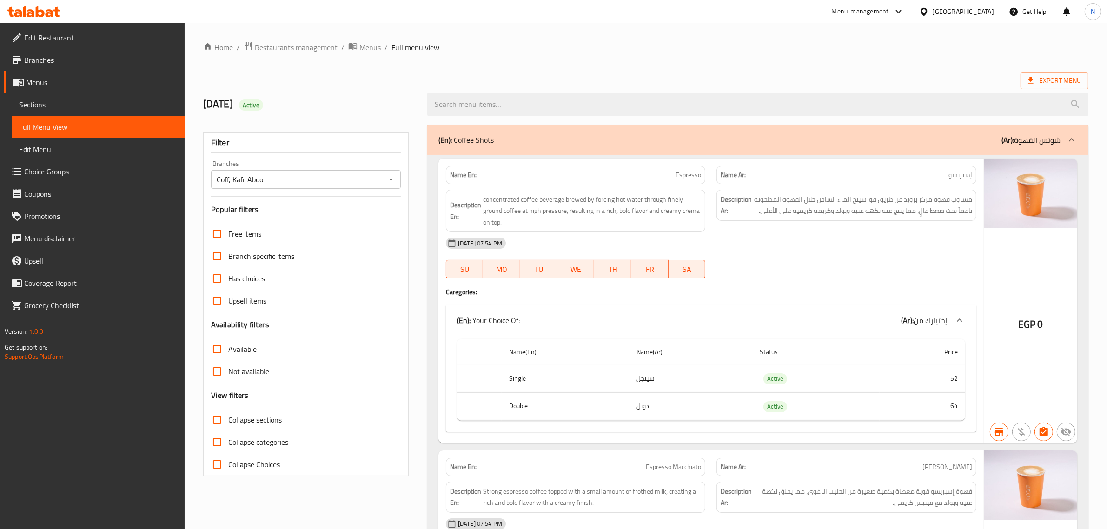
click at [523, 136] on div "(En): Coffee Shots (Ar): شوتس القهوة" at bounding box center [750, 139] width 622 height 11
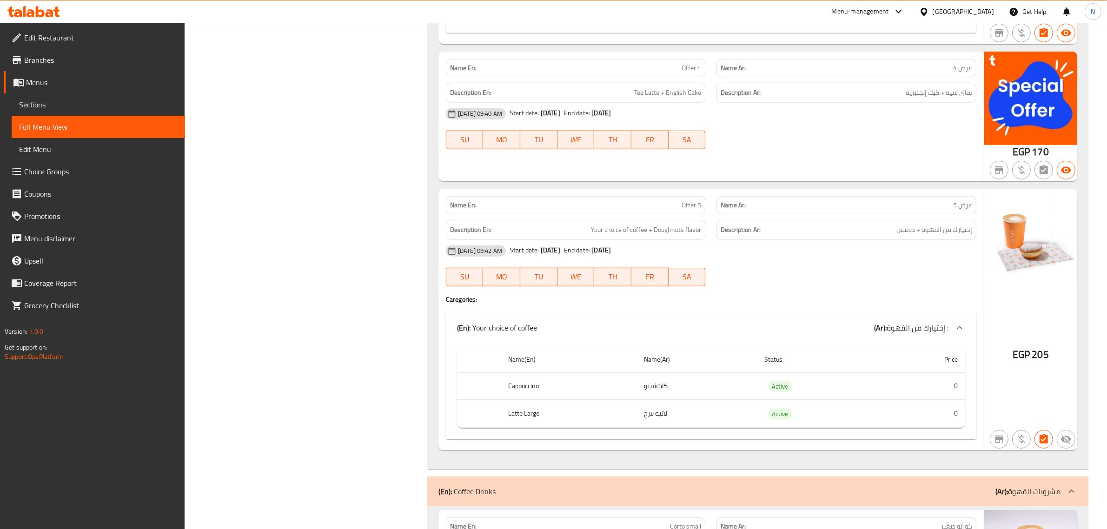
scroll to position [814, 0]
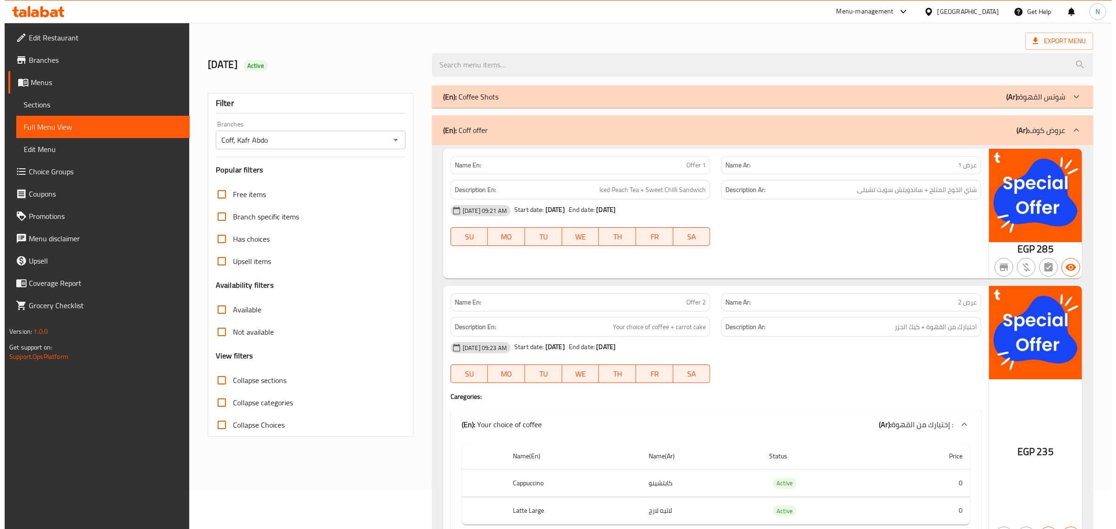
scroll to position [0, 0]
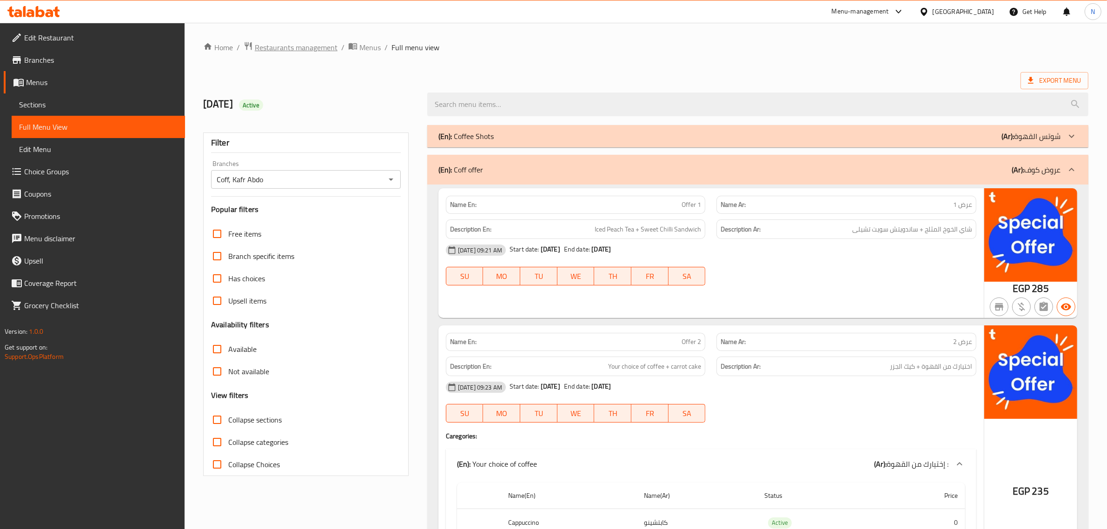
click at [309, 47] on span "Restaurants management" at bounding box center [296, 47] width 83 height 11
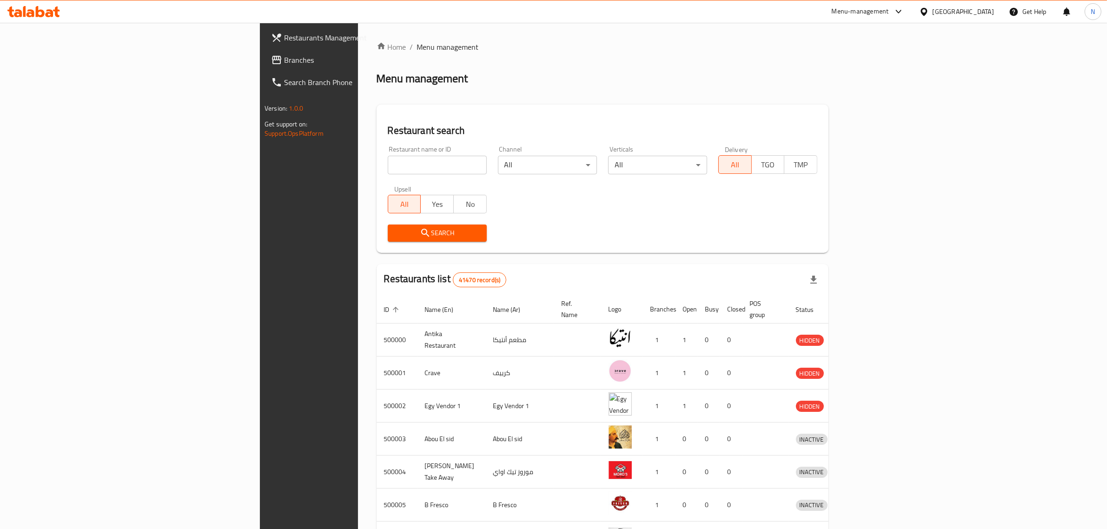
click at [388, 166] on input "search" at bounding box center [437, 165] width 99 height 19
paste input "686957"
type input "686957"
click button "Search" at bounding box center [437, 233] width 99 height 17
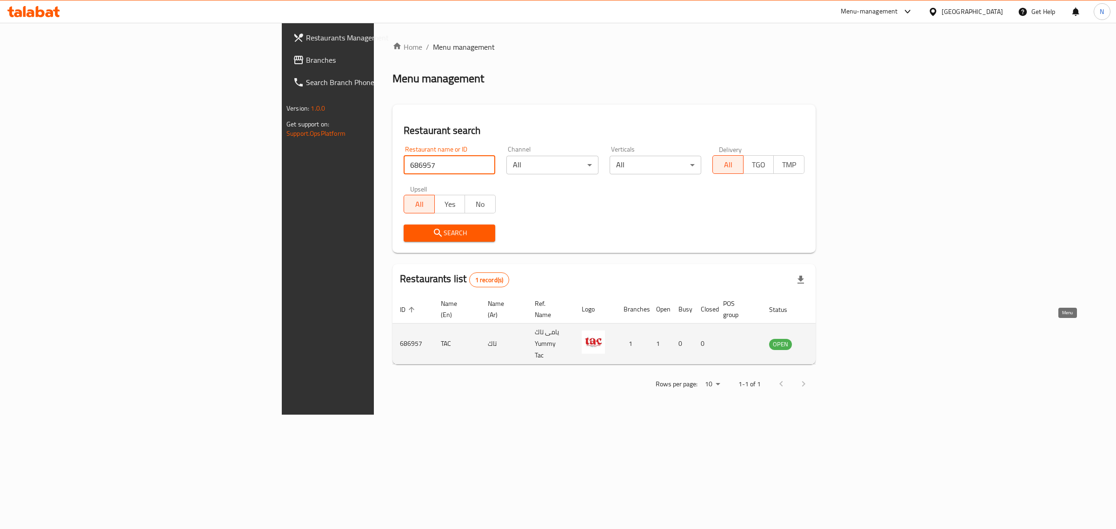
click at [829, 340] on icon "enhanced table" at bounding box center [824, 344] width 10 height 8
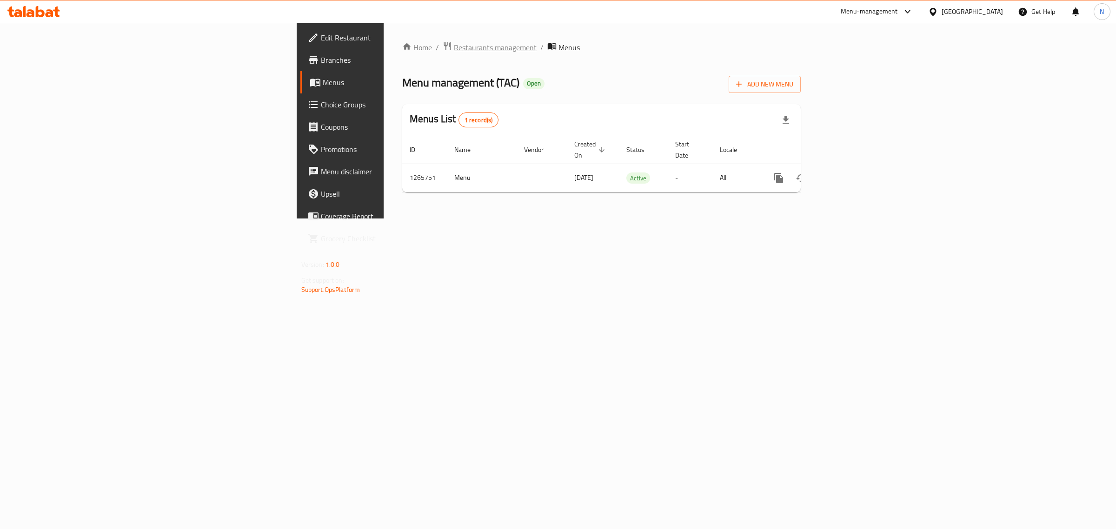
click at [454, 46] on span "Restaurants management" at bounding box center [495, 47] width 83 height 11
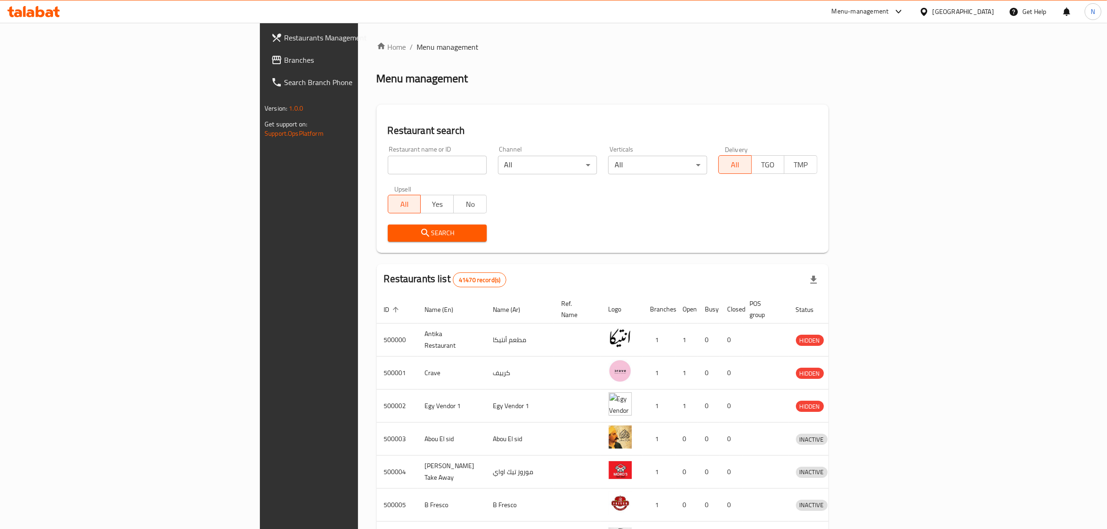
click at [388, 161] on input "search" at bounding box center [437, 165] width 99 height 19
paste input "686957"
type input "686957"
click button "Search" at bounding box center [437, 233] width 99 height 17
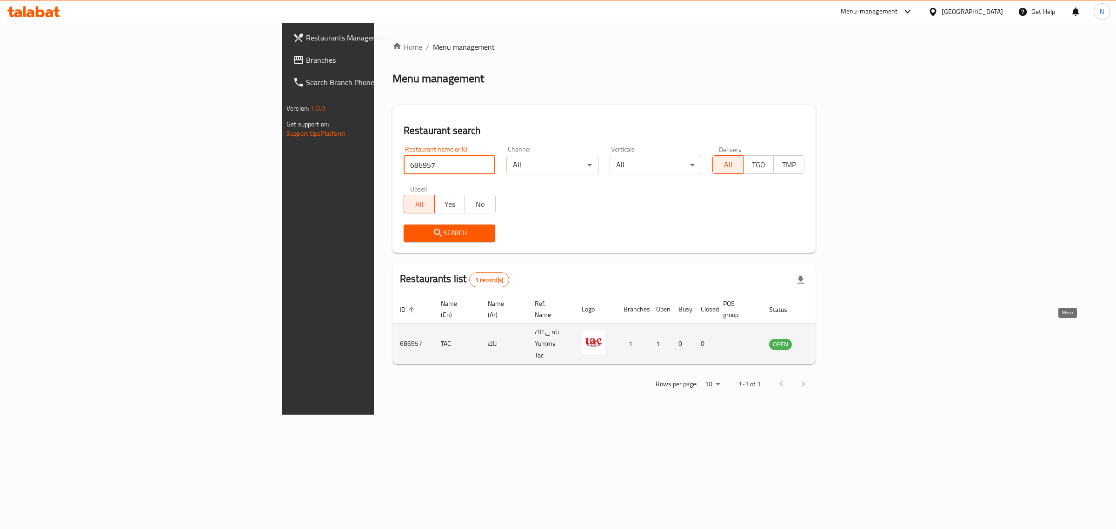
click at [829, 340] on icon "enhanced table" at bounding box center [824, 344] width 10 height 8
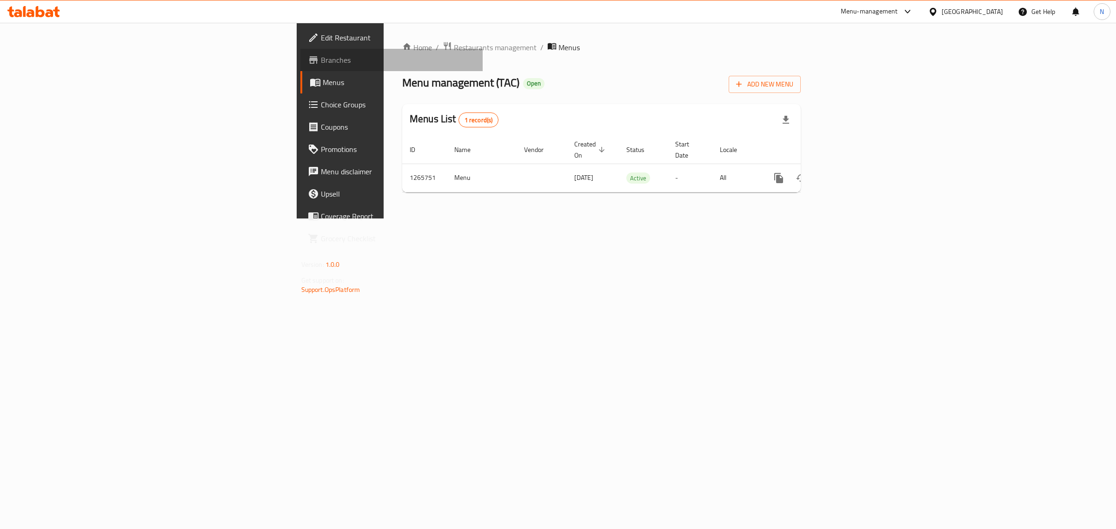
click at [321, 62] on span "Branches" at bounding box center [398, 59] width 155 height 11
